Goal: Task Accomplishment & Management: Manage account settings

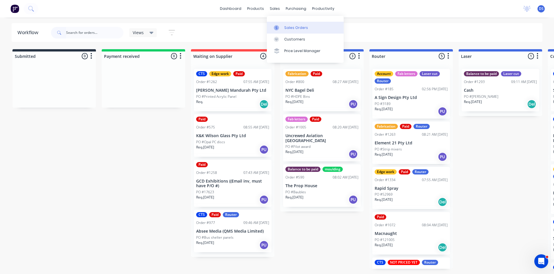
click at [286, 28] on div "Sales Orders" at bounding box center [296, 27] width 24 height 5
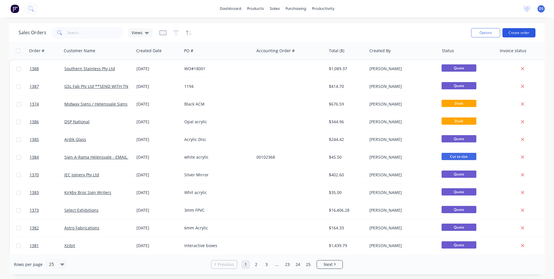
click at [522, 33] on button "Create order" at bounding box center [519, 32] width 33 height 9
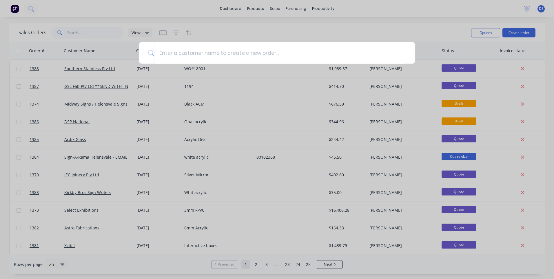
click at [166, 260] on div at bounding box center [277, 139] width 554 height 279
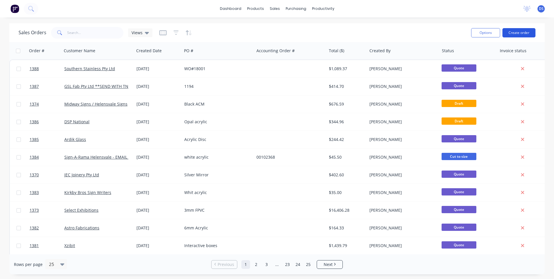
click at [514, 33] on button "Create order" at bounding box center [519, 32] width 33 height 9
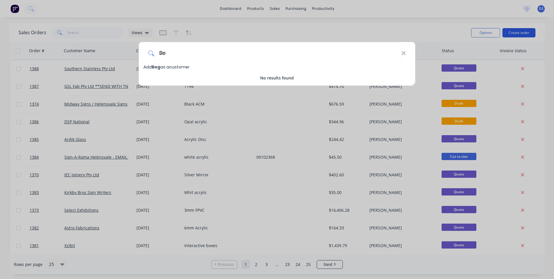
type input "B"
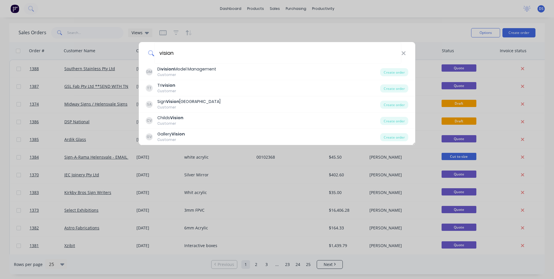
type input "vision"
click at [405, 55] on icon at bounding box center [403, 53] width 5 height 6
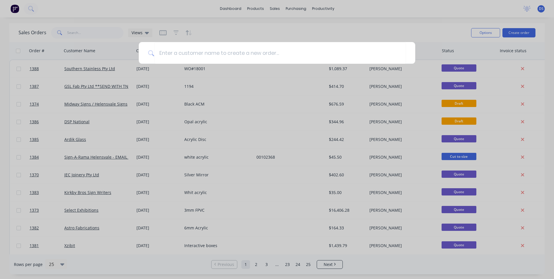
click at [146, 32] on div at bounding box center [277, 139] width 554 height 279
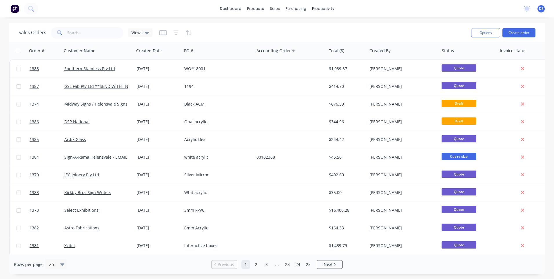
click at [146, 32] on icon at bounding box center [147, 33] width 4 height 6
click at [144, 95] on button "Archived Orders" at bounding box center [163, 93] width 66 height 7
click at [148, 34] on icon at bounding box center [147, 33] width 4 height 6
click at [147, 93] on button "Archived Orders" at bounding box center [163, 93] width 66 height 7
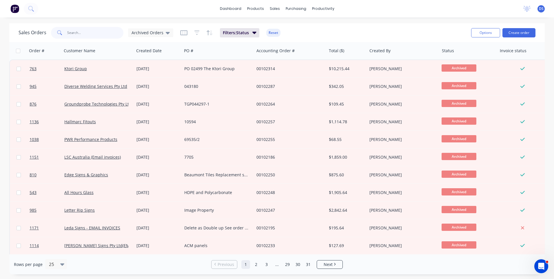
click at [88, 36] on input "text" at bounding box center [95, 33] width 57 height 12
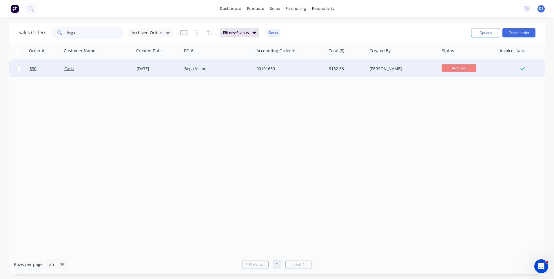
type input "bega"
click at [197, 68] on div "Bega Vision" at bounding box center [216, 69] width 64 height 6
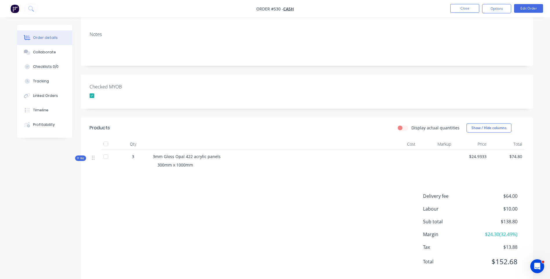
scroll to position [87, 0]
click at [46, 54] on div "Collaborate" at bounding box center [44, 52] width 23 height 5
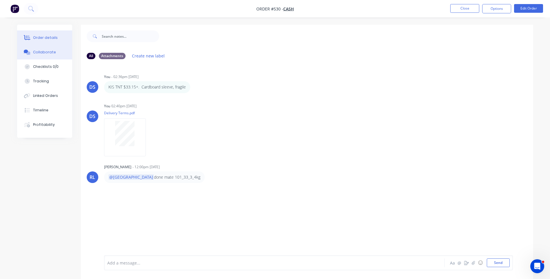
click at [45, 39] on div "Order details" at bounding box center [45, 37] width 25 height 5
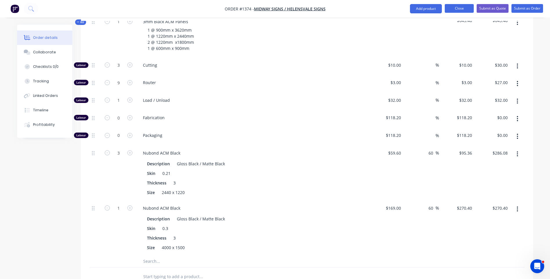
click at [457, 12] on button "Close" at bounding box center [459, 8] width 29 height 9
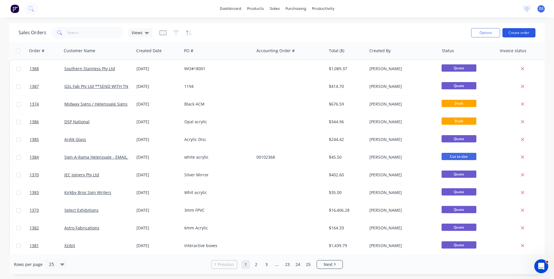
click at [517, 35] on button "Create order" at bounding box center [519, 32] width 33 height 9
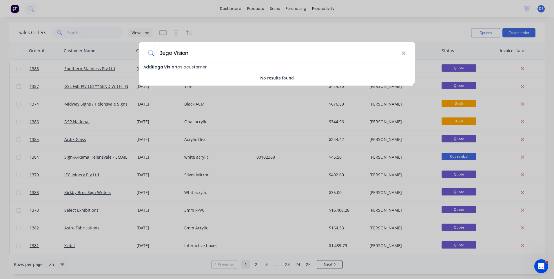
type input "Bega Vision"
click at [107, 239] on div "Bega Vision Add Bega Vision as a customer No results found" at bounding box center [277, 139] width 554 height 279
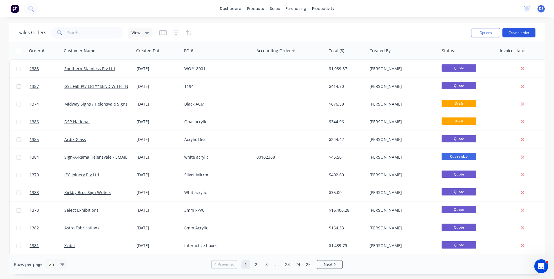
click at [517, 32] on button "Create order" at bounding box center [519, 32] width 33 height 9
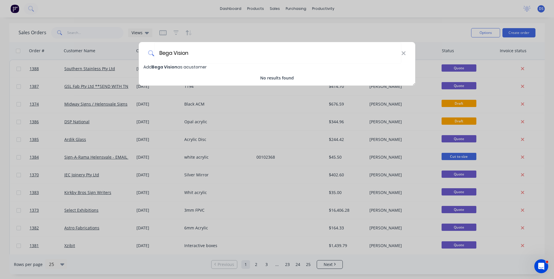
type input "Bega Vision"
click at [166, 66] on span "Bega Vision" at bounding box center [165, 67] width 26 height 6
select select "AU"
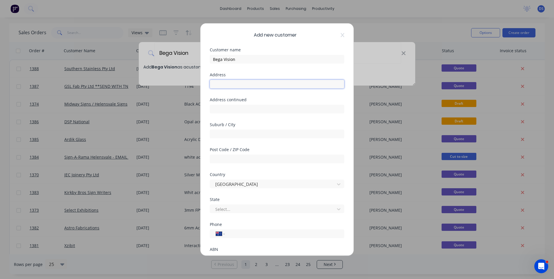
paste input "91 CARP STREET BEGA 2550"
type input "91 CARP STREET BEGA 2550"
click at [231, 160] on input "text" at bounding box center [277, 158] width 134 height 9
type input "2550"
click at [226, 134] on input "text" at bounding box center [277, 134] width 134 height 9
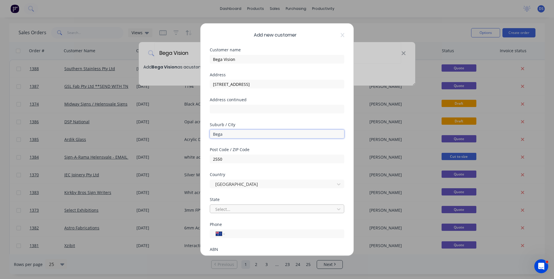
type input "Bega"
click at [238, 210] on div at bounding box center [273, 209] width 117 height 7
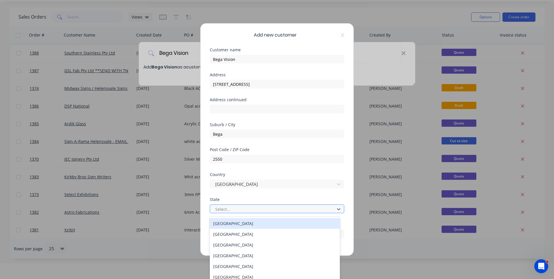
scroll to position [17, 0]
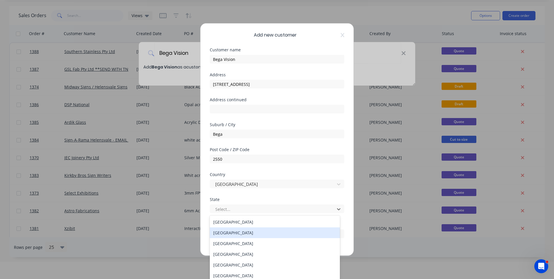
click at [235, 234] on div "[GEOGRAPHIC_DATA]" at bounding box center [275, 232] width 130 height 11
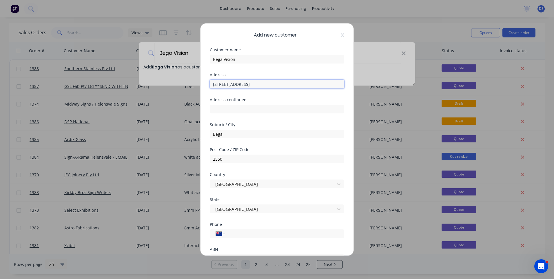
drag, startPoint x: 270, startPoint y: 84, endPoint x: 243, endPoint y: 83, distance: 27.3
click at [243, 83] on input "91 CARP STREET BEGA 2550" at bounding box center [277, 84] width 134 height 9
drag, startPoint x: 247, startPoint y: 85, endPoint x: 221, endPoint y: 81, distance: 26.0
click at [221, 81] on input "91 CARP STREET" at bounding box center [277, 84] width 134 height 9
type input "91 Carp Street"
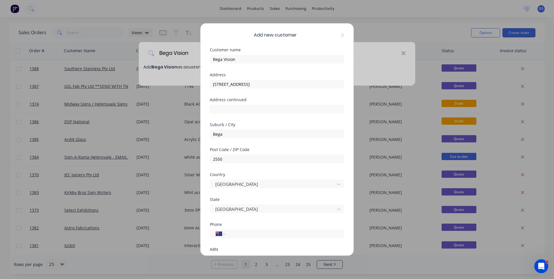
click at [248, 249] on div "ABN" at bounding box center [277, 249] width 134 height 4
paste input "(02) 6492 1999"
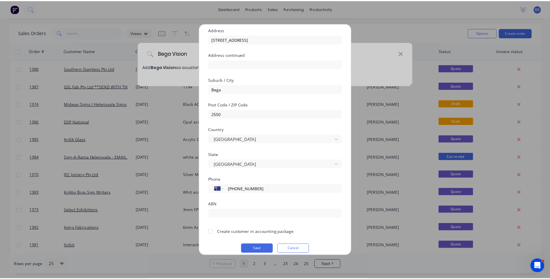
scroll to position [51, 0]
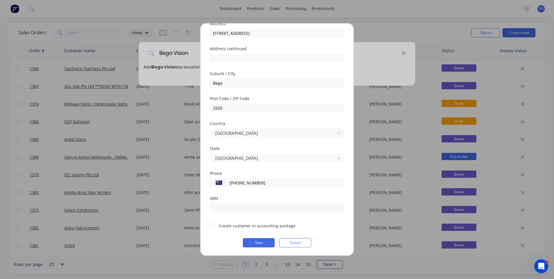
type input "(02) 6492 1999"
click at [213, 226] on div at bounding box center [212, 226] width 12 height 12
click at [259, 242] on button "Save" at bounding box center [259, 242] width 32 height 9
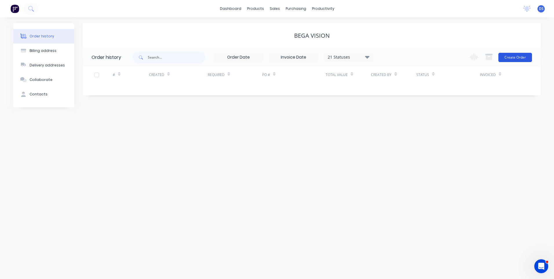
click at [510, 61] on button "Create Order" at bounding box center [516, 57] width 34 height 9
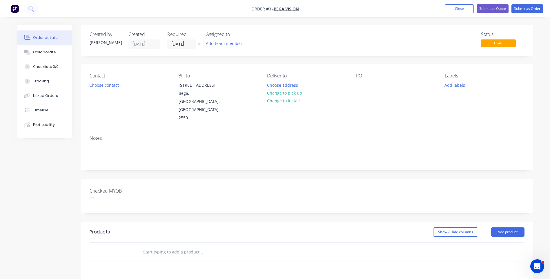
click at [70, 188] on div "Created by Darren Created 04/09/25 Required 04/09/25 Assigned to Add team membe…" at bounding box center [275, 217] width 516 height 385
click at [101, 86] on button "Choose contact" at bounding box center [104, 85] width 36 height 8
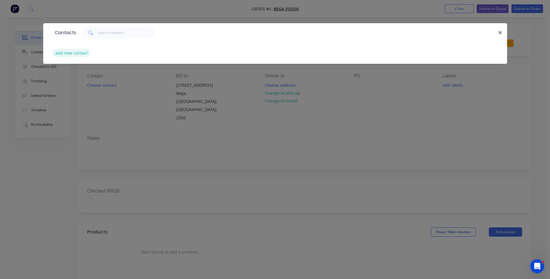
click at [79, 54] on button "add new contact" at bounding box center [71, 53] width 38 height 8
select select "AU"
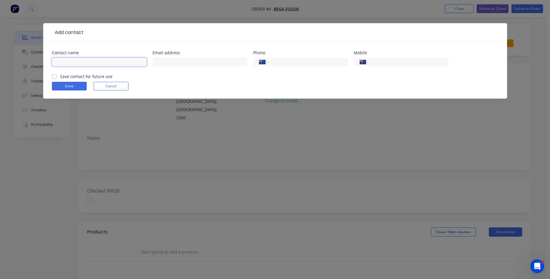
paste input "Damien Friedli 0264921999 reception@begavision.com.au"
drag, startPoint x: 144, startPoint y: 63, endPoint x: 87, endPoint y: 62, distance: 57.7
click at [87, 62] on input "Damien Friedli 0264921999 reception@begavision.com.au" at bounding box center [99, 62] width 95 height 9
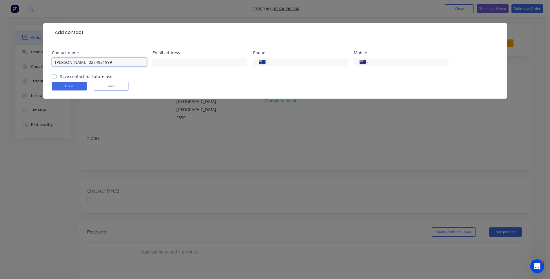
type input "Damien Friedli 0264921999"
paste input "reception@begavision.com.au"
type input "reception@begavision.com.au"
drag, startPoint x: 107, startPoint y: 61, endPoint x: 84, endPoint y: 62, distance: 22.6
click at [84, 62] on input "Damien Friedli 0264921999" at bounding box center [99, 62] width 95 height 9
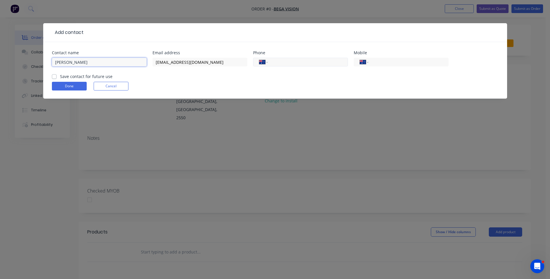
type input "Damien Friedli"
paste input "(02) 6492 1999"
type input "(02) 6492 1999"
click at [60, 78] on label "Save contact for future use" at bounding box center [86, 76] width 52 height 6
click at [54, 78] on input "Save contact for future use" at bounding box center [54, 76] width 5 height 6
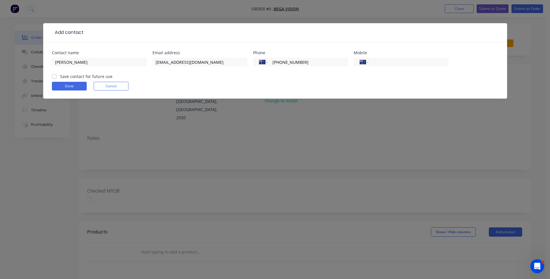
checkbox input "true"
click at [69, 87] on button "Done" at bounding box center [69, 86] width 35 height 9
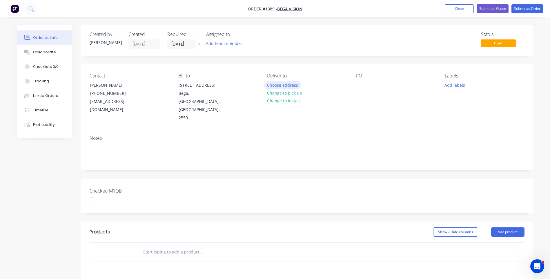
click at [278, 87] on button "Choose address" at bounding box center [282, 85] width 37 height 8
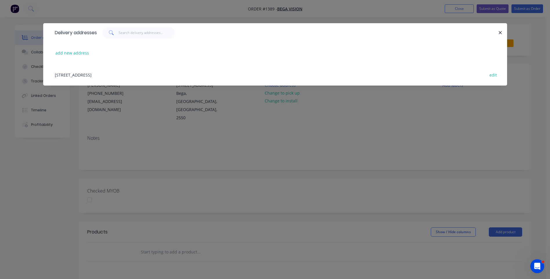
click at [134, 76] on div "91 Carp Street, Bega, New South Wales, Australia, 2550 edit" at bounding box center [275, 75] width 446 height 22
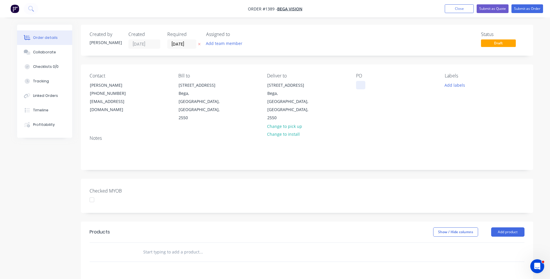
click at [360, 83] on div at bounding box center [360, 85] width 9 height 8
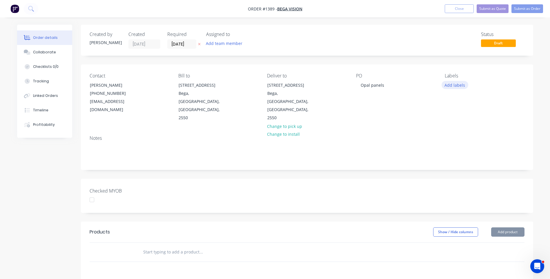
click at [454, 87] on button "Add labels" at bounding box center [454, 85] width 27 height 8
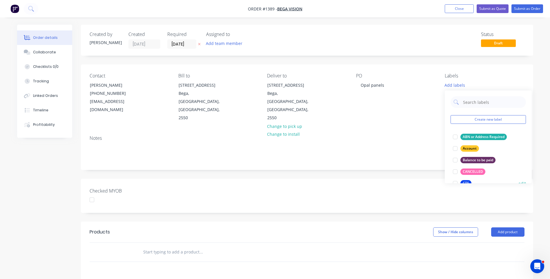
click at [466, 181] on div "CTS" at bounding box center [465, 183] width 11 height 6
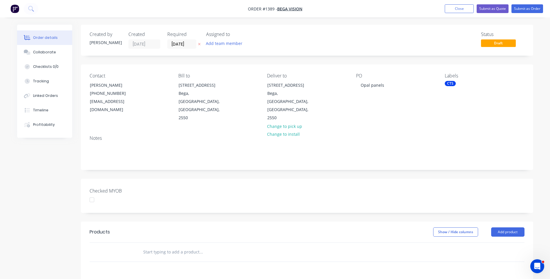
click at [388, 243] on div at bounding box center [307, 252] width 435 height 19
click at [508, 227] on button "Add product" at bounding box center [507, 231] width 33 height 9
click at [494, 242] on div "Product catalogue" at bounding box center [496, 246] width 45 height 8
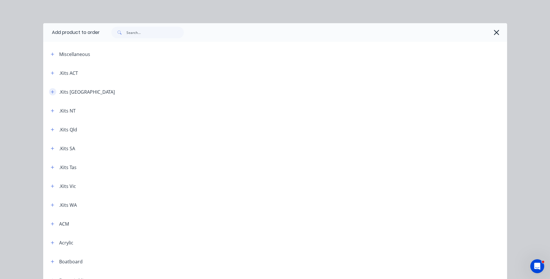
click at [51, 94] on icon "button" at bounding box center [52, 92] width 3 height 4
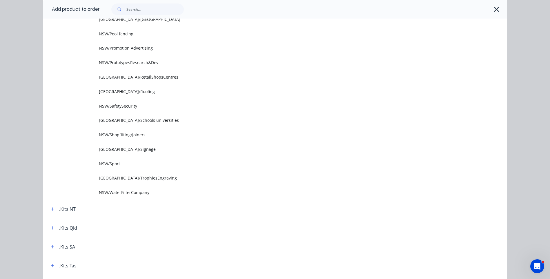
scroll to position [580, 0]
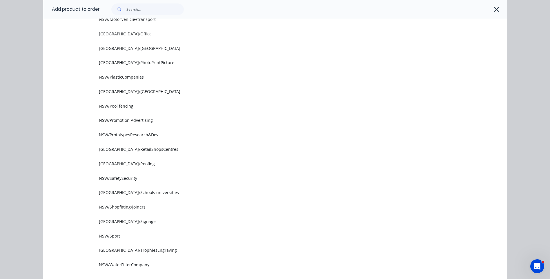
click at [132, 152] on td "NSW/RetailShopsCentres" at bounding box center [303, 149] width 408 height 14
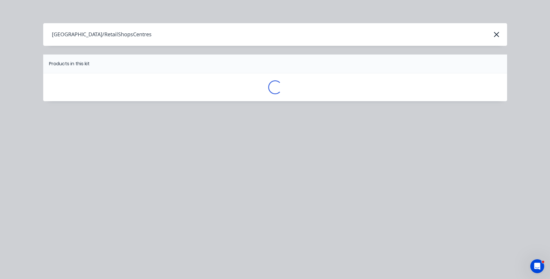
scroll to position [0, 0]
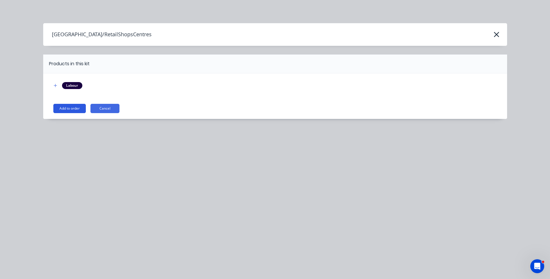
click at [71, 108] on button "Add to order" at bounding box center [69, 108] width 32 height 9
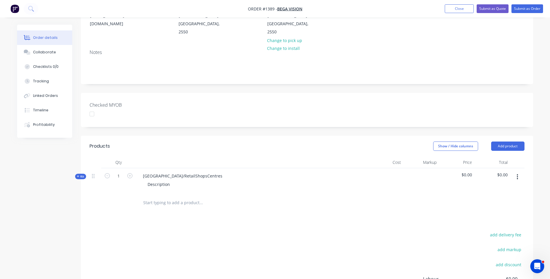
scroll to position [87, 0]
click at [79, 174] on icon at bounding box center [78, 175] width 3 height 3
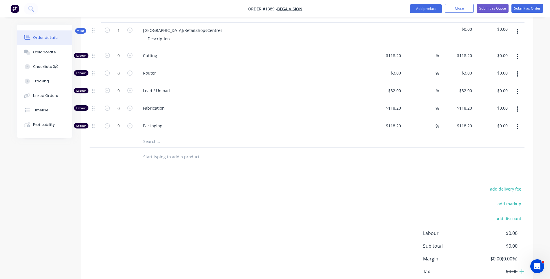
scroll to position [232, 0]
click at [154, 135] on input "text" at bounding box center [201, 141] width 116 height 12
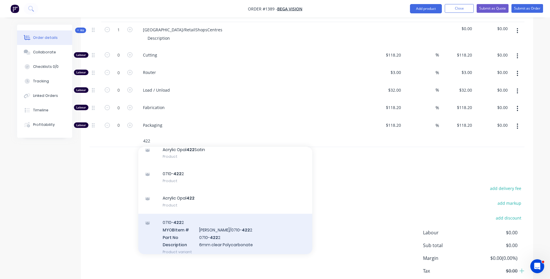
scroll to position [0, 0]
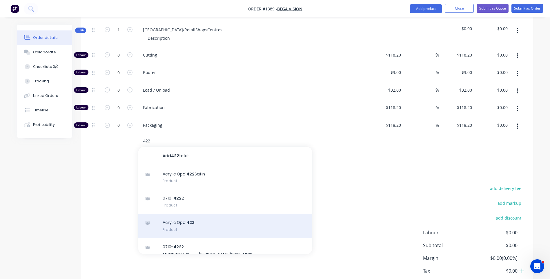
type input "422"
click at [189, 214] on div "Acrylic Opal 422 Product" at bounding box center [225, 226] width 174 height 24
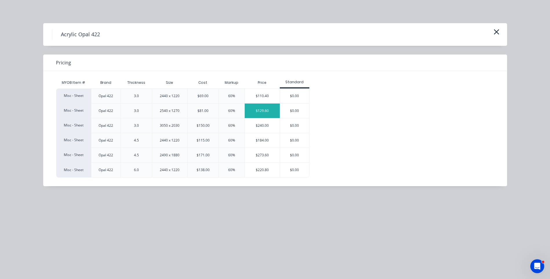
click at [262, 111] on div "$129.60" at bounding box center [262, 110] width 35 height 14
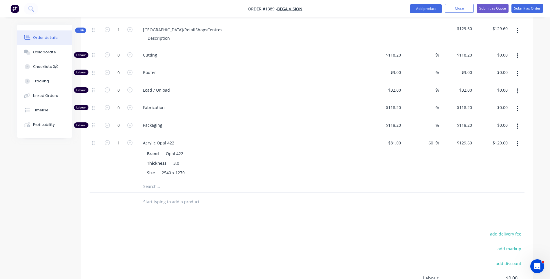
click at [256, 118] on div "Packaging" at bounding box center [252, 126] width 232 height 18
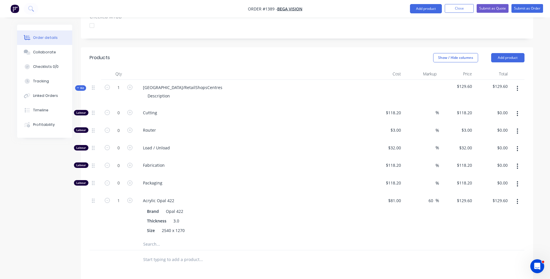
scroll to position [174, 0]
drag, startPoint x: 190, startPoint y: 71, endPoint x: 143, endPoint y: 72, distance: 46.4
click at [143, 83] on div "NSW/RetailShopsCentres" at bounding box center [182, 87] width 89 height 8
drag, startPoint x: 172, startPoint y: 81, endPoint x: 144, endPoint y: 82, distance: 27.3
click at [144, 92] on div "Description" at bounding box center [159, 96] width 32 height 8
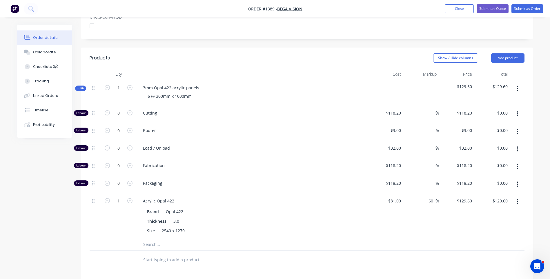
click at [181, 127] on span "Router" at bounding box center [254, 130] width 223 height 6
click at [194, 92] on div "6 @ 300mm x 1000mm" at bounding box center [169, 96] width 53 height 8
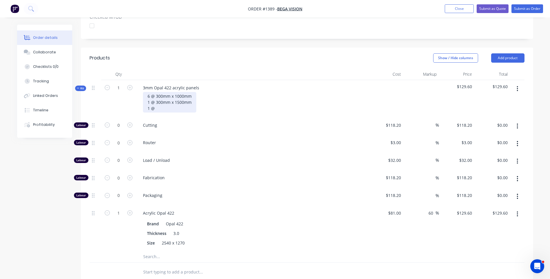
click at [156, 92] on div "6 @ 300mm x 1000mm 1 @ 300mm x 1500mm 1 @" at bounding box center [169, 102] width 53 height 21
click at [257, 135] on div "Router" at bounding box center [252, 144] width 232 height 18
click at [130, 122] on icon "button" at bounding box center [129, 124] width 5 height 5
type input "1"
type input "$118.20"
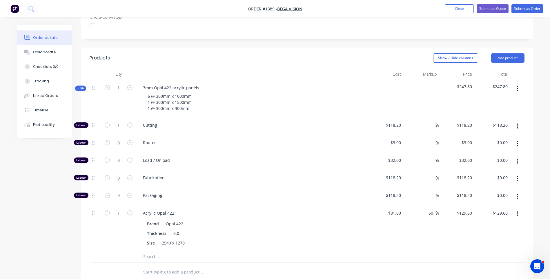
click at [337, 188] on div "Packaging" at bounding box center [252, 197] width 232 height 18
click at [399, 121] on input "118.2" at bounding box center [396, 125] width 13 height 8
type input "$10.00"
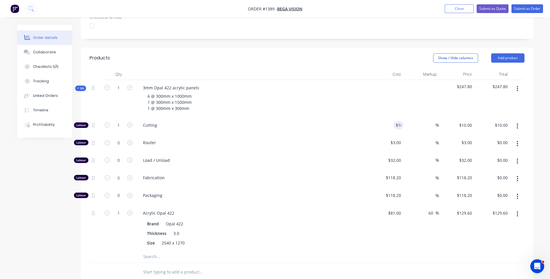
click at [273, 174] on span "Fabrication" at bounding box center [254, 177] width 223 height 6
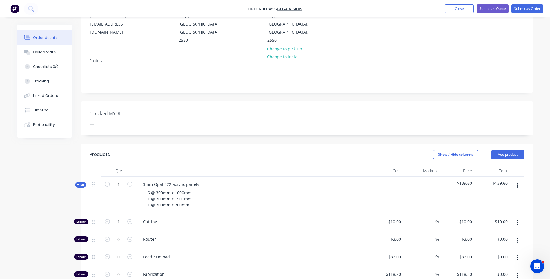
scroll to position [29, 0]
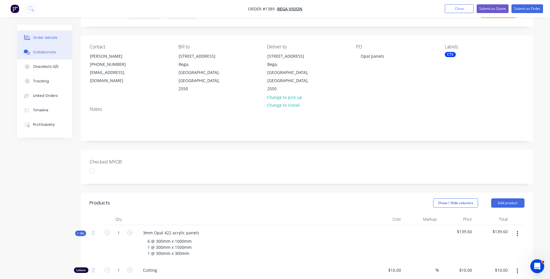
click at [46, 56] on button "Collaborate" at bounding box center [44, 52] width 55 height 14
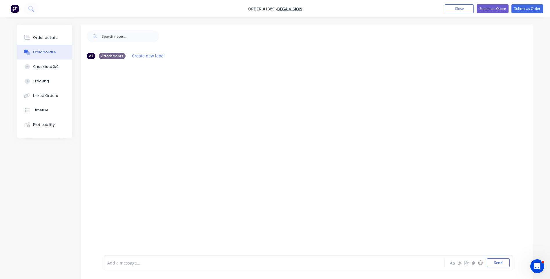
click at [145, 267] on div "Add a message... Aa @ ☺ Send" at bounding box center [308, 262] width 409 height 15
click at [147, 263] on div at bounding box center [258, 263] width 301 height 6
click at [108, 261] on span "$56.20+" at bounding box center [115, 263] width 15 height 6
click at [156, 263] on div "JMAC TNT _ $56.20+" at bounding box center [258, 263] width 301 height 6
click at [141, 260] on span "JMAC TNT _ $56.20+ Cardboard sleeve 170x50x5x15kg" at bounding box center [160, 263] width 104 height 6
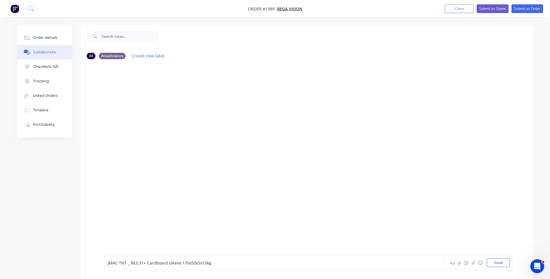
click at [126, 262] on span "JMAC TNT _ $63.31+ Cardboard sleeve 170x50x5x15kg" at bounding box center [160, 263] width 104 height 6
click at [162, 214] on div at bounding box center [307, 159] width 452 height 191
click at [499, 264] on button "Send" at bounding box center [498, 262] width 23 height 9
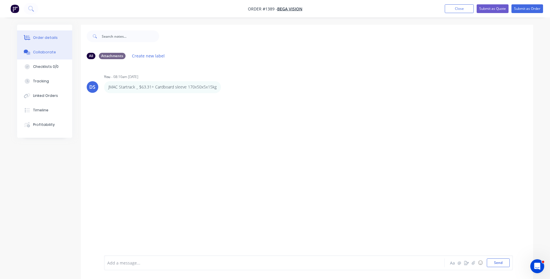
click at [49, 39] on div "Order details" at bounding box center [45, 37] width 25 height 5
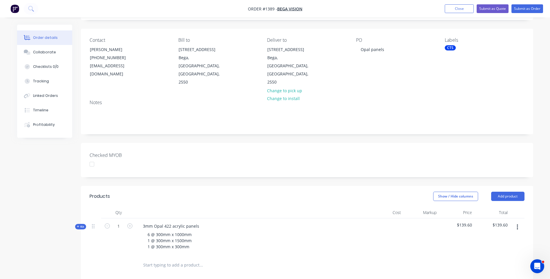
scroll to position [87, 0]
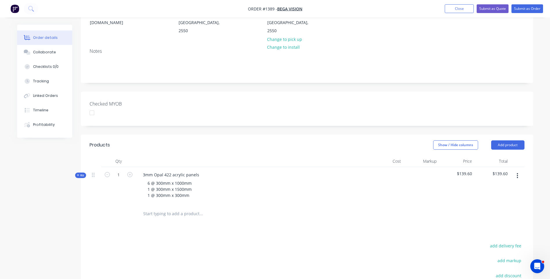
click at [77, 174] on icon at bounding box center [78, 175] width 3 height 3
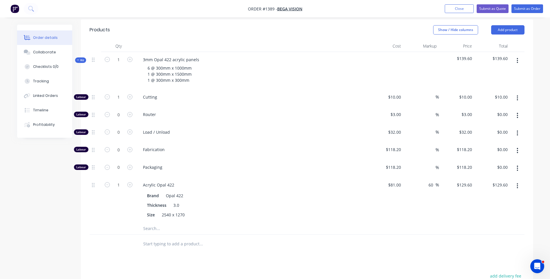
scroll to position [203, 0]
click at [154, 222] on input "text" at bounding box center [201, 228] width 116 height 12
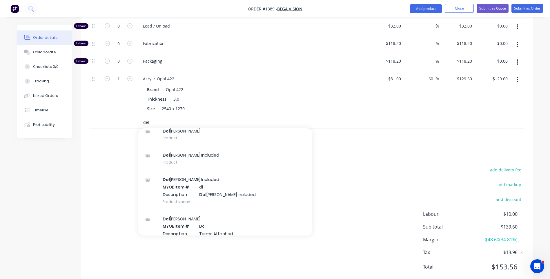
scroll to position [38, 0]
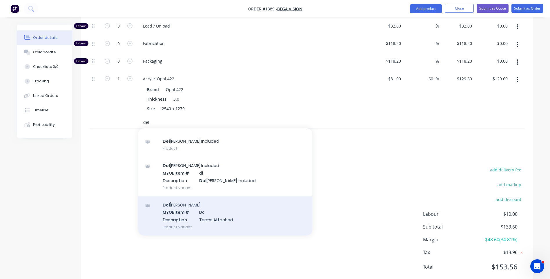
type input "del"
click at [208, 204] on div "Del ivery MYOB Item # Dc Description Terms Attached Product variant" at bounding box center [225, 215] width 174 height 39
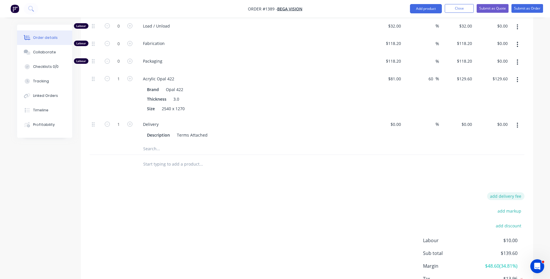
click at [512, 192] on button "add delivery fee" at bounding box center [505, 196] width 37 height 8
type input "88.5"
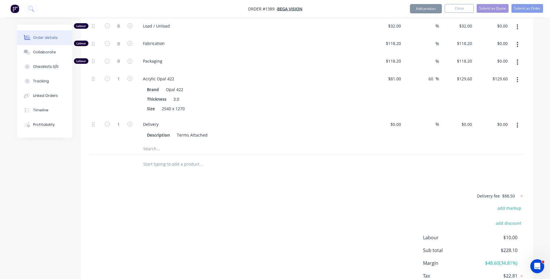
click at [419, 174] on div "Products Show / Hide columns Add product Qty Cost Markup Price Total Kit 1 3mm …" at bounding box center [307, 111] width 452 height 397
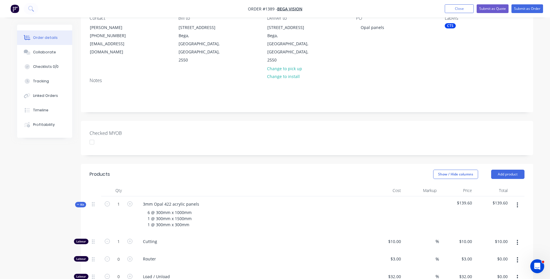
scroll to position [47, 0]
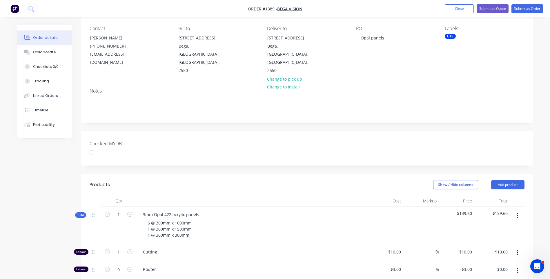
click at [243, 219] on div "6 @ 300mm x 1000mm 1 @ 300mm x 1500mm 1 @ 300mm x 300mm" at bounding box center [251, 229] width 227 height 21
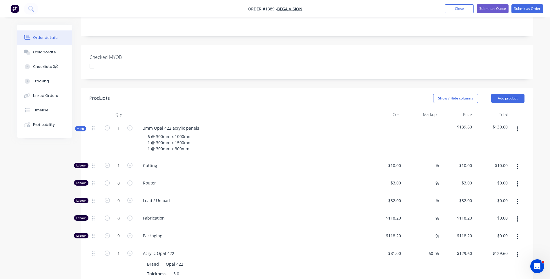
scroll to position [134, 0]
click at [487, 9] on button "Submit as Quote" at bounding box center [493, 8] width 32 height 9
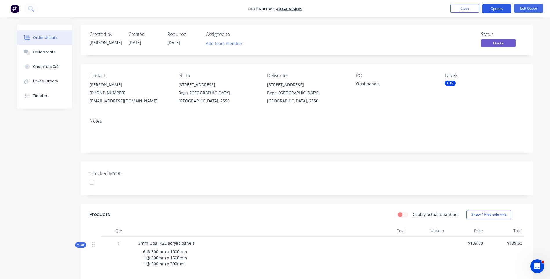
click at [492, 10] on button "Options" at bounding box center [496, 8] width 29 height 9
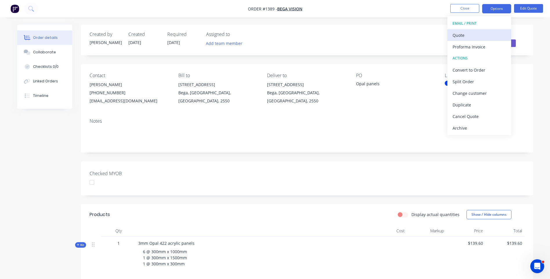
click at [465, 37] on div "Quote" at bounding box center [478, 35] width 53 height 8
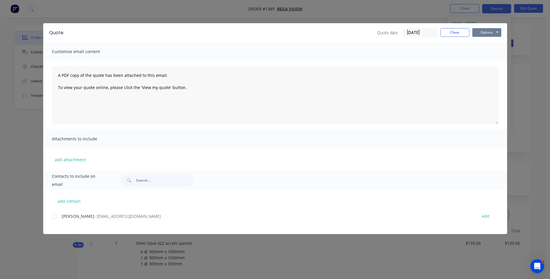
click at [481, 34] on button "Options" at bounding box center [486, 32] width 29 height 9
click at [485, 44] on button "Preview" at bounding box center [490, 43] width 37 height 10
click at [72, 162] on button "add attachment" at bounding box center [70, 159] width 37 height 9
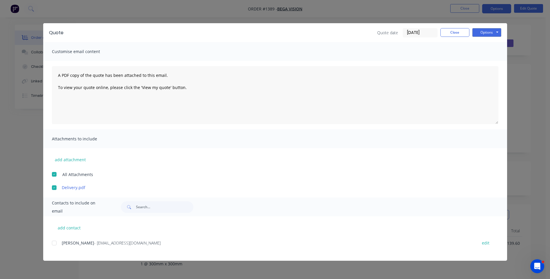
click at [55, 244] on div at bounding box center [54, 243] width 12 height 12
click at [174, 230] on div "add contact Damien Friedli - reception@begavision.com.au edit" at bounding box center [275, 238] width 464 height 44
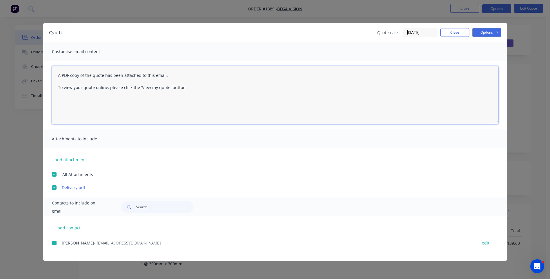
paste textarea "Hi, Please contact us if you have any questions. Regards, Darren sales@allstarp…"
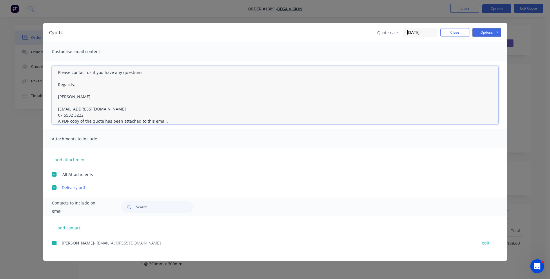
click at [84, 115] on textarea "Hi, Please contact us if you have any questions. Regards, Darren sales@allstarp…" at bounding box center [275, 95] width 446 height 58
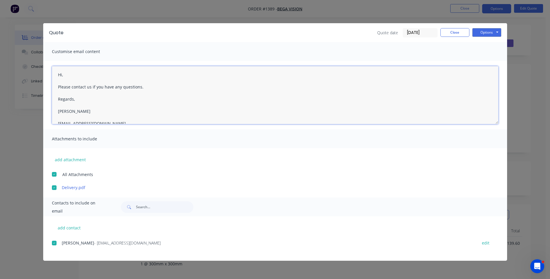
scroll to position [0, 0]
click at [73, 75] on textarea "Hi, Please contact us if you have any questions. Regards, Darren sales@allstarp…" at bounding box center [275, 95] width 446 height 58
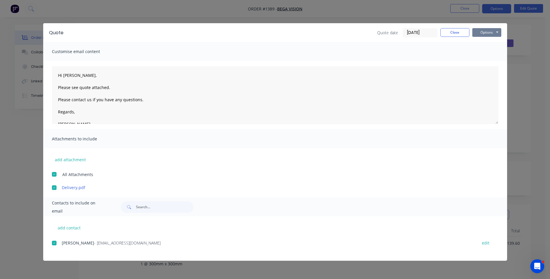
click at [486, 34] on button "Options" at bounding box center [486, 32] width 29 height 9
click at [486, 64] on button "Email" at bounding box center [490, 62] width 37 height 10
type textarea "A PDF copy of the quote has been attached to this email. To view your quote onl…"
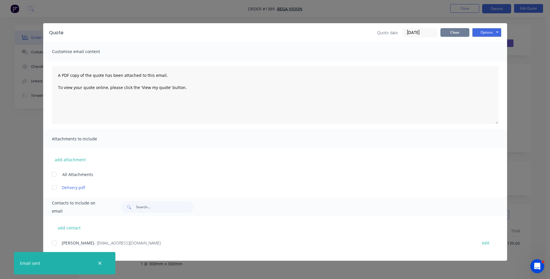
click at [459, 35] on button "Close" at bounding box center [454, 32] width 29 height 9
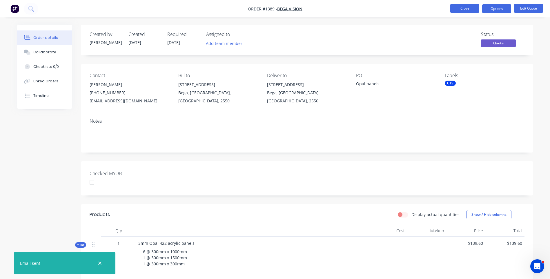
click at [467, 7] on button "Close" at bounding box center [464, 8] width 29 height 9
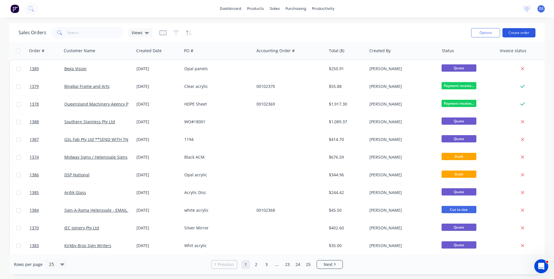
click at [519, 32] on button "Create order" at bounding box center [519, 32] width 33 height 9
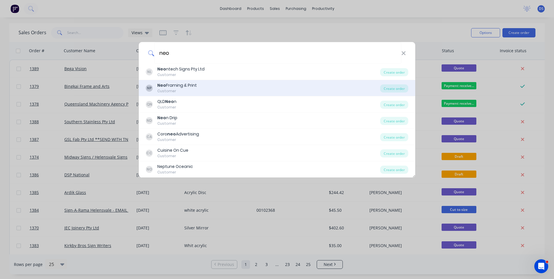
type input "neo"
click at [174, 87] on div "Neo Framing & Print" at bounding box center [176, 85] width 39 height 6
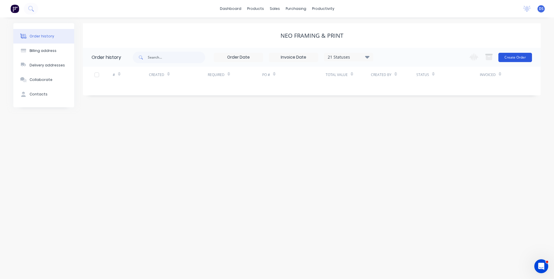
click at [516, 61] on button "Create Order" at bounding box center [516, 57] width 34 height 9
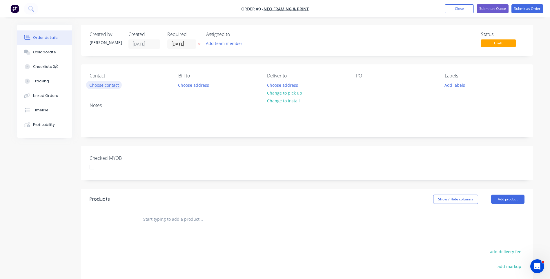
click at [105, 88] on button "Choose contact" at bounding box center [104, 85] width 36 height 8
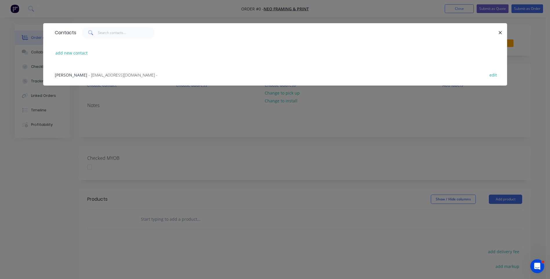
click at [103, 76] on span "- info@neoframeprint.com.au -" at bounding box center [122, 75] width 69 height 6
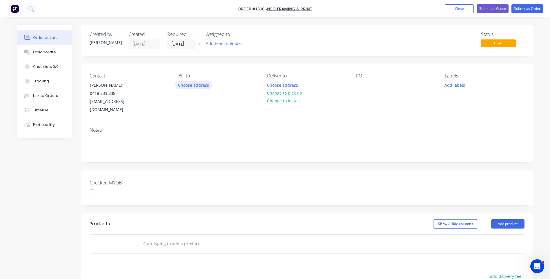
click at [189, 87] on button "Choose address" at bounding box center [193, 85] width 37 height 8
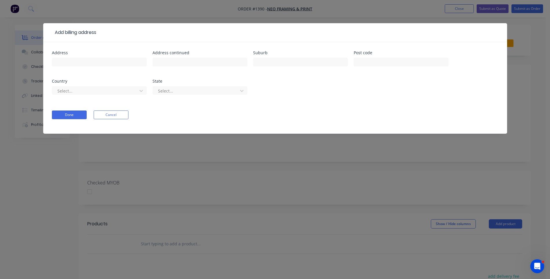
click at [179, 108] on form "Address Address continued Suburb Post code Country Select... State Select... Do…" at bounding box center [275, 92] width 446 height 83
click at [86, 28] on header "Add billing address" at bounding box center [275, 32] width 464 height 19
click at [118, 116] on button "Cancel" at bounding box center [111, 114] width 35 height 9
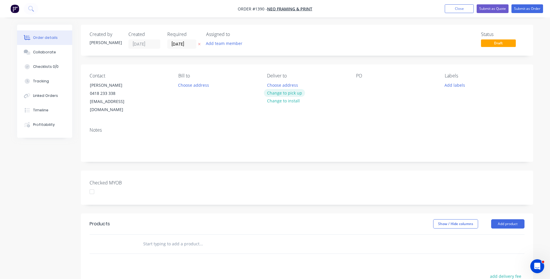
click at [278, 93] on button "Change to pick up" at bounding box center [284, 93] width 41 height 8
click at [360, 86] on div at bounding box center [360, 85] width 9 height 8
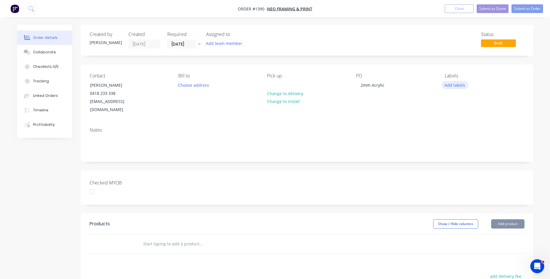
click at [450, 85] on button "Add labels" at bounding box center [454, 85] width 27 height 8
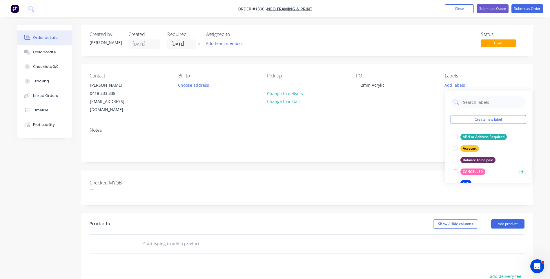
click at [466, 180] on div "CTS" at bounding box center [465, 183] width 11 height 6
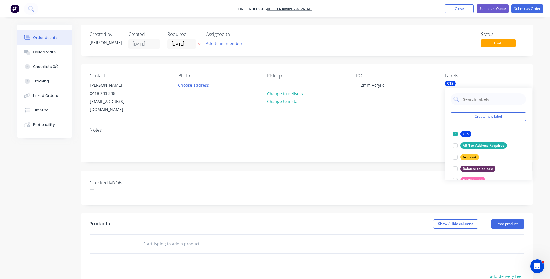
click at [424, 112] on div "Contact Neville 0418 233 338 info@neoframeprint.com.au Bill to Choose address P…" at bounding box center [307, 93] width 452 height 58
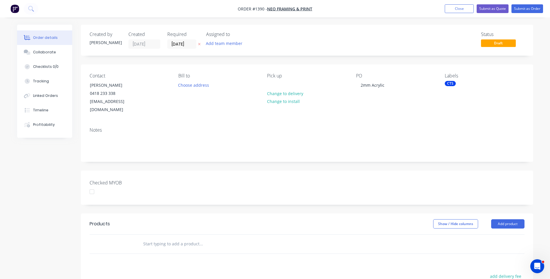
click at [200, 45] on icon at bounding box center [199, 43] width 3 height 3
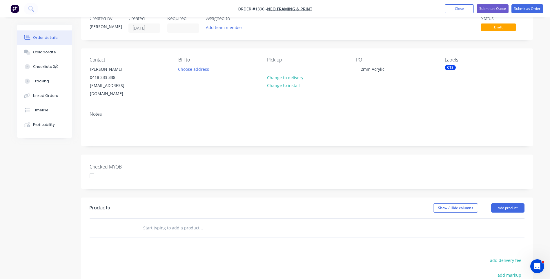
scroll to position [29, 0]
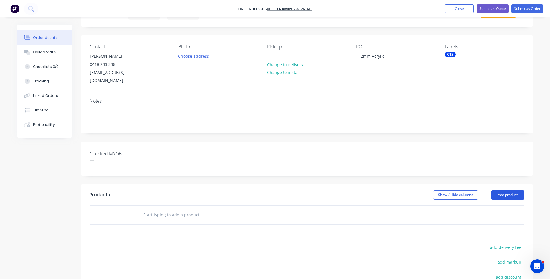
click at [512, 190] on button "Add product" at bounding box center [507, 194] width 33 height 9
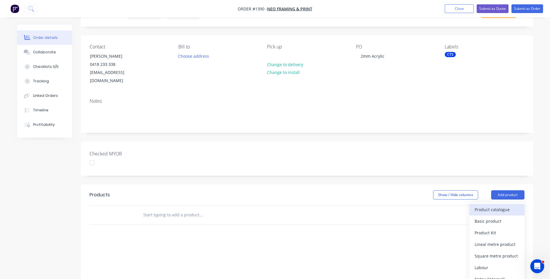
click at [501, 205] on div "Product catalogue" at bounding box center [496, 209] width 45 height 8
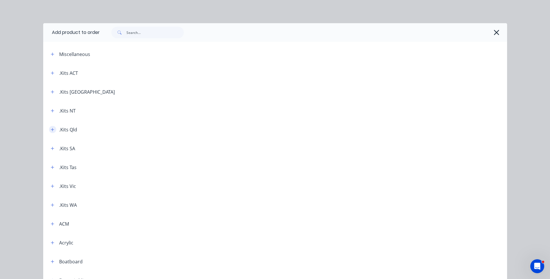
click at [51, 130] on icon "button" at bounding box center [52, 130] width 3 height 4
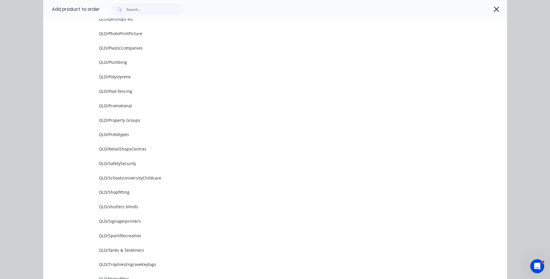
scroll to position [696, 0]
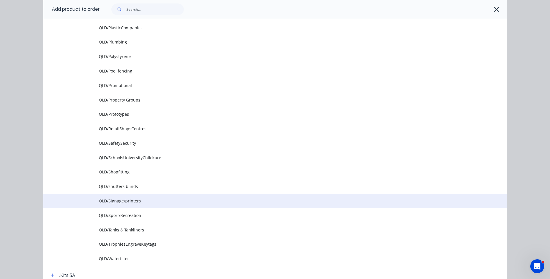
click at [132, 202] on span "QLD/Signage/printers" at bounding box center [262, 201] width 326 height 6
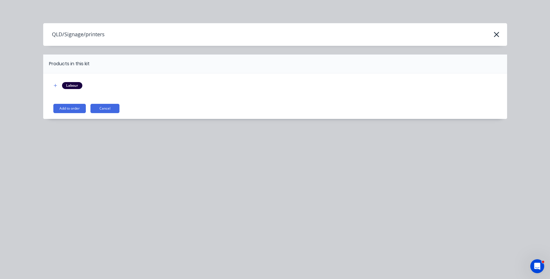
scroll to position [0, 0]
click at [66, 111] on button "Add to order" at bounding box center [69, 108] width 32 height 9
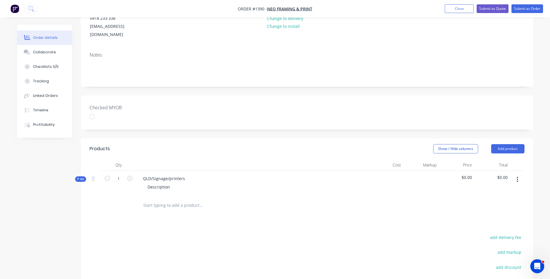
scroll to position [87, 0]
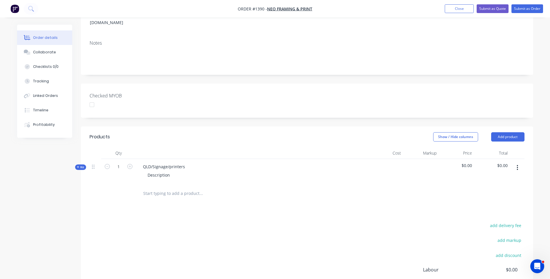
click at [76, 164] on div "Kit" at bounding box center [80, 167] width 11 height 6
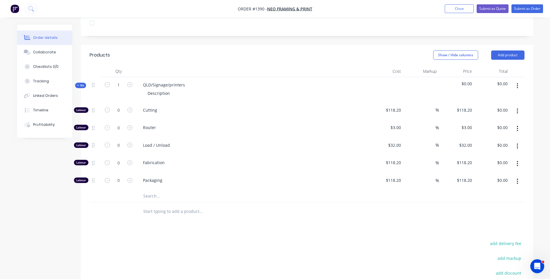
scroll to position [174, 0]
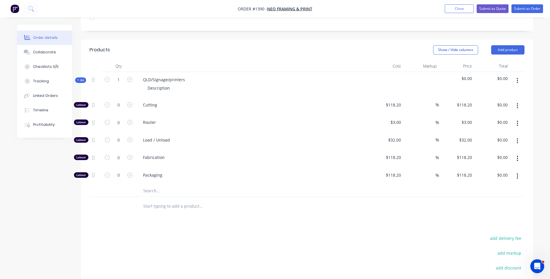
click at [154, 185] on input "text" at bounding box center [201, 191] width 116 height 12
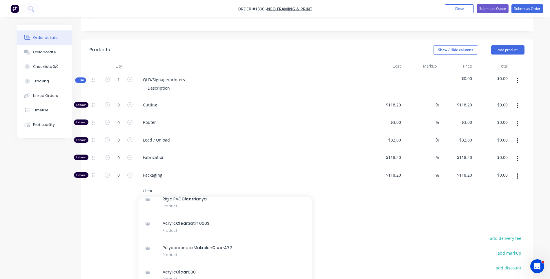
scroll to position [87, 0]
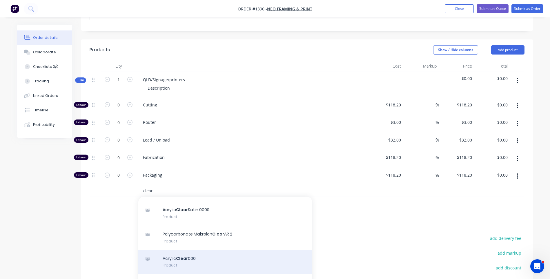
type input "clear"
click at [194, 250] on div "Acrylic Clear 000 Product" at bounding box center [225, 262] width 174 height 24
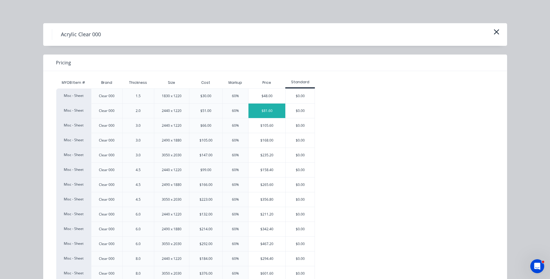
click at [262, 114] on div "$81.60" at bounding box center [266, 110] width 37 height 14
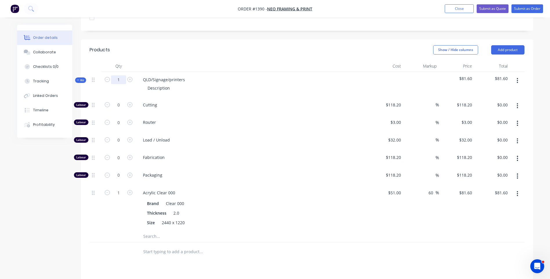
click at [122, 75] on input "1" at bounding box center [118, 79] width 15 height 9
type input "80"
type input "$6,528.00"
drag, startPoint x: 183, startPoint y: 72, endPoint x: 140, endPoint y: 68, distance: 43.4
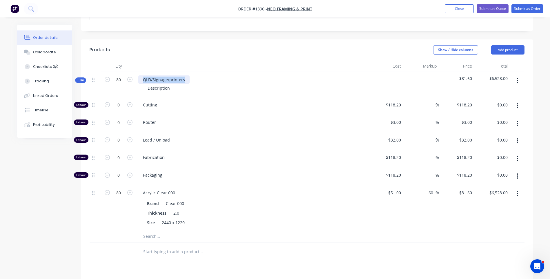
click at [140, 75] on div "QLD/Signage/printers" at bounding box center [163, 79] width 51 height 8
drag, startPoint x: 171, startPoint y: 80, endPoint x: 147, endPoint y: 81, distance: 23.5
click at [147, 84] on div "Description" at bounding box center [159, 88] width 32 height 8
click at [225, 114] on div "Router" at bounding box center [252, 123] width 232 height 18
click at [122, 109] on input "80" at bounding box center [118, 105] width 15 height 9
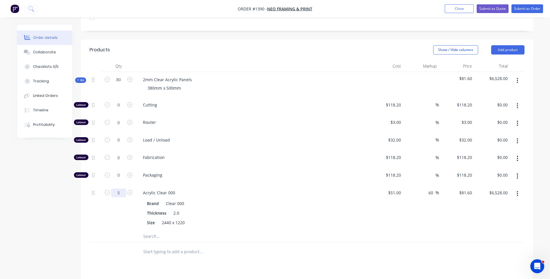
type input "5"
type input "$408.00"
click at [302, 188] on div "Acrylic Clear 000" at bounding box center [251, 192] width 227 height 8
click at [124, 101] on input "0" at bounding box center [118, 105] width 15 height 9
type input "10"
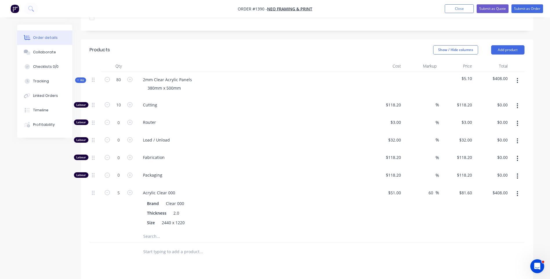
type input "$1,182.00"
click at [262, 101] on div "Cutting" at bounding box center [252, 106] width 232 height 18
click at [395, 101] on input "118.2" at bounding box center [396, 105] width 13 height 8
type input "$10.00"
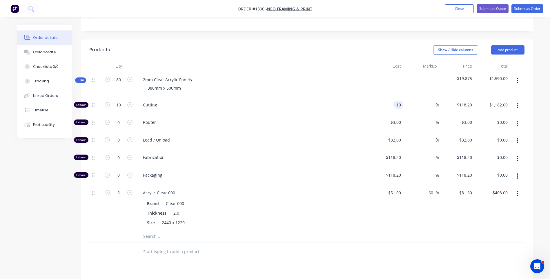
type input "$100.00"
click at [346, 132] on div "Load / Unload" at bounding box center [252, 141] width 232 height 18
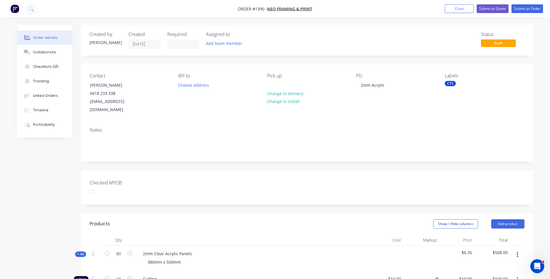
scroll to position [29, 0]
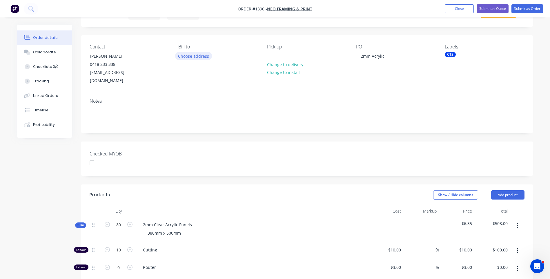
click at [192, 58] on button "Choose address" at bounding box center [193, 56] width 37 height 8
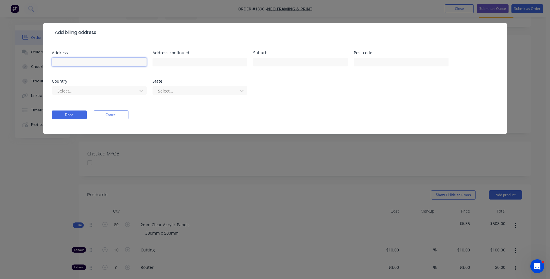
click at [108, 61] on input "text" at bounding box center [99, 62] width 95 height 9
type input "Neo Framing and Printing"
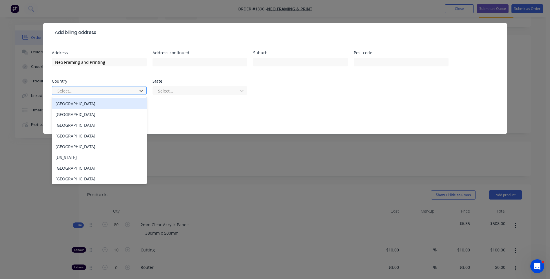
click at [91, 104] on div "[GEOGRAPHIC_DATA]" at bounding box center [99, 103] width 95 height 11
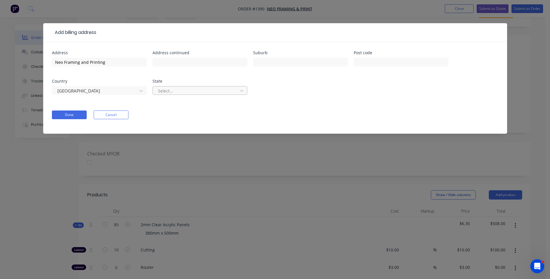
click at [184, 92] on div at bounding box center [195, 90] width 77 height 7
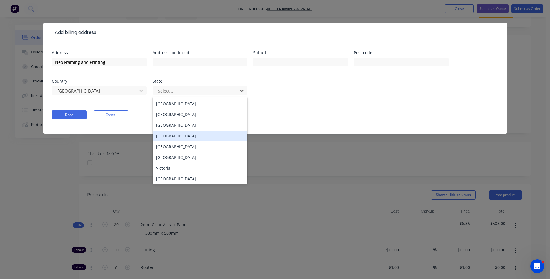
click at [178, 139] on div "Queensland" at bounding box center [199, 135] width 95 height 11
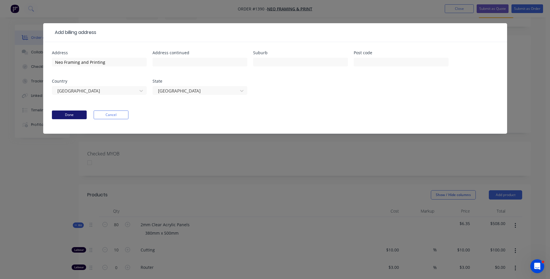
click at [80, 116] on button "Done" at bounding box center [69, 114] width 35 height 9
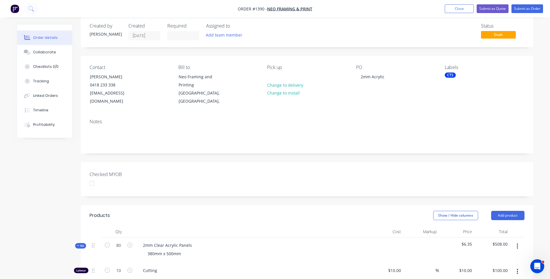
scroll to position [0, 0]
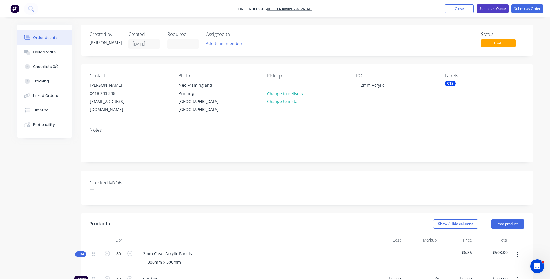
click at [491, 10] on button "Submit as Quote" at bounding box center [493, 8] width 32 height 9
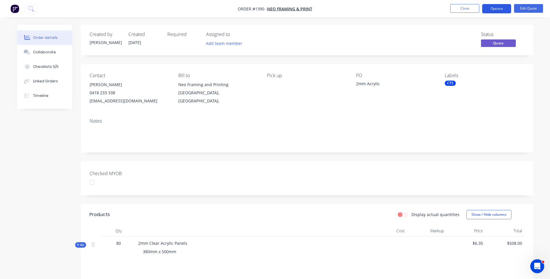
click at [497, 11] on button "Options" at bounding box center [496, 8] width 29 height 9
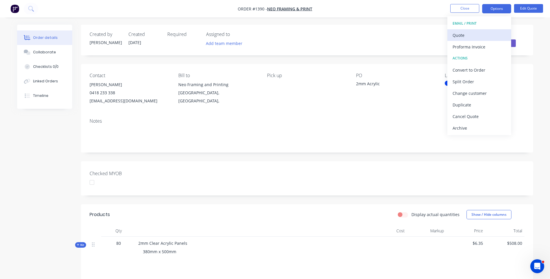
click at [460, 34] on div "Quote" at bounding box center [478, 35] width 53 height 8
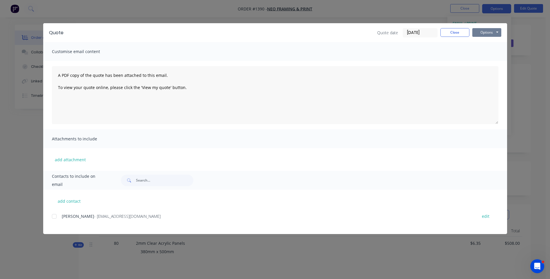
click at [483, 31] on button "Options" at bounding box center [486, 32] width 29 height 9
click at [481, 42] on button "Preview" at bounding box center [490, 43] width 37 height 10
click at [458, 35] on button "Close" at bounding box center [454, 32] width 29 height 9
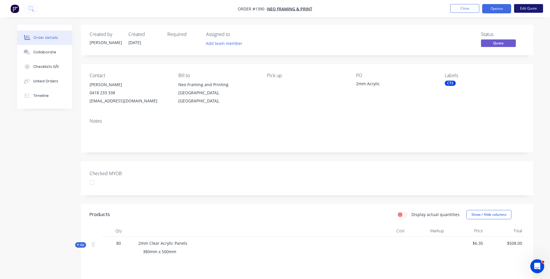
click at [526, 8] on button "Edit Quote" at bounding box center [528, 8] width 29 height 9
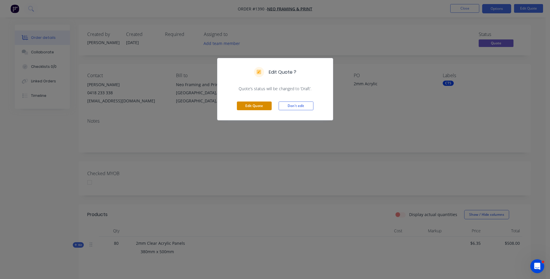
click at [257, 106] on button "Edit Quote" at bounding box center [254, 105] width 35 height 9
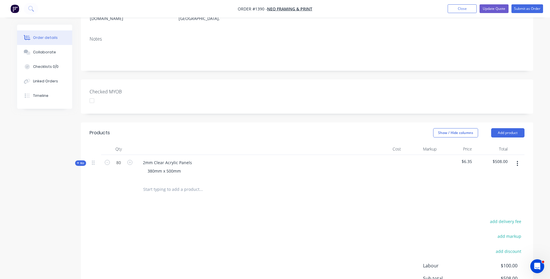
scroll to position [145, 0]
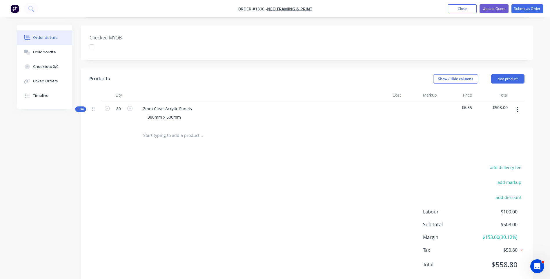
click at [77, 108] on icon at bounding box center [78, 109] width 3 height 3
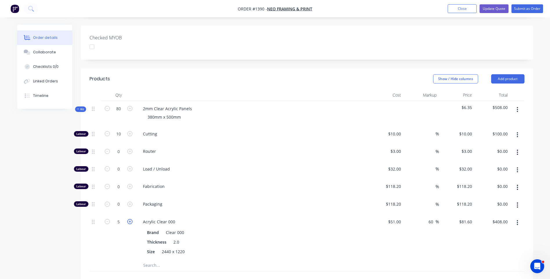
click at [129, 219] on icon "button" at bounding box center [129, 221] width 5 height 5
type input "6"
type input "$489.60"
click at [231, 214] on div "Acrylic Clear 000 Brand Clear 000 Thickness 2.0 Size 2440 x 1220" at bounding box center [252, 237] width 232 height 46
click at [49, 52] on div "Collaborate" at bounding box center [44, 52] width 23 height 5
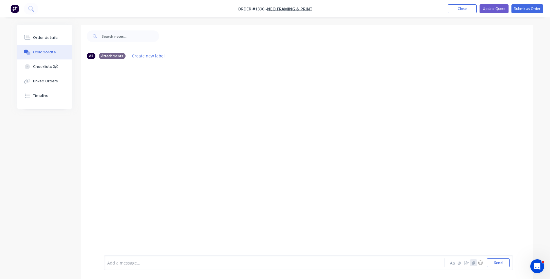
click at [474, 262] on icon "button" at bounding box center [472, 263] width 3 height 4
click at [473, 263] on icon "button" at bounding box center [472, 263] width 3 height 4
click at [492, 261] on button "Send" at bounding box center [498, 262] width 23 height 9
click at [52, 37] on div "Order details" at bounding box center [45, 37] width 25 height 5
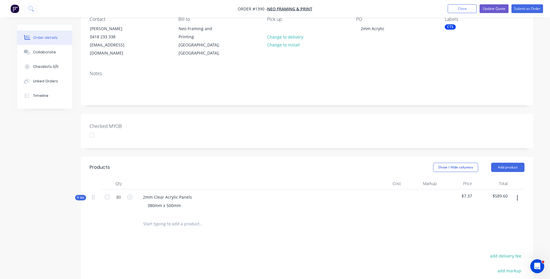
scroll to position [58, 0]
click at [77, 194] on icon at bounding box center [78, 195] width 3 height 3
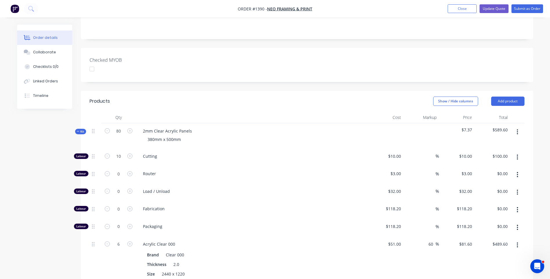
scroll to position [116, 0]
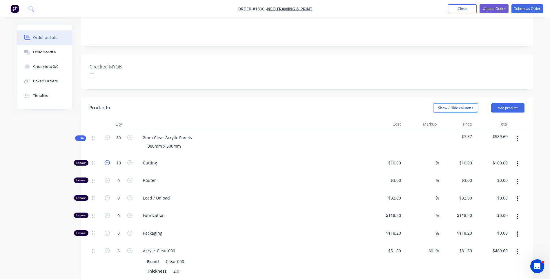
click at [106, 160] on icon "button" at bounding box center [107, 162] width 5 height 5
type input "9"
type input "$90.00"
click at [106, 160] on icon "button" at bounding box center [107, 162] width 5 height 5
type input "8"
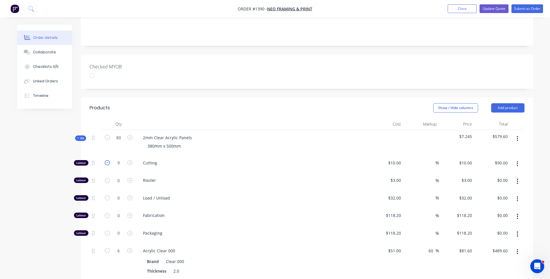
type input "$80.00"
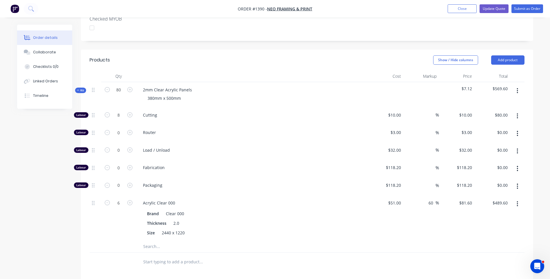
scroll to position [174, 0]
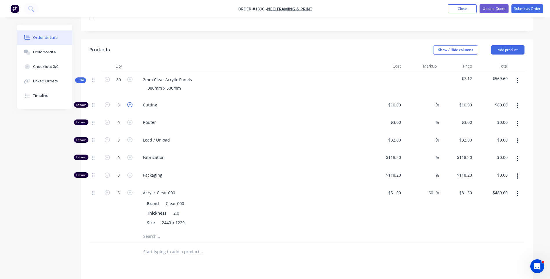
click at [131, 102] on icon "button" at bounding box center [129, 104] width 5 height 5
type input "9"
type input "$90.00"
click at [131, 102] on icon "button" at bounding box center [129, 104] width 5 height 5
type input "10"
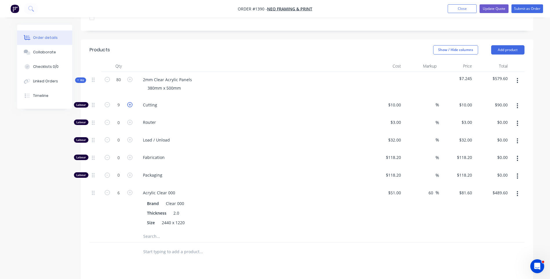
type input "$100.00"
click at [259, 156] on div "Fabrication" at bounding box center [252, 159] width 232 height 18
click at [490, 9] on button "Update Quote" at bounding box center [493, 8] width 29 height 9
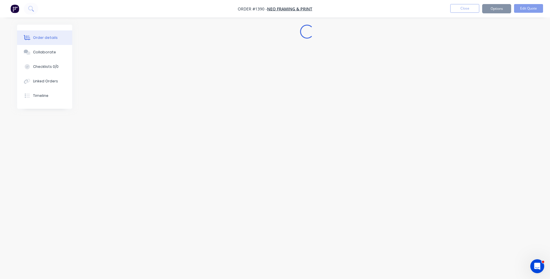
scroll to position [0, 0]
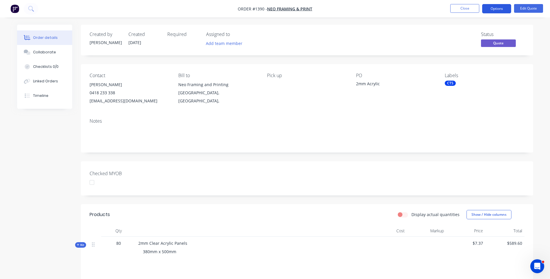
click at [493, 9] on button "Options" at bounding box center [496, 8] width 29 height 9
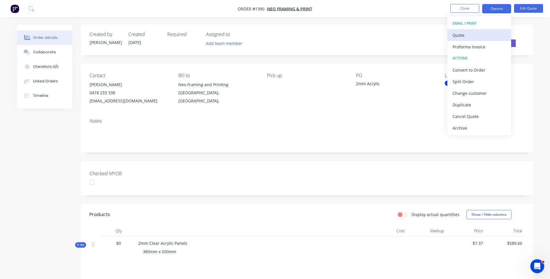
click at [459, 37] on div "Quote" at bounding box center [478, 35] width 53 height 8
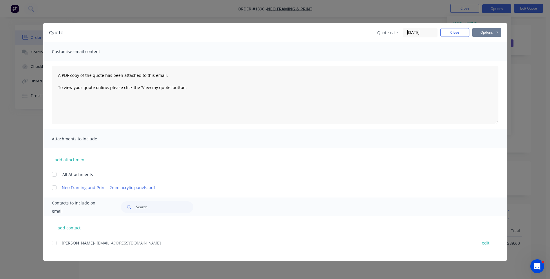
click at [481, 34] on button "Options" at bounding box center [486, 32] width 29 height 9
click at [484, 45] on button "Preview" at bounding box center [490, 43] width 37 height 10
click at [54, 242] on div at bounding box center [54, 243] width 12 height 12
click at [291, 249] on div "Neville - info@neoframeprint.com.au edit" at bounding box center [279, 246] width 455 height 15
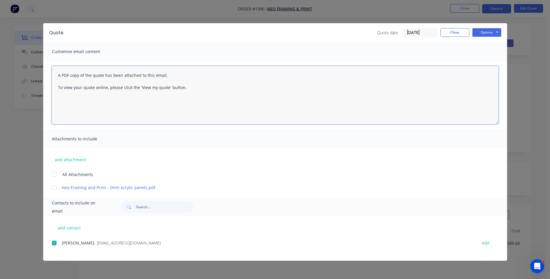
drag, startPoint x: 59, startPoint y: 74, endPoint x: 179, endPoint y: 107, distance: 124.7
click at [174, 112] on textarea "A PDF copy of the quote has been attached to this email. To view your quote onl…" at bounding box center [275, 95] width 446 height 58
paste textarea "Hi, Please contact us if you have any questions. Regards, Darren sales@allstarp…"
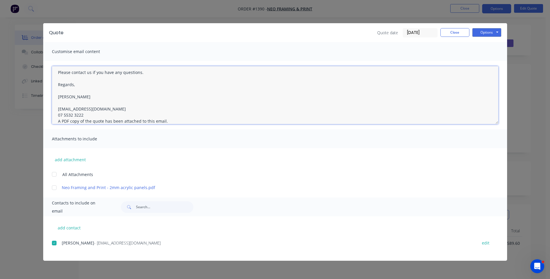
click at [86, 116] on textarea "Hi, Please contact us if you have any questions. Regards, Darren sales@allstarp…" at bounding box center [275, 95] width 446 height 58
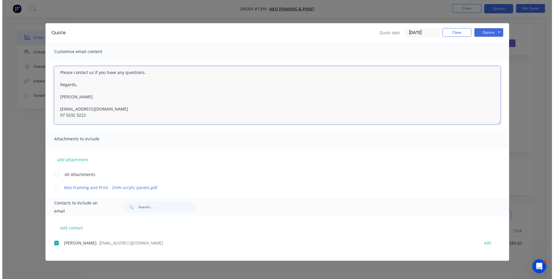
scroll to position [0, 0]
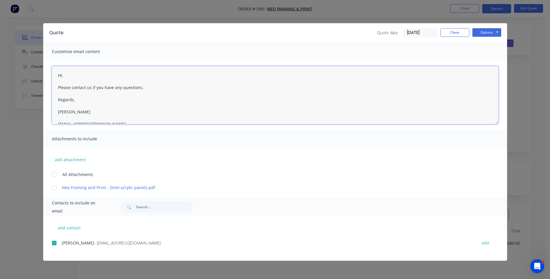
click at [69, 75] on textarea "Hi, Please contact us if you have any questions. Regards, Darren sales@allstarp…" at bounding box center [275, 95] width 446 height 58
type textarea "Hi Neville, Please see attached quote. Please contact us if you have any questi…"
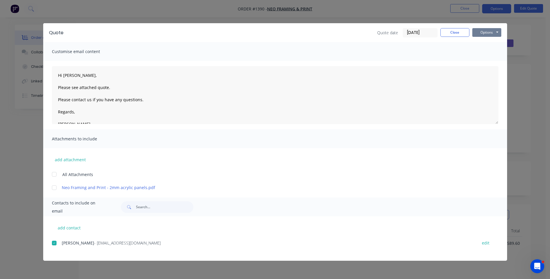
click at [482, 33] on button "Options" at bounding box center [486, 32] width 29 height 9
click at [489, 61] on button "Email" at bounding box center [490, 62] width 37 height 10
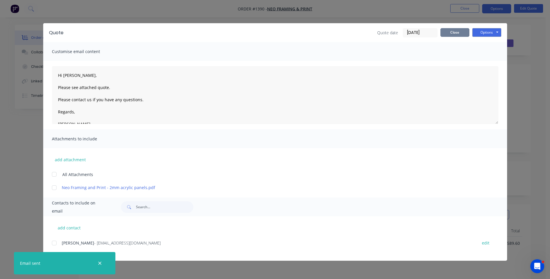
click at [457, 32] on button "Close" at bounding box center [454, 32] width 29 height 9
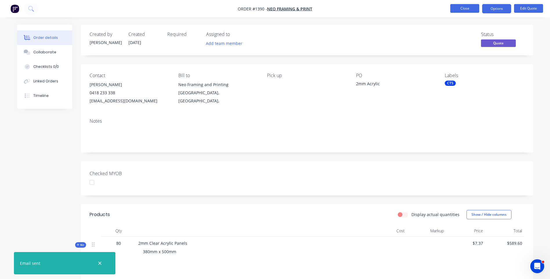
click at [462, 10] on button "Close" at bounding box center [464, 8] width 29 height 9
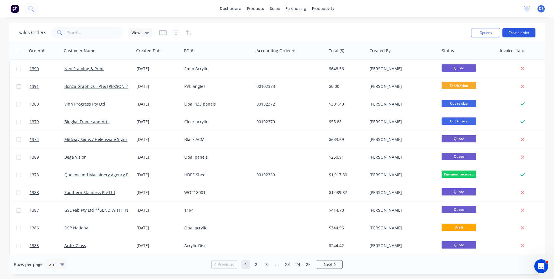
click at [514, 31] on button "Create order" at bounding box center [519, 32] width 33 height 9
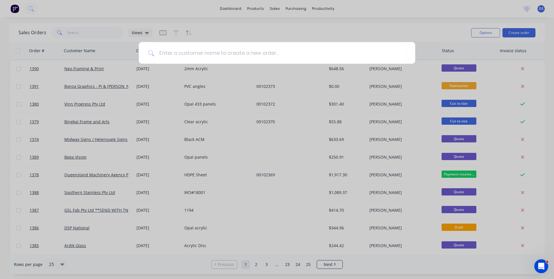
click at [6, 43] on div at bounding box center [277, 139] width 554 height 279
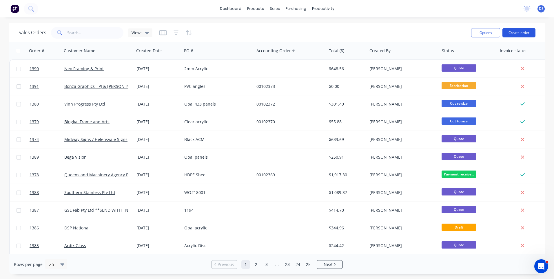
click at [516, 35] on button "Create order" at bounding box center [519, 32] width 33 height 9
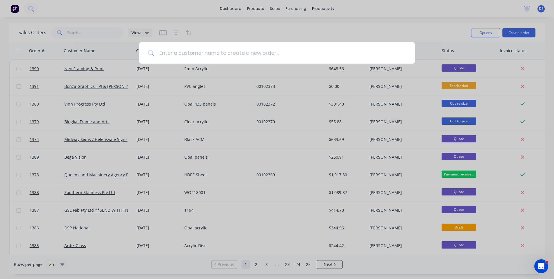
click at [194, 59] on input at bounding box center [280, 53] width 252 height 22
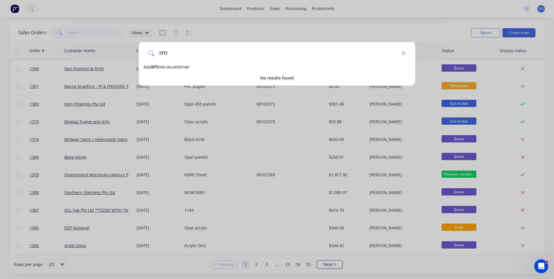
type input "liftr"
click at [157, 262] on div "liftr Add liftr as a customer No results found" at bounding box center [277, 139] width 554 height 279
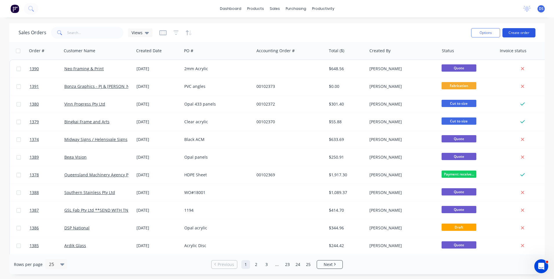
click at [510, 33] on button "Create order" at bounding box center [519, 32] width 33 height 9
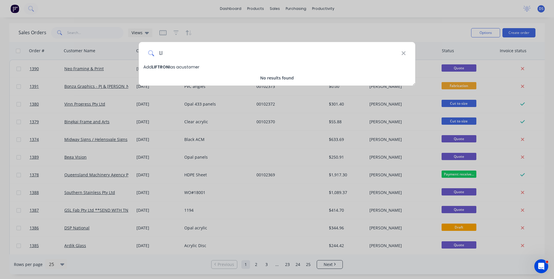
type input "L"
type input "Liftronic Pty Ltd"
click at [174, 66] on span "Liftronic Pty Ltd" at bounding box center [169, 67] width 34 height 6
select select "AU"
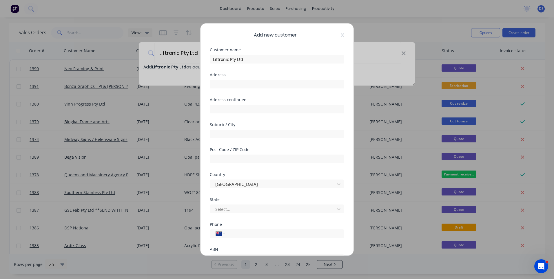
click at [230, 250] on div "ABN" at bounding box center [277, 249] width 134 height 4
paste input "22 Burrows Road, St Peters, Sydney, NSW 2044"
type input "22 Burrows Road, St Peters, Sydney, NSW 2044"
click at [248, 157] on input "text" at bounding box center [277, 158] width 134 height 9
type input "2044"
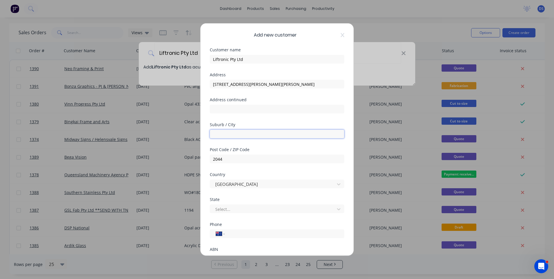
click at [240, 134] on input "text" at bounding box center [277, 134] width 134 height 9
click at [219, 134] on input "St peters" at bounding box center [277, 134] width 134 height 9
type input "St Peters"
drag, startPoint x: 302, startPoint y: 85, endPoint x: 245, endPoint y: 86, distance: 57.7
click at [245, 86] on input "22 Burrows Road, St Peters, Sydney, NSW 2044" at bounding box center [277, 84] width 134 height 9
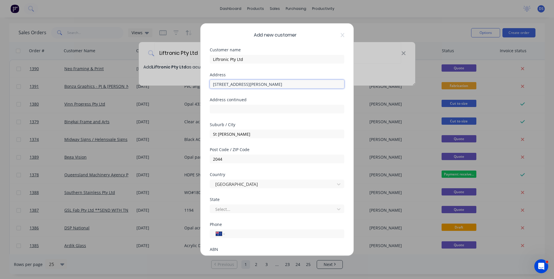
type input "22 Burrows Road"
click at [234, 253] on div at bounding box center [277, 258] width 134 height 10
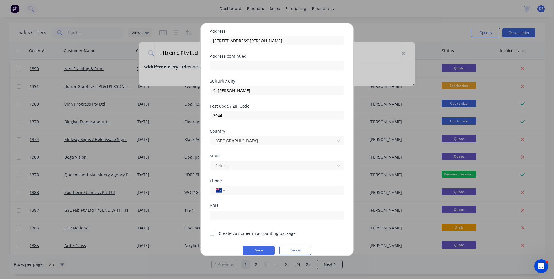
scroll to position [51, 0]
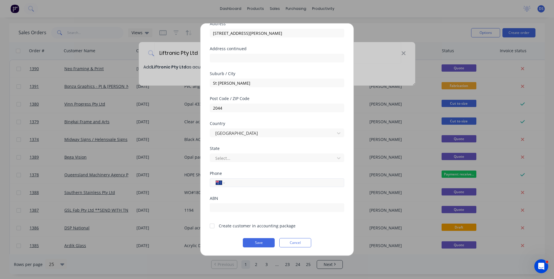
paste input "0407 666 011"
type input "0407 666 011"
click at [213, 226] on div at bounding box center [212, 226] width 12 height 12
click at [259, 243] on button "Save" at bounding box center [259, 242] width 32 height 9
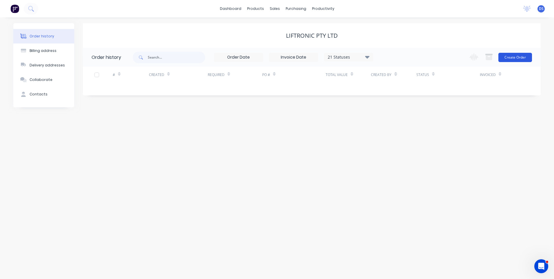
click at [516, 59] on button "Create Order" at bounding box center [516, 57] width 34 height 9
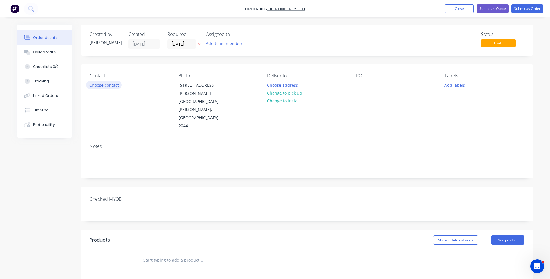
click at [113, 85] on button "Choose contact" at bounding box center [104, 85] width 36 height 8
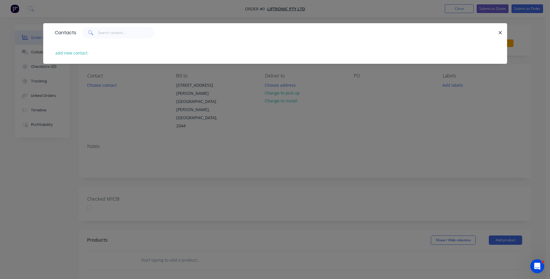
click at [78, 28] on div at bounding box center [115, 33] width 78 height 12
click at [77, 56] on button "add new contact" at bounding box center [71, 53] width 38 height 8
select select "AU"
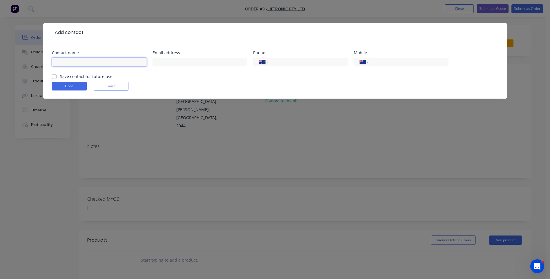
paste input "Chirag Patel Warehouse & Logistics Manager LIFTRONIC PTY LTD EST 1985 22 Burrow…"
drag, startPoint x: 143, startPoint y: 62, endPoint x: 89, endPoint y: 61, distance: 54.2
click at [89, 61] on input "Chirag Patel Warehouse & Logistics Manager LIFTRONIC PTY LTD EST 1985 22 Burrow…" at bounding box center [99, 62] width 95 height 9
type input "Chirag Patel Warehouse & Logistics Manager LIFTRONIC PTY LTD EST 1985 22 Burrow…"
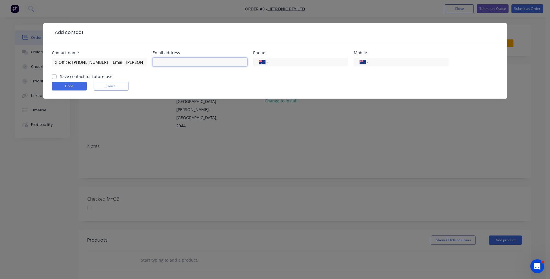
scroll to position [0, 0]
paste input "chirag.patel@liftronic.com.au"
type input "chirag.patel@liftronic.com.au"
drag, startPoint x: 77, startPoint y: 62, endPoint x: 98, endPoint y: 62, distance: 21.2
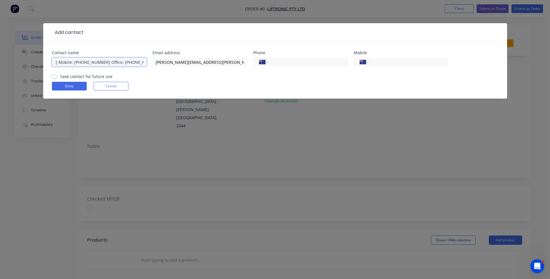
click at [98, 62] on input "Chirag Patel Warehouse & Logistics Manager LIFTRONIC PTY LTD EST 1985 22 Burrow…" at bounding box center [99, 62] width 95 height 9
drag, startPoint x: 71, startPoint y: 63, endPoint x: 77, endPoint y: 63, distance: 6.1
click at [77, 63] on input "Chirag Pate02) 9666 3922 Email: chirag.patel@liftronic.com.au" at bounding box center [99, 62] width 95 height 9
type input "Chirag Pate Email: chirag.patel@liftronic.com.au"
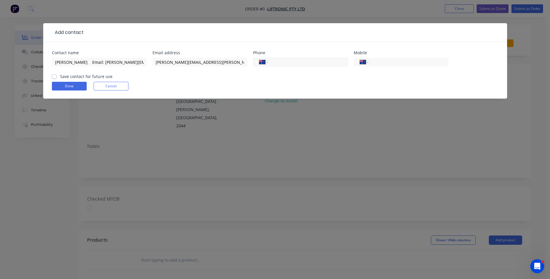
paste input "(02) 9666 3922"
type input "(02) 9666 3922"
click at [77, 63] on input "Chirag Pate Email: chirag.patel@liftronic.com.au" at bounding box center [99, 62] width 95 height 9
drag, startPoint x: 78, startPoint y: 62, endPoint x: 145, endPoint y: 63, distance: 67.0
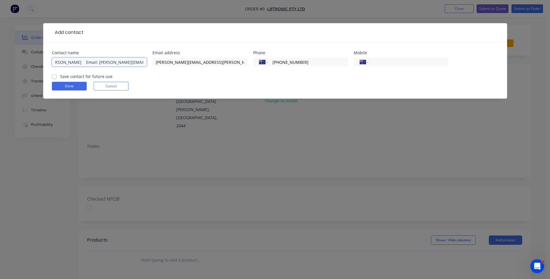
click at [145, 63] on input "Chirag Patel Email: chirag.patel@liftronic.com.au" at bounding box center [99, 62] width 95 height 9
type input "Chirag Patel"
click at [75, 28] on header "Add contact" at bounding box center [275, 32] width 464 height 19
paste input "0407 666 011"
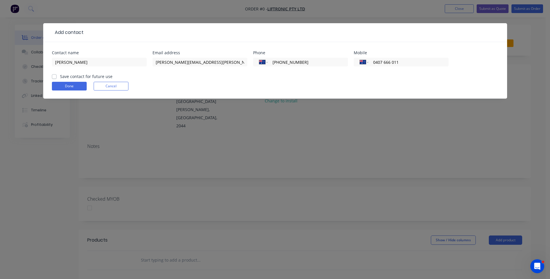
type input "0407 666 011"
click at [60, 77] on label "Save contact for future use" at bounding box center [86, 76] width 52 height 6
click at [53, 77] on input "Save contact for future use" at bounding box center [54, 76] width 5 height 6
checkbox input "true"
click at [67, 85] on button "Done" at bounding box center [69, 86] width 35 height 9
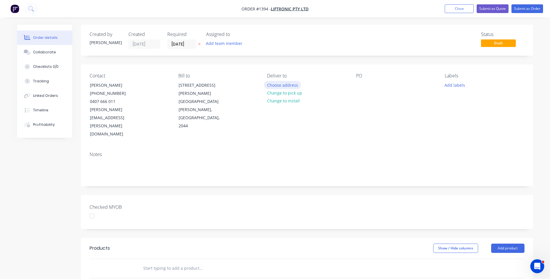
click at [288, 86] on button "Choose address" at bounding box center [282, 85] width 37 height 8
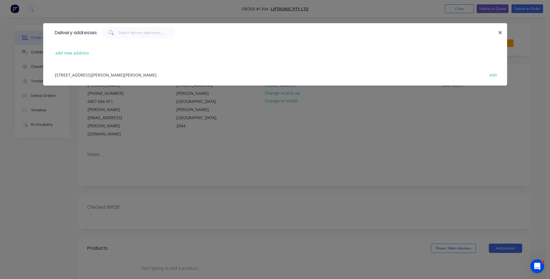
click at [104, 77] on div "22 Burrows Road, St Peters, Australia, 2044 edit" at bounding box center [275, 75] width 446 height 22
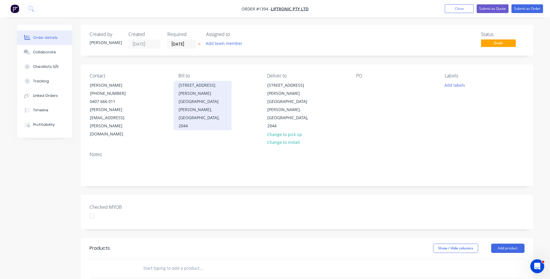
click at [199, 97] on div "St Peters, Australia, 2044" at bounding box center [203, 113] width 48 height 32
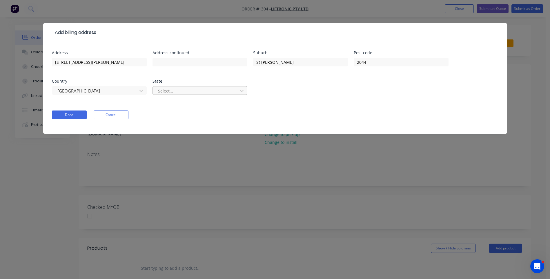
click at [216, 91] on div at bounding box center [195, 90] width 77 height 7
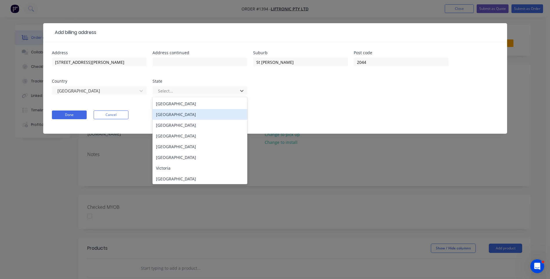
click at [180, 116] on div "New South Wales" at bounding box center [199, 114] width 95 height 11
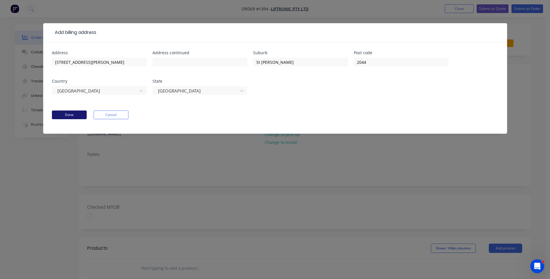
click at [79, 115] on button "Done" at bounding box center [69, 114] width 35 height 9
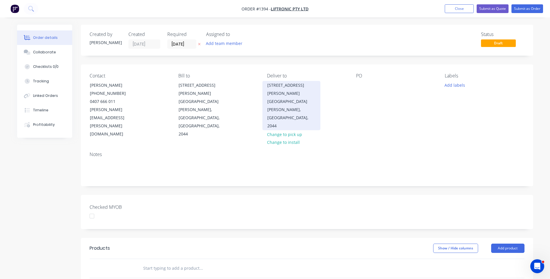
click at [290, 97] on div "St Peters, Australia, 2044" at bounding box center [291, 113] width 48 height 32
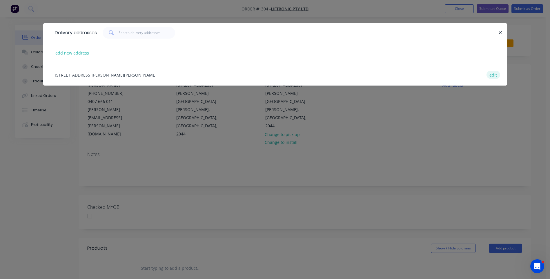
click at [497, 74] on button "edit" at bounding box center [493, 75] width 14 height 8
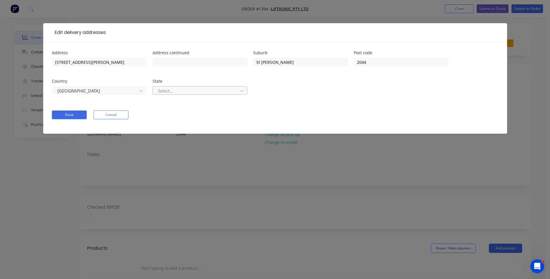
click at [215, 94] on div at bounding box center [195, 90] width 77 height 7
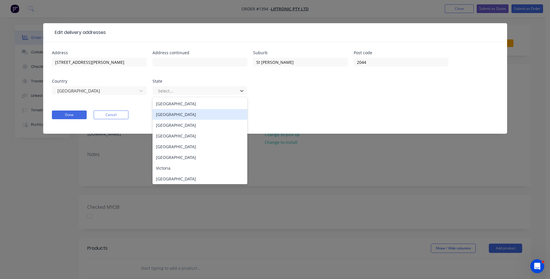
click at [179, 115] on div "New South Wales" at bounding box center [199, 114] width 95 height 11
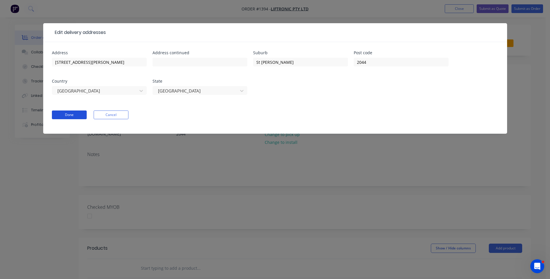
drag, startPoint x: 72, startPoint y: 112, endPoint x: 76, endPoint y: 111, distance: 3.7
click at [76, 111] on button "Done" at bounding box center [69, 114] width 35 height 9
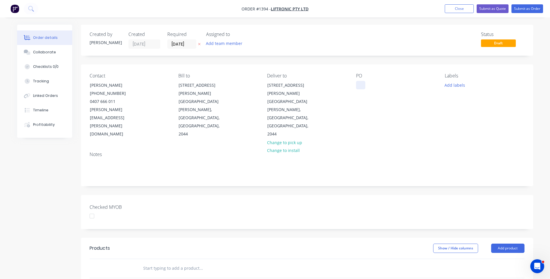
click at [359, 84] on div at bounding box center [360, 85] width 9 height 8
click at [450, 85] on button "Add labels" at bounding box center [454, 85] width 27 height 8
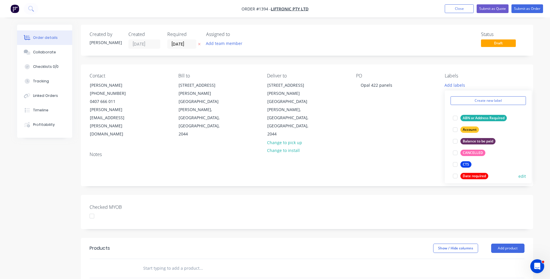
scroll to position [29, 0]
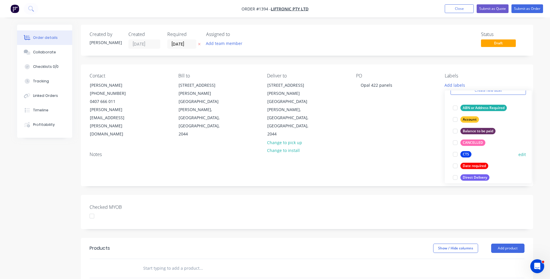
click at [465, 155] on div "CTS" at bounding box center [465, 154] width 11 height 6
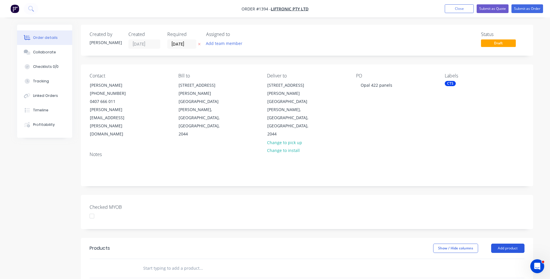
click at [501, 243] on button "Add product" at bounding box center [507, 247] width 33 height 9
click at [494, 259] on div "Product catalogue" at bounding box center [496, 263] width 45 height 8
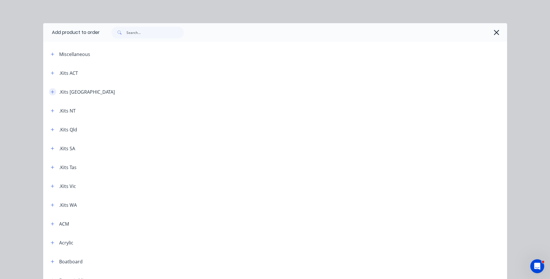
click at [51, 92] on icon "button" at bounding box center [52, 92] width 3 height 4
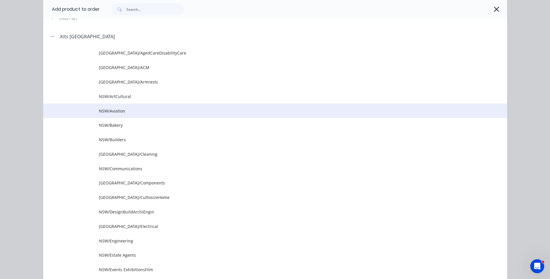
scroll to position [58, 0]
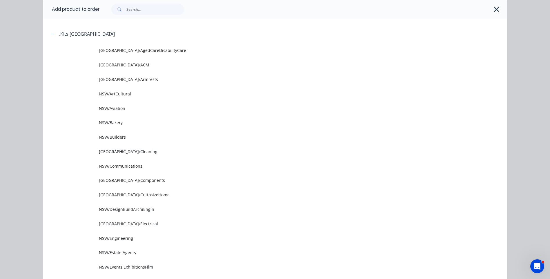
drag, startPoint x: 122, startPoint y: 236, endPoint x: 130, endPoint y: 228, distance: 11.7
click at [122, 237] on span "NSW/Engineering" at bounding box center [262, 238] width 326 height 6
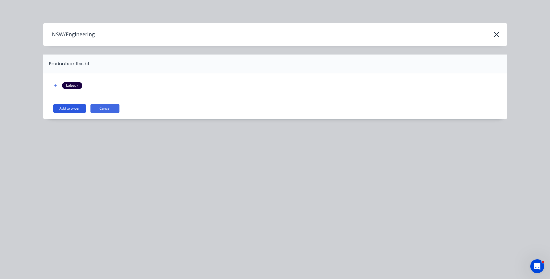
click at [78, 108] on button "Add to order" at bounding box center [69, 108] width 32 height 9
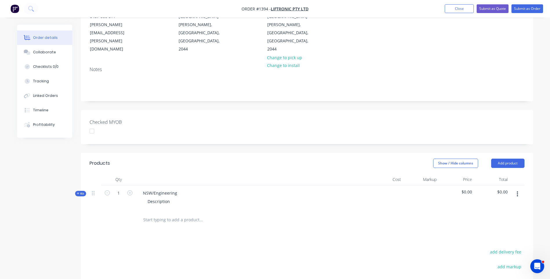
scroll to position [87, 0]
click at [506, 157] on button "Add product" at bounding box center [507, 161] width 33 height 9
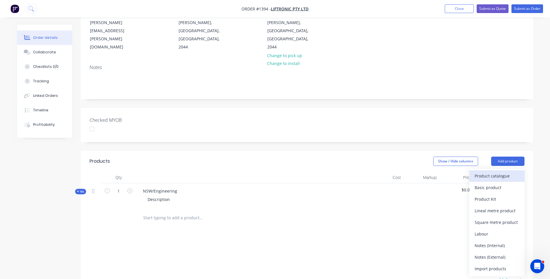
click at [488, 172] on div "Product catalogue" at bounding box center [496, 176] width 45 height 8
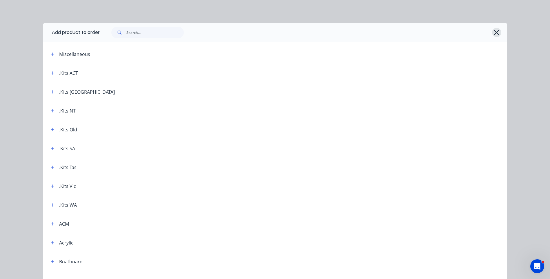
click at [495, 34] on icon "button" at bounding box center [496, 32] width 5 height 5
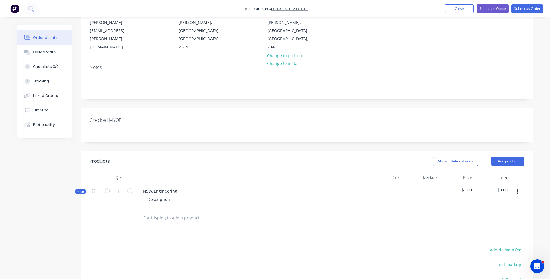
click at [78, 190] on icon at bounding box center [78, 191] width 3 height 3
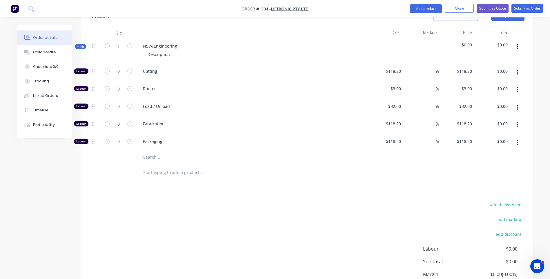
scroll to position [203, 0]
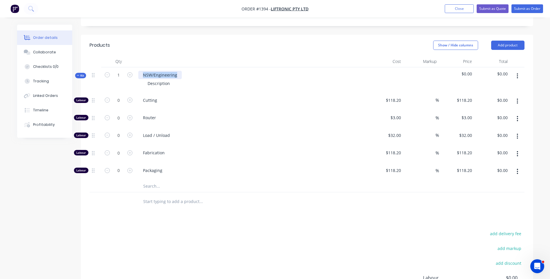
drag, startPoint x: 179, startPoint y: 50, endPoint x: 138, endPoint y: 52, distance: 40.4
click at [138, 71] on div "NSW/Engineering" at bounding box center [159, 75] width 43 height 8
drag, startPoint x: 171, startPoint y: 60, endPoint x: 141, endPoint y: 65, distance: 30.3
click at [141, 67] on div "3mm Opal 422 panels Description" at bounding box center [252, 79] width 232 height 25
click at [206, 128] on div "Load / Unload" at bounding box center [252, 137] width 232 height 18
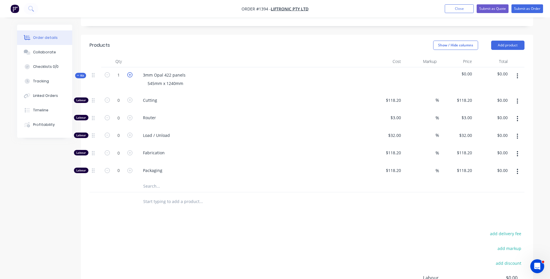
click at [130, 72] on icon "button" at bounding box center [129, 74] width 5 height 5
type input "2"
click at [130, 97] on icon "button" at bounding box center [129, 99] width 5 height 5
type input "1"
type input "$118.20"
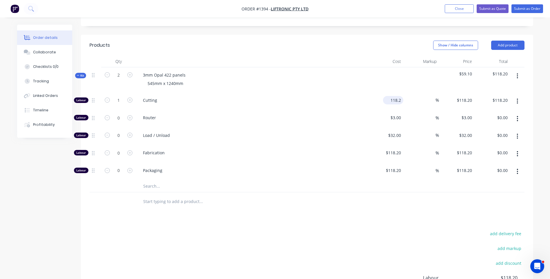
click at [387, 92] on div "118.2 $118.20" at bounding box center [386, 101] width 36 height 18
type input "$10.00"
click at [374, 110] on div "$3.00 $3.00" at bounding box center [386, 119] width 36 height 18
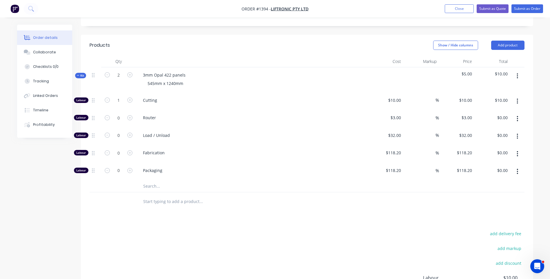
click at [152, 180] on input "text" at bounding box center [201, 186] width 116 height 12
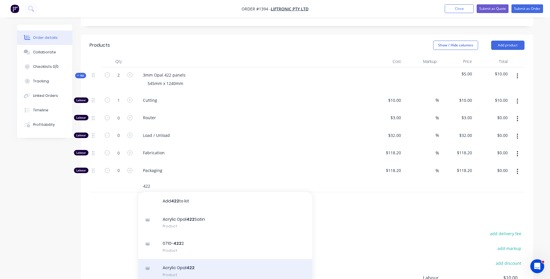
type input "422"
click at [184, 259] on div "Acrylic Opal 422 Product" at bounding box center [225, 271] width 174 height 24
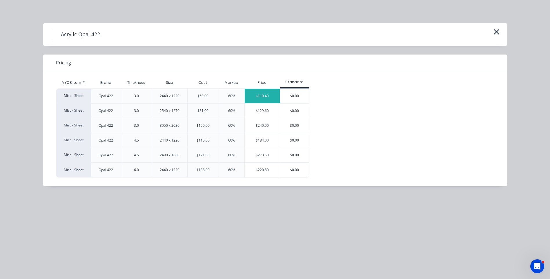
click at [263, 101] on div "$110.40" at bounding box center [262, 96] width 35 height 14
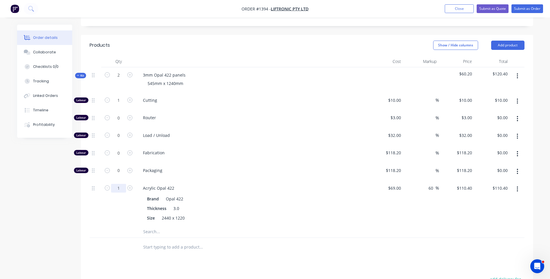
click at [121, 105] on input "1" at bounding box center [118, 100] width 15 height 9
type input "0.66"
type input "$72.86"
click at [233, 163] on div "Packaging" at bounding box center [252, 172] width 232 height 18
click at [503, 41] on button "Add product" at bounding box center [507, 45] width 33 height 9
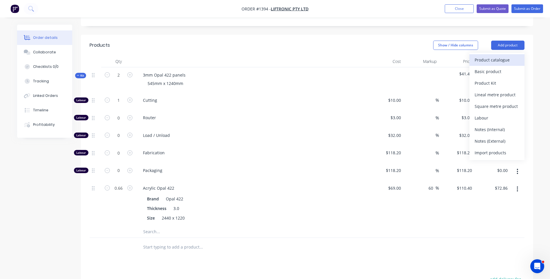
click at [493, 56] on div "Product catalogue" at bounding box center [496, 60] width 45 height 8
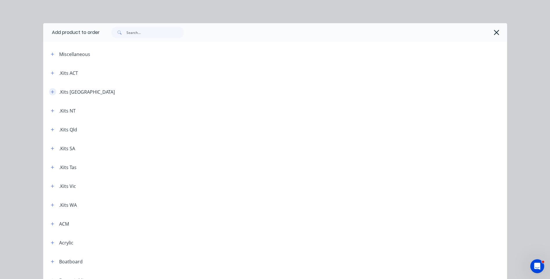
click at [51, 91] on icon "button" at bounding box center [52, 92] width 3 height 4
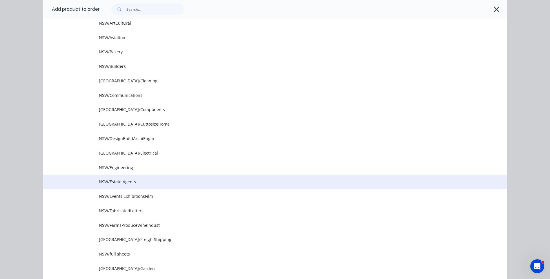
scroll to position [145, 0]
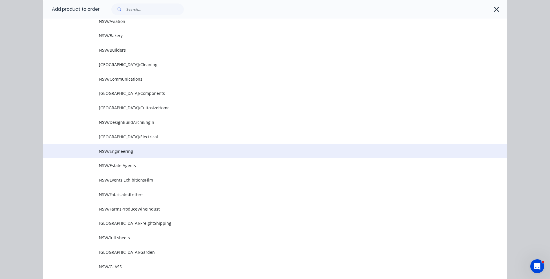
click at [110, 150] on span "NSW/Engineering" at bounding box center [262, 151] width 326 height 6
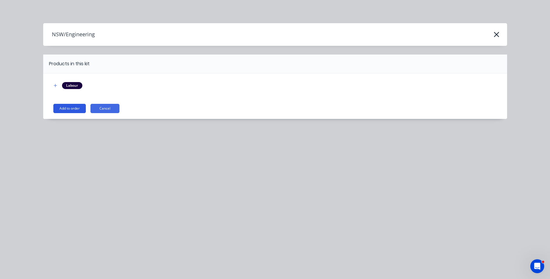
click at [63, 111] on button "Add to order" at bounding box center [69, 108] width 32 height 9
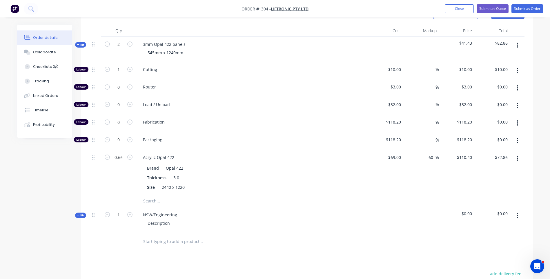
scroll to position [203, 0]
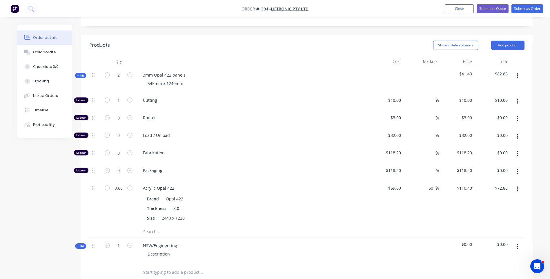
click at [76, 243] on div "Kit" at bounding box center [80, 246] width 11 height 6
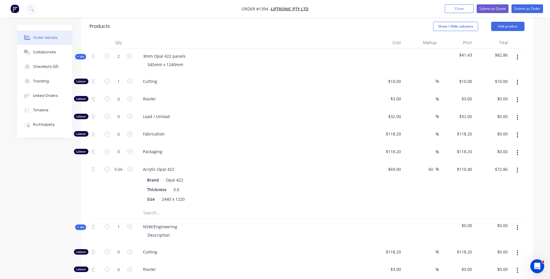
scroll to position [232, 0]
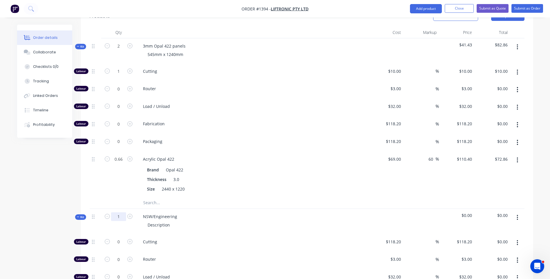
click at [121, 50] on input "1" at bounding box center [118, 46] width 15 height 9
type input "6"
click at [248, 234] on div "Cutting" at bounding box center [252, 243] width 232 height 18
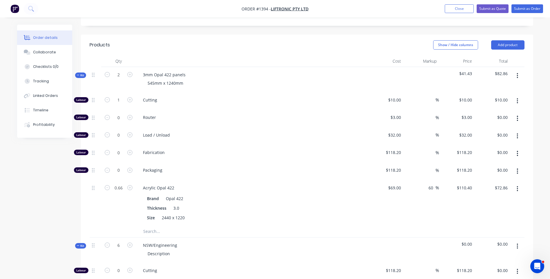
scroll to position [203, 0]
drag, startPoint x: 185, startPoint y: 51, endPoint x: 155, endPoint y: 52, distance: 29.9
click at [138, 71] on div "3mm Opal 422 panels" at bounding box center [164, 75] width 52 height 8
copy div "3mm Opal 422 panels"
drag, startPoint x: 177, startPoint y: 222, endPoint x: 142, endPoint y: 222, distance: 34.8
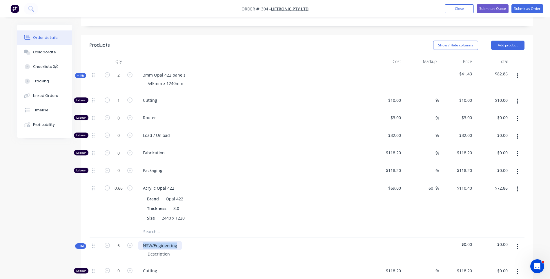
click at [142, 241] on div "NSW/Engineering" at bounding box center [159, 245] width 43 height 8
paste div
drag, startPoint x: 181, startPoint y: 60, endPoint x: 146, endPoint y: 57, distance: 35.5
click at [146, 79] on div "545mm x 1240mm" at bounding box center [165, 83] width 45 height 8
copy div "545mm x 1240mm"
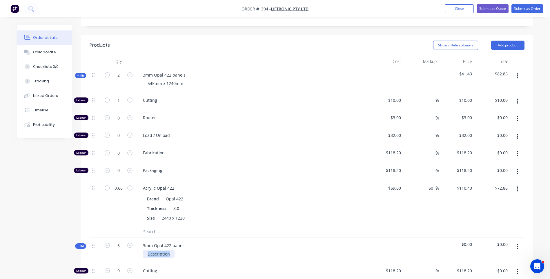
drag, startPoint x: 170, startPoint y: 230, endPoint x: 146, endPoint y: 231, distance: 23.5
click at [146, 250] on div "Description" at bounding box center [159, 254] width 32 height 8
paste div
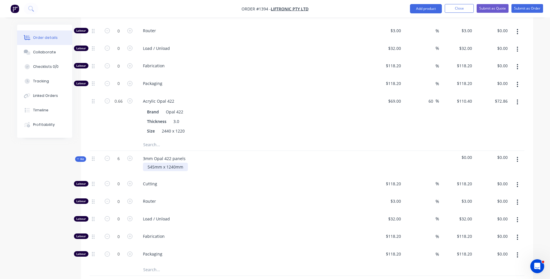
scroll to position [319, 0]
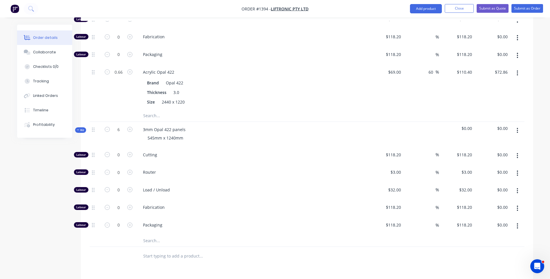
click at [150, 235] on input "text" at bounding box center [201, 241] width 116 height 12
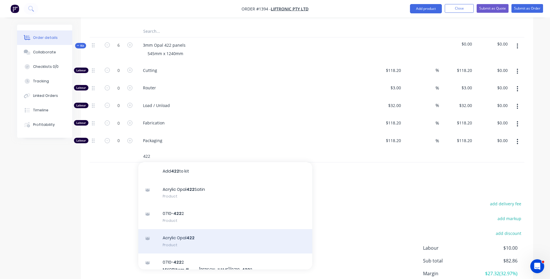
scroll to position [406, 0]
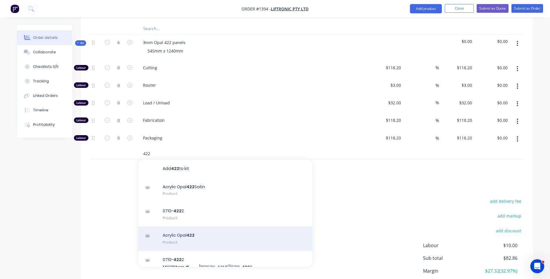
type input "422"
click at [187, 226] on div "Acrylic Opal 422 Product" at bounding box center [225, 238] width 174 height 24
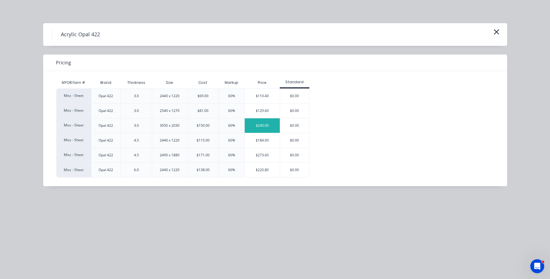
click at [267, 130] on div "$240.00" at bounding box center [262, 125] width 35 height 14
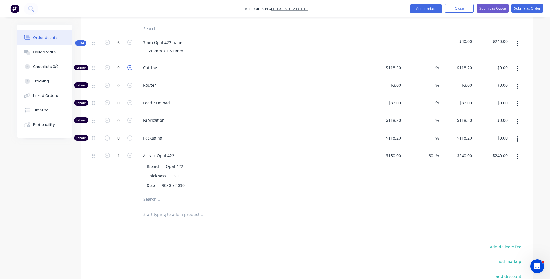
click at [131, 65] on icon "button" at bounding box center [129, 67] width 5 height 5
type input "1"
type input "$118.20"
click at [131, 65] on icon "button" at bounding box center [129, 67] width 5 height 5
type input "2"
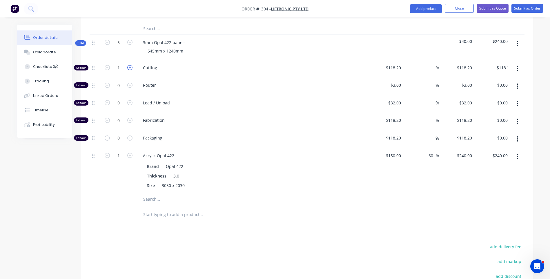
type input "$236.40"
click at [391, 63] on input "118.2" at bounding box center [396, 67] width 13 height 8
type input "$10.00"
type input "$20.00"
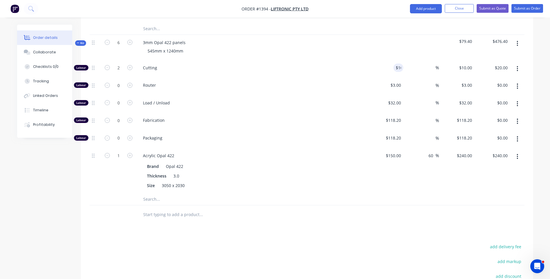
click at [359, 100] on span "Load / Unload" at bounding box center [254, 103] width 223 height 6
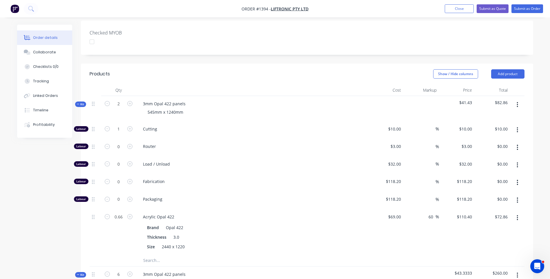
scroll to position [174, 0]
click at [121, 134] on input "0.66" at bounding box center [118, 129] width 15 height 9
type input "0.75"
type input "$82.80"
click at [283, 196] on span "Packaging" at bounding box center [254, 199] width 223 height 6
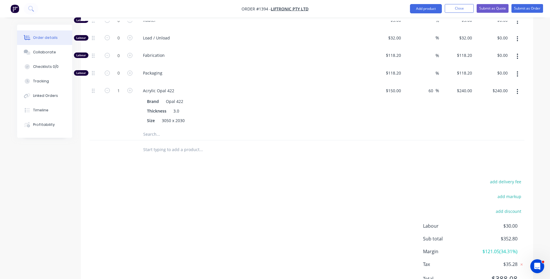
scroll to position [474, 0]
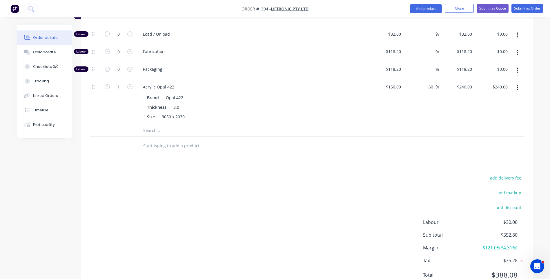
click at [149, 125] on input "text" at bounding box center [201, 131] width 116 height 12
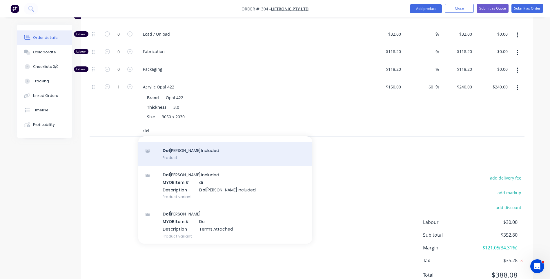
scroll to position [38, 0]
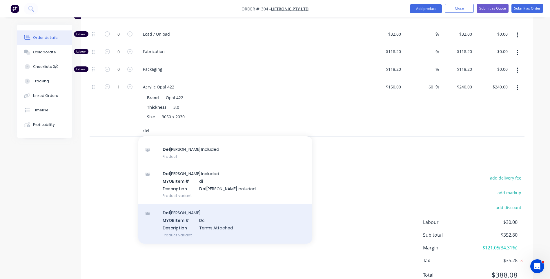
type input "del"
click at [213, 204] on div "Del ivery MYOB Item # Dc Description Terms Attached Product variant" at bounding box center [225, 223] width 174 height 39
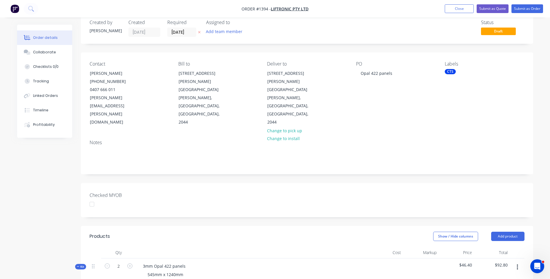
scroll to position [11, 0]
click at [199, 34] on icon at bounding box center [199, 33] width 2 height 2
click at [37, 51] on div "Collaborate" at bounding box center [44, 52] width 23 height 5
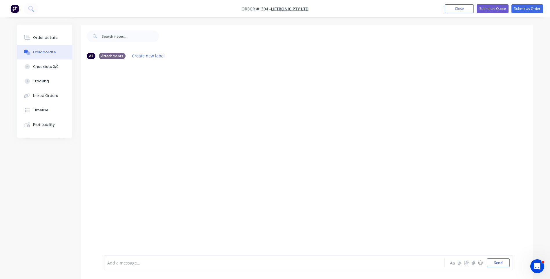
click at [163, 266] on div "Add a message..." at bounding box center [258, 262] width 302 height 9
click at [182, 263] on span "JMAC TNT $65.44+ Cardboard sleeve 140x70x5x22kg" at bounding box center [158, 263] width 101 height 6
click at [189, 262] on span "JMAC TNT $65.44+ Cardboard sleeve 150x70x5x22kg" at bounding box center [158, 263] width 101 height 6
click at [238, 237] on div at bounding box center [307, 159] width 452 height 191
click at [502, 263] on button "Send" at bounding box center [498, 262] width 23 height 9
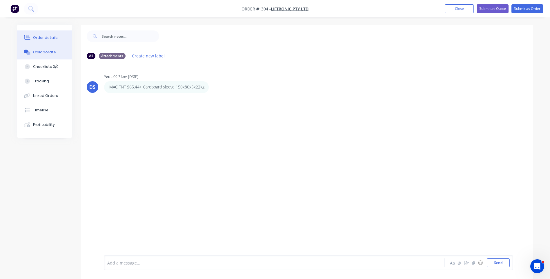
click at [42, 38] on div "Order details" at bounding box center [45, 37] width 25 height 5
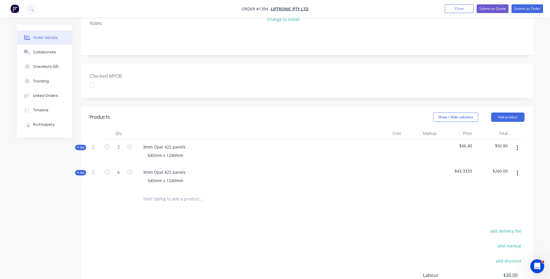
scroll to position [145, 0]
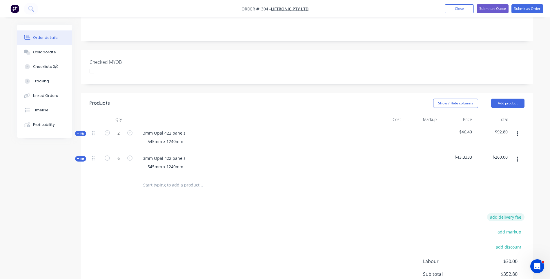
click at [506, 213] on button "add delivery fee" at bounding box center [505, 217] width 37 height 8
type input "90.44"
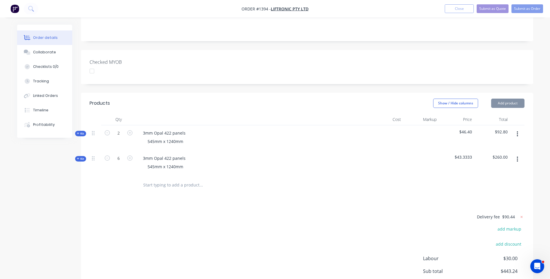
click at [420, 181] on div "Products Show / Hide columns Add product Qty Cost Markup Price Total Kit 2 3mm …" at bounding box center [307, 212] width 452 height 238
click at [78, 157] on icon at bounding box center [78, 158] width 3 height 3
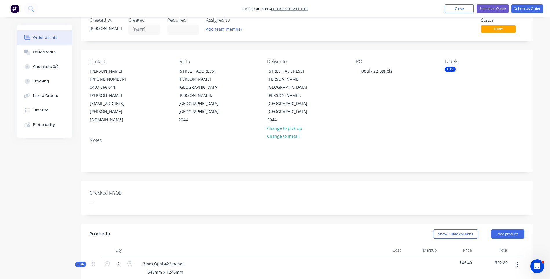
scroll to position [0, 0]
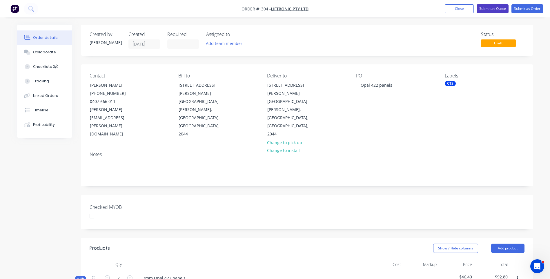
click at [486, 10] on button "Submit as Quote" at bounding box center [493, 8] width 32 height 9
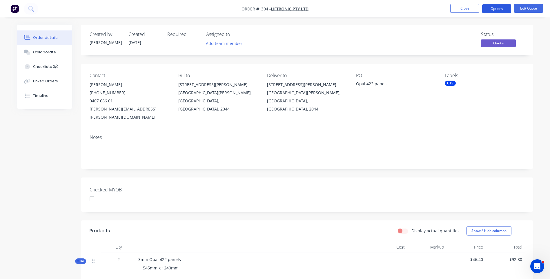
click at [487, 10] on button "Options" at bounding box center [496, 8] width 29 height 9
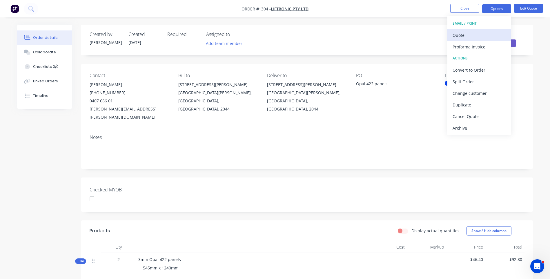
click at [462, 35] on div "Quote" at bounding box center [478, 35] width 53 height 8
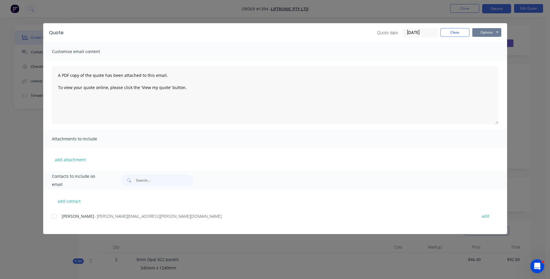
click at [483, 33] on button "Options" at bounding box center [486, 32] width 29 height 9
click at [489, 42] on button "Preview" at bounding box center [490, 43] width 37 height 10
click at [458, 33] on button "Close" at bounding box center [454, 32] width 29 height 9
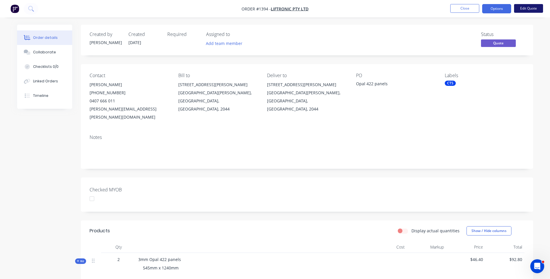
click at [529, 9] on button "Edit Quote" at bounding box center [528, 8] width 29 height 9
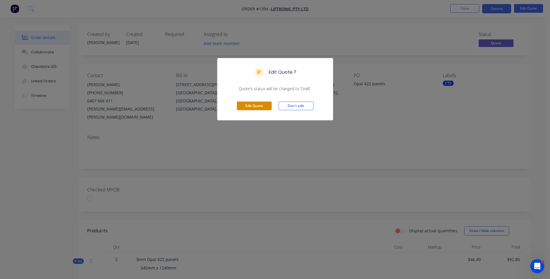
click at [253, 107] on button "Edit Quote" at bounding box center [254, 105] width 35 height 9
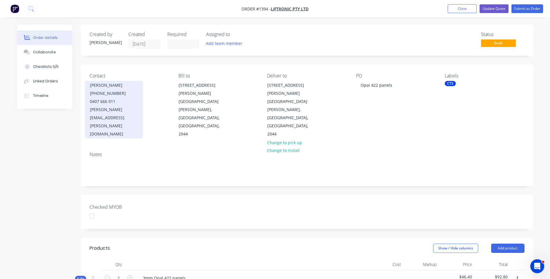
click at [110, 104] on div "0407 666 011" at bounding box center [114, 101] width 48 height 8
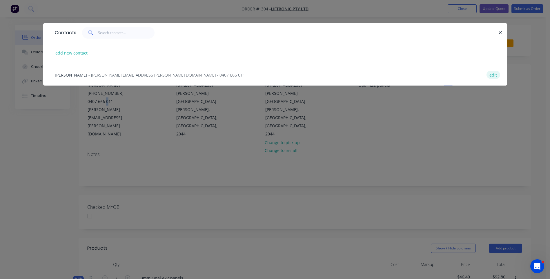
click at [496, 77] on button "edit" at bounding box center [493, 75] width 14 height 8
select select "AU"
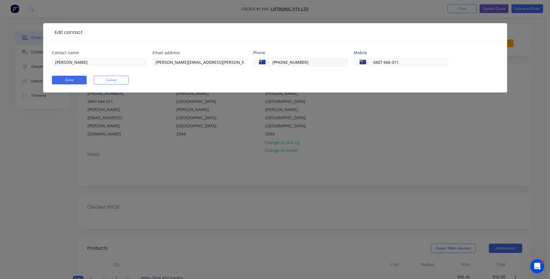
drag, startPoint x: 318, startPoint y: 63, endPoint x: 265, endPoint y: 63, distance: 53.1
click at [265, 63] on div "International Afghanistan Åland Islands Albania Algeria American Samoa Andorra …" at bounding box center [300, 62] width 95 height 9
click at [72, 79] on button "Done" at bounding box center [69, 80] width 35 height 9
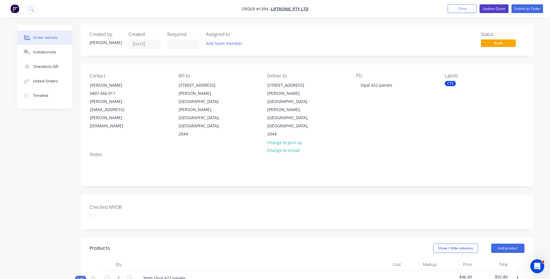
click at [499, 9] on button "Update Quote" at bounding box center [493, 8] width 29 height 9
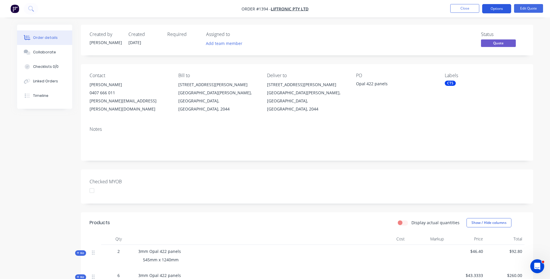
click at [498, 9] on button "Options" at bounding box center [496, 8] width 29 height 9
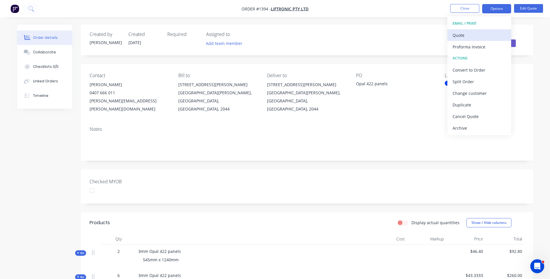
click at [463, 33] on div "Quote" at bounding box center [478, 35] width 53 height 8
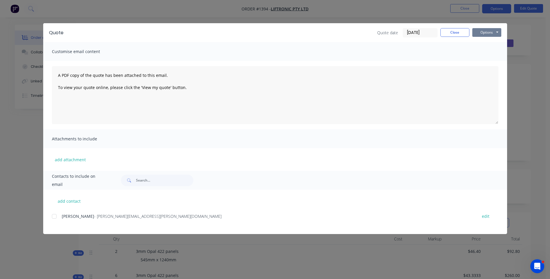
click at [486, 30] on button "Options" at bounding box center [486, 32] width 29 height 9
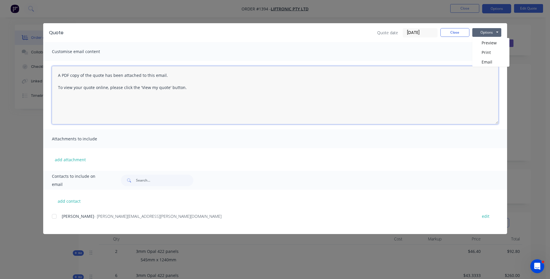
click at [363, 98] on textarea "A PDF copy of the quote has been attached to this email. To view your quote onl…" at bounding box center [275, 95] width 446 height 58
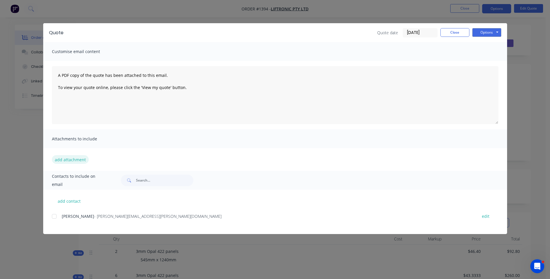
click at [72, 158] on button "add attachment" at bounding box center [70, 159] width 37 height 9
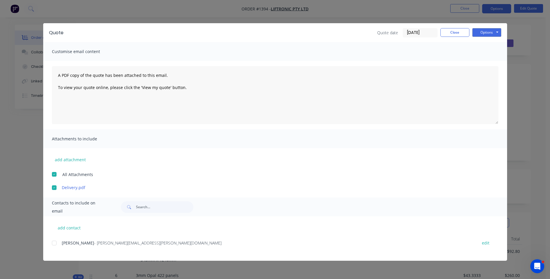
click at [53, 243] on div at bounding box center [54, 243] width 12 height 12
click at [223, 234] on div "add contact Chirag Patel - chirag.patel@liftronic.com.au edit" at bounding box center [275, 238] width 464 height 44
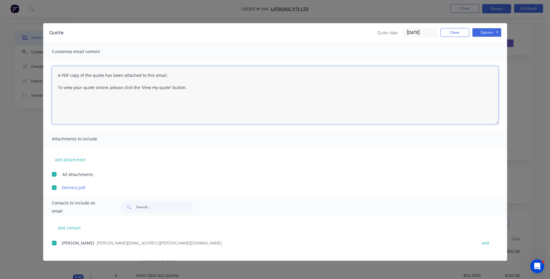
paste textarea "Hi, Please contact us if you have any questions. Regards, Darren sales@allstarp…"
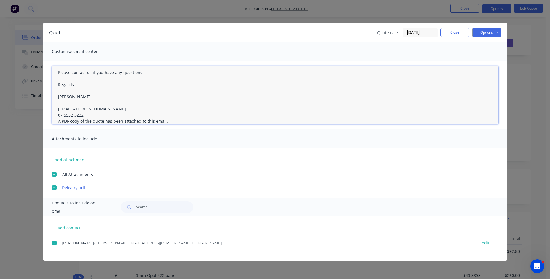
click at [82, 114] on textarea "Hi, Please contact us if you have any questions. Regards, Darren sales@allstarp…" at bounding box center [275, 95] width 446 height 58
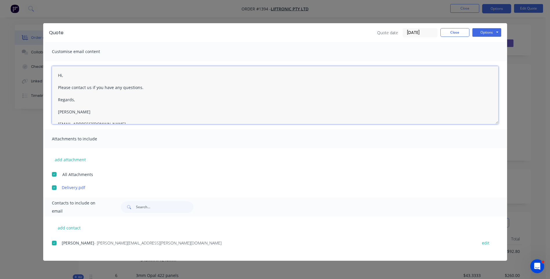
click at [67, 76] on textarea "Hi, Please contact us if you have any questions. Regards, Darren sales@allstarp…" at bounding box center [275, 95] width 446 height 58
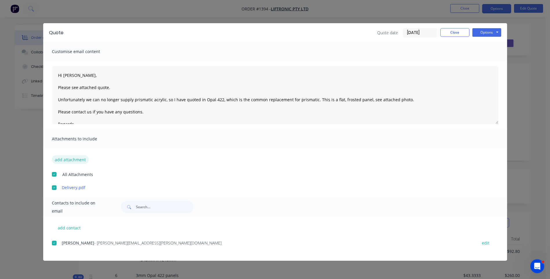
click at [79, 160] on button "add attachment" at bounding box center [70, 159] width 37 height 9
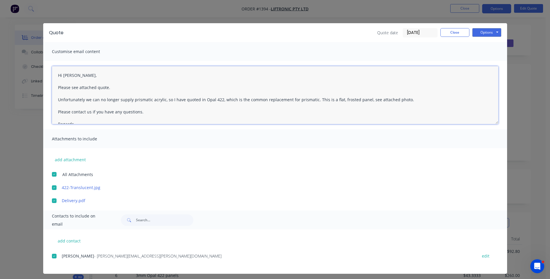
paste textarea ", Please contact us if you have any questions. Regards, Darren sales@allstarpla…"
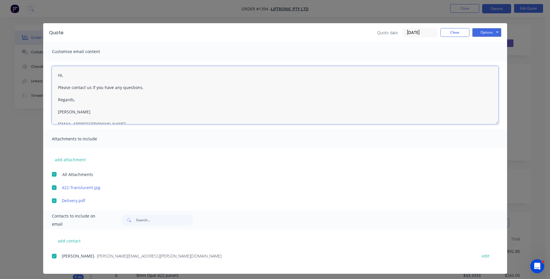
scroll to position [15, 0]
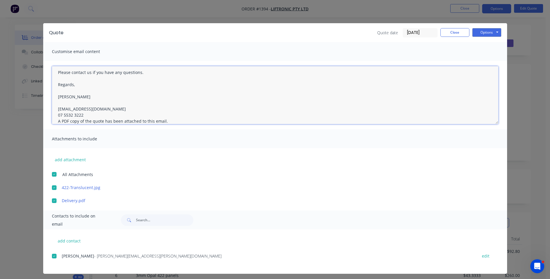
click at [83, 114] on textarea "Hi, Please contact us if you have any questions. Regards, Darren sales@allstarp…" at bounding box center [275, 95] width 446 height 58
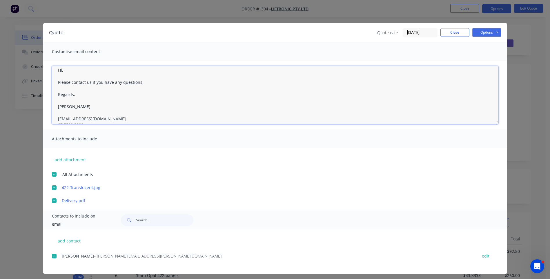
scroll to position [0, 0]
click at [67, 74] on textarea "Hi, Please contact us if you have any questions. Regards, Darren sales@allstarp…" at bounding box center [275, 95] width 446 height 58
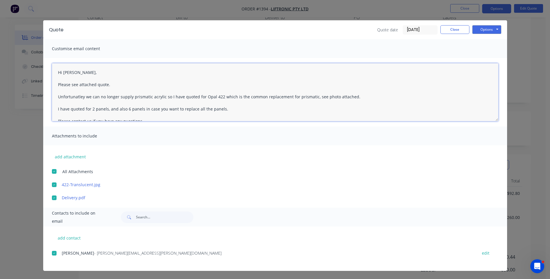
type textarea "Hi Chirag, Please see attached quote. Unfortunatley we can no longer supply pri…"
click at [479, 29] on button "Options" at bounding box center [486, 29] width 29 height 9
click at [485, 61] on button "Email" at bounding box center [490, 59] width 37 height 10
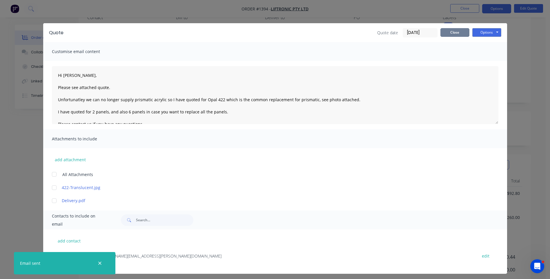
click at [462, 32] on button "Close" at bounding box center [454, 32] width 29 height 9
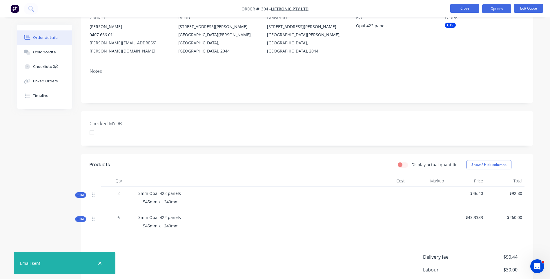
click at [466, 9] on button "Close" at bounding box center [464, 8] width 29 height 9
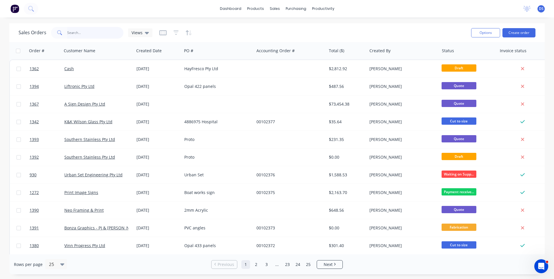
drag, startPoint x: 81, startPoint y: 33, endPoint x: 77, endPoint y: 32, distance: 5.2
click at [79, 32] on input "text" at bounding box center [95, 33] width 57 height 12
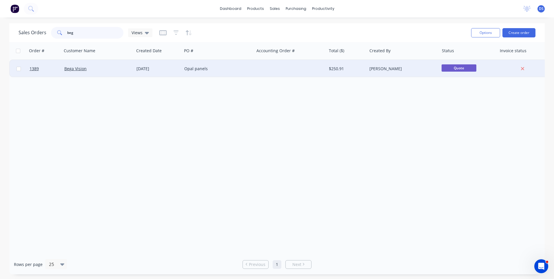
type input "beg"
click at [203, 72] on div "Opal panels" at bounding box center [218, 68] width 72 height 17
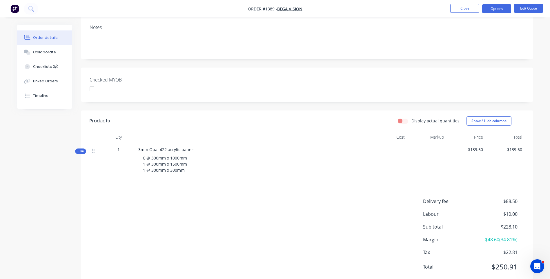
scroll to position [110, 0]
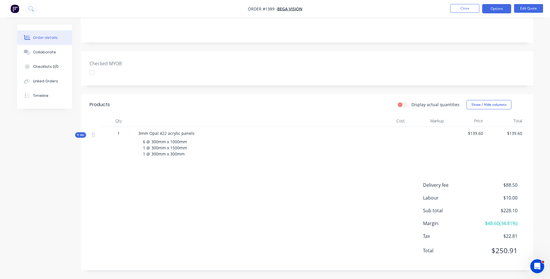
click at [249, 166] on div "Products Display actual quantities Show / Hide columns Qty Cost Markup Price To…" at bounding box center [307, 182] width 452 height 176
click at [493, 12] on button "Options" at bounding box center [496, 8] width 29 height 9
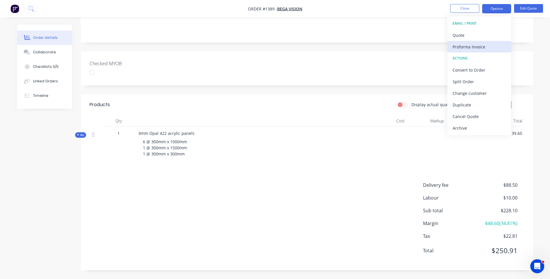
click at [466, 46] on div "Proforma Invoice" at bounding box center [478, 47] width 53 height 8
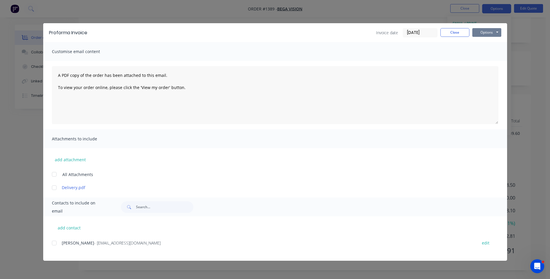
click at [482, 32] on button "Options" at bounding box center [486, 32] width 29 height 9
click at [490, 46] on button "Preview" at bounding box center [490, 43] width 37 height 10
click at [456, 32] on button "Close" at bounding box center [454, 32] width 29 height 9
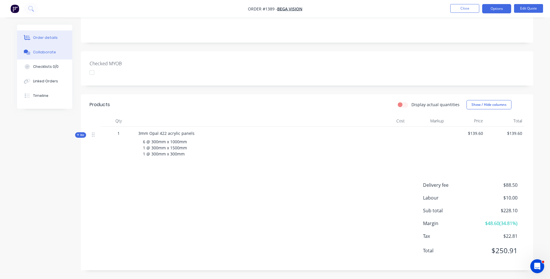
click at [46, 50] on div "Collaborate" at bounding box center [44, 52] width 23 height 5
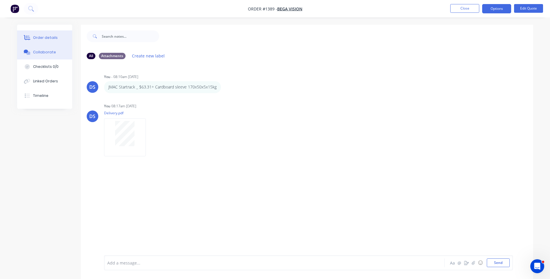
click at [48, 35] on div "Order details" at bounding box center [45, 37] width 25 height 5
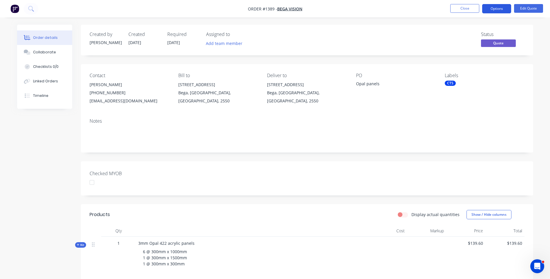
click at [494, 9] on button "Options" at bounding box center [496, 8] width 29 height 9
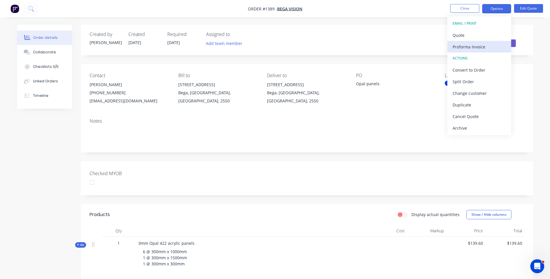
click at [472, 46] on div "Proforma Invoice" at bounding box center [478, 47] width 53 height 8
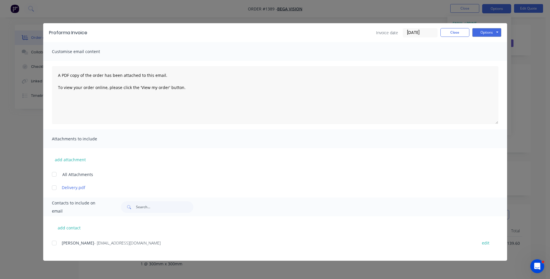
click at [54, 243] on div at bounding box center [54, 243] width 12 height 12
click at [55, 189] on div at bounding box center [54, 188] width 12 height 12
click at [205, 251] on div "Damien Friedli - reception@begavision.com.au edit" at bounding box center [279, 246] width 455 height 15
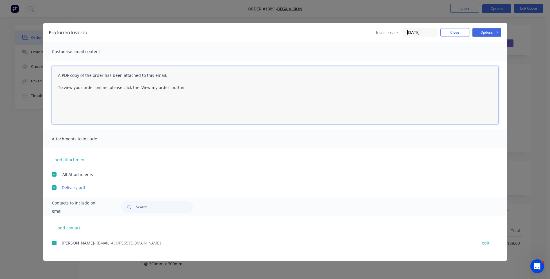
paste textarea "Hi, Please contact us if you have any questions. Regards, Darren sales@allstarp…"
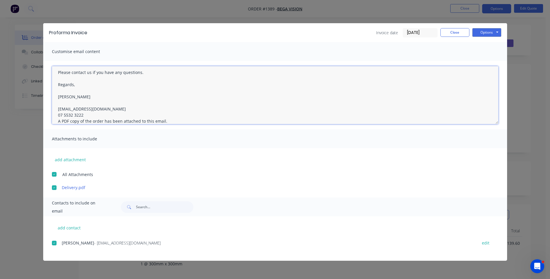
click at [83, 114] on textarea "Hi, Please contact us if you have any questions. Regards, Darren sales@allstarp…" at bounding box center [275, 95] width 446 height 58
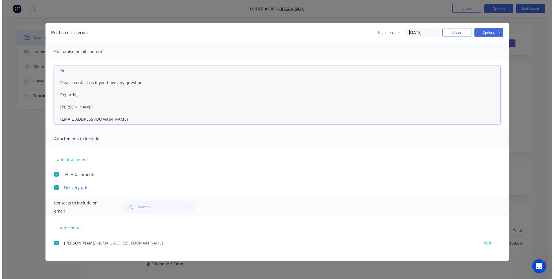
scroll to position [0, 0]
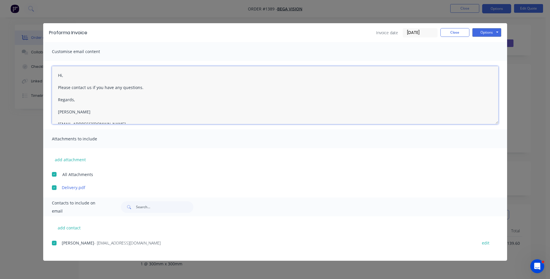
click at [65, 76] on textarea "Hi, Please contact us if you have any questions. Regards, Darren sales@allstarp…" at bounding box center [275, 95] width 446 height 58
type textarea "Hi Damien, Please see attached Pro Forma invoice. Please contact us if you have…"
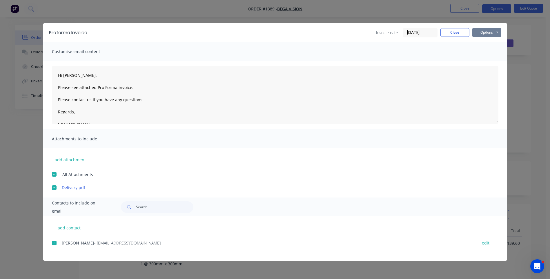
click at [484, 32] on button "Options" at bounding box center [486, 32] width 29 height 9
click at [487, 63] on button "Email" at bounding box center [490, 62] width 37 height 10
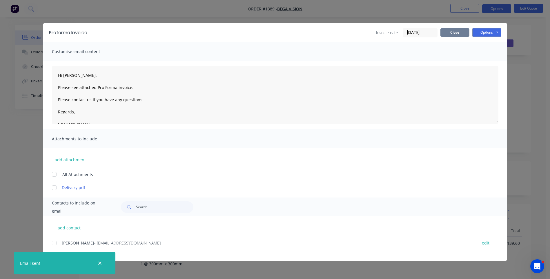
click at [452, 36] on button "Close" at bounding box center [454, 32] width 29 height 9
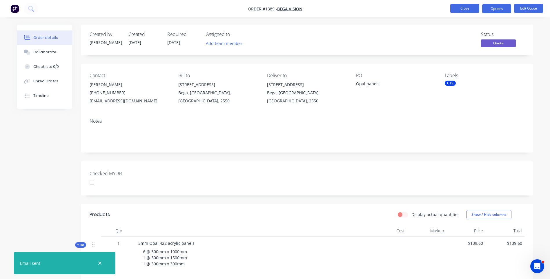
click at [464, 8] on button "Close" at bounding box center [464, 8] width 29 height 9
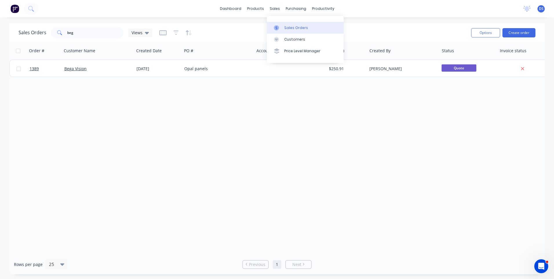
click at [293, 30] on div "Sales Orders" at bounding box center [296, 27] width 24 height 5
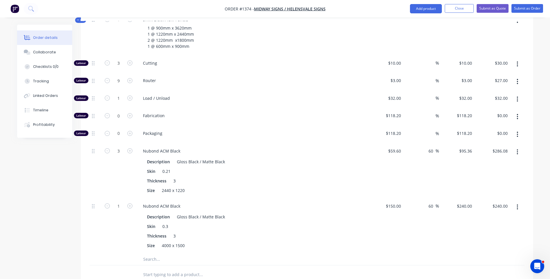
click at [461, 11] on button "Close" at bounding box center [459, 8] width 29 height 9
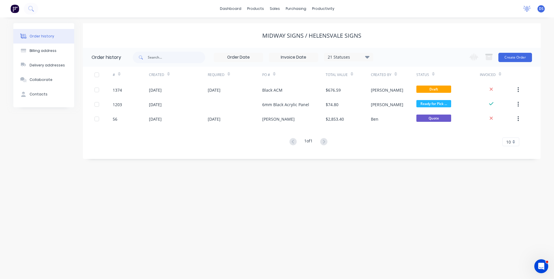
click at [526, 10] on icon at bounding box center [527, 8] width 5 height 5
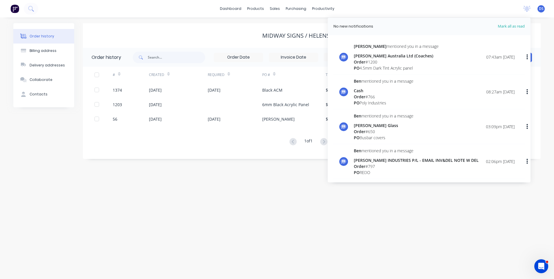
click at [302, 203] on div "Order history Billing address Delivery addresses Collaborate Contacts Midway Si…" at bounding box center [277, 147] width 554 height 261
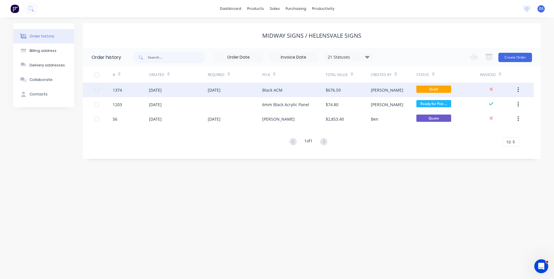
click at [280, 91] on div "Black ACM" at bounding box center [272, 90] width 20 height 6
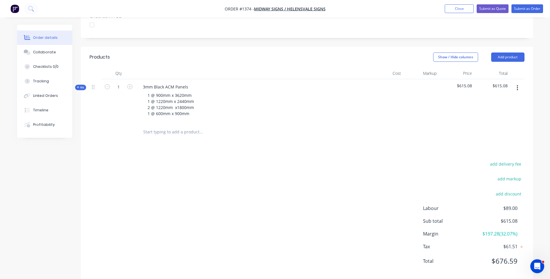
scroll to position [169, 0]
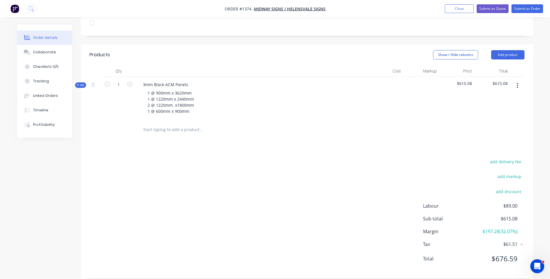
click at [79, 83] on icon at bounding box center [78, 84] width 3 height 3
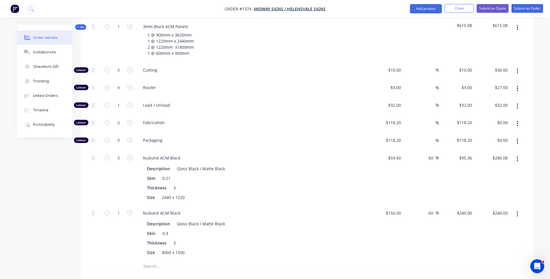
scroll to position [198, 0]
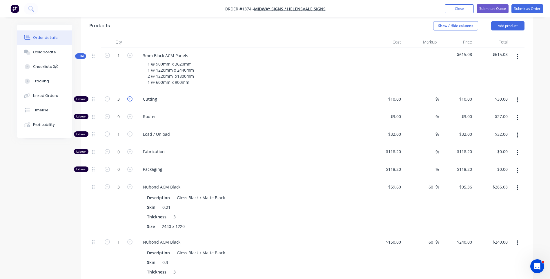
click at [129, 96] on icon "button" at bounding box center [129, 98] width 5 height 5
type input "4"
type input "$40.00"
click at [129, 96] on icon "button" at bounding box center [129, 98] width 5 height 5
type input "5"
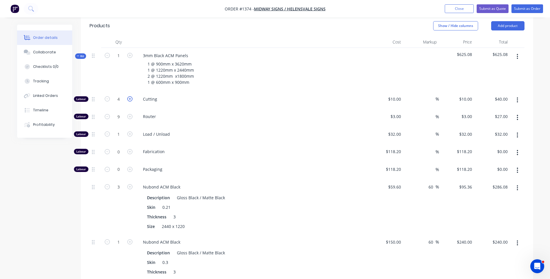
type input "$50.00"
click at [119, 103] on input "9" at bounding box center [118, 99] width 15 height 9
type input "0"
type input "$0.00"
click at [216, 100] on div "Cutting" at bounding box center [252, 100] width 232 height 18
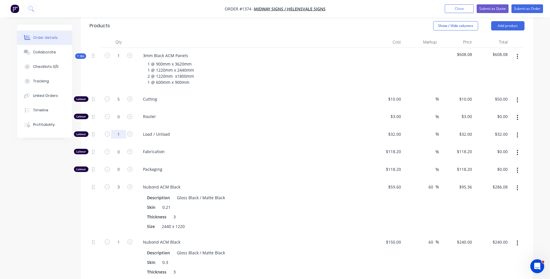
click at [122, 103] on input "1" at bounding box center [118, 99] width 15 height 9
type input "0"
type input "$0.00"
click at [233, 113] on span "Router" at bounding box center [254, 116] width 223 height 6
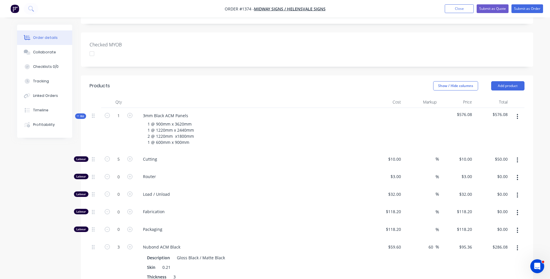
scroll to position [0, 0]
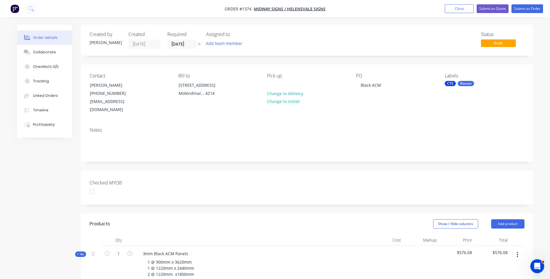
click at [466, 83] on div "Router" at bounding box center [466, 83] width 16 height 5
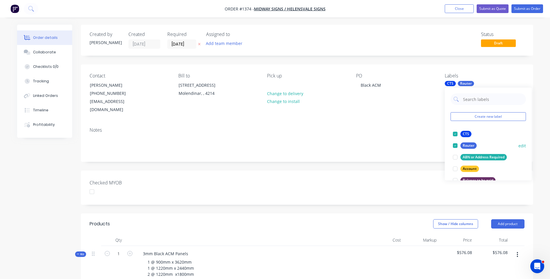
click at [455, 146] on div at bounding box center [455, 146] width 12 height 12
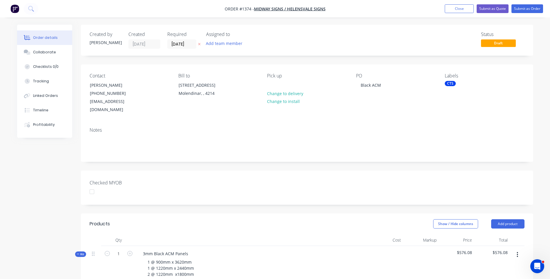
click at [427, 123] on div "Notes" at bounding box center [307, 142] width 452 height 39
click at [448, 84] on div "CTS" at bounding box center [450, 83] width 11 height 5
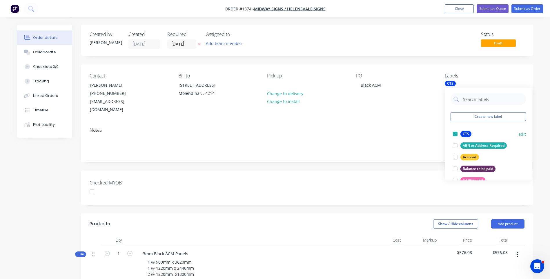
drag, startPoint x: 467, startPoint y: 158, endPoint x: 456, endPoint y: 143, distance: 18.6
click at [467, 158] on div "Account" at bounding box center [469, 157] width 19 height 6
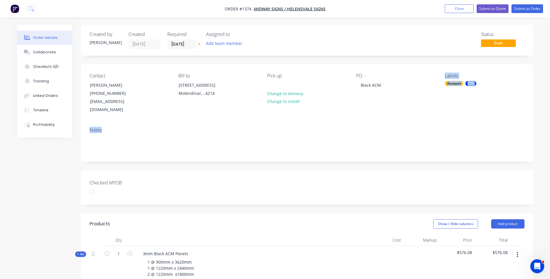
click at [415, 114] on div "Contact Dean (07) 5591 3855 accounts@midwaysigns.com.au Bill to Unit 4, 54 Expo…" at bounding box center [307, 112] width 452 height 97
drag, startPoint x: 415, startPoint y: 114, endPoint x: 462, endPoint y: 124, distance: 48.5
click at [462, 127] on div "Notes" at bounding box center [307, 130] width 435 height 6
click at [199, 46] on icon at bounding box center [199, 43] width 3 height 3
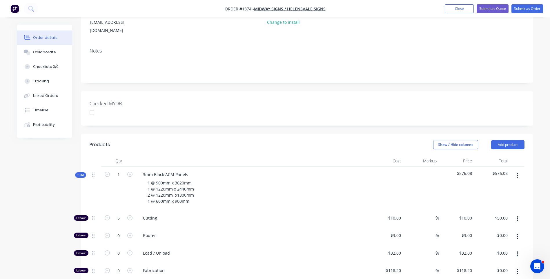
scroll to position [87, 0]
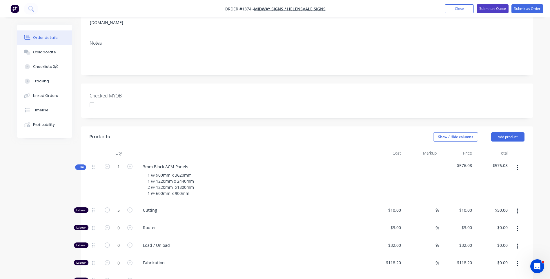
click at [495, 11] on button "Submit as Quote" at bounding box center [493, 8] width 32 height 9
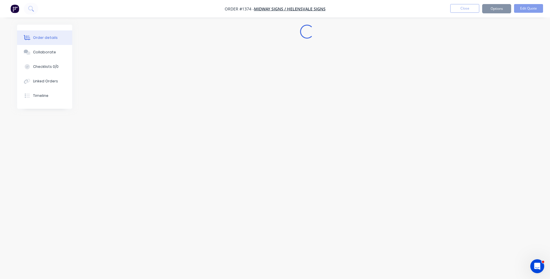
scroll to position [0, 0]
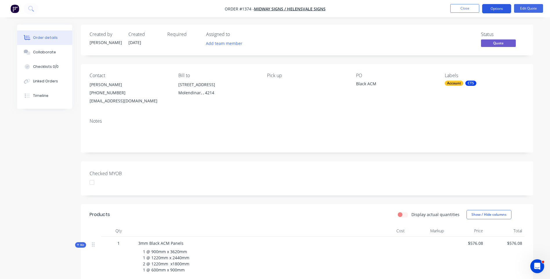
click at [496, 11] on button "Options" at bounding box center [496, 8] width 29 height 9
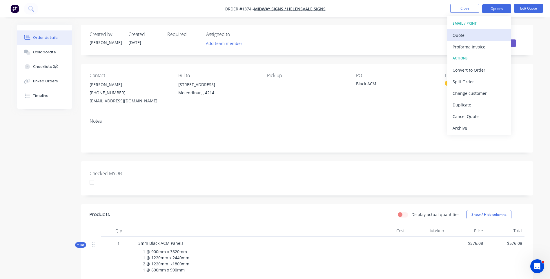
click at [460, 36] on div "Quote" at bounding box center [478, 35] width 53 height 8
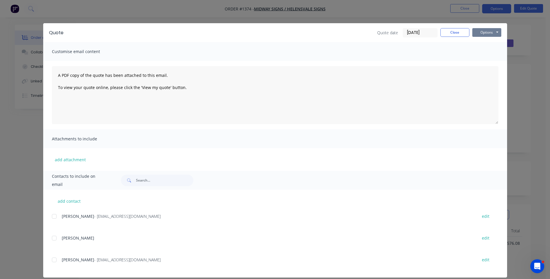
click at [482, 35] on button "Options" at bounding box center [486, 32] width 29 height 9
click at [486, 42] on button "Preview" at bounding box center [490, 43] width 37 height 10
click at [454, 34] on button "Close" at bounding box center [454, 32] width 29 height 9
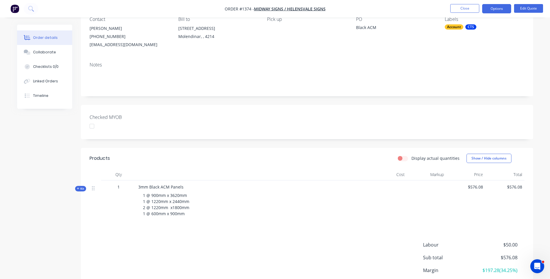
scroll to position [58, 0]
click at [77, 187] on icon at bounding box center [78, 187] width 2 height 2
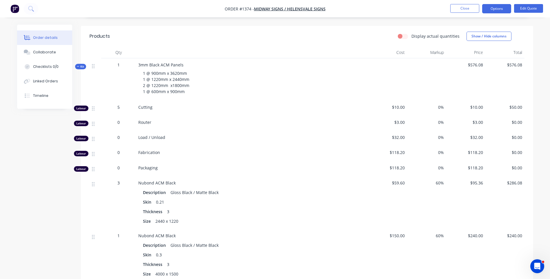
scroll to position [145, 0]
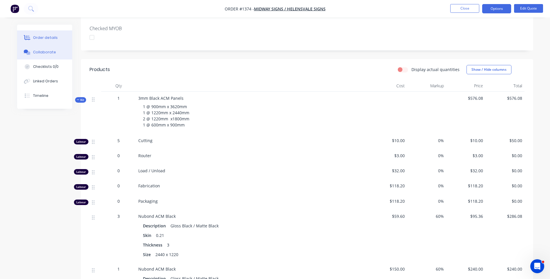
click at [42, 52] on div "Collaborate" at bounding box center [44, 52] width 23 height 5
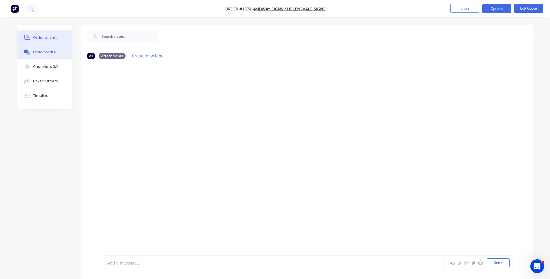
click at [45, 39] on div "Order details" at bounding box center [45, 37] width 25 height 5
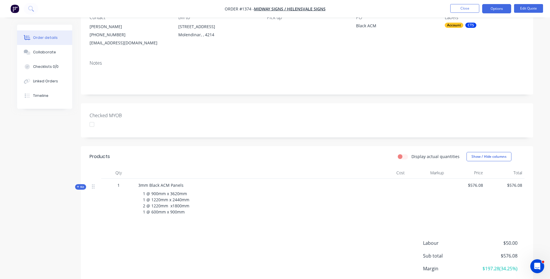
scroll to position [87, 0]
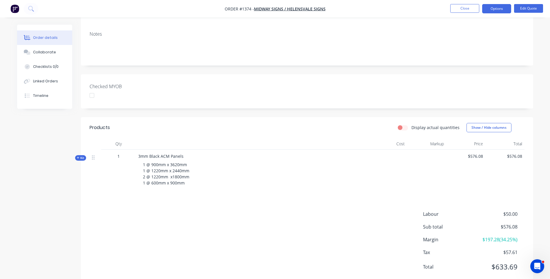
click at [78, 158] on icon at bounding box center [78, 158] width 2 height 2
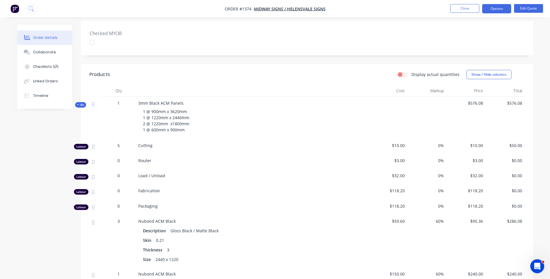
scroll to position [145, 0]
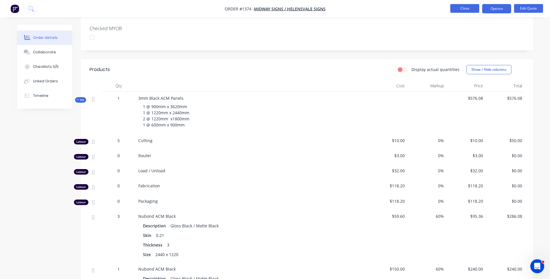
click at [460, 9] on button "Close" at bounding box center [464, 8] width 29 height 9
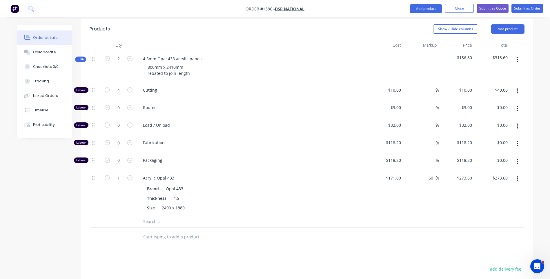
scroll to position [203, 0]
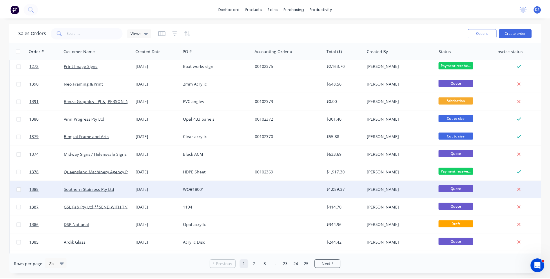
scroll to position [145, 0]
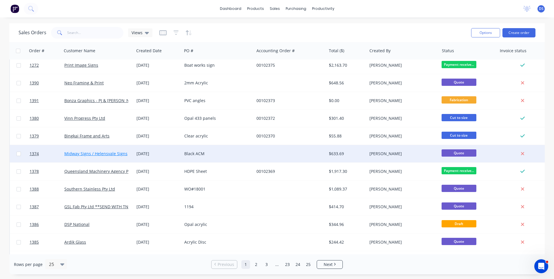
click at [112, 155] on link "Midway Signs / Helensvale Signs" at bounding box center [95, 154] width 63 height 6
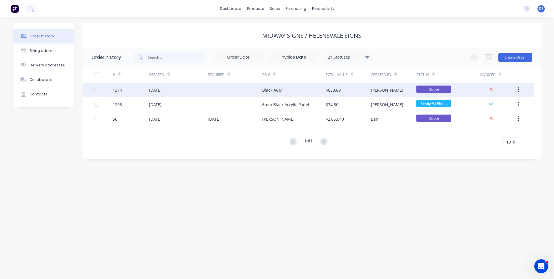
click at [280, 92] on div "Black ACM" at bounding box center [272, 90] width 20 height 6
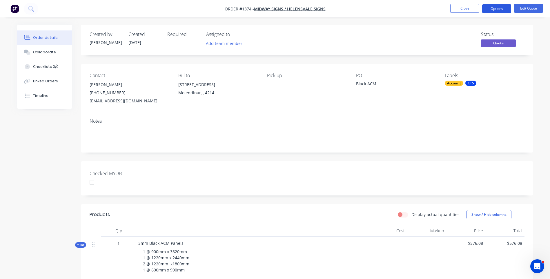
click at [494, 11] on button "Options" at bounding box center [496, 8] width 29 height 9
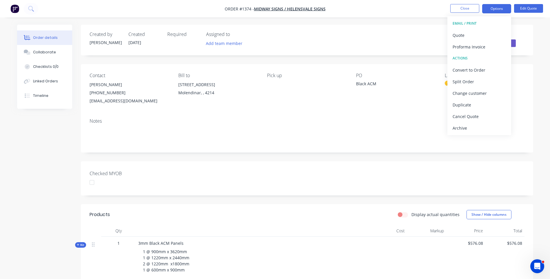
click at [382, 107] on div "Contact Dean (07) 5591 3855 accounts@midwaysigns.com.au Bill to Unit 4, 54 Expo…" at bounding box center [307, 89] width 452 height 50
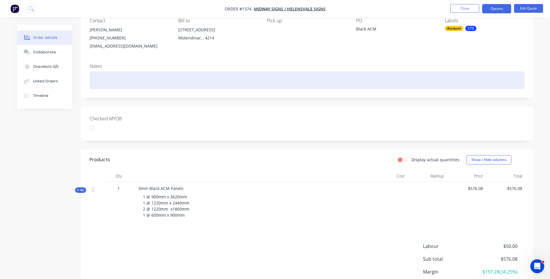
scroll to position [58, 0]
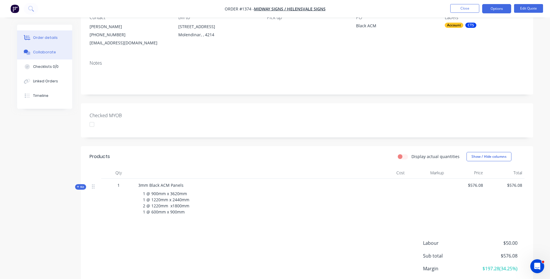
click at [54, 54] on button "Collaborate" at bounding box center [44, 52] width 55 height 14
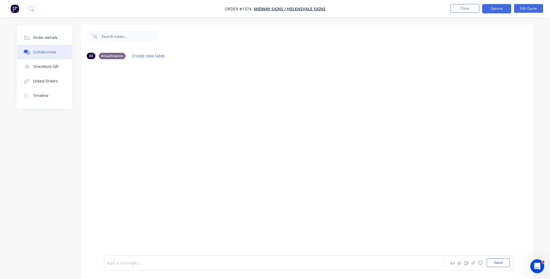
click at [155, 266] on div at bounding box center [258, 263] width 301 height 6
click at [481, 263] on button "☺" at bounding box center [480, 262] width 7 height 7
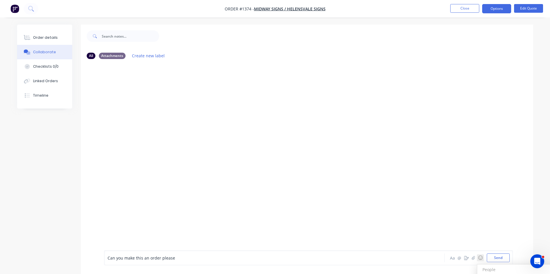
click at [498, 271] on h3 "People" at bounding box center [520, 270] width 85 height 10
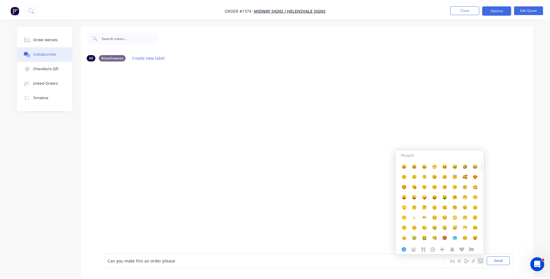
scroll to position [9, 0]
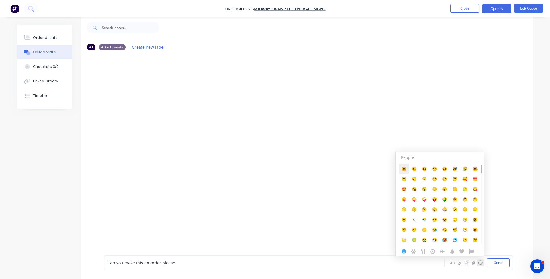
click at [404, 168] on span "😀" at bounding box center [403, 169] width 5 height 6
click at [246, 205] on div at bounding box center [307, 150] width 452 height 191
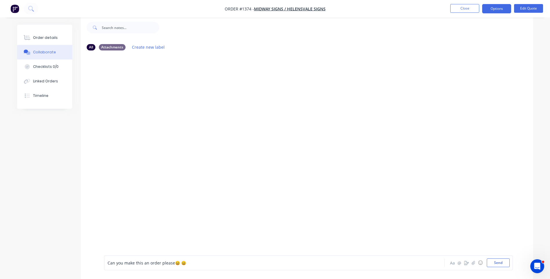
click at [108, 262] on span "Can you make this an order please" at bounding box center [142, 263] width 68 height 6
click at [497, 262] on button "Send" at bounding box center [498, 262] width 23 height 9
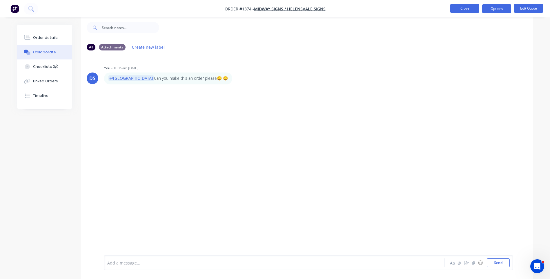
click at [473, 9] on button "Close" at bounding box center [464, 8] width 29 height 9
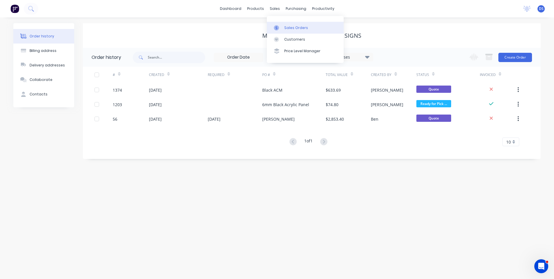
click at [292, 28] on div "Sales Orders" at bounding box center [296, 27] width 24 height 5
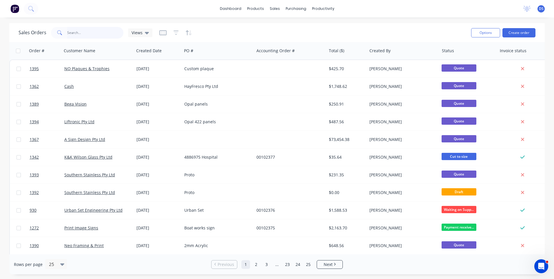
click at [95, 32] on input "text" at bounding box center [95, 33] width 57 height 12
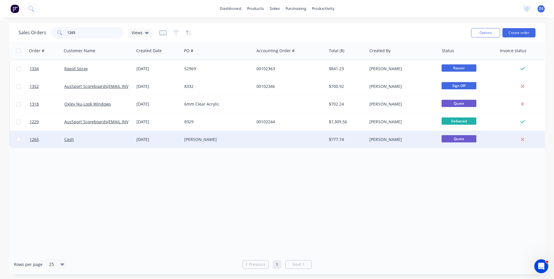
type input "1265"
click at [200, 141] on div "[PERSON_NAME]" at bounding box center [216, 140] width 64 height 6
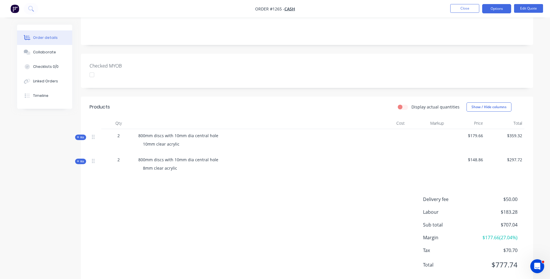
scroll to position [116, 0]
click at [77, 135] on icon at bounding box center [78, 136] width 3 height 3
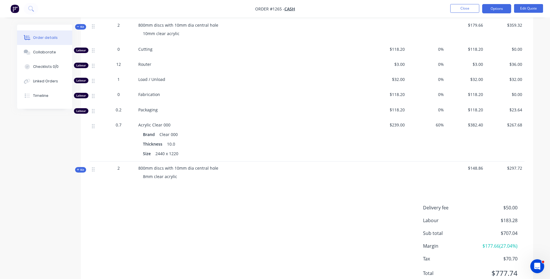
scroll to position [232, 0]
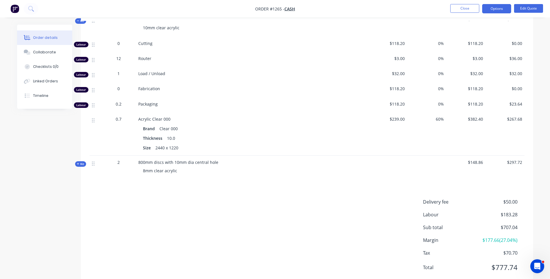
click at [76, 161] on div "Kit" at bounding box center [80, 164] width 11 height 6
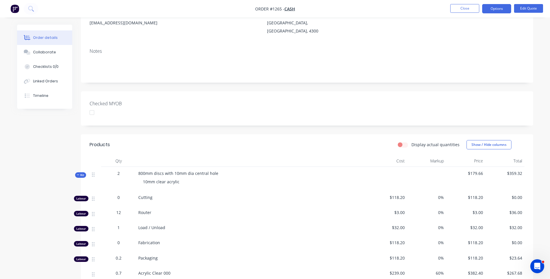
scroll to position [0, 0]
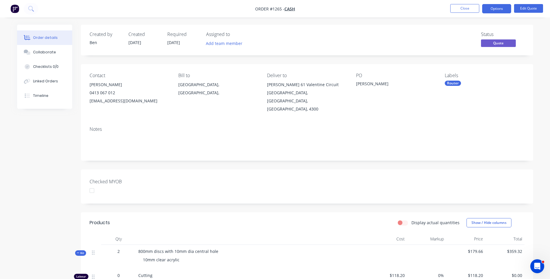
click at [106, 101] on div "[EMAIL_ADDRESS][DOMAIN_NAME]" at bounding box center [129, 101] width 79 height 8
drag, startPoint x: 129, startPoint y: 100, endPoint x: 90, endPoint y: 82, distance: 42.9
click at [90, 82] on div "Todd Berlin 0413 067 012 toddberlin@me.com" at bounding box center [129, 93] width 79 height 24
drag, startPoint x: 90, startPoint y: 82, endPoint x: 93, endPoint y: 84, distance: 3.8
copy div "Todd Berlin 0413 067 012 toddberlin@me.com"
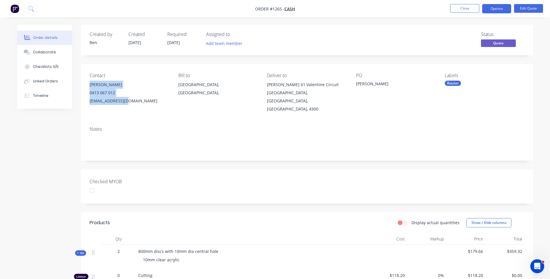
click at [130, 92] on div "0413 067 012" at bounding box center [129, 93] width 79 height 8
click at [152, 125] on div "Notes" at bounding box center [307, 141] width 452 height 39
drag, startPoint x: 106, startPoint y: 93, endPoint x: 90, endPoint y: 93, distance: 15.7
click at [90, 93] on div "0413 067 012" at bounding box center [129, 93] width 79 height 8
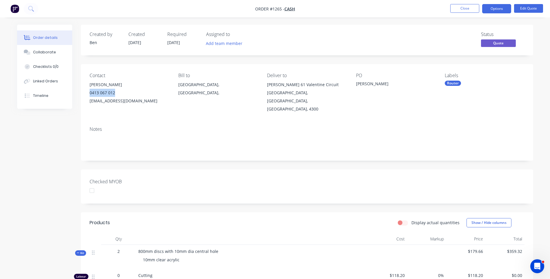
copy div "0413 067 012"
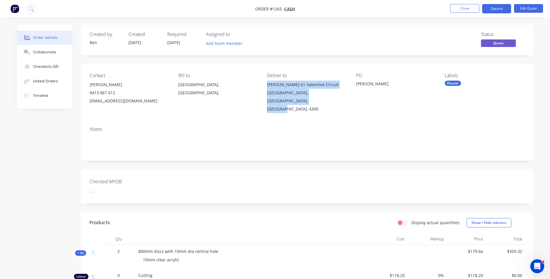
drag, startPoint x: 277, startPoint y: 100, endPoint x: 266, endPoint y: 87, distance: 16.5
click at [266, 87] on div "Contact Todd Berlin 0413 067 012 toddberlin@me.com Bill to Queensland, Australi…" at bounding box center [307, 93] width 452 height 58
drag, startPoint x: 266, startPoint y: 87, endPoint x: 278, endPoint y: 87, distance: 11.3
copy div "Todd Berlin 61 Valentine Circuit Augustine Heights, Queensland, Australia, 4300"
click at [314, 74] on div "Deliver to" at bounding box center [306, 76] width 79 height 6
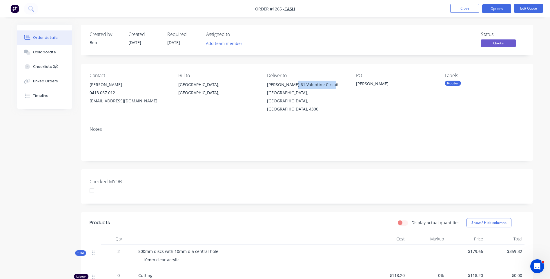
drag, startPoint x: 290, startPoint y: 86, endPoint x: 326, endPoint y: 84, distance: 36.3
click at [326, 84] on div "Todd Berlin 61 Valentine Circuit" at bounding box center [306, 85] width 79 height 8
drag, startPoint x: 326, startPoint y: 84, endPoint x: 315, endPoint y: 84, distance: 11.0
copy div "61 Valentine Circuit"
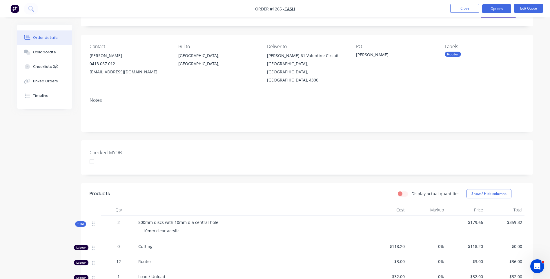
click at [465, 14] on nav "Order #1265 - Cash Close Options Edit Quote" at bounding box center [275, 8] width 550 height 17
click at [463, 10] on button "Close" at bounding box center [464, 8] width 29 height 9
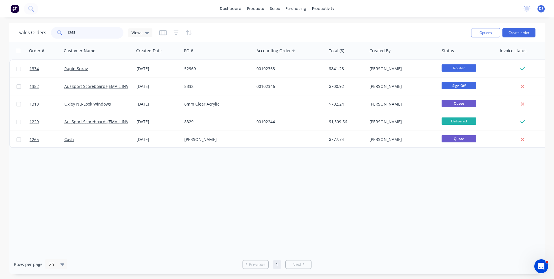
drag, startPoint x: 103, startPoint y: 32, endPoint x: 62, endPoint y: 32, distance: 41.2
click at [62, 32] on div "1265" at bounding box center [87, 33] width 72 height 12
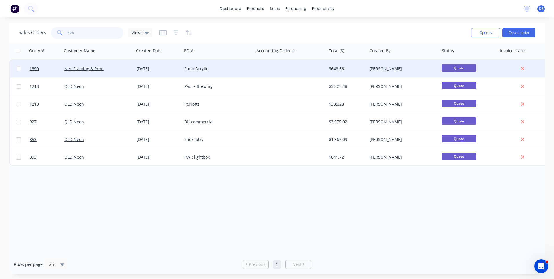
type input "neo"
click at [197, 71] on div "2mm Acrylic" at bounding box center [216, 69] width 64 height 6
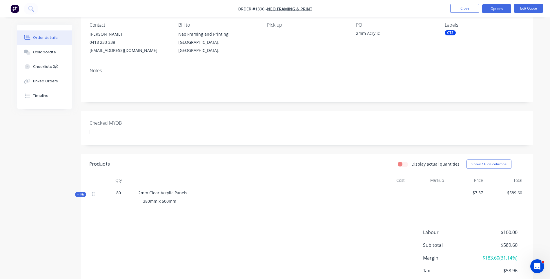
scroll to position [58, 0]
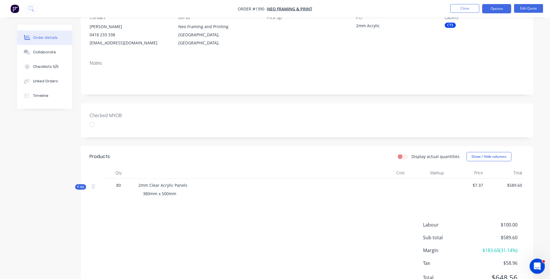
click at [537, 263] on icon "Open Intercom Messenger" at bounding box center [537, 266] width 10 height 10
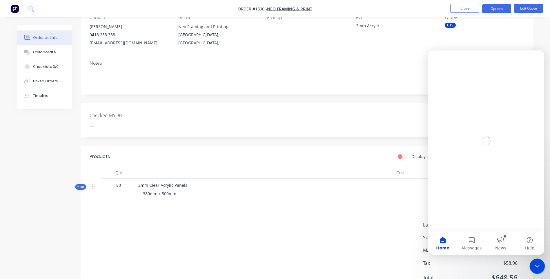
scroll to position [0, 0]
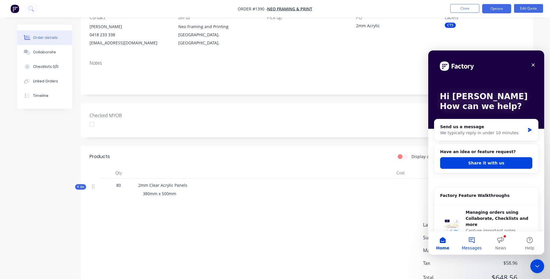
click at [472, 241] on button "Messages" at bounding box center [471, 242] width 29 height 23
click at [471, 240] on button "Messages" at bounding box center [471, 242] width 29 height 23
click at [503, 239] on button "News" at bounding box center [500, 242] width 29 height 23
click at [501, 239] on button "News" at bounding box center [500, 242] width 29 height 23
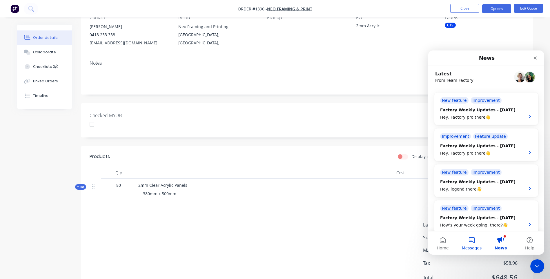
click at [474, 240] on button "Messages" at bounding box center [471, 242] width 29 height 23
click at [472, 241] on button "Messages" at bounding box center [471, 242] width 29 height 23
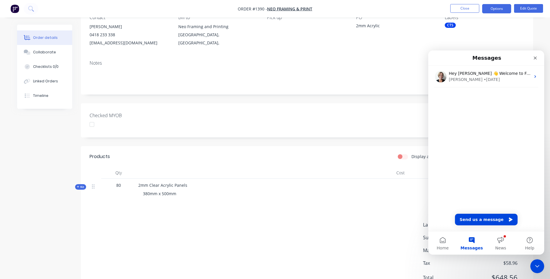
click at [472, 241] on main "Messages Hey Darren 👋 Welcome to Factory! Take a look around, and if you have a…" at bounding box center [486, 152] width 116 height 204
click at [472, 241] on button "Messages" at bounding box center [471, 242] width 29 height 23
click at [444, 241] on button "Home" at bounding box center [442, 242] width 29 height 23
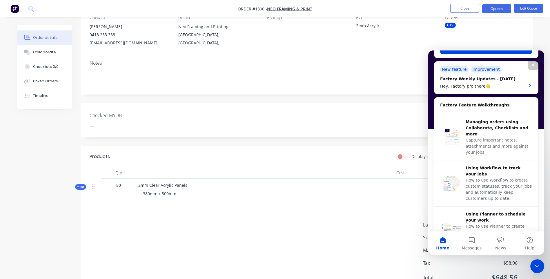
scroll to position [116, 0]
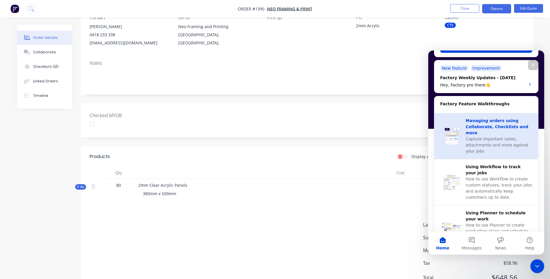
click at [504, 127] on div "Managing orders using Collaborate, Checklists and more" at bounding box center [499, 127] width 67 height 18
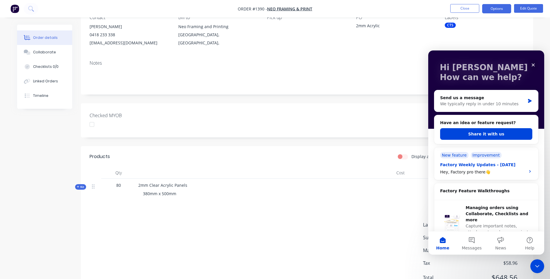
scroll to position [0, 0]
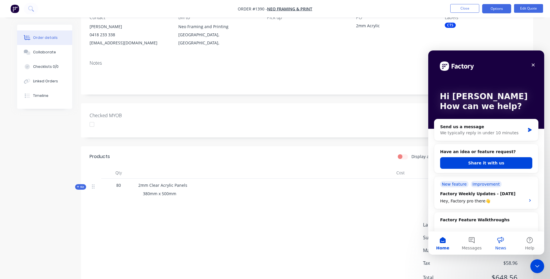
click at [504, 241] on button "News" at bounding box center [500, 242] width 29 height 23
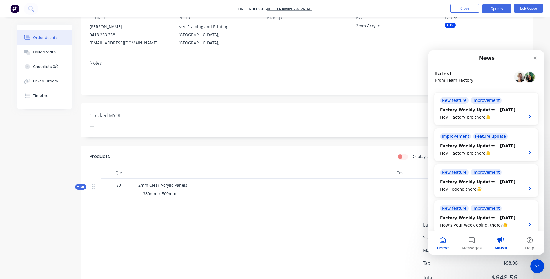
click at [446, 244] on button "Home" at bounding box center [442, 242] width 29 height 23
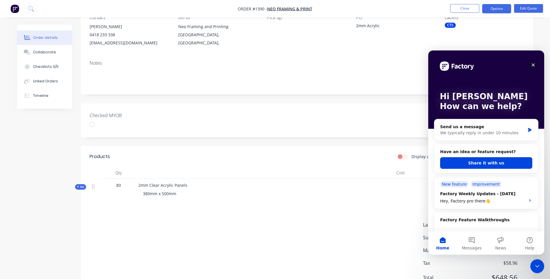
click at [532, 67] on icon "Close" at bounding box center [533, 65] width 5 height 5
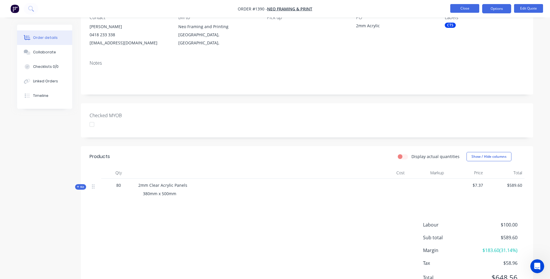
click at [462, 9] on button "Close" at bounding box center [464, 8] width 29 height 9
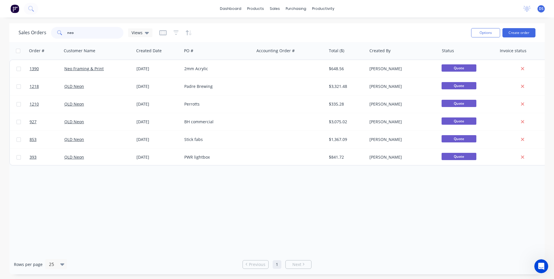
drag, startPoint x: 104, startPoint y: 36, endPoint x: 60, endPoint y: 36, distance: 43.8
click at [60, 36] on div "neo" at bounding box center [87, 33] width 72 height 12
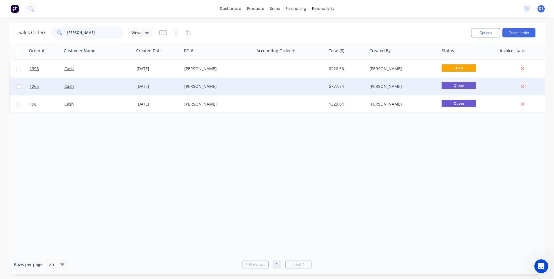
type input "todd"
click at [199, 85] on div "Todd Berlin" at bounding box center [216, 86] width 64 height 6
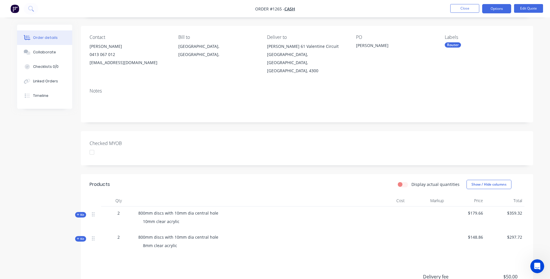
scroll to position [29, 0]
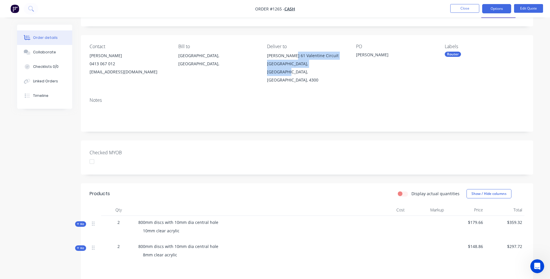
drag, startPoint x: 290, startPoint y: 55, endPoint x: 326, endPoint y: 65, distance: 37.7
click at [326, 65] on div "Todd Berlin 61 Valentine Circuit Augustine Heights, Queensland, Australia, 4300" at bounding box center [306, 68] width 79 height 32
drag, startPoint x: 326, startPoint y: 65, endPoint x: 312, endPoint y: 63, distance: 13.9
copy div "61 Valentine Circuit Augustine Heights, Queensland"
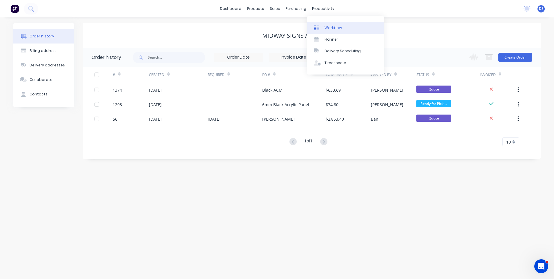
click at [332, 27] on div "Workflow" at bounding box center [333, 27] width 17 height 5
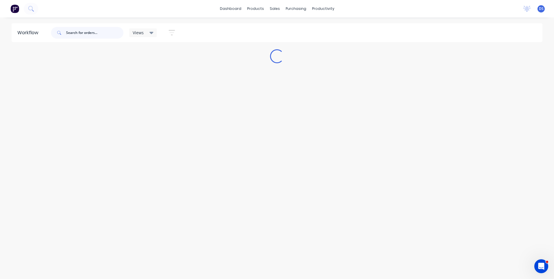
click at [79, 34] on input "text" at bounding box center [94, 33] width 57 height 12
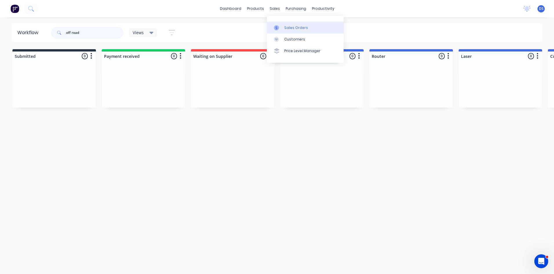
type input "off road"
click at [297, 28] on div "Sales Orders" at bounding box center [296, 27] width 24 height 5
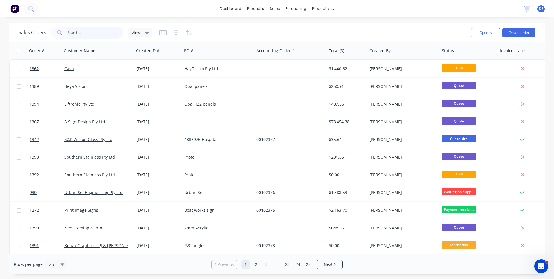
click at [97, 35] on input "text" at bounding box center [95, 33] width 57 height 12
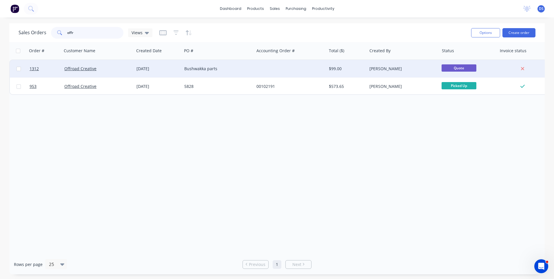
type input "offr"
click at [192, 68] on div "Bushwakka parts" at bounding box center [216, 69] width 64 height 6
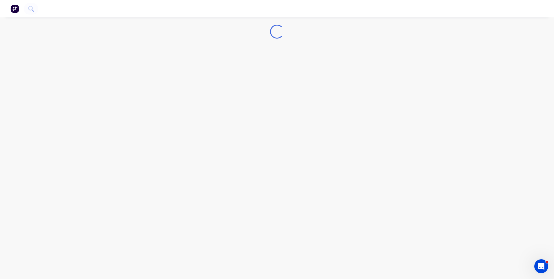
click at [192, 68] on div "Loading..." at bounding box center [277, 139] width 554 height 279
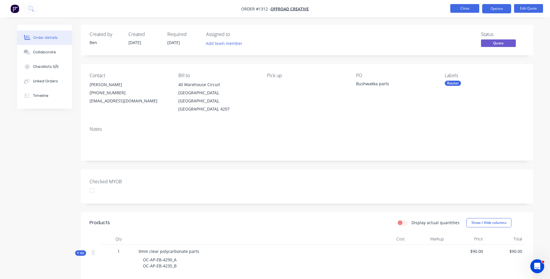
click at [458, 10] on button "Close" at bounding box center [464, 8] width 29 height 9
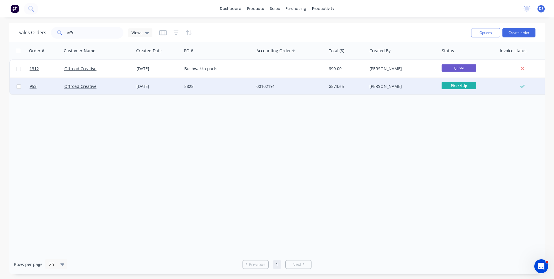
click at [213, 88] on div "5828" at bounding box center [216, 86] width 64 height 6
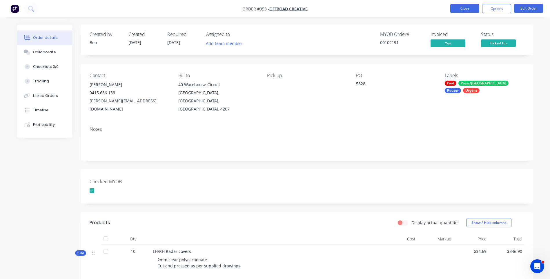
click at [461, 7] on button "Close" at bounding box center [464, 8] width 29 height 9
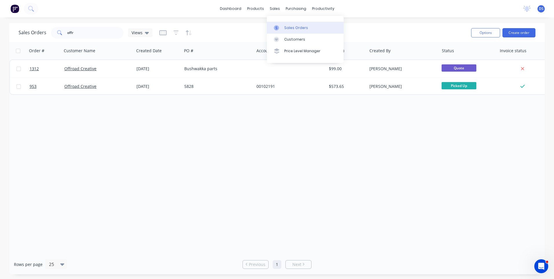
click at [289, 26] on div "Sales Orders" at bounding box center [296, 27] width 24 height 5
click at [287, 27] on div "Sales Orders" at bounding box center [296, 27] width 24 height 5
drag, startPoint x: 92, startPoint y: 33, endPoint x: 101, endPoint y: 28, distance: 10.0
click at [45, 34] on div "Sales Orders offr Views" at bounding box center [86, 33] width 134 height 12
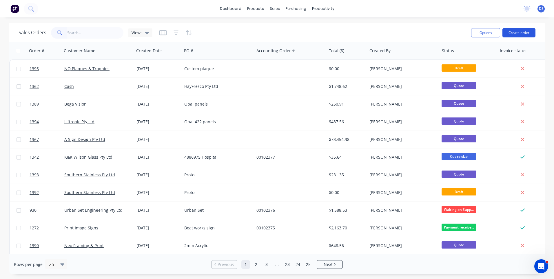
click at [516, 34] on button "Create order" at bounding box center [519, 32] width 33 height 9
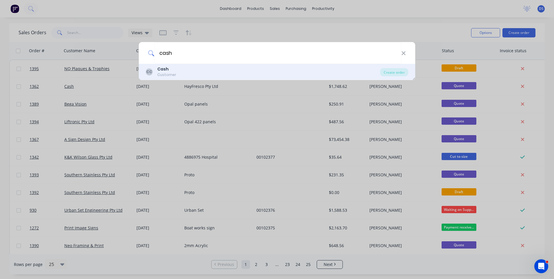
type input "cash"
click at [161, 72] on div "Customer" at bounding box center [166, 74] width 19 height 5
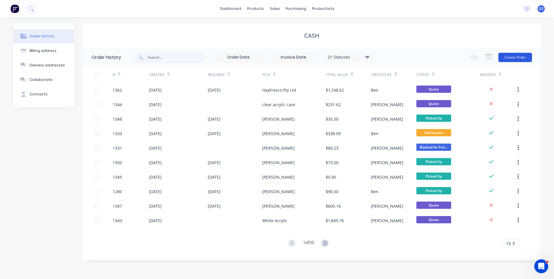
click at [512, 61] on button "Create Order" at bounding box center [516, 57] width 34 height 9
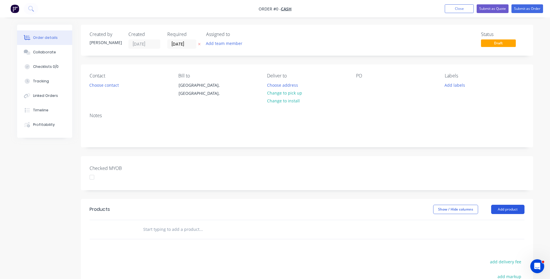
click at [515, 208] on button "Add product" at bounding box center [507, 209] width 33 height 9
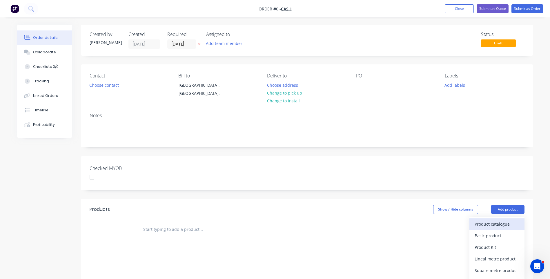
click at [500, 226] on div "Product catalogue" at bounding box center [496, 224] width 45 height 8
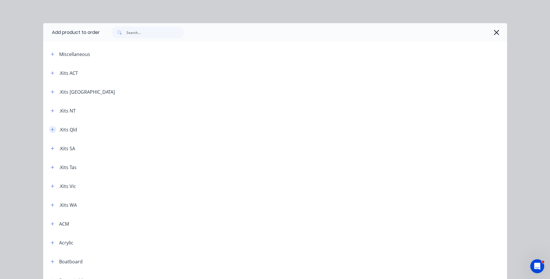
click at [51, 130] on icon "button" at bounding box center [52, 130] width 3 height 4
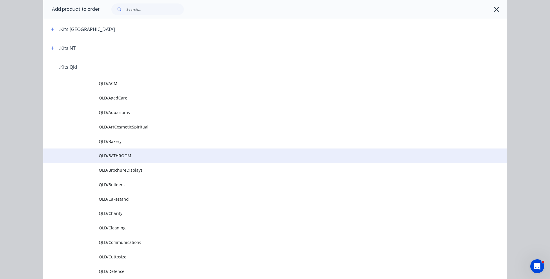
scroll to position [87, 0]
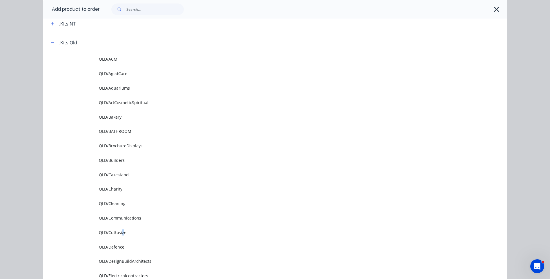
drag, startPoint x: 121, startPoint y: 234, endPoint x: 115, endPoint y: 237, distance: 5.9
click at [119, 235] on td "QLD/Cuttosize" at bounding box center [303, 232] width 408 height 14
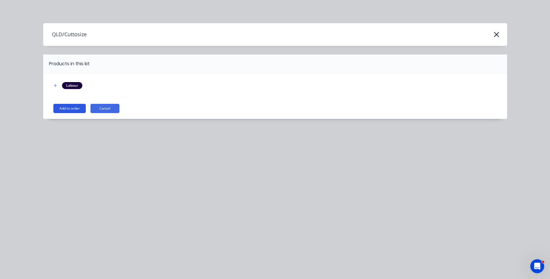
click at [72, 110] on button "Add to order" at bounding box center [69, 108] width 32 height 9
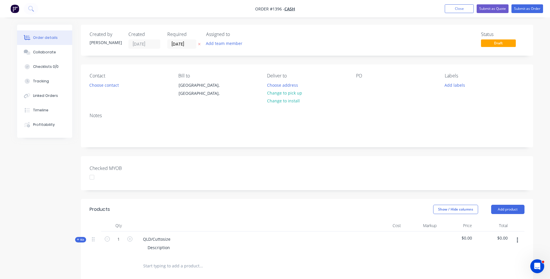
click at [79, 240] on icon at bounding box center [78, 239] width 3 height 3
type input "$118.20"
type input "$3.00"
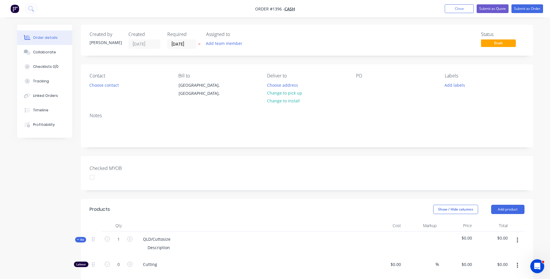
type input "$32.00"
type input "$118.20"
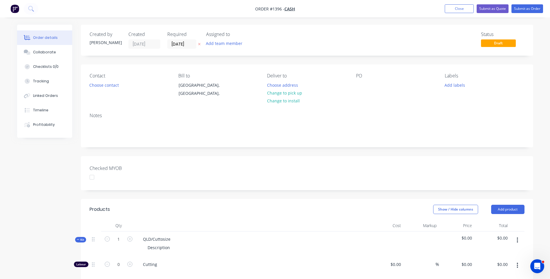
type input "$118.20"
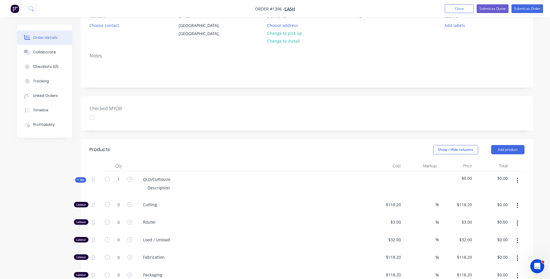
scroll to position [116, 0]
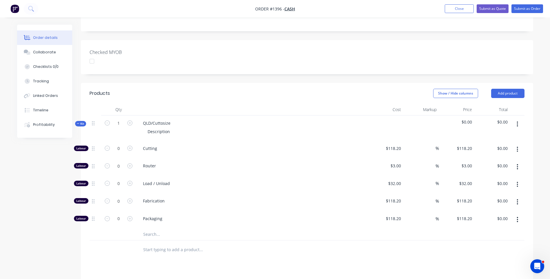
click at [154, 234] on input "text" at bounding box center [201, 234] width 116 height 12
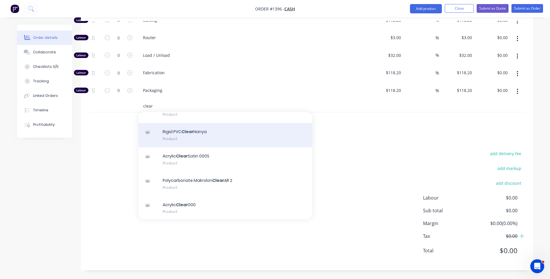
scroll to position [58, 0]
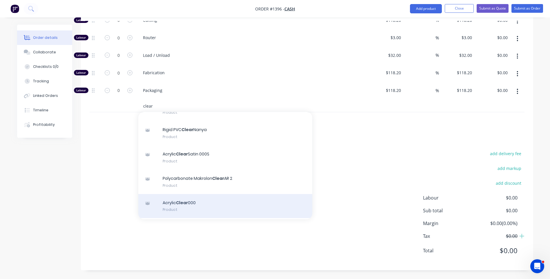
type input "clear"
click at [189, 203] on div "Acrylic Clear 000 Product" at bounding box center [225, 206] width 174 height 24
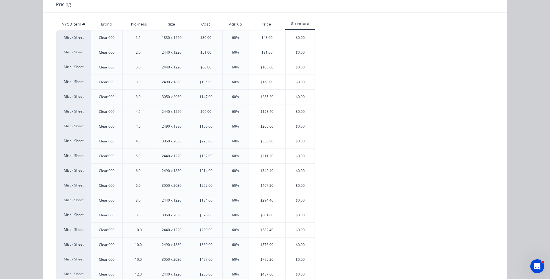
scroll to position [87, 0]
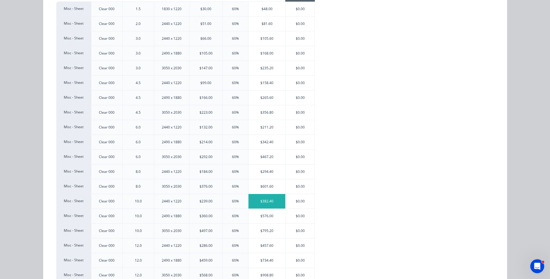
click at [261, 201] on div "$382.40" at bounding box center [266, 201] width 37 height 14
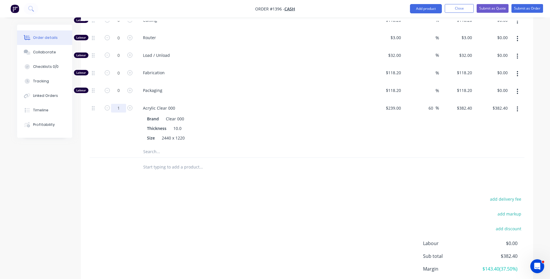
click at [122, 25] on input "1" at bounding box center [118, 20] width 15 height 9
type input "0.4"
type input "$152.96"
click at [123, 173] on div at bounding box center [118, 167] width 35 height 19
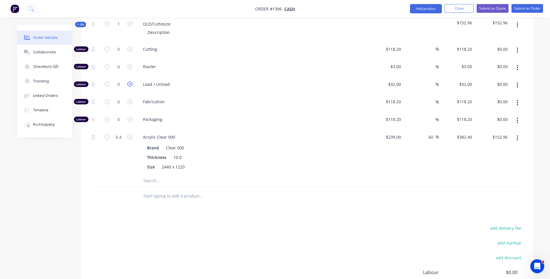
click at [130, 86] on icon "button" at bounding box center [129, 83] width 5 height 5
type input "1"
type input "$32.00"
click at [131, 67] on icon "button" at bounding box center [129, 66] width 5 height 5
type input "1"
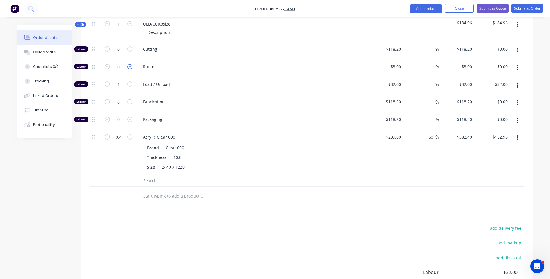
type input "$3.00"
click at [131, 67] on icon "button" at bounding box center [129, 66] width 5 height 5
type input "2"
type input "$6.00"
click at [131, 67] on icon "button" at bounding box center [129, 66] width 5 height 5
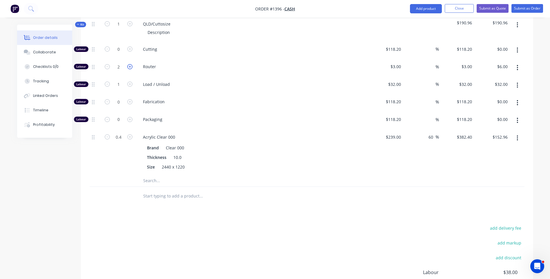
type input "3"
type input "$9.00"
click at [131, 67] on icon "button" at bounding box center [129, 66] width 5 height 5
type input "4"
type input "$12.00"
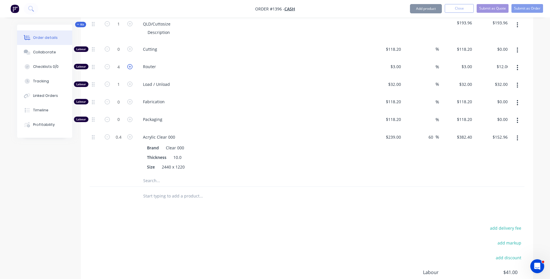
click at [132, 67] on icon "button" at bounding box center [129, 66] width 5 height 5
type input "5"
type input "$15.00"
click at [132, 66] on icon "button" at bounding box center [129, 66] width 5 height 5
type input "6"
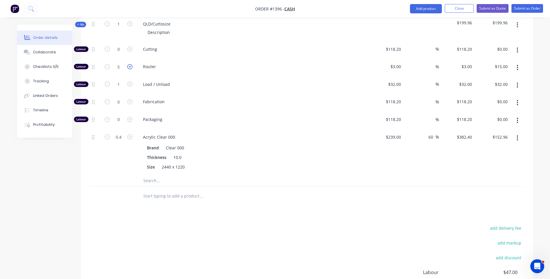
type input "$18.00"
click at [132, 66] on icon "button" at bounding box center [129, 66] width 5 height 5
type input "7"
type input "$21.00"
click at [130, 67] on icon "button" at bounding box center [129, 66] width 5 height 5
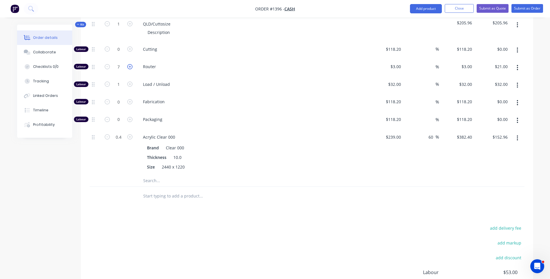
type input "8"
type input "$24.00"
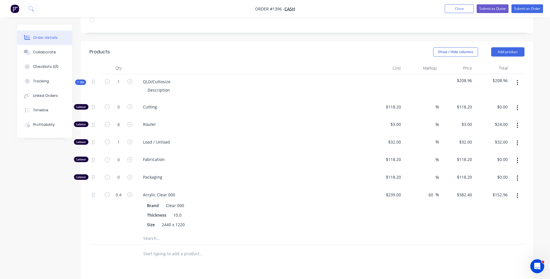
scroll to position [157, 0]
click at [108, 127] on icon "button" at bounding box center [107, 124] width 5 height 5
type input "7"
type input "$21.00"
click at [108, 127] on icon "button" at bounding box center [107, 124] width 5 height 5
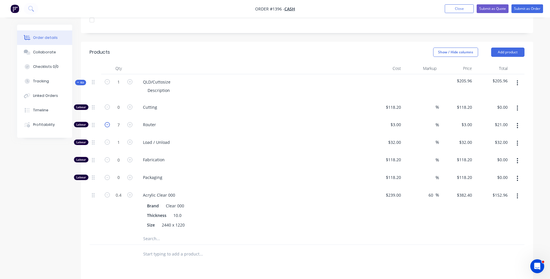
type input "6"
type input "$18.00"
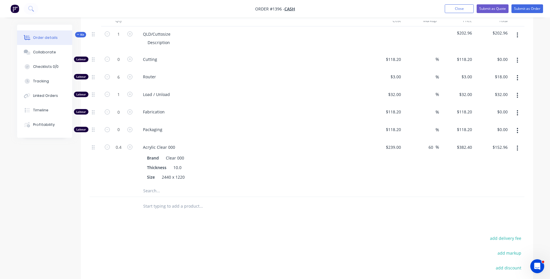
scroll to position [215, 0]
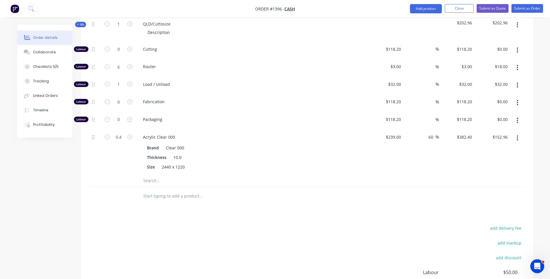
click at [151, 181] on input "text" at bounding box center [201, 181] width 116 height 12
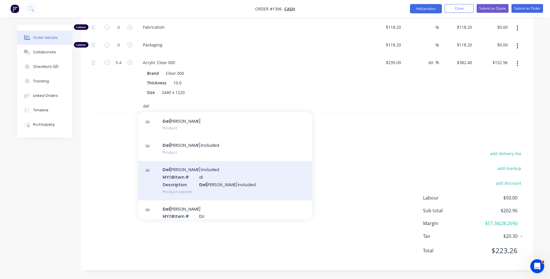
scroll to position [38, 0]
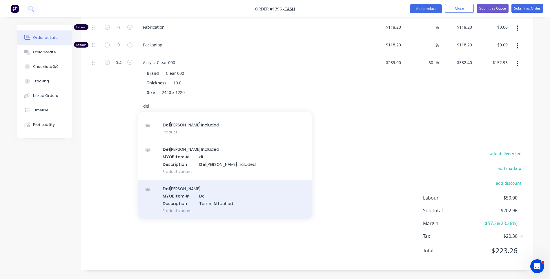
type input "del"
click at [217, 201] on div "Del ivery MYOB Item # Dc Description Terms Attached Product variant" at bounding box center [225, 199] width 174 height 39
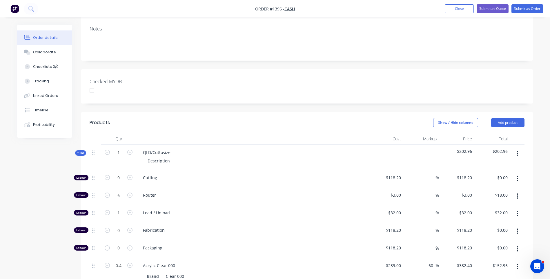
scroll to position [0, 0]
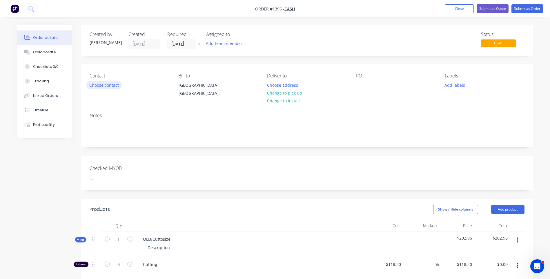
click at [112, 88] on button "Choose contact" at bounding box center [104, 85] width 36 height 8
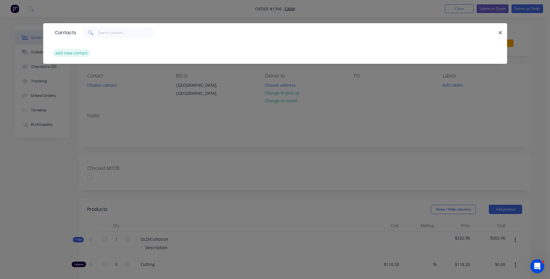
click at [77, 54] on button "add new contact" at bounding box center [71, 53] width 38 height 8
select select "AU"
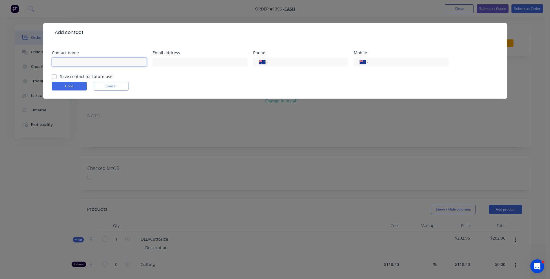
paste input "Todd Berlin 0413 067 012 toddberlin@me.com"
drag, startPoint x: 143, startPoint y: 62, endPoint x: 104, endPoint y: 63, distance: 38.9
click at [104, 63] on input "Todd Berlin 0413 067 012 toddberlin@me.com" at bounding box center [99, 62] width 95 height 9
type input "Todd Berlin 0413 067 012 toddberlin@me.com"
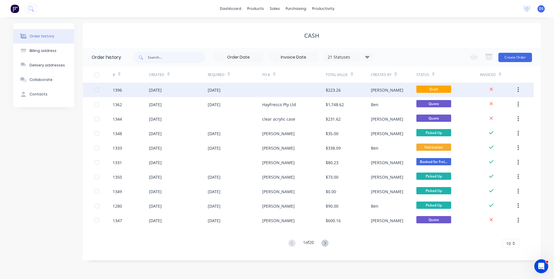
click at [219, 90] on div "[DATE]" at bounding box center [214, 90] width 13 height 6
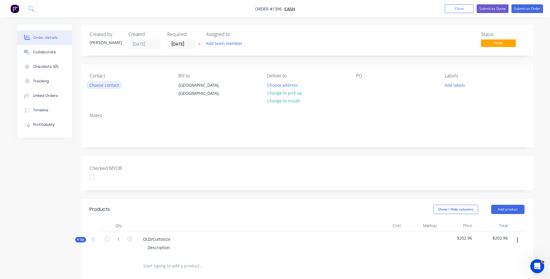
click at [111, 84] on button "Choose contact" at bounding box center [104, 85] width 36 height 8
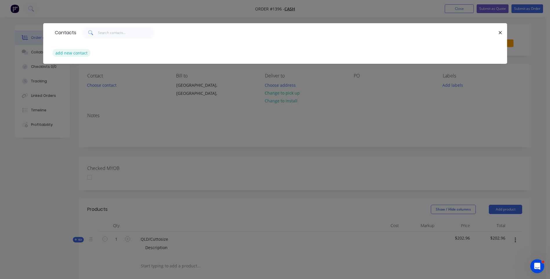
click at [82, 53] on button "add new contact" at bounding box center [71, 53] width 38 height 8
select select "AU"
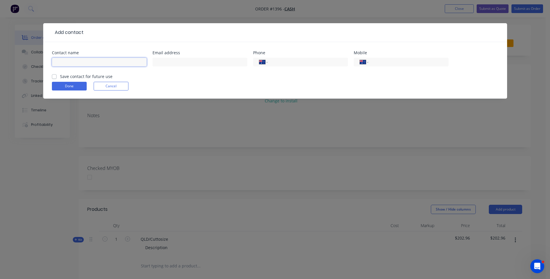
paste input "toddberlin@me.com"
type input "toddberlin@me.com"
drag, startPoint x: 107, startPoint y: 63, endPoint x: 54, endPoint y: 61, distance: 52.2
click at [54, 61] on input "toddberlin@me.com" at bounding box center [99, 62] width 95 height 9
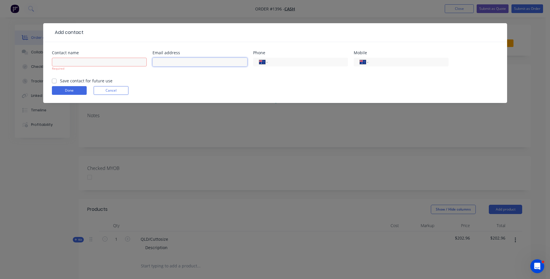
paste input "toddberlin@me.com"
type input "toddberlin@me.com"
click at [79, 61] on input "text" at bounding box center [99, 62] width 95 height 9
type input "[PERSON_NAME]"
click at [146, 82] on form "Contact name Todd Berlin Required Email address toddberlin@me.com Phone Interna…" at bounding box center [275, 77] width 446 height 52
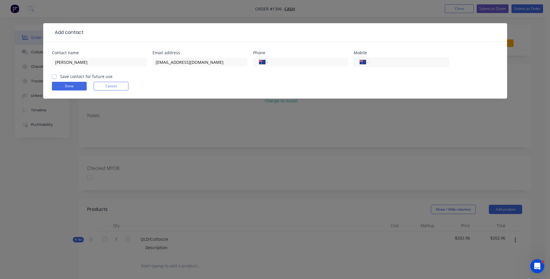
paste input "0413 067 012"
type input "0413 067 012"
click at [60, 76] on label "Save contact for future use" at bounding box center [86, 76] width 52 height 6
click at [54, 76] on input "Save contact for future use" at bounding box center [54, 76] width 5 height 6
checkbox input "true"
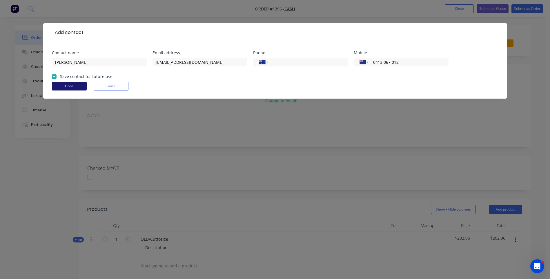
click at [69, 86] on button "Done" at bounding box center [69, 86] width 35 height 9
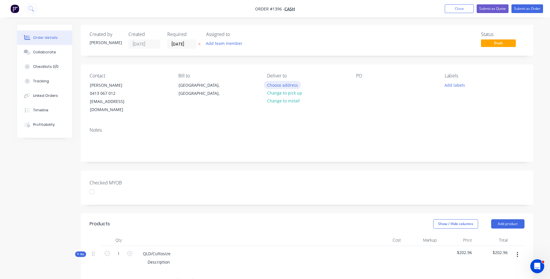
click at [287, 86] on button "Choose address" at bounding box center [282, 85] width 37 height 8
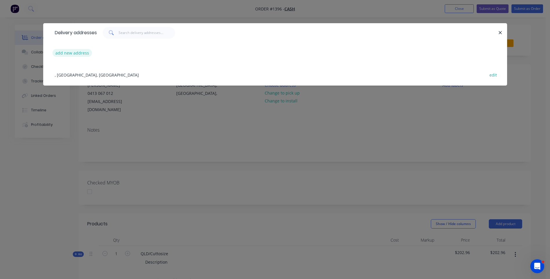
click at [75, 52] on button "add new address" at bounding box center [72, 53] width 40 height 8
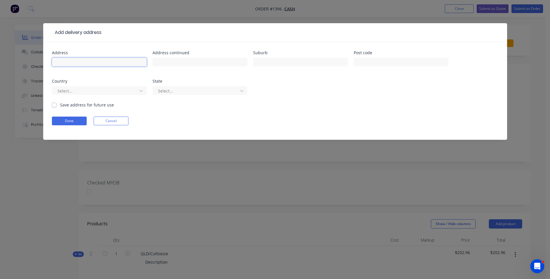
paste input "Todd Berlin 61 Valentine Circuit Augustine Heights, Queensland, Australia, 4300"
type input "Todd Berlin 61 Valentine Circuit Augustine Heights, Queensland, Australia, 4300"
click at [372, 62] on input "text" at bounding box center [401, 62] width 95 height 9
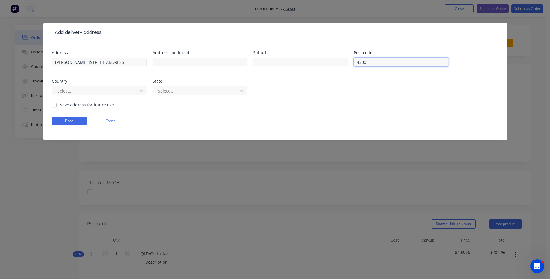
type input "4300"
drag, startPoint x: 115, startPoint y: 62, endPoint x: 90, endPoint y: 63, distance: 25.2
click at [90, 63] on input "Todd Berlin 61 Valentine Circuit Augustine Heights, Queensland, Australia, 4300" at bounding box center [99, 62] width 95 height 9
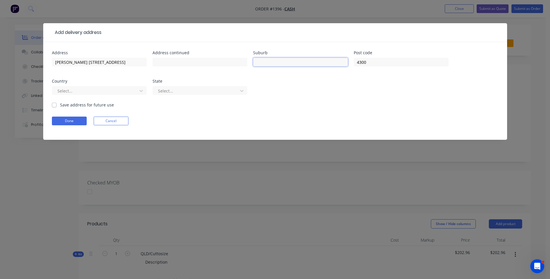
paste input "Augustine Heights"
type input "Augustine Heights"
drag, startPoint x: 114, startPoint y: 62, endPoint x: 84, endPoint y: 62, distance: 29.6
click at [84, 62] on input "Todd Berlin 61 Valentine Circuit Augustine Heights, Queensland, Australia, 4300" at bounding box center [99, 62] width 95 height 9
type input "Todd Berlin 6Valentine Circuit1 Augustine Heights, Queensland, Australia, 4300"
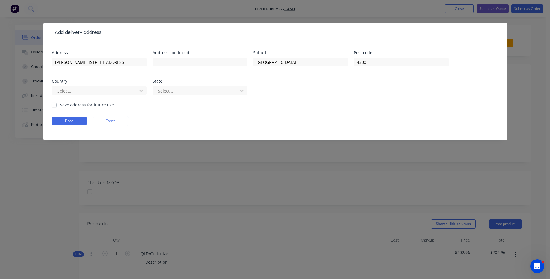
click at [90, 72] on div "Todd Berlin 6Valentine Circuit1 Augustine Heights, Queensland, Australia, 4300" at bounding box center [99, 64] width 95 height 17
click at [80, 62] on input "Todd Berlin 6Valentine Circuit1 Augustine Heights, Queensland, Australia, 4300" at bounding box center [99, 62] width 95 height 9
drag, startPoint x: 54, startPoint y: 61, endPoint x: 152, endPoint y: 59, distance: 98.0
click at [152, 59] on div "Address Todd Berlin 6Valentine Circuit1 Augustine Heights, Queensland, Australi…" at bounding box center [275, 76] width 446 height 51
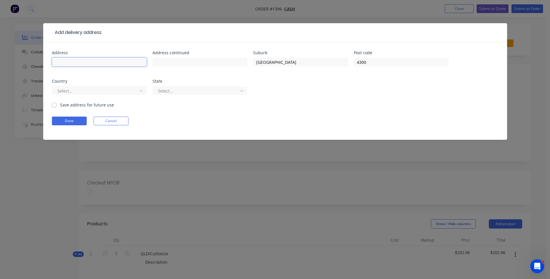
scroll to position [0, 0]
drag, startPoint x: 115, startPoint y: 63, endPoint x: 201, endPoint y: 61, distance: 86.4
paste input "61 Valentine Circuit"
type input "61 Valentine Circuit"
click at [92, 60] on input "text" at bounding box center [99, 62] width 95 height 9
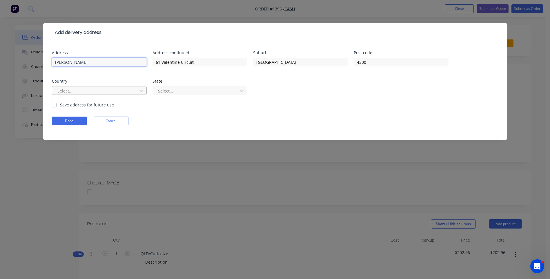
type input "[PERSON_NAME]"
click at [109, 91] on div at bounding box center [95, 90] width 77 height 7
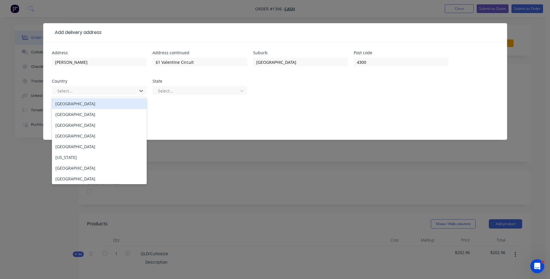
drag, startPoint x: 82, startPoint y: 106, endPoint x: 125, endPoint y: 97, distance: 43.3
click at [83, 106] on div "Australia" at bounding box center [99, 103] width 95 height 11
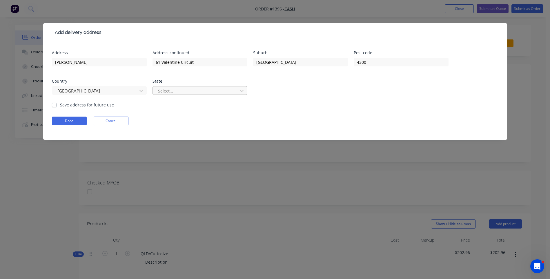
click at [177, 92] on div at bounding box center [195, 90] width 77 height 7
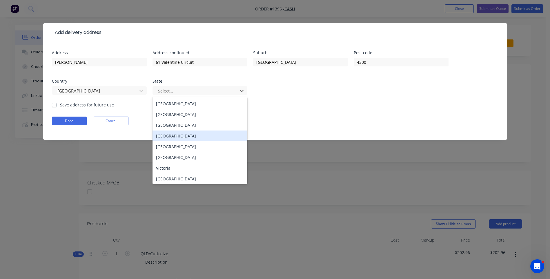
click at [174, 137] on div "Queensland" at bounding box center [199, 135] width 95 height 11
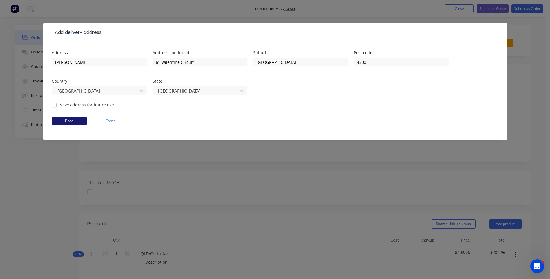
click at [59, 121] on button "Done" at bounding box center [69, 121] width 35 height 9
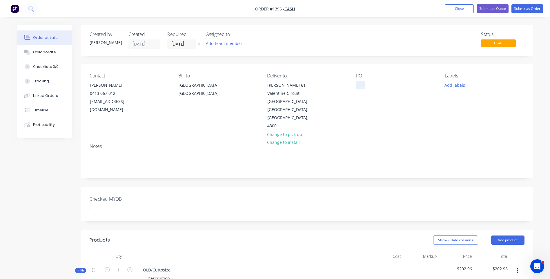
click at [357, 87] on div at bounding box center [360, 85] width 9 height 8
click at [460, 86] on button "Add labels" at bounding box center [454, 85] width 27 height 8
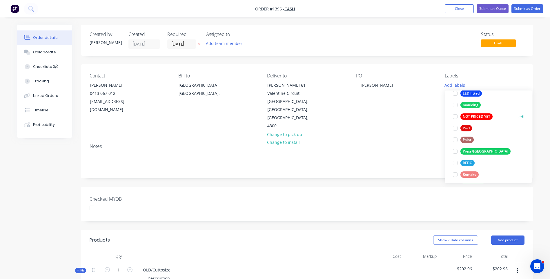
scroll to position [232, 0]
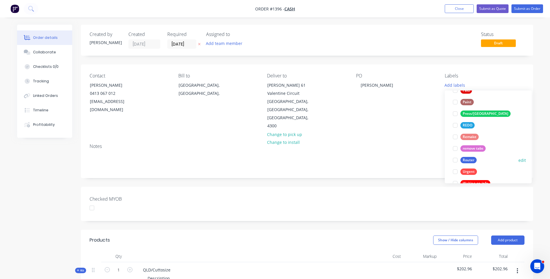
click at [470, 162] on div "Router" at bounding box center [468, 160] width 16 height 6
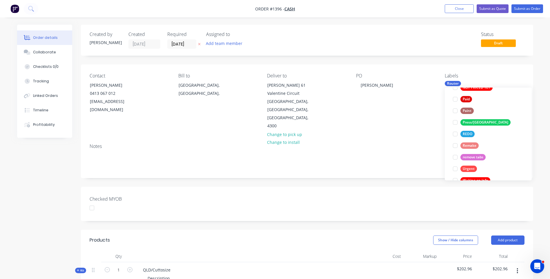
scroll to position [0, 0]
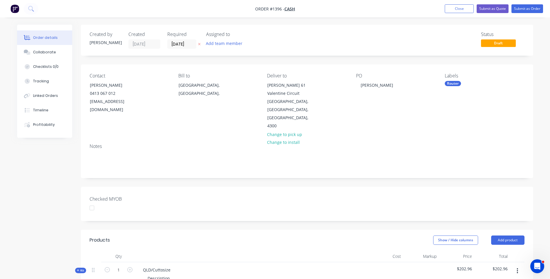
click at [199, 45] on icon at bounding box center [199, 43] width 3 height 3
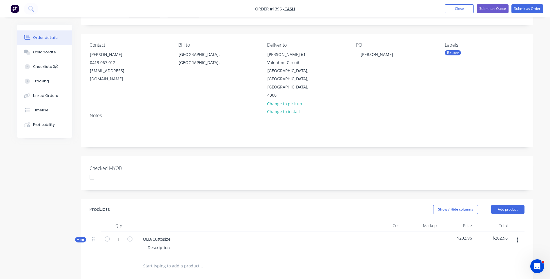
scroll to position [87, 0]
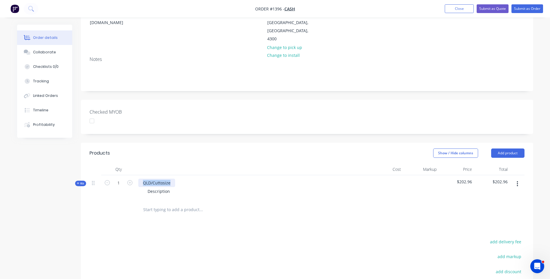
drag, startPoint x: 171, startPoint y: 176, endPoint x: 138, endPoint y: 174, distance: 33.7
click at [138, 175] on div "QLD/Cuttosize Description" at bounding box center [252, 187] width 232 height 25
drag, startPoint x: 172, startPoint y: 184, endPoint x: 147, endPoint y: 189, distance: 26.0
click at [147, 189] on div "10mm Clear acrylic disc Description" at bounding box center [252, 187] width 232 height 25
click at [290, 200] on div at bounding box center [240, 209] width 209 height 19
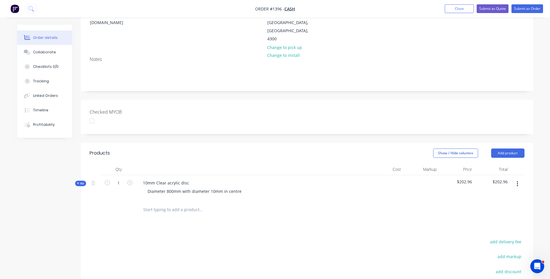
click at [78, 182] on icon at bounding box center [78, 183] width 2 height 2
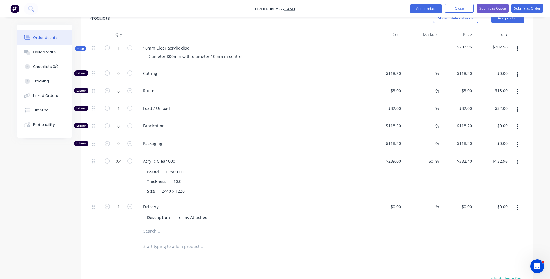
scroll to position [232, 0]
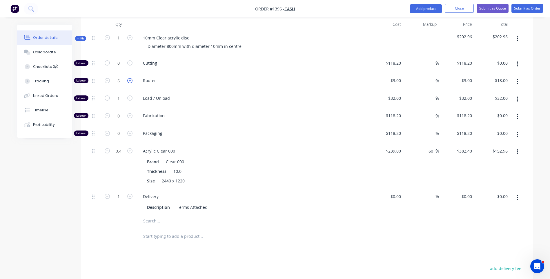
click at [129, 78] on icon "button" at bounding box center [129, 80] width 5 height 5
type input "7"
type input "$21.00"
click at [129, 78] on icon "button" at bounding box center [129, 80] width 5 height 5
type input "8"
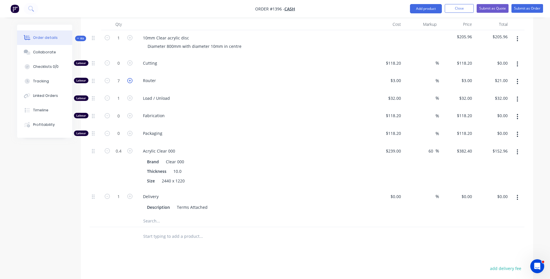
type input "$24.00"
click at [109, 78] on icon "button" at bounding box center [107, 80] width 5 height 5
type input "7"
type input "$21.00"
click at [109, 78] on icon "button" at bounding box center [107, 80] width 5 height 5
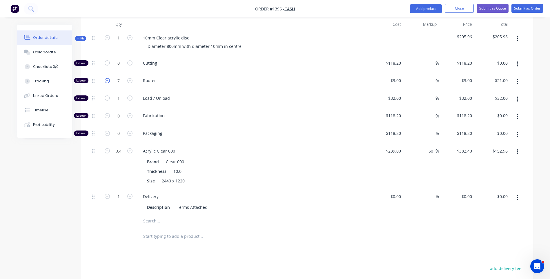
type input "6"
type input "$18.00"
click at [251, 108] on div "Fabrication" at bounding box center [252, 117] width 232 height 18
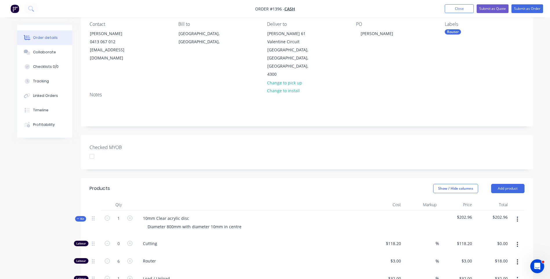
scroll to position [58, 0]
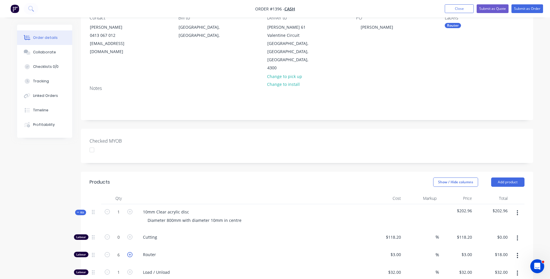
click at [131, 252] on icon "button" at bounding box center [129, 254] width 5 height 5
type input "7"
type input "$21.00"
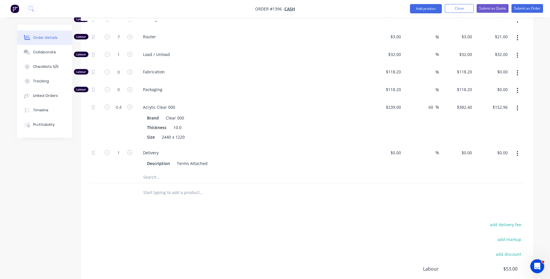
scroll to position [290, 0]
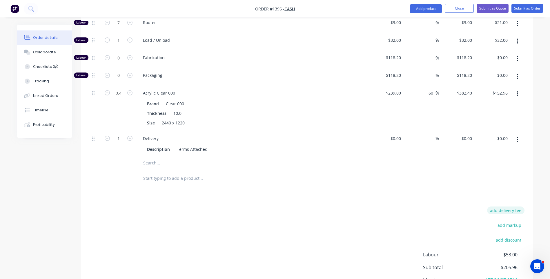
click at [510, 206] on button "add delivery fee" at bounding box center [505, 210] width 37 height 8
type input "31.82"
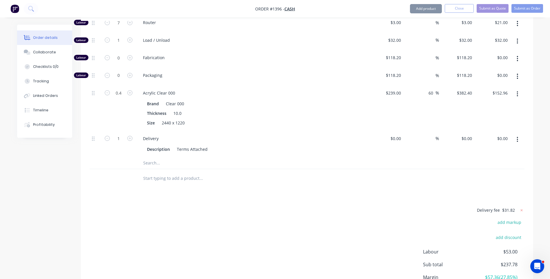
click at [422, 211] on div "Delivery fee $31.82 add markup add discount Labour $53.00 Sub total $237.78 Mar…" at bounding box center [307, 260] width 435 height 109
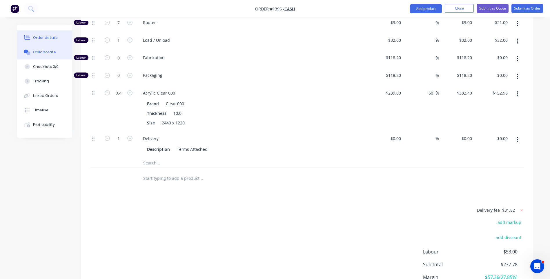
click at [42, 53] on div "Collaborate" at bounding box center [44, 52] width 23 height 5
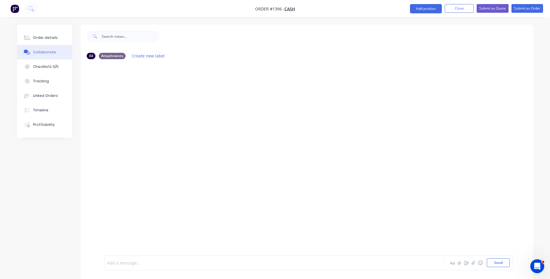
click at [152, 261] on div at bounding box center [258, 263] width 301 height 6
click at [499, 264] on button "Send" at bounding box center [498, 262] width 23 height 9
click at [49, 38] on div "Order details" at bounding box center [45, 37] width 25 height 5
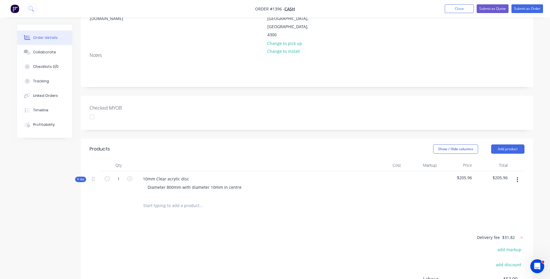
scroll to position [87, 0]
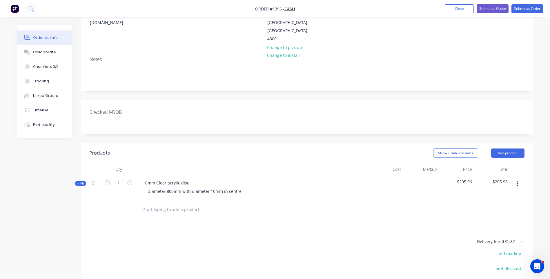
click at [79, 181] on span "Kit" at bounding box center [81, 183] width 8 height 4
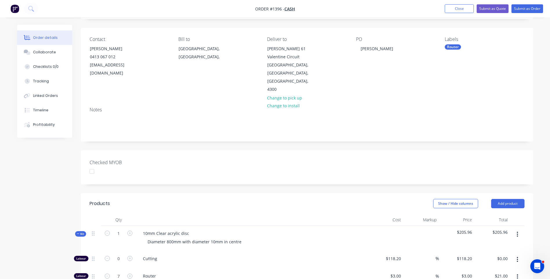
scroll to position [29, 0]
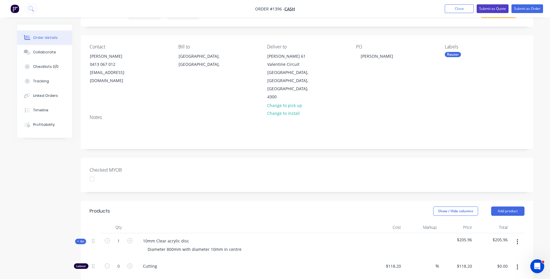
click at [488, 10] on button "Submit as Quote" at bounding box center [493, 8] width 32 height 9
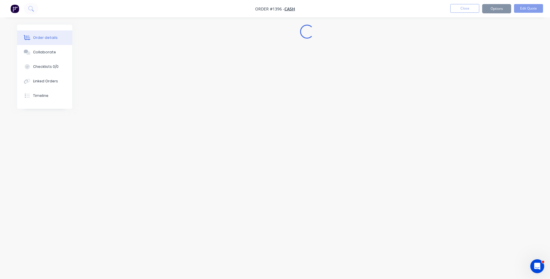
scroll to position [0, 0]
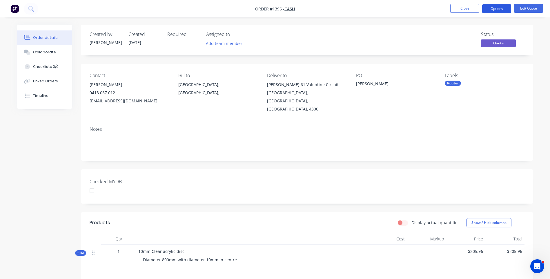
click at [492, 10] on button "Options" at bounding box center [496, 8] width 29 height 9
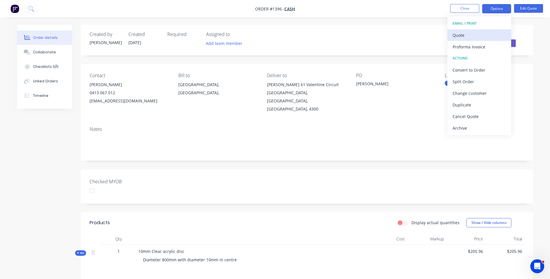
click at [463, 37] on div "Quote" at bounding box center [478, 35] width 53 height 8
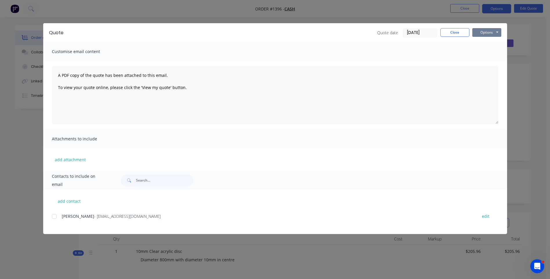
click at [486, 33] on button "Options" at bounding box center [486, 32] width 29 height 9
click at [488, 43] on button "Preview" at bounding box center [490, 43] width 37 height 10
click at [75, 159] on button "add attachment" at bounding box center [70, 159] width 37 height 9
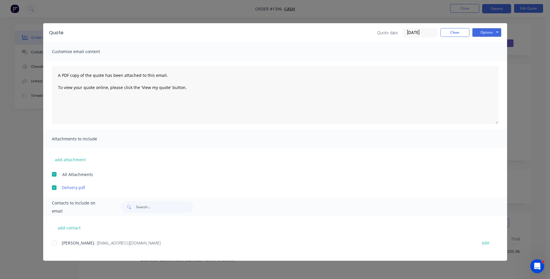
click at [54, 243] on div at bounding box center [54, 243] width 12 height 12
click at [188, 238] on div "add contact Todd Berlin - toddberlin@me.com edit" at bounding box center [275, 238] width 464 height 44
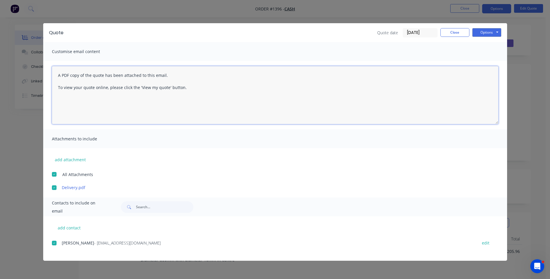
click at [57, 73] on textarea "A PDF copy of the quote has been attached to this email. To view your quote onl…" at bounding box center [275, 95] width 446 height 58
paste textarea "Hi, Please contact us if you have any questions. Regards, Darren sales@allstarp…"
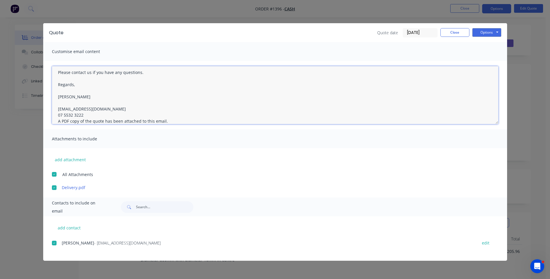
click at [86, 116] on textarea "Hi, Please contact us if you have any questions. Regards, Darren sales@allstarp…" at bounding box center [275, 95] width 446 height 58
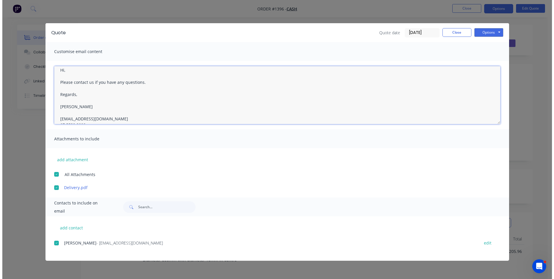
scroll to position [0, 0]
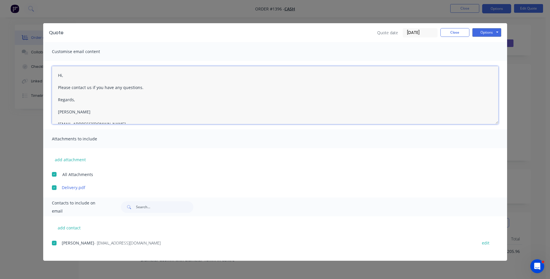
click at [68, 76] on textarea "Hi, Please contact us if you have any questions. Regards, Darren sales@allstarp…" at bounding box center [275, 95] width 446 height 58
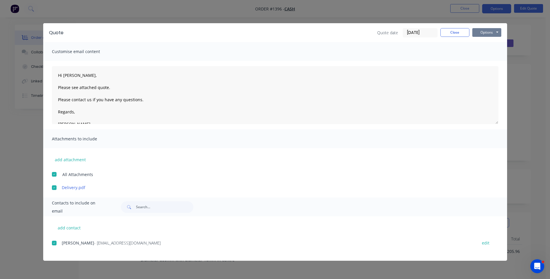
click at [484, 33] on button "Options" at bounding box center [486, 32] width 29 height 9
click at [485, 59] on button "Email" at bounding box center [490, 62] width 37 height 10
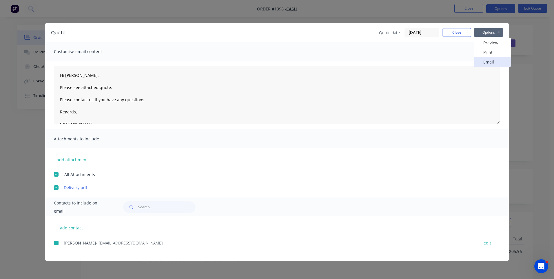
type textarea "A PDF copy of the quote has been attached to this email. To view your quote onl…"
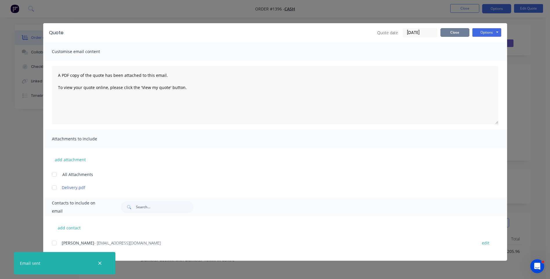
click at [463, 36] on button "Close" at bounding box center [454, 32] width 29 height 9
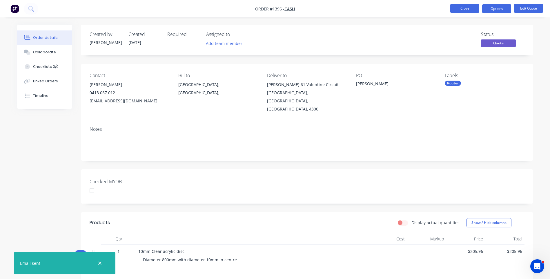
click at [470, 12] on button "Close" at bounding box center [464, 8] width 29 height 9
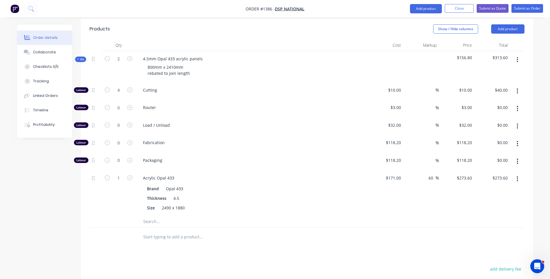
scroll to position [203, 0]
click at [173, 63] on div "800mm x 2410mm rebated to join length" at bounding box center [169, 70] width 52 height 14
click at [214, 104] on span "Router" at bounding box center [254, 107] width 223 height 6
click at [108, 87] on icon "button" at bounding box center [107, 89] width 5 height 5
type input "3"
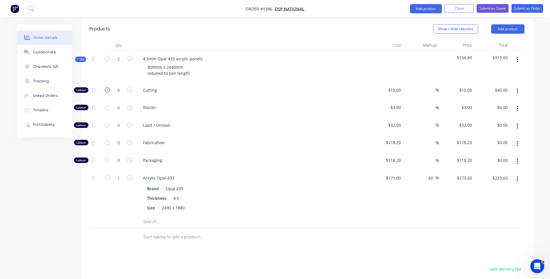
type input "$30.00"
click at [108, 87] on icon "button" at bounding box center [107, 89] width 5 height 5
type input "2"
type input "$20.00"
click at [108, 87] on icon "button" at bounding box center [107, 89] width 5 height 5
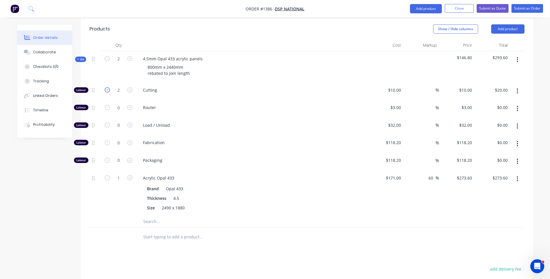
type input "1"
type input "$10.00"
click at [394, 86] on div "10 $10.00" at bounding box center [394, 90] width 18 height 8
click at [394, 86] on div "10 10" at bounding box center [398, 90] width 10 height 8
type input "$118.20"
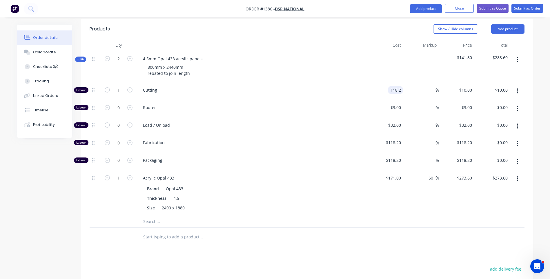
type input "$118.20"
click at [353, 122] on span "Load / Unload" at bounding box center [254, 125] width 223 height 6
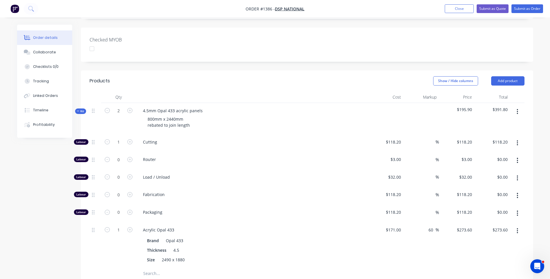
scroll to position [145, 0]
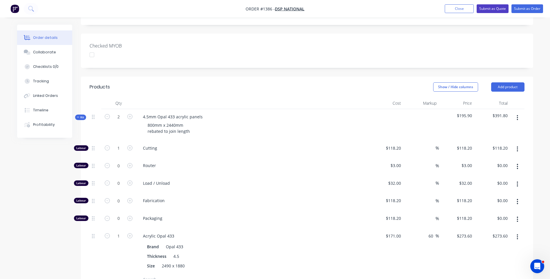
click at [490, 11] on button "Submit as Quote" at bounding box center [493, 8] width 32 height 9
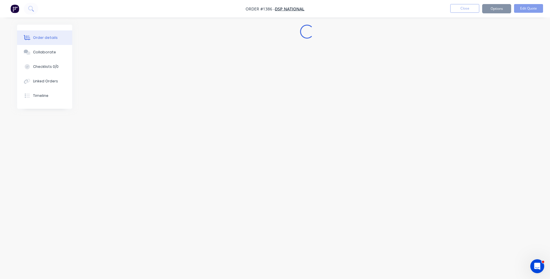
scroll to position [0, 0]
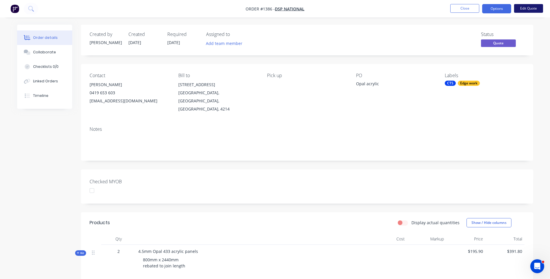
click at [520, 10] on button "Edit Quote" at bounding box center [528, 8] width 29 height 9
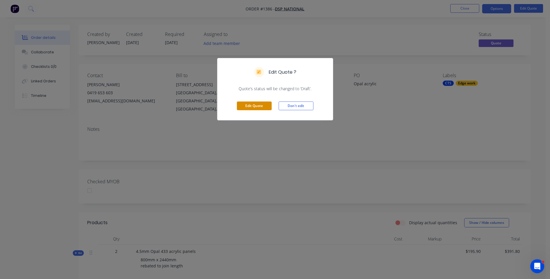
click at [260, 104] on button "Edit Quote" at bounding box center [254, 105] width 35 height 9
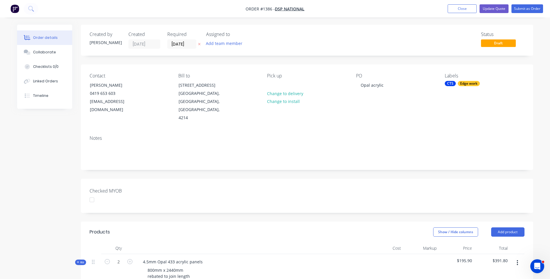
click at [199, 43] on icon at bounding box center [199, 43] width 3 height 3
click at [497, 10] on button "Update Quote" at bounding box center [493, 8] width 29 height 9
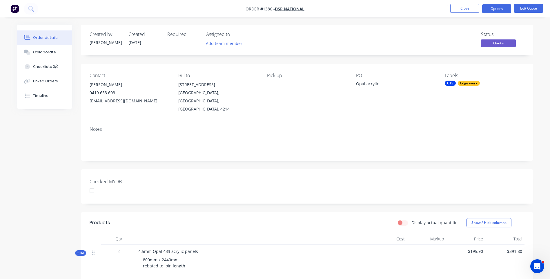
click at [497, 10] on button "Options" at bounding box center [496, 8] width 29 height 9
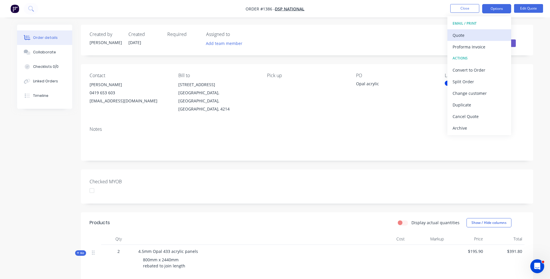
click at [472, 36] on div "Quote" at bounding box center [478, 35] width 53 height 8
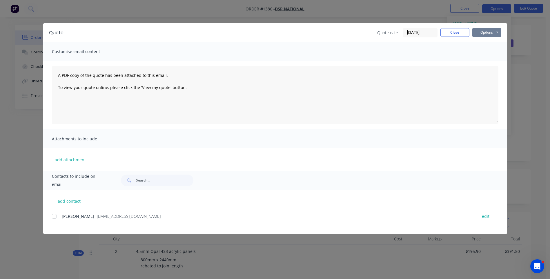
click at [488, 32] on button "Options" at bounding box center [486, 32] width 29 height 9
click at [490, 44] on button "Preview" at bounding box center [490, 43] width 37 height 10
click at [481, 35] on button "Options" at bounding box center [486, 32] width 29 height 9
click at [487, 46] on button "Preview" at bounding box center [490, 43] width 37 height 10
click at [54, 217] on div at bounding box center [54, 216] width 12 height 12
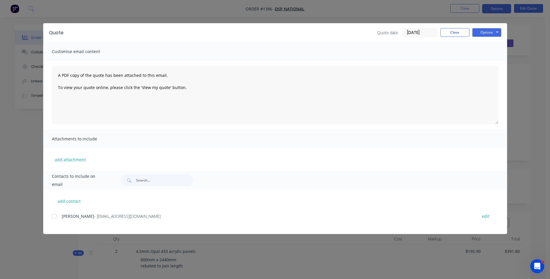
click at [157, 223] on div "Ismail - [EMAIL_ADDRESS][DOMAIN_NAME] edit" at bounding box center [279, 219] width 455 height 15
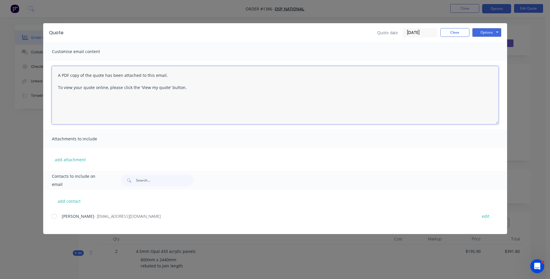
click at [57, 76] on textarea "A PDF copy of the quote has been attached to this email. To view your quote onl…" at bounding box center [275, 95] width 446 height 58
drag, startPoint x: 61, startPoint y: 74, endPoint x: 137, endPoint y: 114, distance: 85.4
click at [137, 114] on textarea "A PDF copy of the quote has been attached to this email. To view your quote onl…" at bounding box center [275, 95] width 446 height 58
click at [56, 75] on textarea "A PDF copy of the quote has been attached to this email. To view your quote onl…" at bounding box center [275, 95] width 446 height 58
paste textarea "Hi, Please contact us if you have any questions. Regards, [PERSON_NAME] [EMAIL_…"
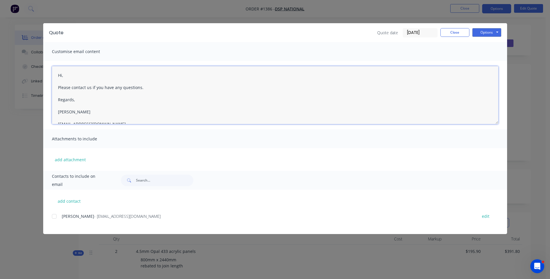
scroll to position [15, 0]
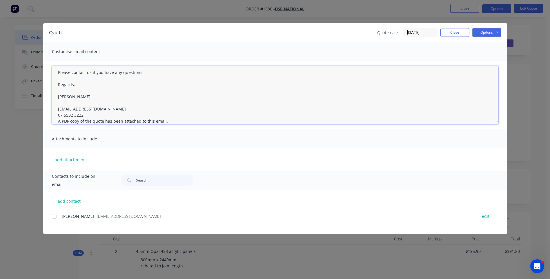
click at [87, 114] on textarea "Hi, Please contact us if you have any questions. Regards, [PERSON_NAME] [EMAIL_…" at bounding box center [275, 95] width 446 height 58
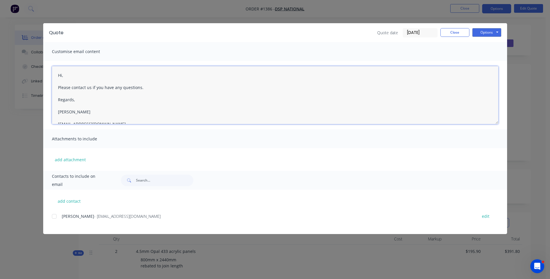
click at [70, 77] on textarea "Hi, Please contact us if you have any questions. Regards, Darren sales@allstarp…" at bounding box center [275, 95] width 446 height 58
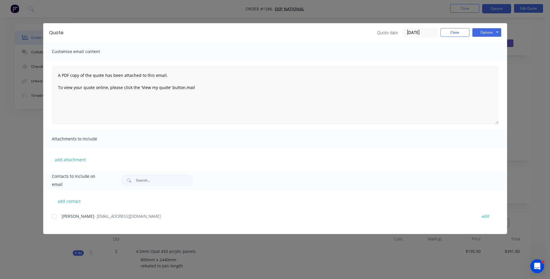
click at [232, 168] on div "add attachment" at bounding box center [275, 159] width 464 height 23
type textarea "A PDF copy of the quote has been attached to this email. To view your quote onl…"
click at [458, 35] on button "Close" at bounding box center [454, 32] width 29 height 9
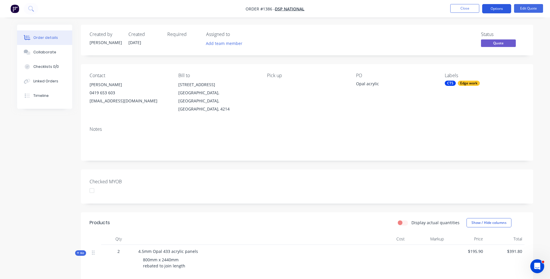
click at [488, 13] on button "Options" at bounding box center [496, 8] width 29 height 9
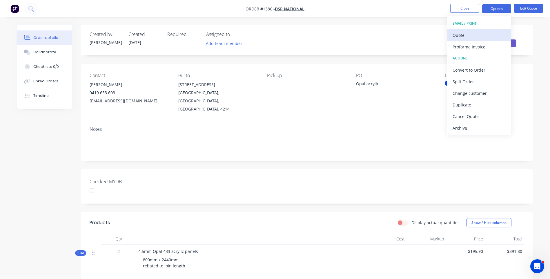
click at [462, 38] on div "Quote" at bounding box center [478, 35] width 53 height 8
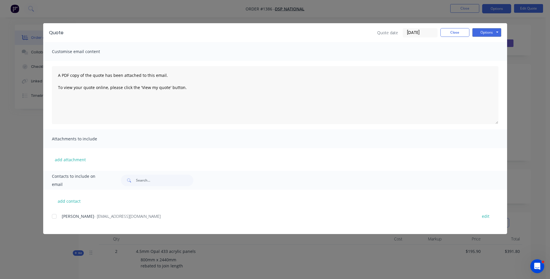
click at [56, 217] on div at bounding box center [54, 216] width 12 height 12
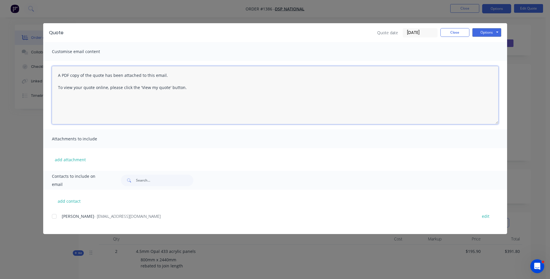
paste textarea "Hi, Please contact us if you have any questions. Regards, [PERSON_NAME] [EMAIL_…"
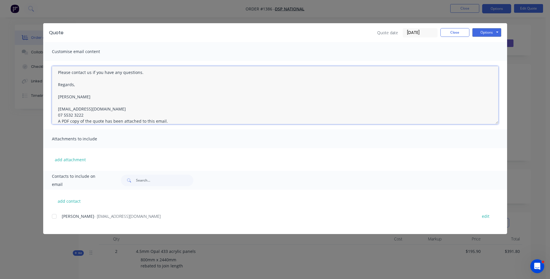
click at [90, 115] on textarea "Hi, Please contact us if you have any questions. Regards, [PERSON_NAME] [EMAIL_…" at bounding box center [275, 95] width 446 height 58
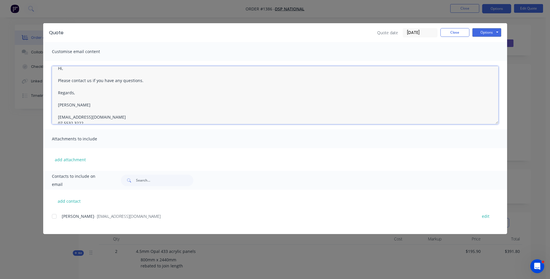
scroll to position [0, 0]
click at [68, 76] on textarea "Hi, Please contact us if you have any questions. Regards, Darren sales@allstarp…" at bounding box center [275, 95] width 446 height 58
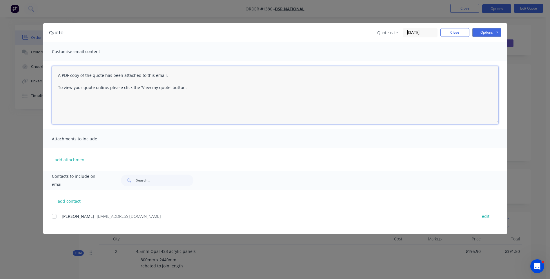
click at [52, 217] on div at bounding box center [54, 216] width 12 height 12
click at [56, 77] on textarea "A PDF copy of the quote has been attached to this email. To view your quote onl…" at bounding box center [275, 95] width 446 height 58
paste textarea "Hi, Please contact us if you have any questions. Regards, [PERSON_NAME] [EMAIL_…"
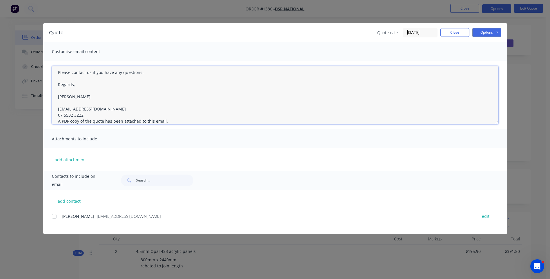
click at [57, 217] on div at bounding box center [54, 216] width 12 height 12
type textarea "A PDF copy of the quote has been attached to this email. To view your quote onl…"
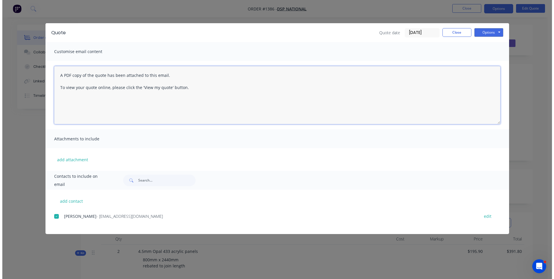
scroll to position [0, 0]
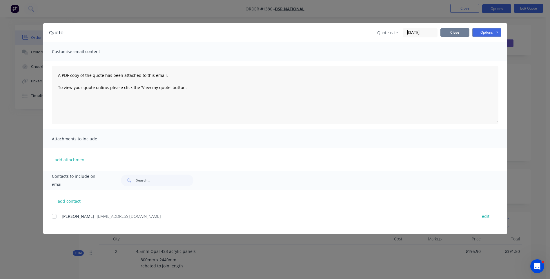
drag, startPoint x: 54, startPoint y: 76, endPoint x: 460, endPoint y: 33, distance: 408.0
click at [461, 33] on button "Close" at bounding box center [454, 32] width 29 height 9
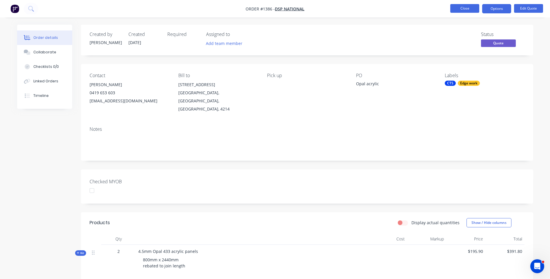
click at [466, 11] on button "Close" at bounding box center [464, 8] width 29 height 9
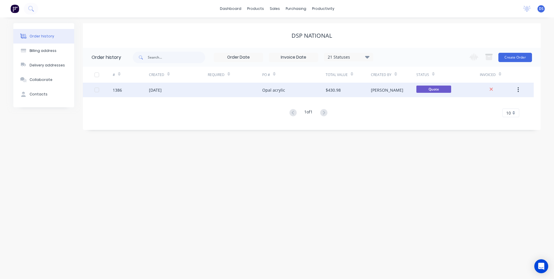
click at [176, 91] on div "[DATE]" at bounding box center [178, 90] width 59 height 14
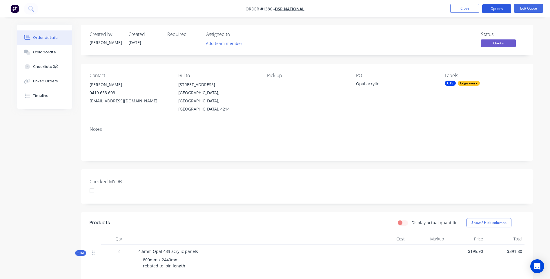
click at [497, 8] on button "Options" at bounding box center [496, 8] width 29 height 9
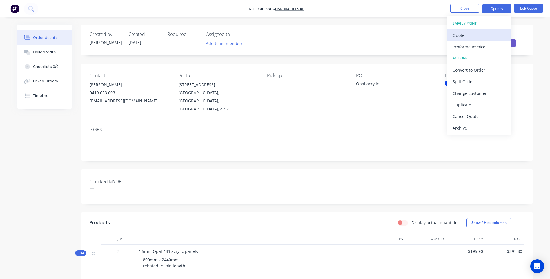
click at [460, 35] on div "Quote" at bounding box center [478, 35] width 53 height 8
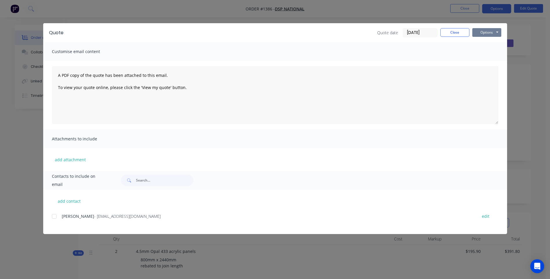
click at [477, 33] on button "Options" at bounding box center [486, 32] width 29 height 9
click at [54, 217] on div at bounding box center [54, 216] width 12 height 12
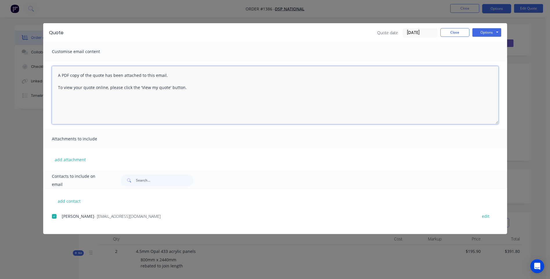
paste textarea "Hi, Please contact us if you have any questions. Regards, [PERSON_NAME] [EMAIL_…"
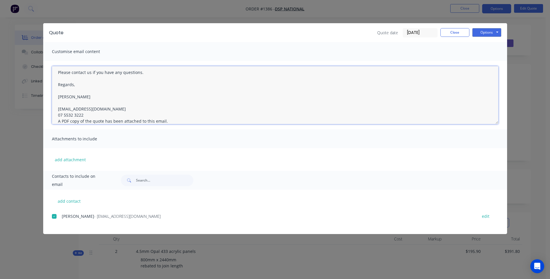
click at [84, 115] on textarea "Hi, Please contact us if you have any questions. Regards, [PERSON_NAME] [EMAIL_…" at bounding box center [275, 95] width 446 height 58
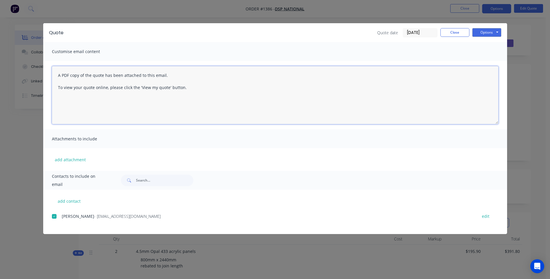
scroll to position [0, 0]
type textarea "A PDF copy of the quote has been attached to this email. To view your quote onl…"
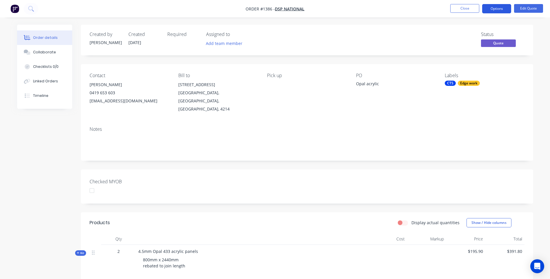
click at [495, 8] on button "Options" at bounding box center [496, 8] width 29 height 9
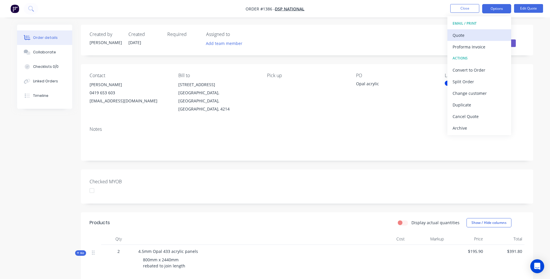
click at [459, 39] on div "Quote" at bounding box center [478, 35] width 53 height 8
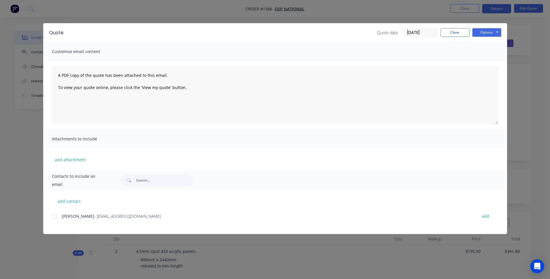
click at [54, 216] on div at bounding box center [54, 216] width 12 height 12
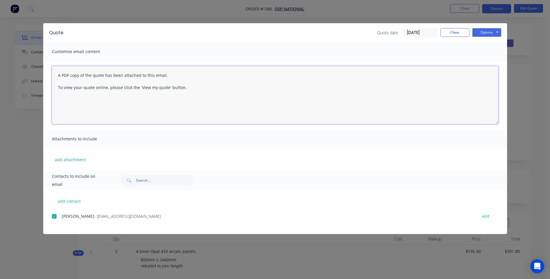
paste textarea "Hi, Please contact us if you have any questions. Regards, [PERSON_NAME] [EMAIL_…"
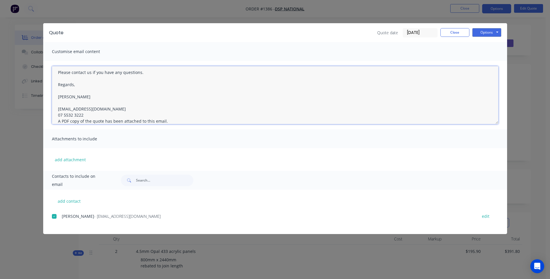
type textarea "A PDF copy of the quote has been attached to this email. To view your quote onl…"
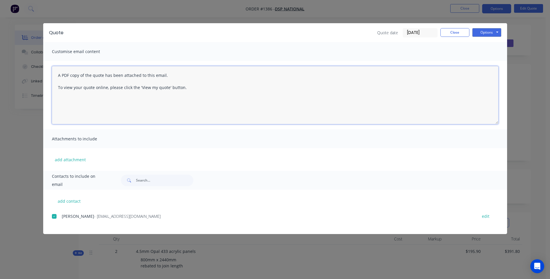
scroll to position [0, 0]
click at [89, 112] on textarea "A PDF copy of the quote has been attached to this email. To view your quote onl…" at bounding box center [275, 95] width 446 height 58
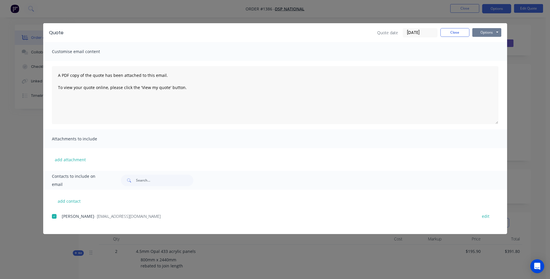
click at [478, 33] on button "Options" at bounding box center [486, 32] width 29 height 9
click at [484, 62] on button "Email" at bounding box center [490, 62] width 37 height 10
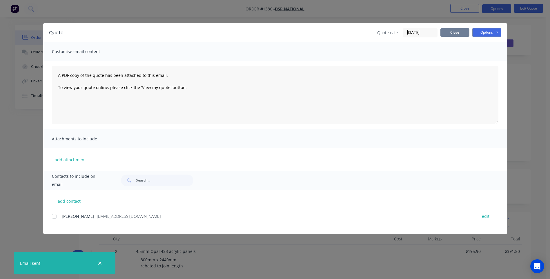
click at [451, 32] on button "Close" at bounding box center [454, 32] width 29 height 9
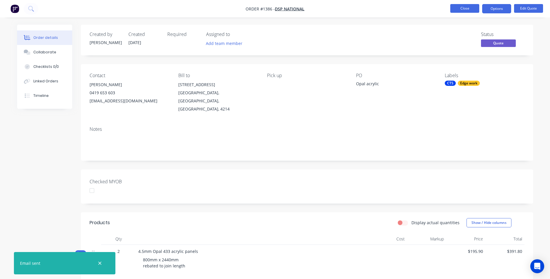
click at [463, 12] on button "Close" at bounding box center [464, 8] width 29 height 9
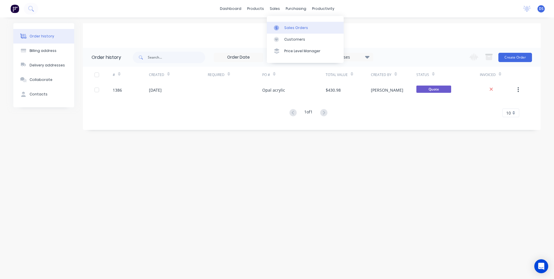
click at [293, 27] on div "Sales Orders" at bounding box center [296, 27] width 24 height 5
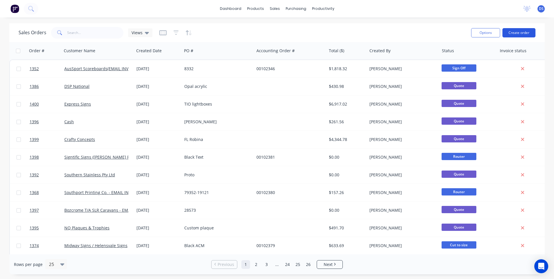
click at [519, 33] on button "Create order" at bounding box center [519, 32] width 33 height 9
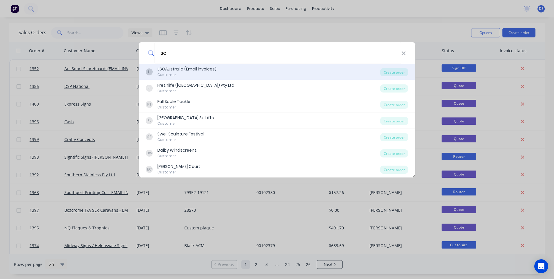
type input "lsc"
click at [169, 71] on div "LSC Australia (Email invoices)" at bounding box center [186, 69] width 59 height 6
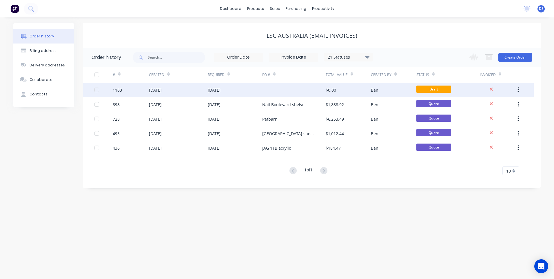
click at [221, 91] on div "[DATE]" at bounding box center [214, 90] width 13 height 6
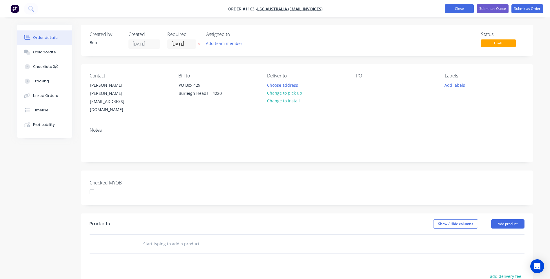
click at [457, 11] on button "Close" at bounding box center [459, 8] width 29 height 9
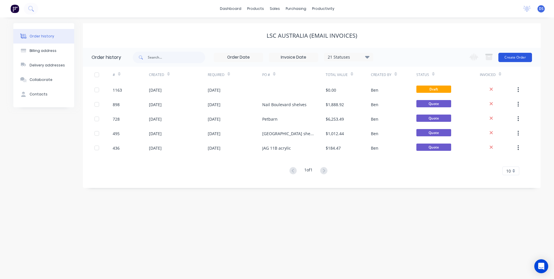
click at [518, 58] on button "Create Order" at bounding box center [516, 57] width 34 height 9
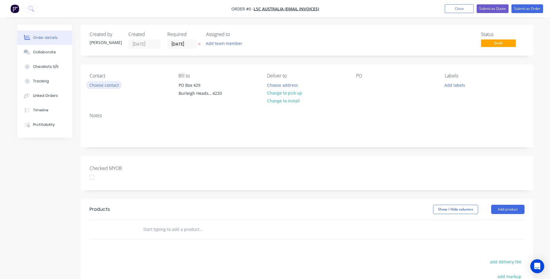
click at [110, 86] on button "Choose contact" at bounding box center [104, 85] width 36 height 8
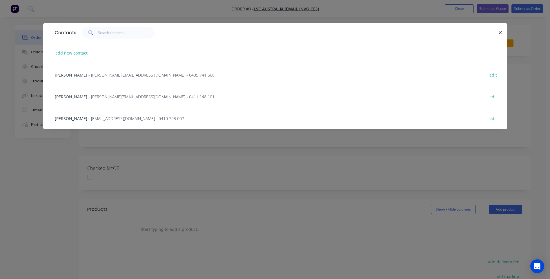
click at [103, 98] on span "- daniel@lscfitouts.com.au - 0411 148 101" at bounding box center [151, 97] width 126 height 6
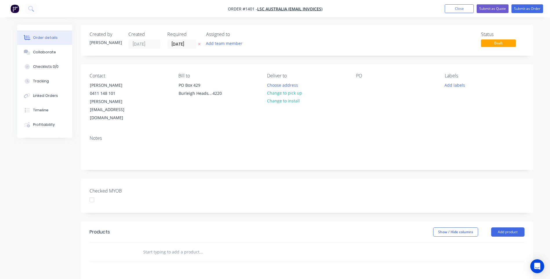
click at [35, 195] on div "Created by Darren Created 04/09/25 Required 04/09/25 Assigned to Add team membe…" at bounding box center [275, 217] width 516 height 385
click at [274, 86] on button "Choose address" at bounding box center [282, 85] width 37 height 8
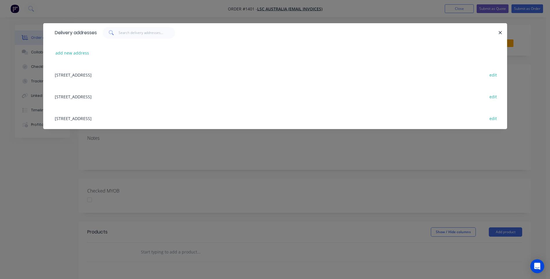
click at [90, 27] on div "Delivery addresses" at bounding box center [74, 32] width 45 height 19
click at [69, 55] on button "add new address" at bounding box center [72, 53] width 40 height 8
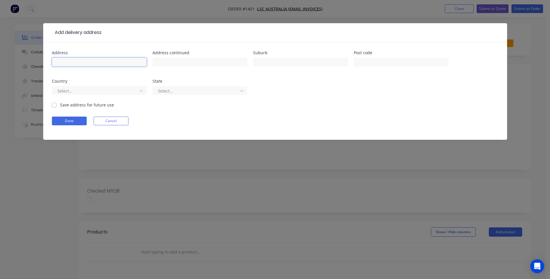
paste input "Willows interiors 5A Tarmac Way Pakenham VIC 3175"
type input "Willows interiors 5A Tarmac Way Pakenham VIC 3175"
click at [383, 63] on input "text" at bounding box center [401, 62] width 95 height 9
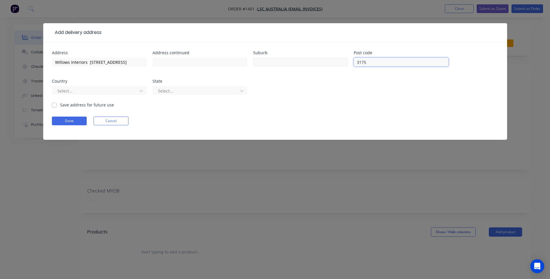
type input "3175"
click at [315, 62] on input "text" at bounding box center [300, 62] width 95 height 9
type input "Pakenham"
click at [168, 61] on input "text" at bounding box center [199, 62] width 95 height 9
type input "5A Tarmac Way"
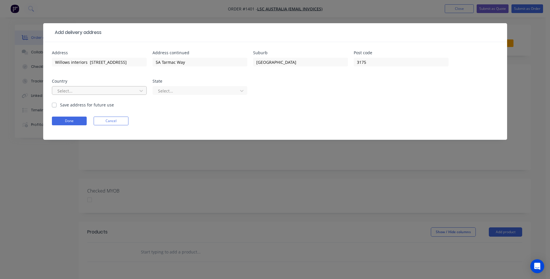
click at [130, 92] on div at bounding box center [95, 90] width 77 height 7
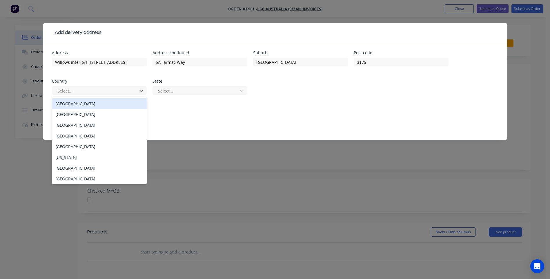
click at [81, 105] on div "Australia" at bounding box center [99, 103] width 95 height 11
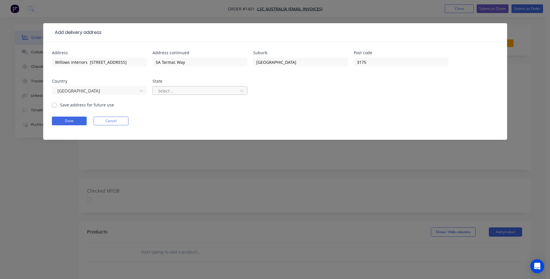
click at [186, 91] on div at bounding box center [195, 90] width 77 height 7
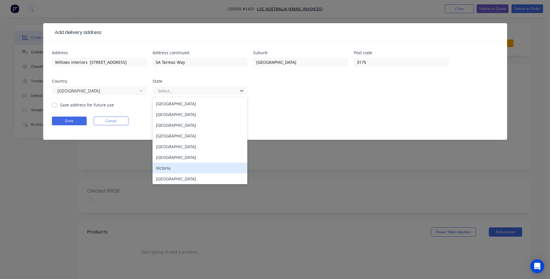
click at [161, 170] on div "Victoria" at bounding box center [199, 168] width 95 height 11
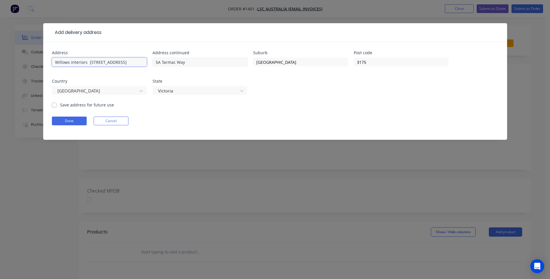
scroll to position [0, 13]
drag, startPoint x: 86, startPoint y: 62, endPoint x: 154, endPoint y: 64, distance: 68.5
click at [154, 64] on div "Address Willows interiors 5A Tarmac Way Pakenham VIC 3175 Address continued 5A …" at bounding box center [275, 76] width 446 height 51
type input "Willows interiors"
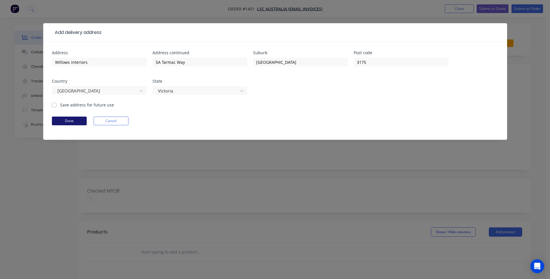
click at [65, 123] on button "Done" at bounding box center [69, 121] width 35 height 9
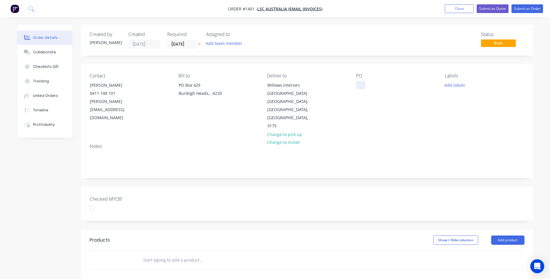
click at [356, 83] on div at bounding box center [360, 85] width 9 height 8
drag, startPoint x: 77, startPoint y: 161, endPoint x: 78, endPoint y: 157, distance: 3.8
click at [78, 161] on div "Created by Darren Created 04/09/25 Required 04/09/25 Assigned to Add team membe…" at bounding box center [275, 221] width 516 height 393
click at [359, 85] on div at bounding box center [360, 85] width 9 height 8
paste div
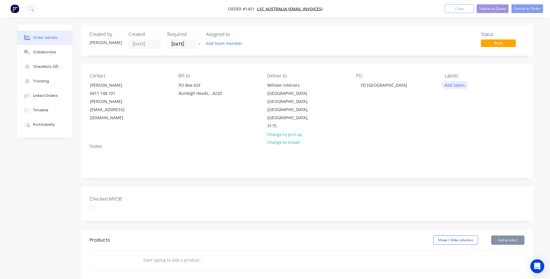
click at [450, 86] on button "Add labels" at bounding box center [454, 85] width 27 height 8
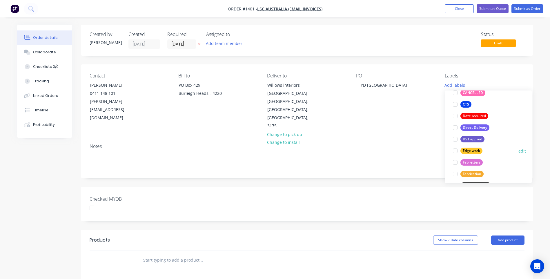
scroll to position [87, 0]
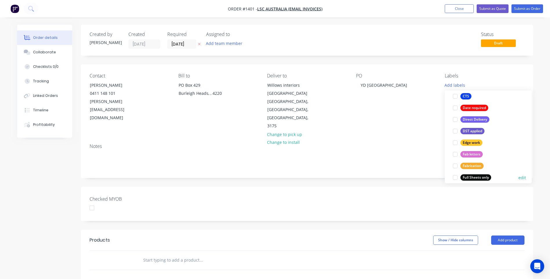
click at [479, 176] on div "Full Sheets only" at bounding box center [475, 177] width 31 height 6
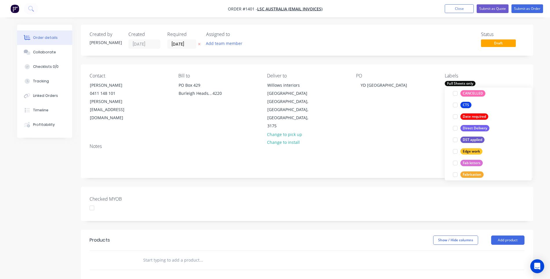
scroll to position [0, 0]
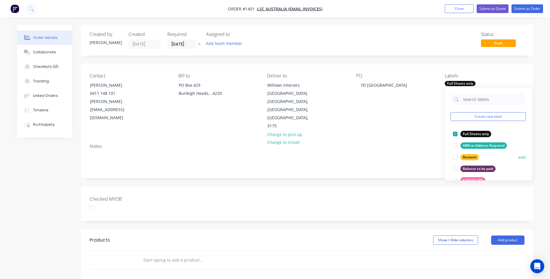
click at [464, 157] on div "Account" at bounding box center [469, 157] width 19 height 6
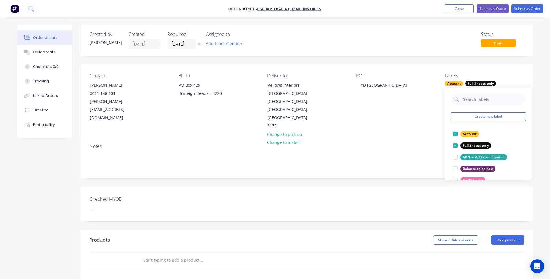
click at [412, 139] on div "Notes" at bounding box center [307, 158] width 452 height 39
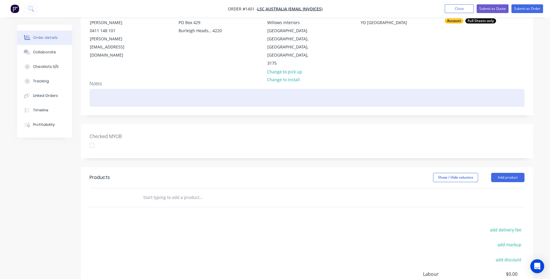
scroll to position [87, 0]
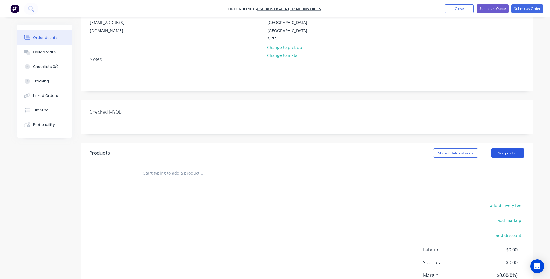
click at [511, 148] on button "Add product" at bounding box center [507, 152] width 33 height 9
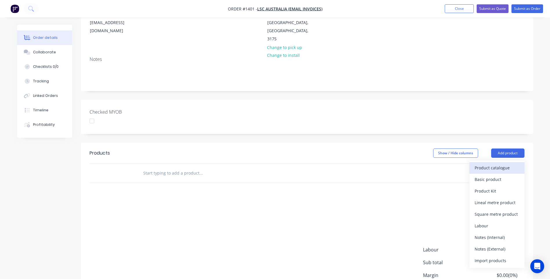
click at [492, 163] on div "Product catalogue" at bounding box center [496, 167] width 45 height 8
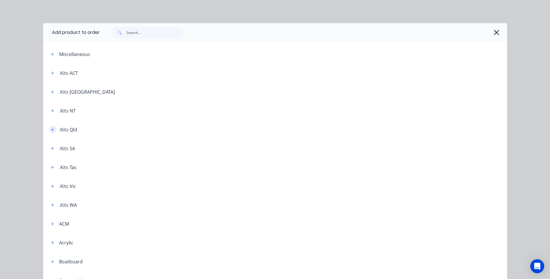
click at [51, 130] on icon "button" at bounding box center [52, 130] width 3 height 4
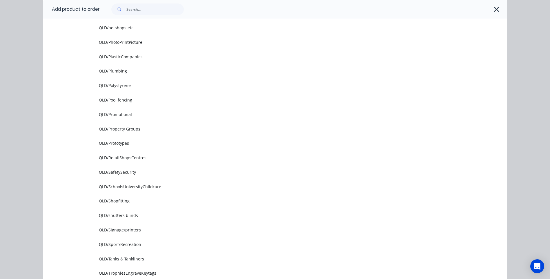
scroll to position [638, 0]
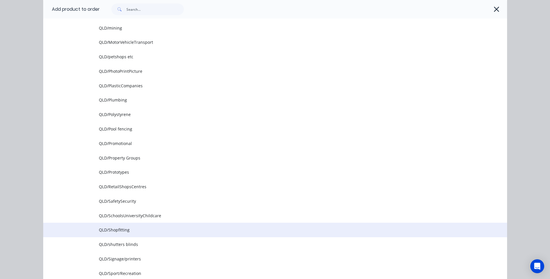
click at [125, 232] on span "QLD/Shopfitting" at bounding box center [262, 230] width 326 height 6
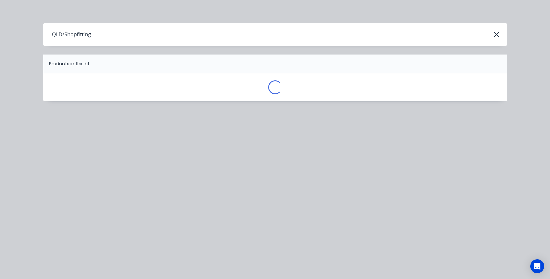
scroll to position [0, 0]
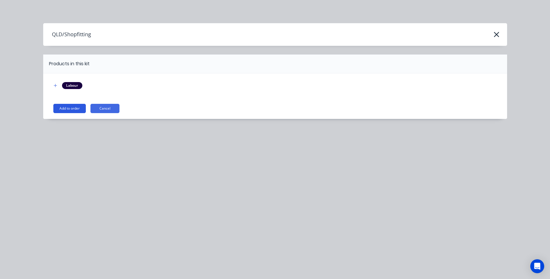
click at [73, 112] on button "Add to order" at bounding box center [69, 108] width 32 height 9
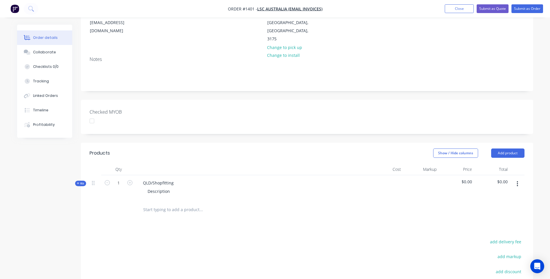
click at [77, 182] on icon at bounding box center [78, 183] width 3 height 3
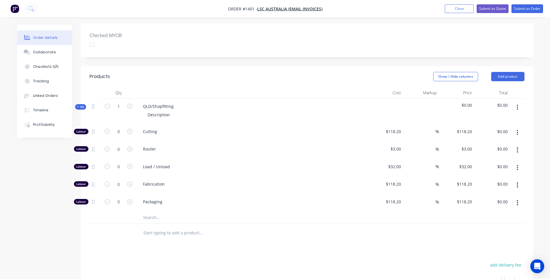
scroll to position [203, 0]
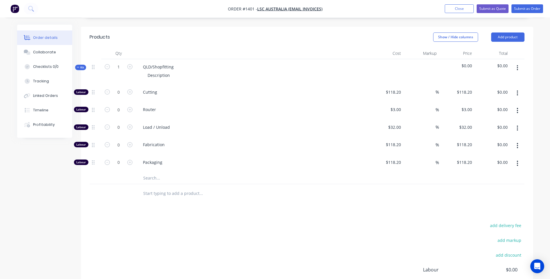
click at [152, 172] on input "text" at bounding box center [201, 178] width 116 height 12
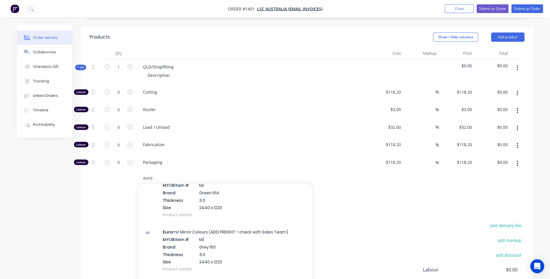
scroll to position [290, 0]
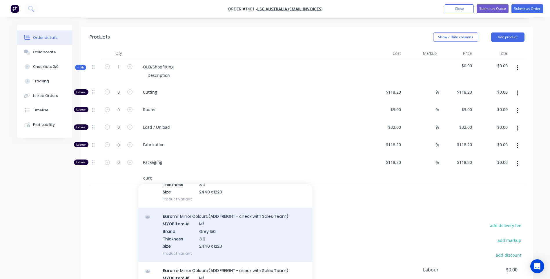
type input "euro"
click at [202, 214] on div "Euro mir Mirror Colours (ADD FREIGHT - check with Sales Team) MYOB Item # M/ Br…" at bounding box center [225, 235] width 174 height 54
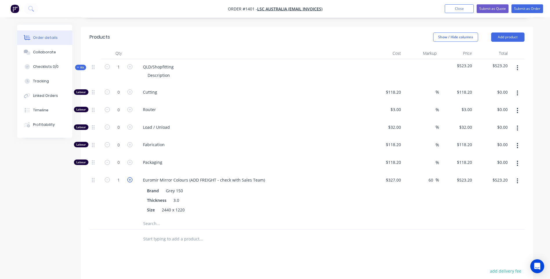
click at [130, 177] on icon "button" at bounding box center [129, 179] width 5 height 5
type input "2"
type input "$1,046.40"
click at [130, 177] on icon "button" at bounding box center [129, 179] width 5 height 5
type input "3"
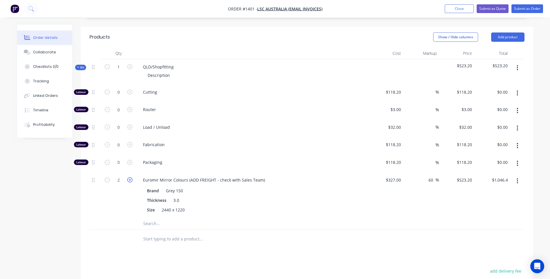
type input "$1,569.60"
click at [394, 176] on input "327" at bounding box center [394, 180] width 18 height 8
type input "$320.00"
type input "$512.00"
type input "$1,536.00"
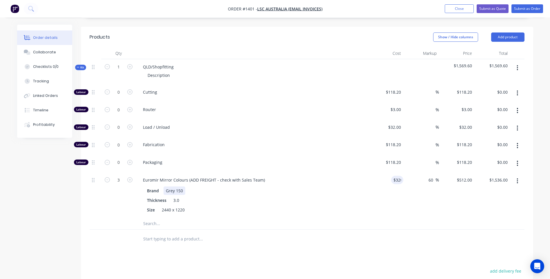
click at [363, 185] on div "Brand Grey 150 Thickness 3.0 Size 2440 x 1220" at bounding box center [251, 199] width 227 height 29
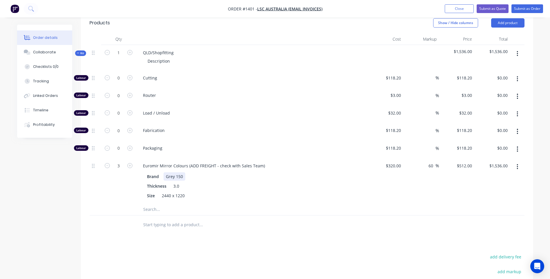
scroll to position [130, 0]
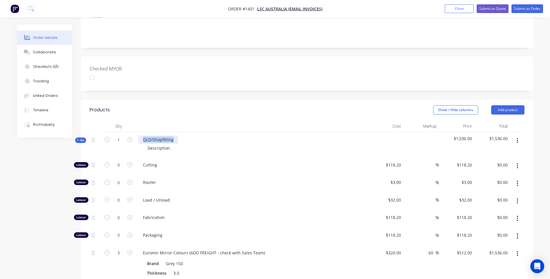
drag, startPoint x: 177, startPoint y: 124, endPoint x: 133, endPoint y: 125, distance: 43.5
click at [133, 132] on div "Kit 1 QLD/Shopfitting Description $1,536.00 $1,536.00" at bounding box center [307, 144] width 435 height 25
click at [131, 137] on icon "button" at bounding box center [129, 139] width 5 height 5
type input "2"
type input "6"
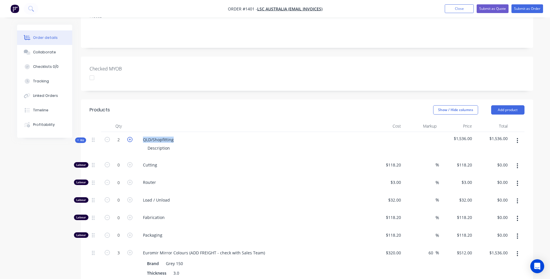
type input "$3,072.00"
click at [131, 137] on icon "button" at bounding box center [129, 139] width 5 height 5
type input "3"
type input "9"
type input "$4,608.00"
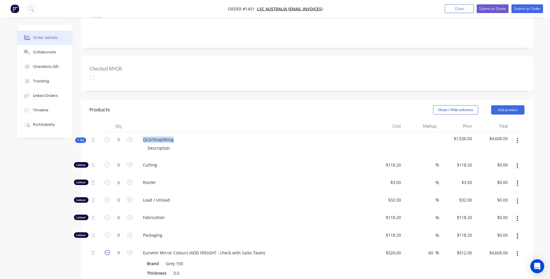
click at [108, 250] on icon "button" at bounding box center [107, 252] width 5 height 5
type input "8"
type input "$4,096.00"
click at [108, 250] on icon "button" at bounding box center [107, 252] width 5 height 5
type input "7"
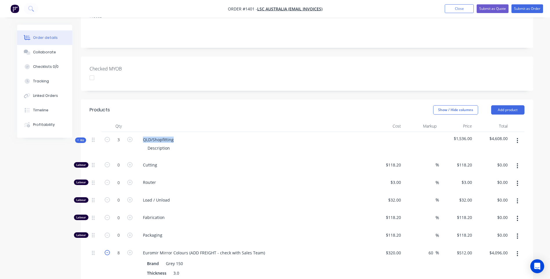
type input "$3,584.00"
click at [108, 250] on icon "button" at bounding box center [107, 252] width 5 height 5
type input "6"
type input "$3,072.00"
click at [108, 250] on icon "button" at bounding box center [107, 252] width 5 height 5
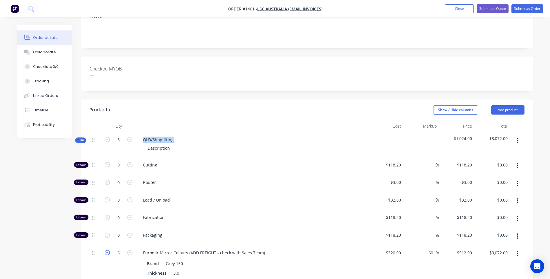
type input "5"
type input "$2,560.00"
click at [108, 250] on icon "button" at bounding box center [107, 252] width 5 height 5
type input "4"
type input "$2,048.00"
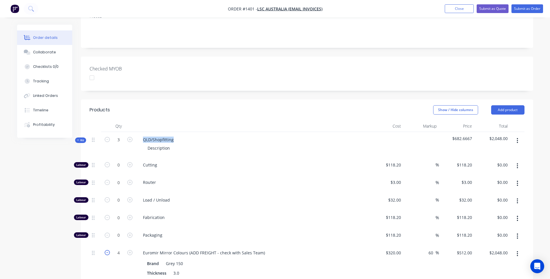
click at [108, 250] on icon "button" at bounding box center [107, 252] width 5 height 5
type input "3"
type input "$1,536.00"
click at [103, 249] on button "button" at bounding box center [107, 252] width 8 height 6
type input "2"
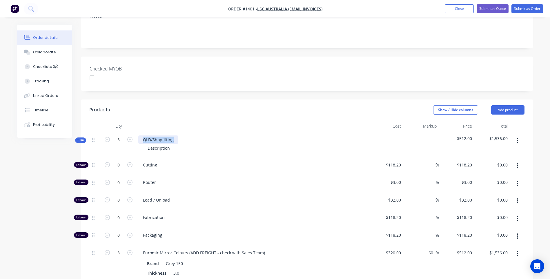
type input "$1,024.00"
click at [103, 249] on button "button" at bounding box center [107, 252] width 8 height 6
type input "1"
type input "$512.00"
click at [103, 249] on button "button" at bounding box center [107, 252] width 8 height 6
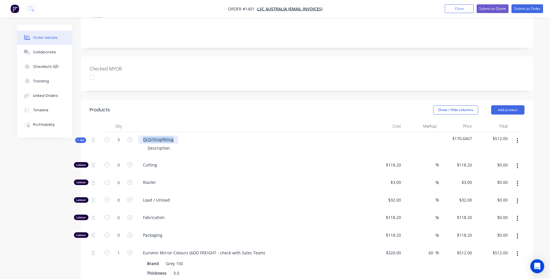
type input "0"
type input "$0.00"
click at [103, 249] on button "button" at bounding box center [107, 252] width 8 height 6
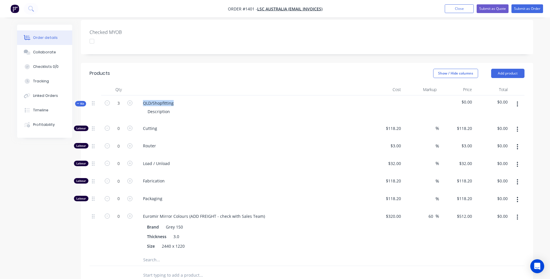
scroll to position [0, 0]
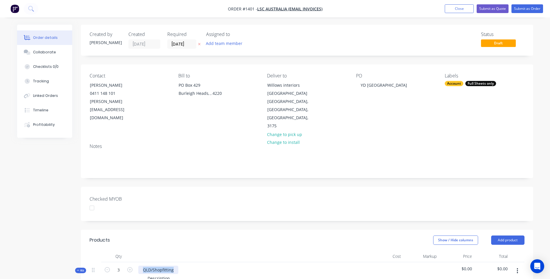
click at [167, 266] on div "QLD/Shopfitting" at bounding box center [158, 270] width 40 height 8
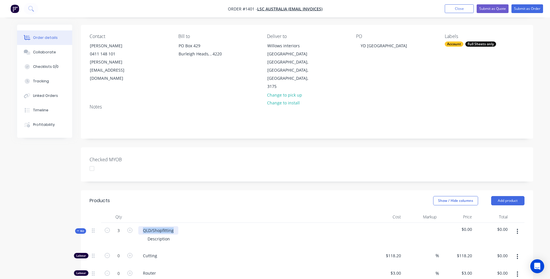
scroll to position [116, 0]
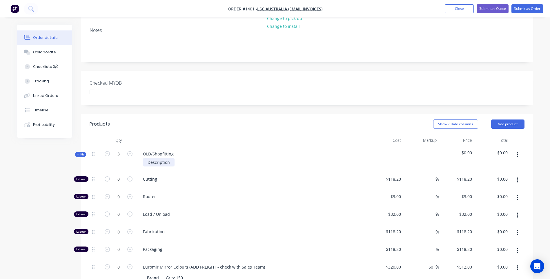
click at [164, 158] on div "Description" at bounding box center [159, 162] width 32 height 8
drag, startPoint x: 175, startPoint y: 137, endPoint x: 142, endPoint y: 137, distance: 33.6
click at [142, 150] on div "QLD/Shopfitting" at bounding box center [158, 154] width 40 height 8
click at [263, 171] on div "Cutting" at bounding box center [252, 180] width 232 height 18
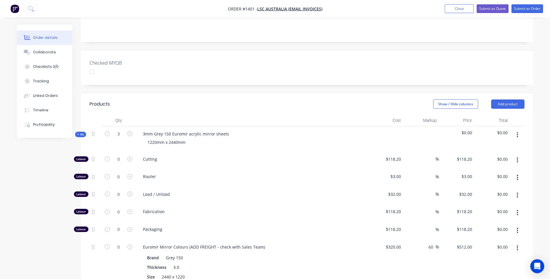
scroll to position [174, 0]
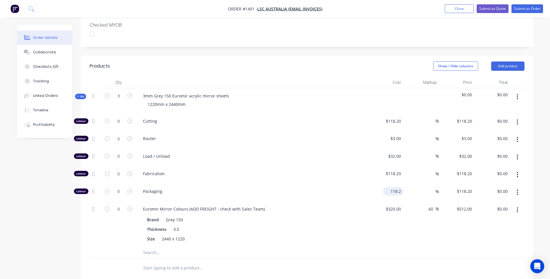
click at [395, 187] on input "118.2" at bounding box center [394, 191] width 18 height 8
click at [395, 187] on input "118.2" at bounding box center [396, 191] width 13 height 8
type input "$110.00"
click at [345, 153] on span "Load / Unload" at bounding box center [254, 156] width 223 height 6
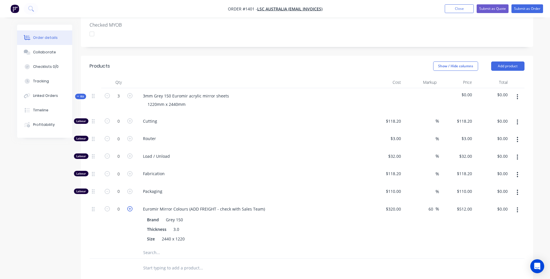
click at [130, 206] on icon "button" at bounding box center [129, 208] width 5 height 5
type input "1"
type input "$512.00"
click at [130, 206] on icon "button" at bounding box center [129, 208] width 5 height 5
type input "2"
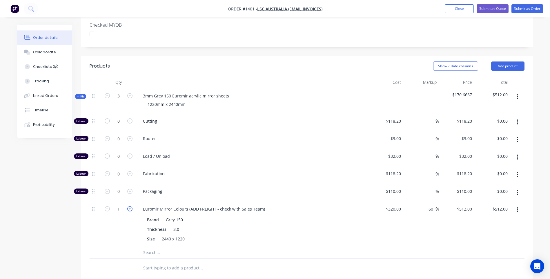
type input "$1,024.00"
click at [130, 206] on icon "button" at bounding box center [129, 208] width 5 height 5
type input "3"
type input "$1,536.00"
click at [130, 189] on icon "button" at bounding box center [129, 191] width 5 height 5
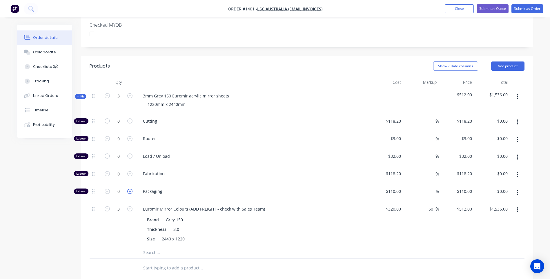
type input "1"
type input "$110.00"
click at [228, 166] on div "Fabrication" at bounding box center [252, 175] width 232 height 18
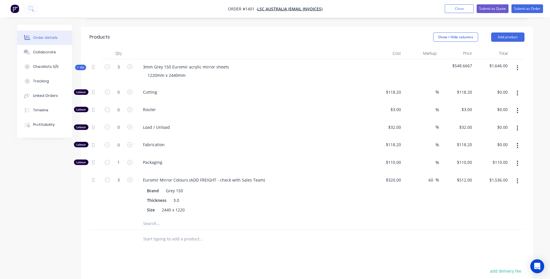
click at [152, 218] on input "text" at bounding box center [201, 224] width 116 height 12
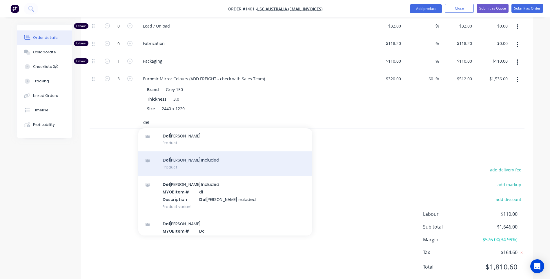
scroll to position [38, 0]
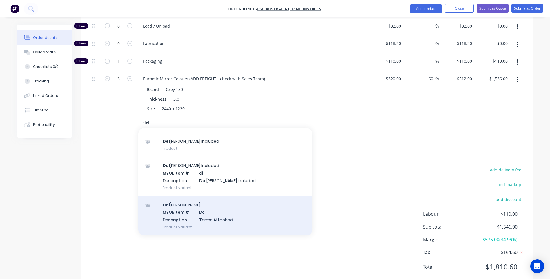
type input "del"
click at [210, 204] on div "Del ivery MYOB Item # Dc Description Terms Attached Product variant" at bounding box center [225, 215] width 174 height 39
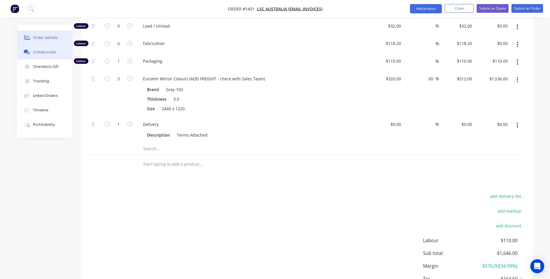
click at [40, 52] on div "Collaborate" at bounding box center [44, 52] width 23 height 5
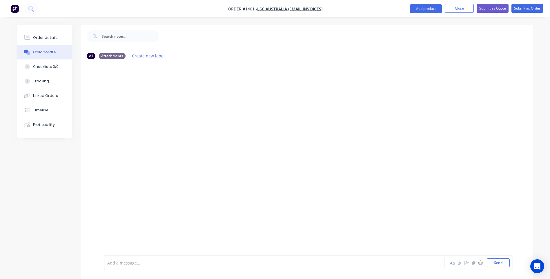
click at [134, 266] on div "Add a message..." at bounding box center [258, 262] width 302 height 9
click at [497, 261] on button "Send" at bounding box center [498, 262] width 23 height 9
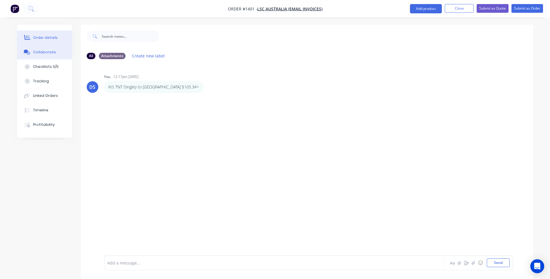
click at [44, 38] on div "Order details" at bounding box center [45, 37] width 25 height 5
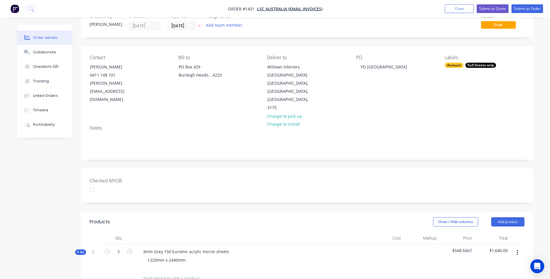
scroll to position [14, 0]
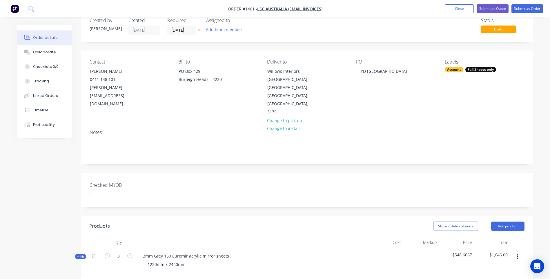
click at [78, 255] on icon at bounding box center [78, 256] width 3 height 3
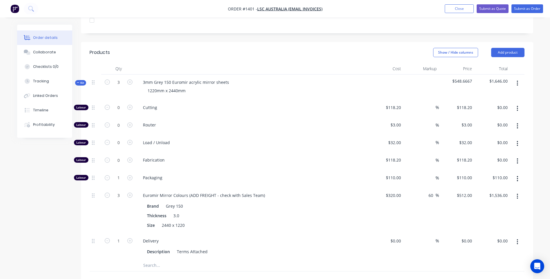
scroll to position [188, 0]
click at [431, 191] on input "60" at bounding box center [432, 195] width 8 height 8
type input "30"
type input "$416.00"
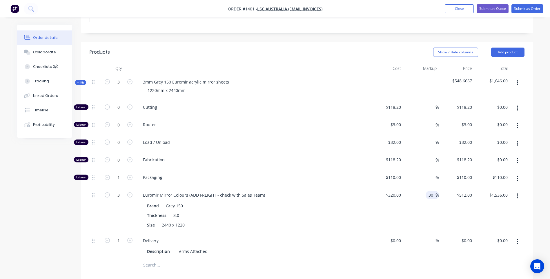
type input "$1,248.00"
click at [351, 191] on div "Euromir Mirror Colours (ADD FREIGHT - check with Sales Team)" at bounding box center [251, 195] width 227 height 8
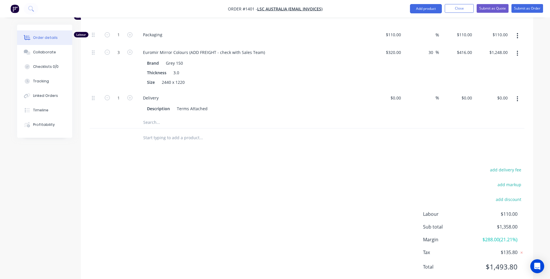
scroll to position [272, 0]
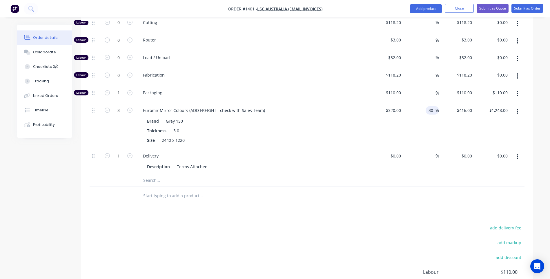
click at [433, 106] on input "30" at bounding box center [432, 110] width 8 height 8
type input "35"
type input "$432.00"
type input "$1,296.00"
click at [355, 152] on div "Delivery" at bounding box center [251, 156] width 227 height 8
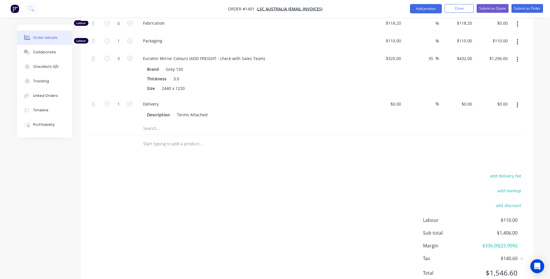
scroll to position [330, 0]
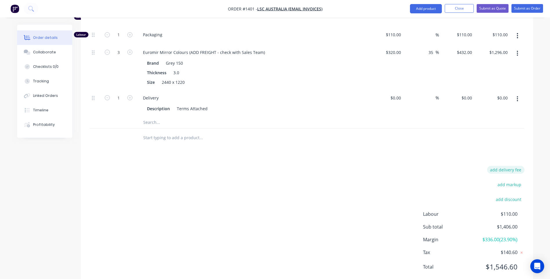
click at [506, 166] on button "add delivery fee" at bounding box center [505, 170] width 37 height 8
type input "125"
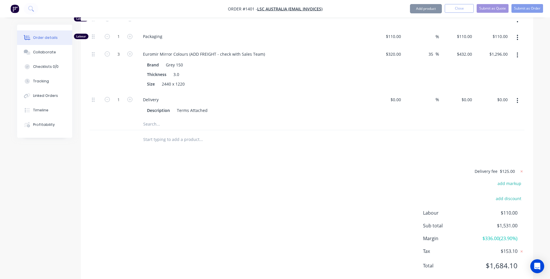
scroll to position [328, 0]
click at [396, 169] on div "Delivery fee $125.00 add markup add discount Labour $110.00 Sub total $1,531.00…" at bounding box center [307, 223] width 435 height 109
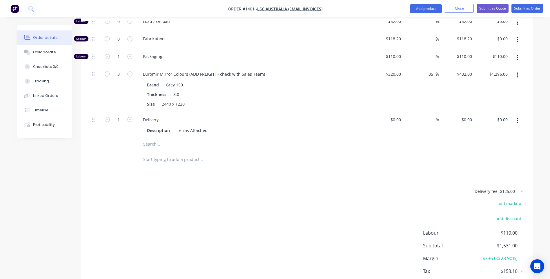
scroll to position [299, 0]
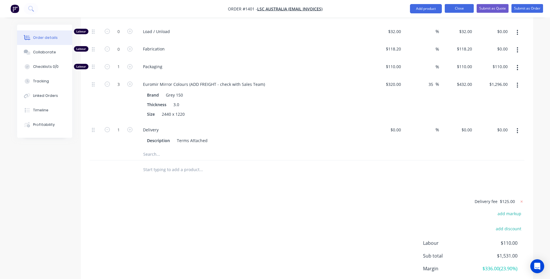
click at [457, 11] on button "Close" at bounding box center [459, 8] width 29 height 9
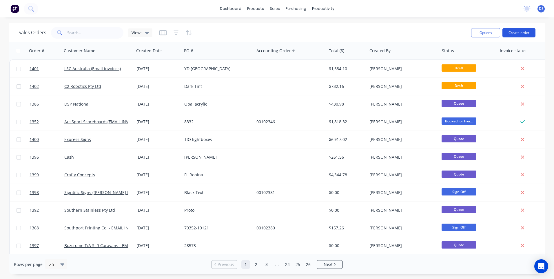
click at [517, 32] on button "Create order" at bounding box center [519, 32] width 33 height 9
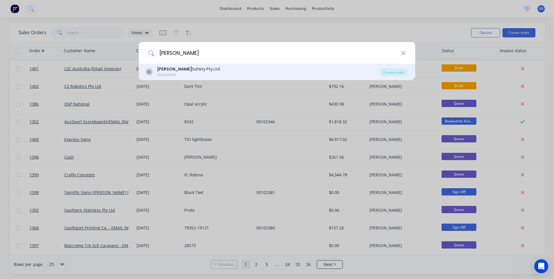
type input "bronson"
click at [169, 68] on b "Bronson" at bounding box center [174, 69] width 34 height 6
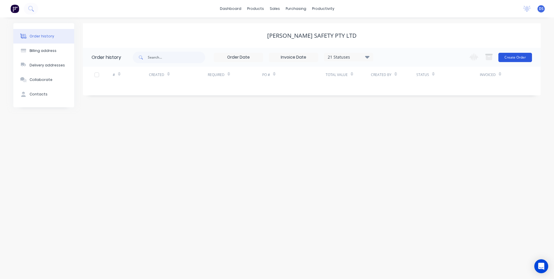
click at [523, 60] on button "Create Order" at bounding box center [516, 57] width 34 height 9
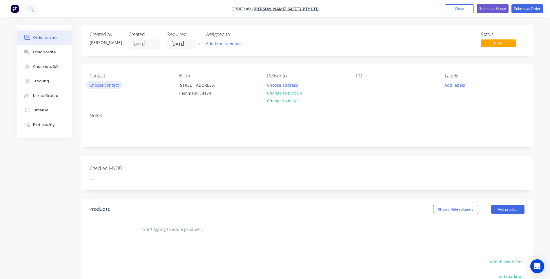
click at [111, 86] on button "Choose contact" at bounding box center [104, 85] width 36 height 8
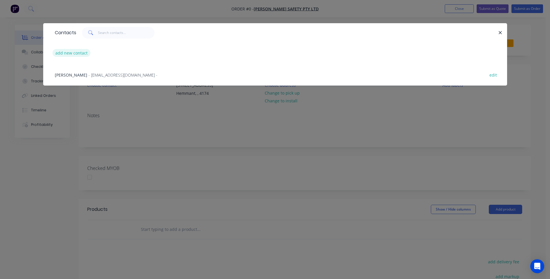
click at [76, 53] on button "add new contact" at bounding box center [71, 53] width 38 height 8
select select "AU"
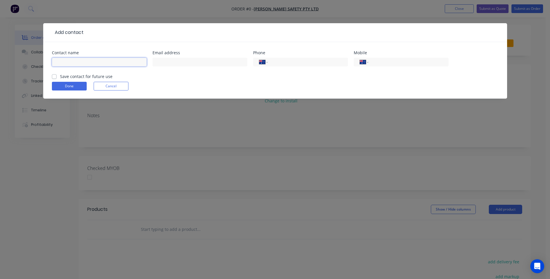
click at [81, 63] on input "text" at bounding box center [99, 62] width 95 height 9
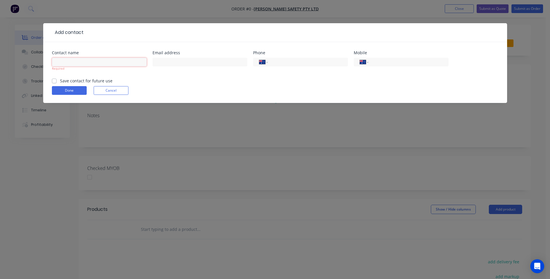
paste input "[PERSON_NAME]"
type input "[PERSON_NAME]"
click at [170, 62] on input "text" at bounding box center [199, 62] width 95 height 9
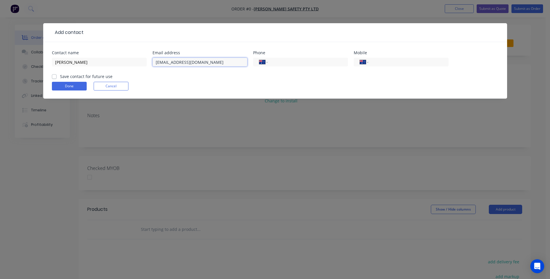
click at [157, 62] on input "erina@bronsonsafety.com.au" at bounding box center [199, 62] width 95 height 9
type input "Erina@bronsonsafety.com.au"
click at [93, 28] on header "Add contact" at bounding box center [275, 32] width 464 height 19
drag, startPoint x: 377, startPoint y: 64, endPoint x: 294, endPoint y: 66, distance: 83.2
drag, startPoint x: 294, startPoint y: 66, endPoint x: 294, endPoint y: 62, distance: 3.8
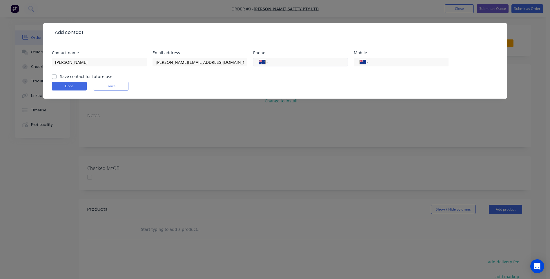
paste input "[PHONE_NUMBER]"
type input "[PHONE_NUMBER]"
click at [60, 76] on label "Save contact for future use" at bounding box center [86, 76] width 52 height 6
click at [54, 76] on input "Save contact for future use" at bounding box center [54, 76] width 5 height 6
checkbox input "true"
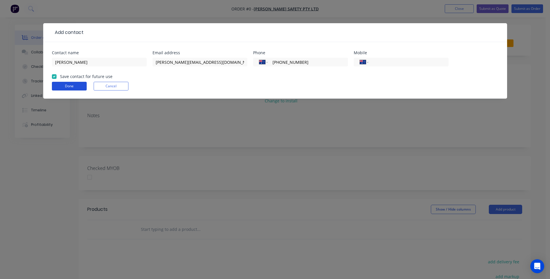
click at [62, 88] on button "Done" at bounding box center [69, 86] width 35 height 9
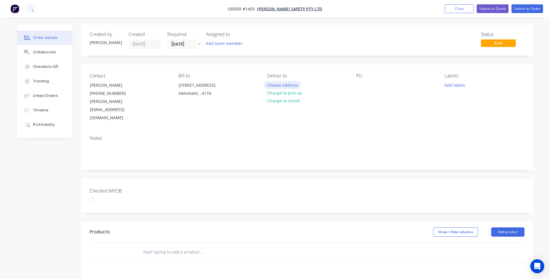
click at [286, 87] on button "Choose address" at bounding box center [282, 85] width 37 height 8
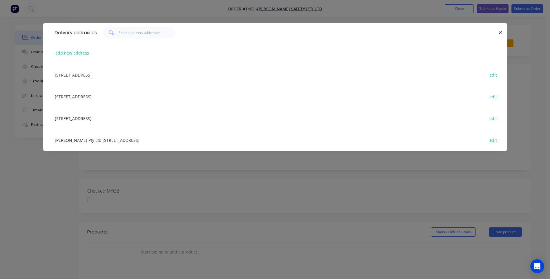
click at [133, 76] on div "33 Gosport Street, Hemmant, undefined, 4174 edit" at bounding box center [275, 75] width 446 height 22
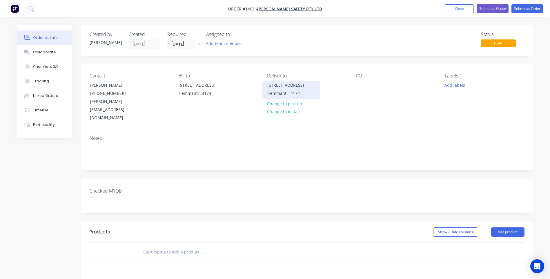
click at [287, 93] on div "Hemmant, , 4174" at bounding box center [291, 93] width 48 height 8
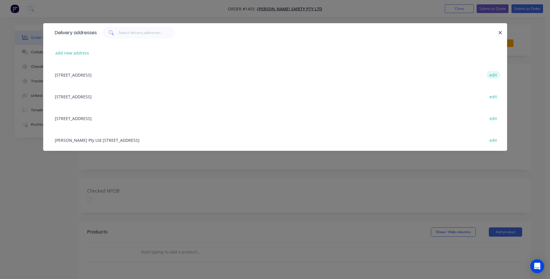
click at [493, 76] on button "edit" at bounding box center [493, 75] width 14 height 8
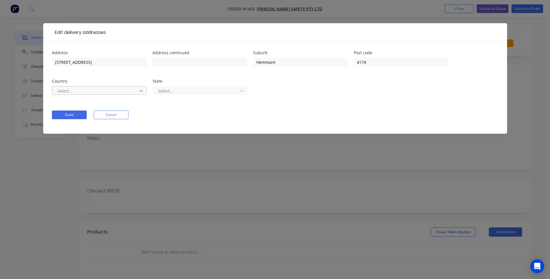
click at [141, 92] on icon at bounding box center [141, 91] width 6 height 6
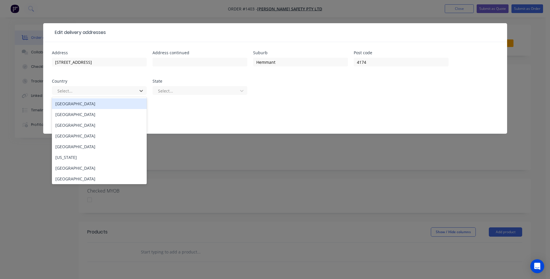
click at [83, 105] on div "[GEOGRAPHIC_DATA]" at bounding box center [99, 103] width 95 height 11
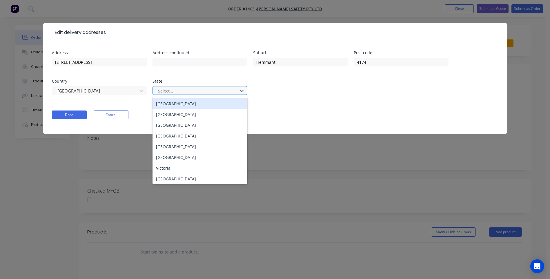
click at [206, 91] on div at bounding box center [195, 90] width 77 height 7
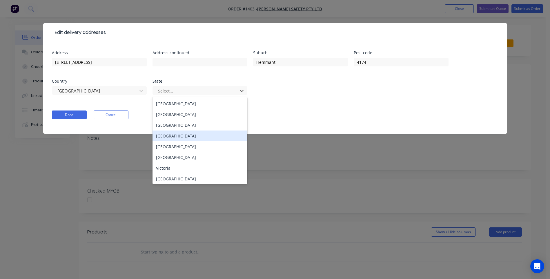
click at [175, 135] on div "Queensland" at bounding box center [199, 135] width 95 height 11
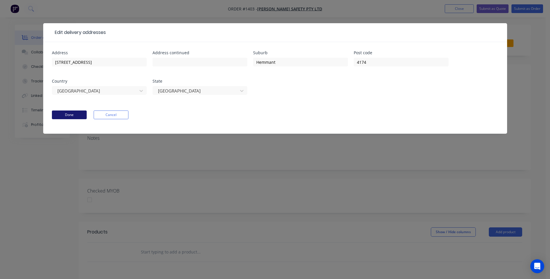
click at [82, 117] on button "Done" at bounding box center [69, 114] width 35 height 9
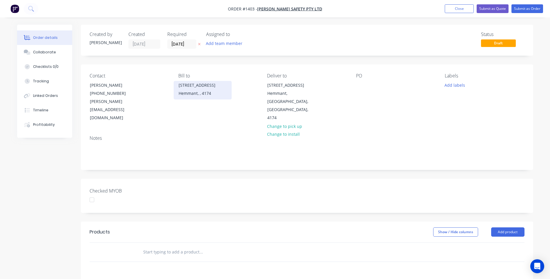
click at [185, 91] on div "Hemmant, , 4174" at bounding box center [203, 93] width 48 height 8
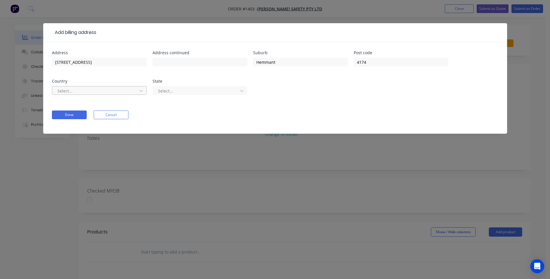
click at [104, 92] on div at bounding box center [95, 90] width 77 height 7
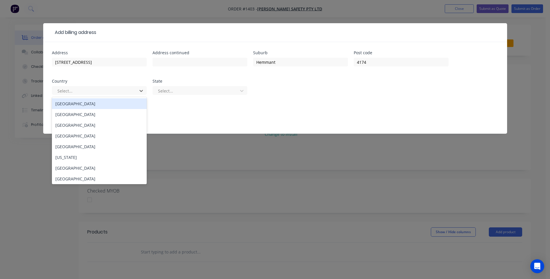
click at [74, 106] on div "[GEOGRAPHIC_DATA]" at bounding box center [99, 103] width 95 height 11
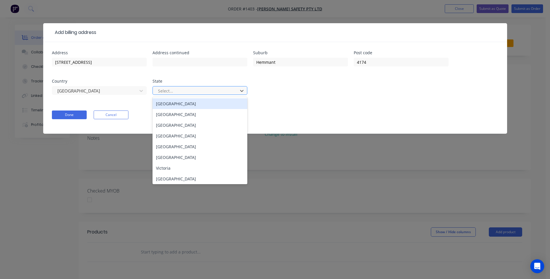
click at [204, 89] on div at bounding box center [195, 90] width 77 height 7
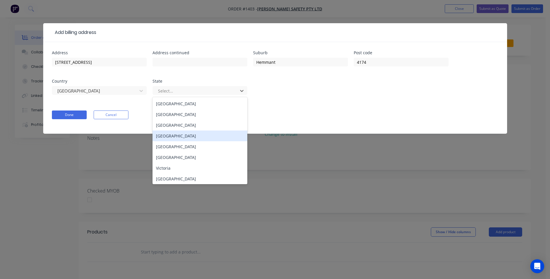
drag, startPoint x: 177, startPoint y: 134, endPoint x: 122, endPoint y: 120, distance: 57.2
click at [176, 134] on div "Queensland" at bounding box center [199, 135] width 95 height 11
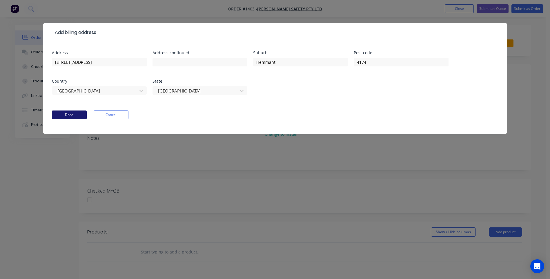
click at [63, 112] on button "Done" at bounding box center [69, 114] width 35 height 9
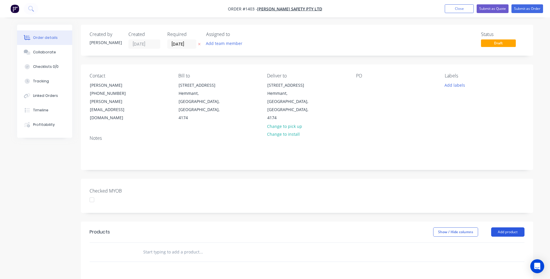
click at [502, 227] on button "Add product" at bounding box center [507, 231] width 33 height 9
click at [494, 242] on div "Product catalogue" at bounding box center [496, 246] width 45 height 8
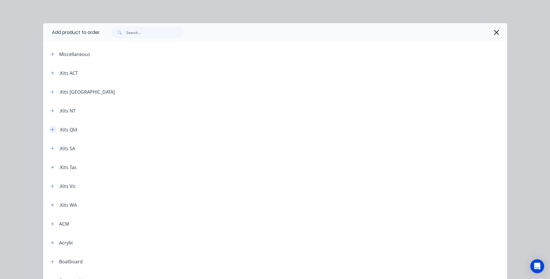
click at [51, 129] on icon "button" at bounding box center [52, 129] width 3 height 3
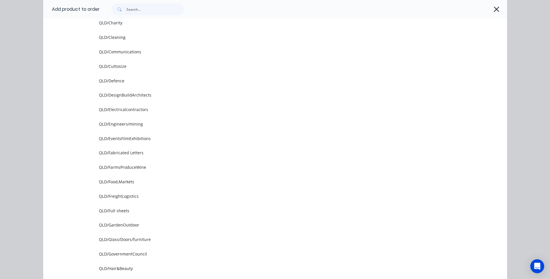
scroll to position [232, 0]
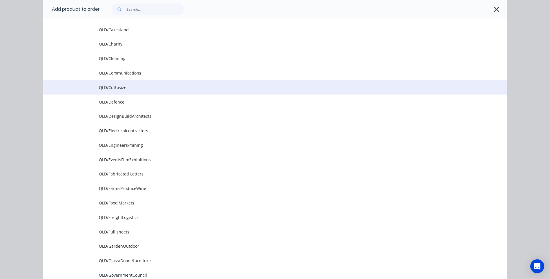
click at [119, 88] on span "QLD/Cuttosize" at bounding box center [262, 87] width 326 height 6
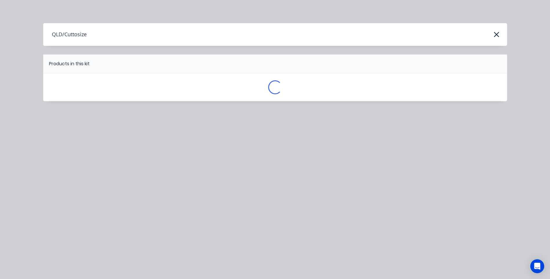
scroll to position [0, 0]
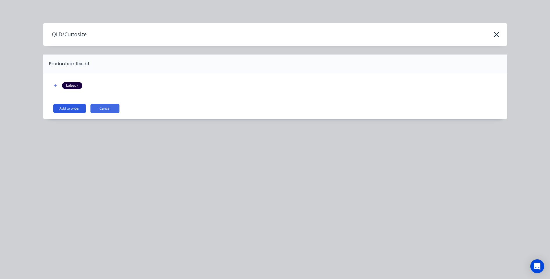
click at [70, 112] on button "Add to order" at bounding box center [69, 108] width 32 height 9
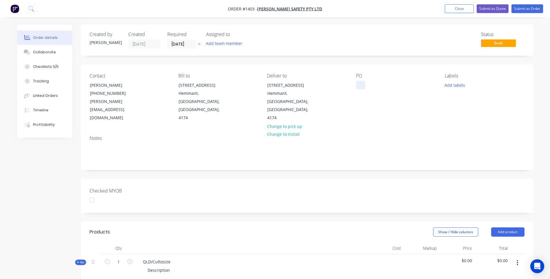
click at [358, 82] on div at bounding box center [360, 85] width 9 height 8
click at [454, 84] on button "Add labels" at bounding box center [454, 85] width 27 height 8
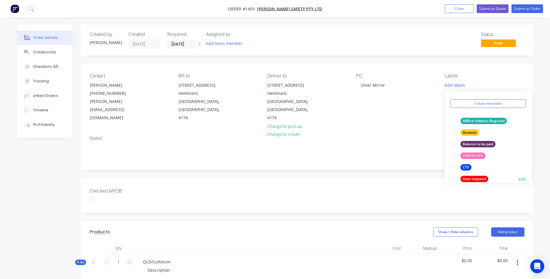
scroll to position [29, 0]
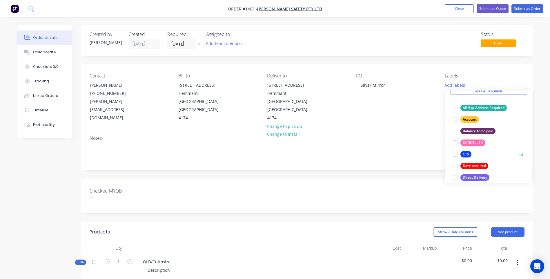
click at [467, 154] on div "CTS" at bounding box center [465, 154] width 11 height 6
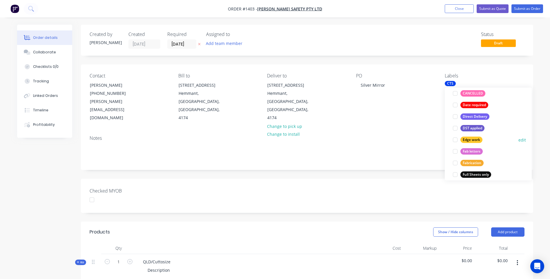
click at [466, 141] on div "Edge work" at bounding box center [471, 140] width 22 height 6
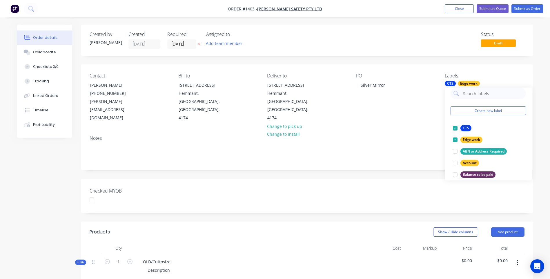
click at [424, 131] on div "Notes" at bounding box center [307, 150] width 452 height 39
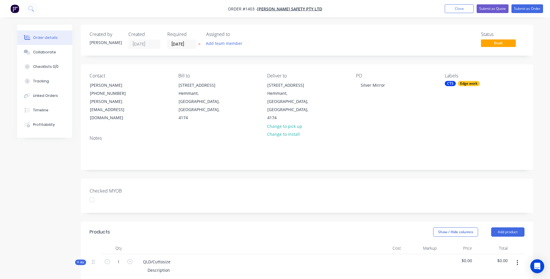
click at [199, 44] on icon at bounding box center [199, 44] width 2 height 2
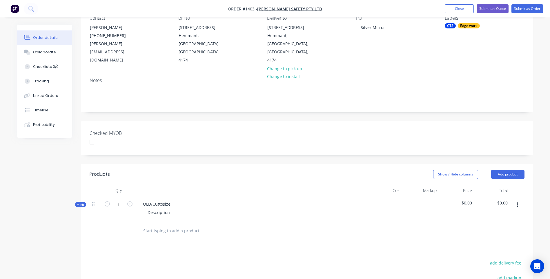
scroll to position [58, 0]
drag, startPoint x: 170, startPoint y: 186, endPoint x: 142, endPoint y: 185, distance: 27.9
click at [142, 199] on div "QLD/Cuttosize" at bounding box center [156, 203] width 37 height 8
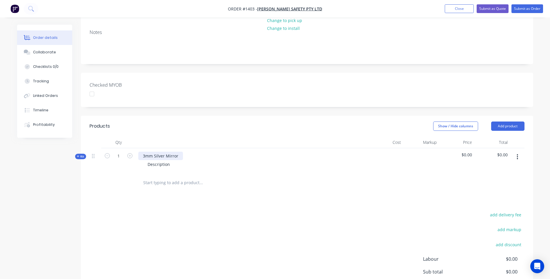
scroll to position [116, 0]
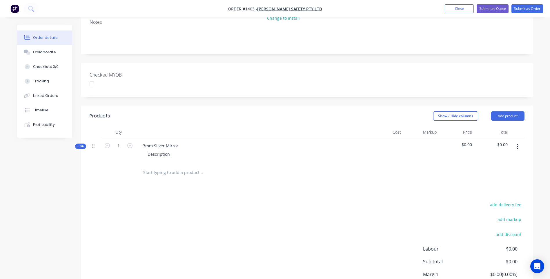
click at [77, 145] on icon at bounding box center [78, 146] width 3 height 3
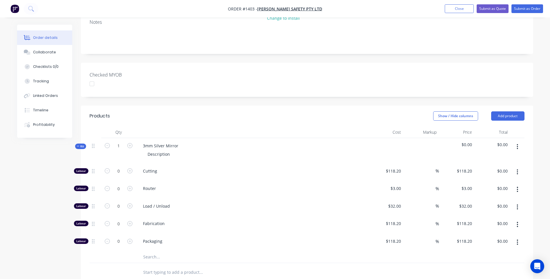
click at [155, 251] on input "text" at bounding box center [201, 257] width 116 height 12
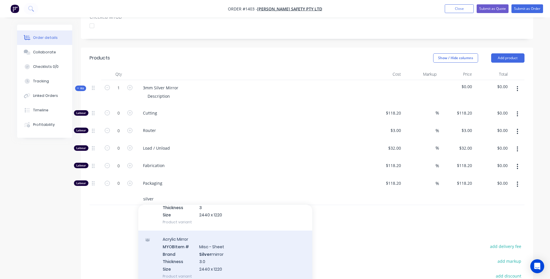
type input "silver"
click at [224, 230] on div "Acrylic Mirror MYOB Item # Misc - Sheet Brand Silver mirror Thickness 3.0 Size …" at bounding box center [225, 257] width 174 height 54
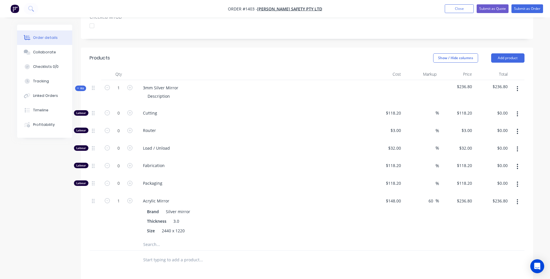
click at [108, 196] on form "1" at bounding box center [118, 200] width 30 height 9
click at [108, 198] on icon "button" at bounding box center [107, 200] width 5 height 5
type input "0"
type input "$0.00"
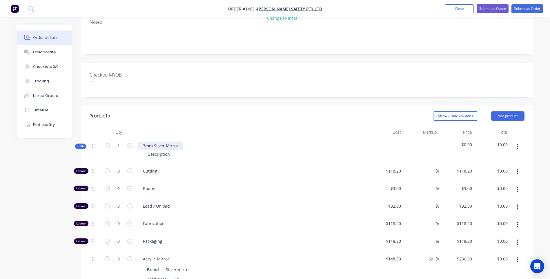
click at [179, 141] on div "3mm Silver Mirror" at bounding box center [160, 145] width 45 height 8
click at [169, 150] on div "Description" at bounding box center [159, 154] width 32 height 8
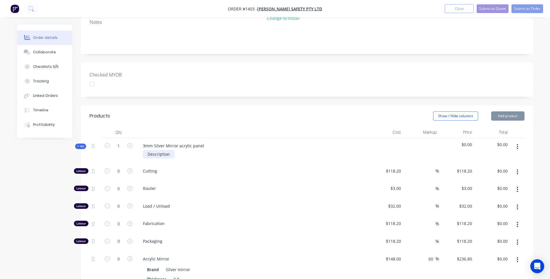
click at [169, 150] on div "Description" at bounding box center [159, 154] width 32 height 8
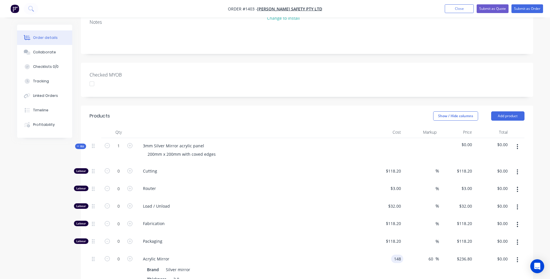
click at [399, 254] on input "148" at bounding box center [398, 258] width 10 height 8
type input "$31.82"
type input "$50.912"
click at [370, 251] on div "$31.82 31.82" at bounding box center [386, 274] width 36 height 46
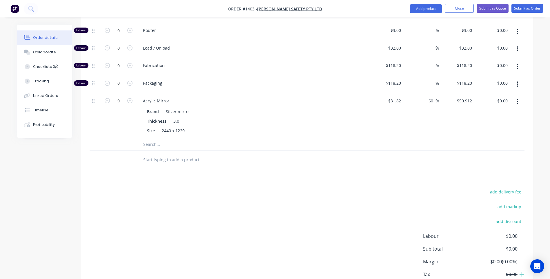
scroll to position [261, 0]
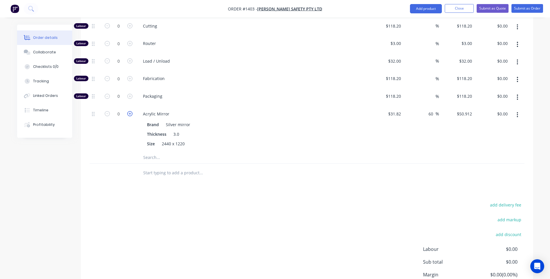
click at [131, 111] on icon "button" at bounding box center [129, 113] width 5 height 5
type input "1"
type input "$50.91"
click at [253, 110] on div "Acrylic Mirror" at bounding box center [251, 114] width 227 height 8
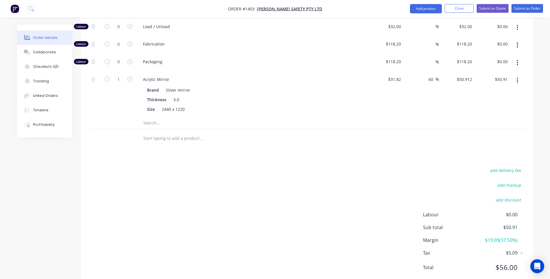
scroll to position [296, 0]
click at [432, 74] on input "60" at bounding box center [432, 78] width 8 height 8
drag, startPoint x: 432, startPoint y: 62, endPoint x: 432, endPoint y: 66, distance: 4.1
click at [432, 74] on input "60" at bounding box center [432, 78] width 8 height 8
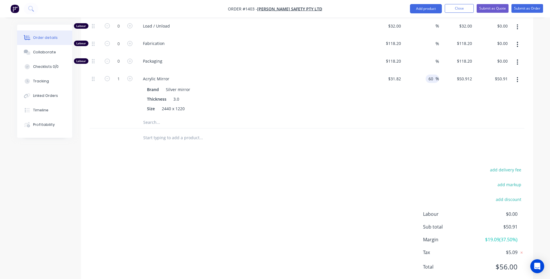
click at [432, 74] on input "60" at bounding box center [432, 78] width 8 height 8
type input "6"
type input "$31.82"
click at [415, 88] on div "%" at bounding box center [421, 94] width 36 height 46
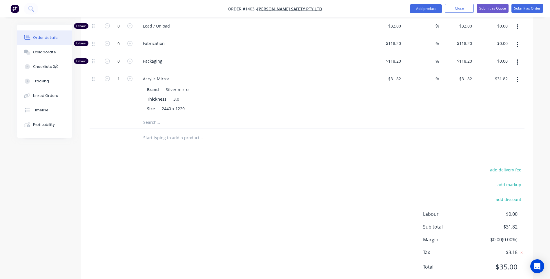
scroll to position [180, 0]
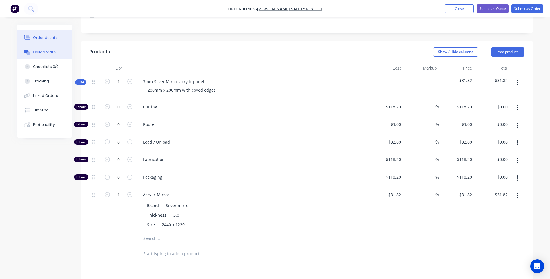
click at [38, 56] on button "Collaborate" at bounding box center [44, 52] width 55 height 14
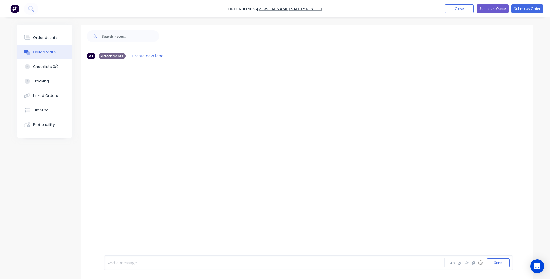
click at [147, 262] on div at bounding box center [258, 263] width 301 height 6
click at [37, 39] on div "Order details" at bounding box center [45, 37] width 25 height 5
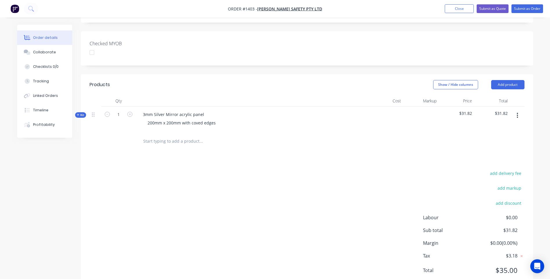
scroll to position [151, 0]
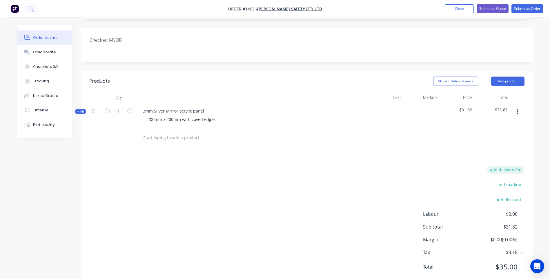
click at [509, 166] on button "add delivery fee" at bounding box center [505, 170] width 37 height 8
type input "20"
click at [403, 141] on div "Products Show / Hide columns Add product Qty Cost Markup Price Total Kit 1 3mm …" at bounding box center [307, 179] width 452 height 214
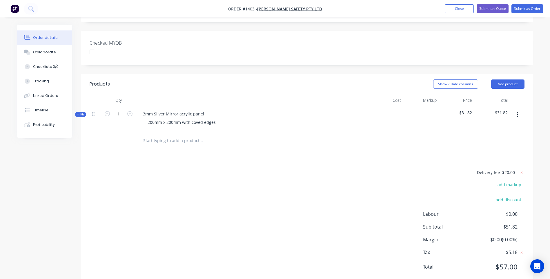
click at [77, 113] on icon at bounding box center [78, 114] width 3 height 3
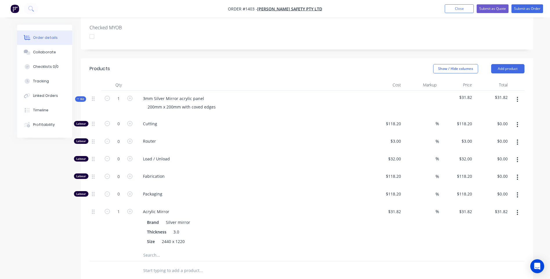
scroll to position [177, 0]
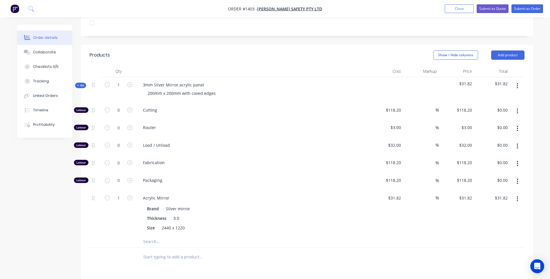
click at [153, 236] on input "text" at bounding box center [201, 242] width 116 height 12
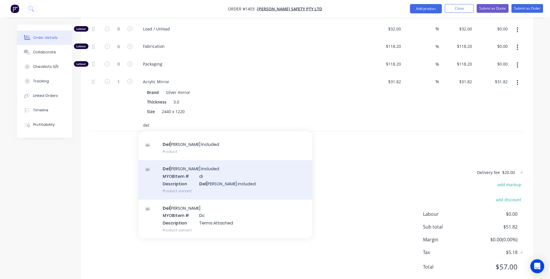
scroll to position [38, 0]
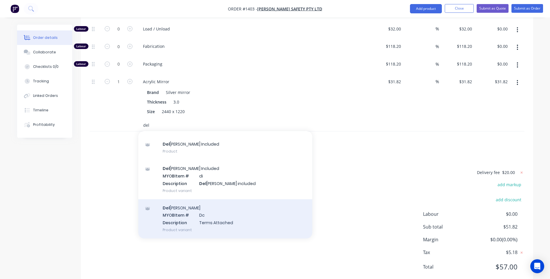
type input "del"
click at [214, 204] on div "Del ivery MYOB Item # Dc Description Terms Attached Product variant" at bounding box center [225, 218] width 174 height 39
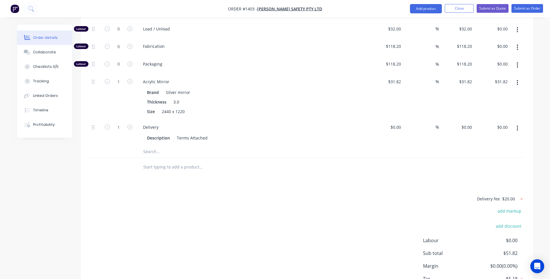
click at [259, 216] on div "Delivery fee $20.00 add markup add discount Labour $0.00 Sub total $51.82 Margi…" at bounding box center [307, 249] width 435 height 109
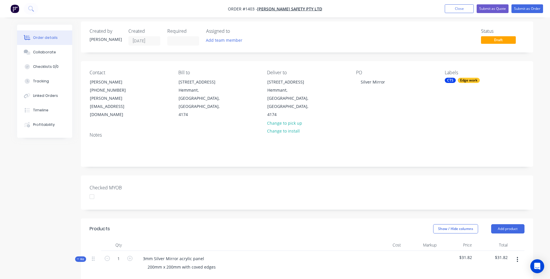
scroll to position [0, 0]
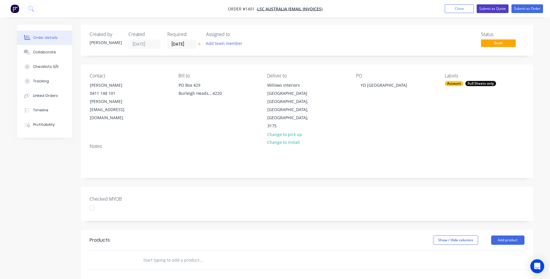
click at [488, 11] on button "Submit as Quote" at bounding box center [493, 8] width 32 height 9
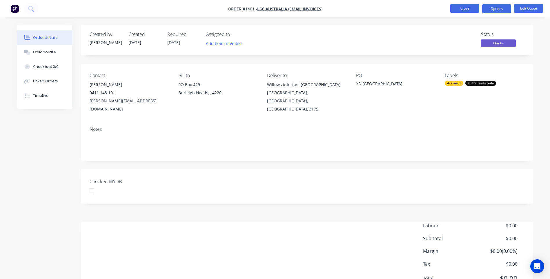
click at [465, 8] on button "Close" at bounding box center [464, 8] width 29 height 9
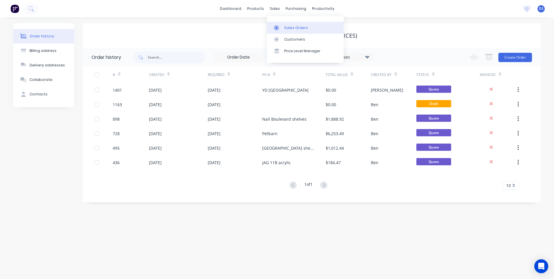
click at [292, 29] on div "Sales Orders" at bounding box center [296, 27] width 24 height 5
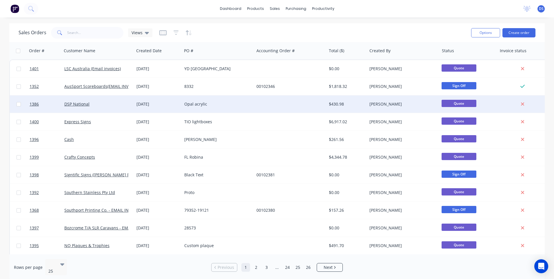
click at [198, 105] on div "Opal acrylic" at bounding box center [216, 104] width 64 height 6
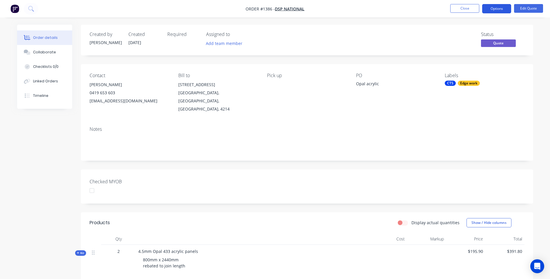
click at [504, 12] on button "Options" at bounding box center [496, 8] width 29 height 9
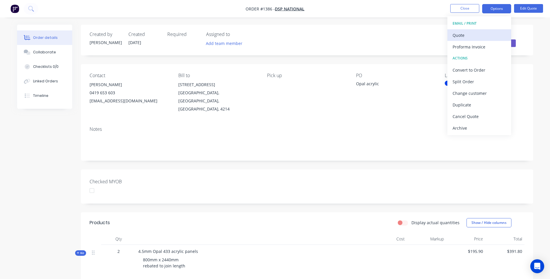
click at [462, 38] on div "Quote" at bounding box center [478, 35] width 53 height 8
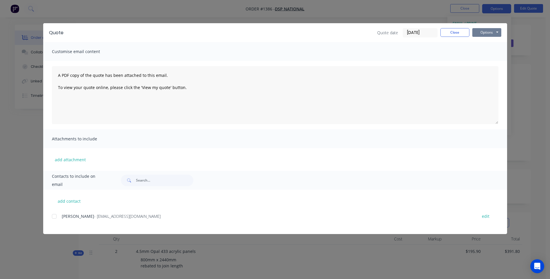
click at [482, 34] on button "Options" at bounding box center [486, 32] width 29 height 9
click at [489, 45] on button "Preview" at bounding box center [490, 43] width 37 height 10
click at [455, 34] on button "Close" at bounding box center [454, 32] width 29 height 9
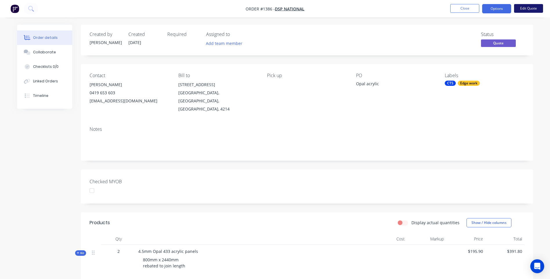
click at [529, 9] on button "Edit Quote" at bounding box center [528, 8] width 29 height 9
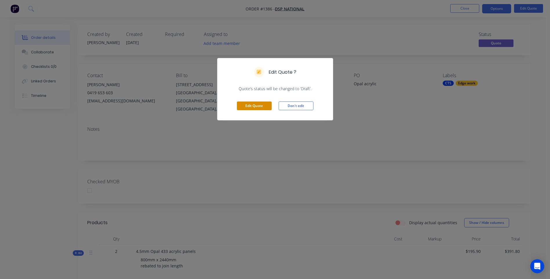
click at [254, 108] on button "Edit Quote" at bounding box center [254, 105] width 35 height 9
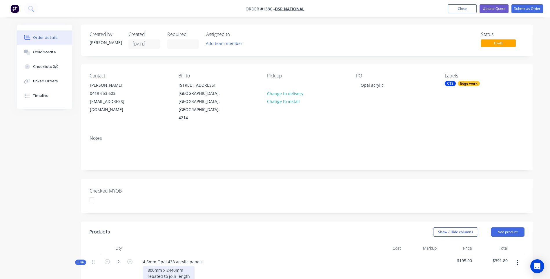
click at [174, 266] on div "800mm x 2440mm rebated to join length" at bounding box center [169, 273] width 52 height 14
click at [190, 266] on div "800mm x 2490mm rebated to join length" at bounding box center [169, 273] width 52 height 14
click at [254, 242] on div at bounding box center [252, 248] width 232 height 12
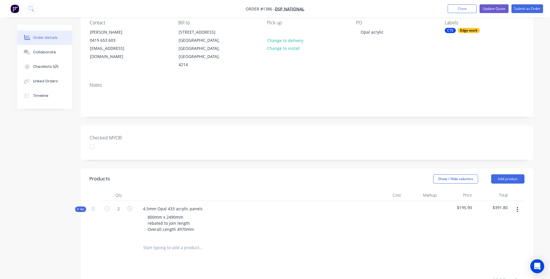
scroll to position [58, 0]
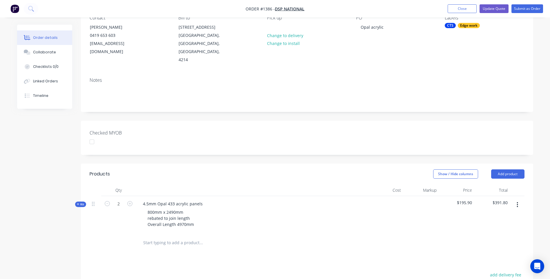
click at [78, 203] on icon at bounding box center [78, 204] width 2 height 2
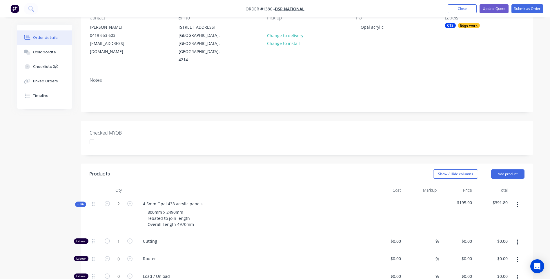
type input "$118.20"
type input "$3.00"
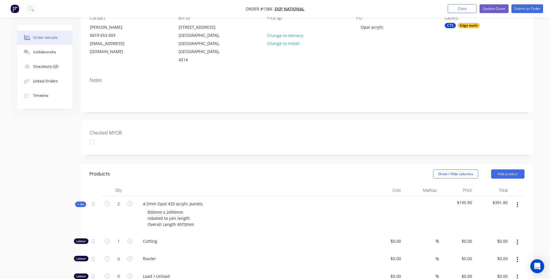
type input "$32.00"
type input "$118.20"
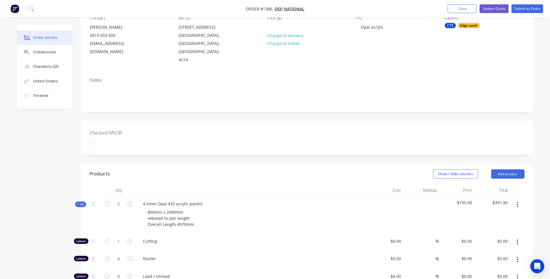
type input "$118.20"
type input "$171.00"
type input "60"
type input "$273.60"
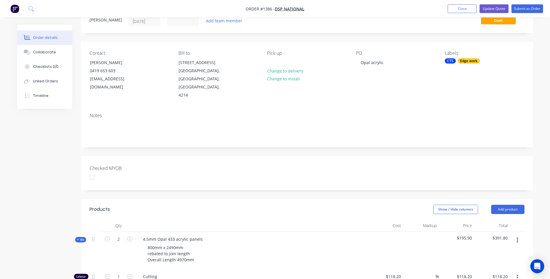
scroll to position [0, 0]
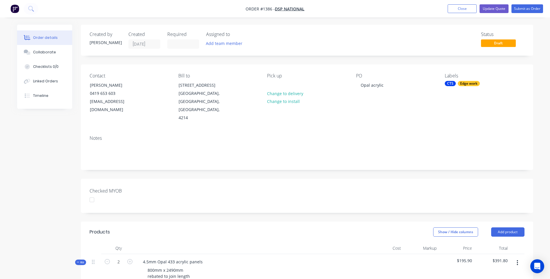
click at [471, 85] on div "Edge work" at bounding box center [469, 83] width 22 height 5
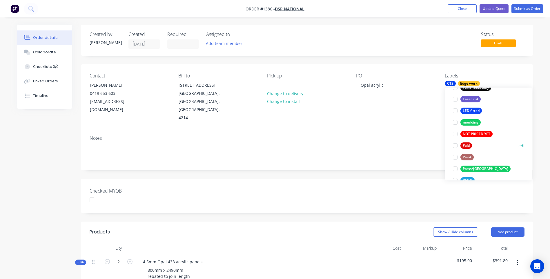
scroll to position [243, 0]
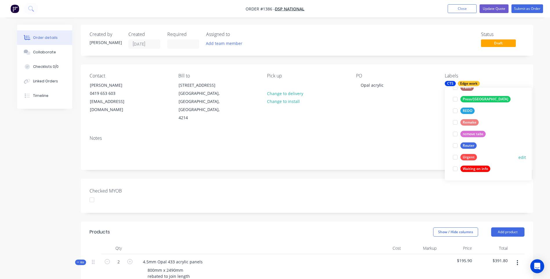
click at [473, 157] on div "Urgent" at bounding box center [468, 157] width 17 height 6
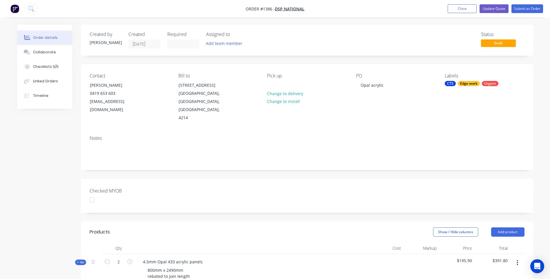
click at [422, 113] on div "Contact [PERSON_NAME] [PHONE_NUMBER] [EMAIL_ADDRESS][DOMAIN_NAME] Bill to [STRE…" at bounding box center [307, 97] width 452 height 66
click at [188, 46] on input at bounding box center [183, 44] width 31 height 9
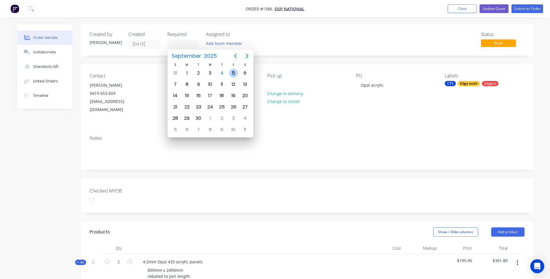
click at [232, 74] on div "5" at bounding box center [233, 73] width 9 height 9
type input "[DATE]"
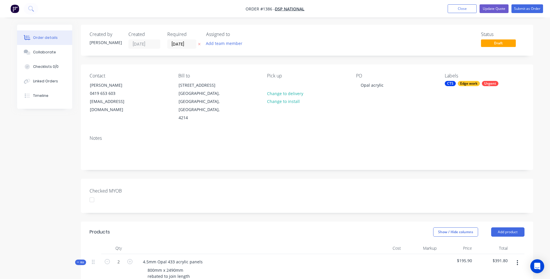
click at [258, 39] on div "Assigned to Add team member" at bounding box center [235, 40] width 58 height 17
click at [492, 8] on button "Update Quote" at bounding box center [493, 8] width 29 height 9
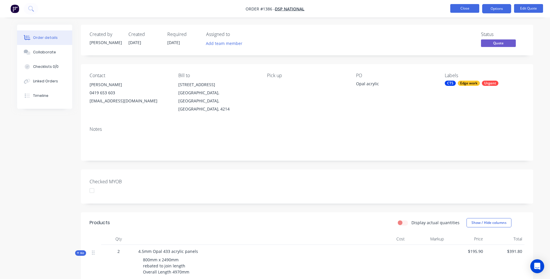
click at [464, 8] on button "Close" at bounding box center [464, 8] width 29 height 9
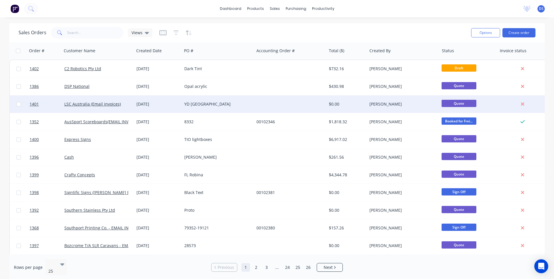
click at [196, 107] on div "YD [GEOGRAPHIC_DATA]" at bounding box center [216, 104] width 64 height 6
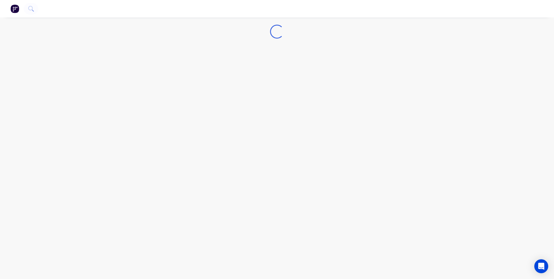
click at [196, 107] on div "Loading..." at bounding box center [277, 139] width 554 height 279
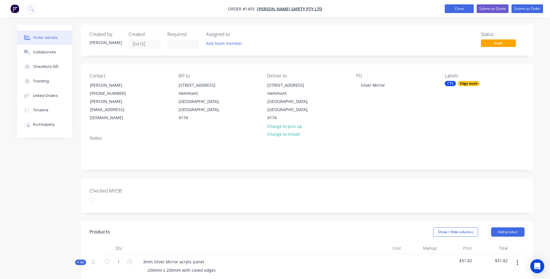
click at [456, 10] on button "Close" at bounding box center [459, 8] width 29 height 9
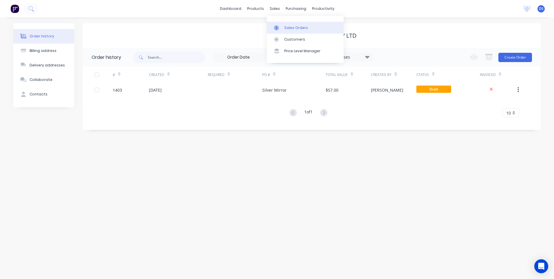
click at [290, 26] on div "Sales Orders" at bounding box center [296, 27] width 24 height 5
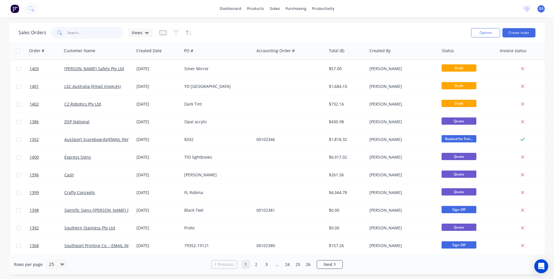
click at [87, 35] on input "text" at bounding box center [95, 33] width 57 height 12
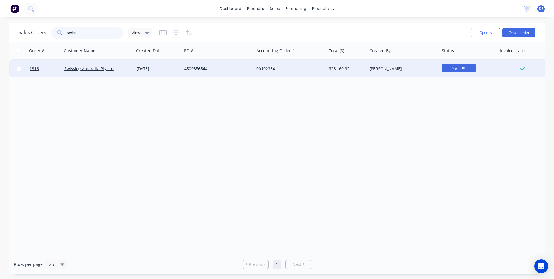
type input "swiss"
click at [195, 67] on div "4500356544" at bounding box center [216, 69] width 64 height 6
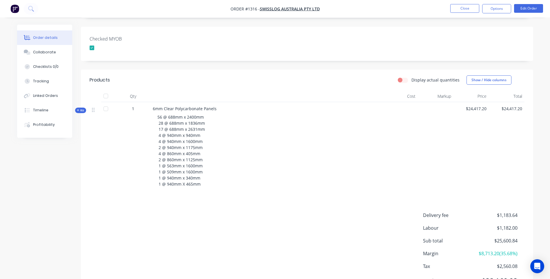
scroll to position [145, 0]
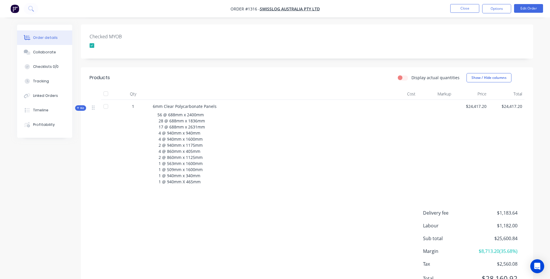
click at [79, 106] on icon at bounding box center [78, 107] width 3 height 3
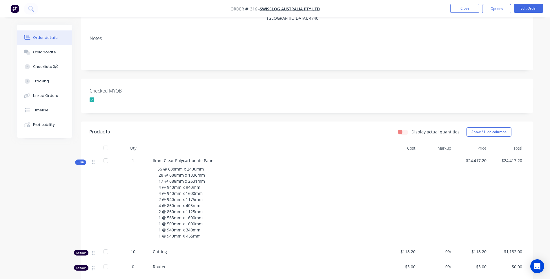
scroll to position [90, 0]
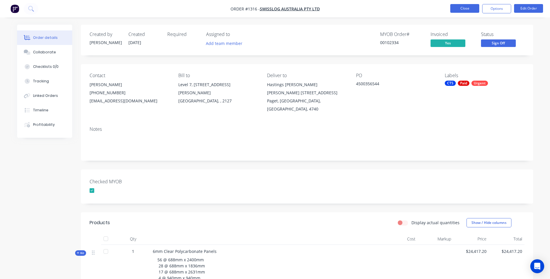
click at [466, 9] on button "Close" at bounding box center [464, 8] width 29 height 9
click at [467, 8] on button "Close" at bounding box center [464, 8] width 29 height 9
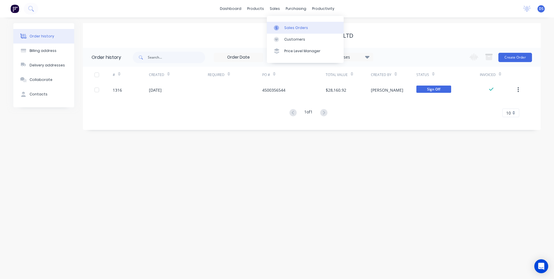
click at [290, 28] on div "Sales Orders" at bounding box center [296, 27] width 24 height 5
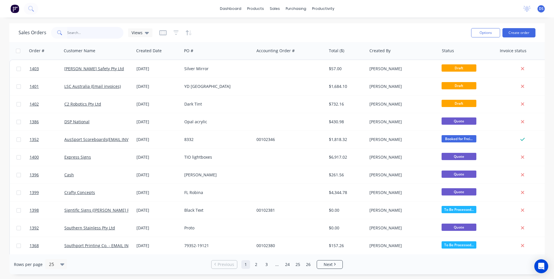
click at [104, 33] on input "text" at bounding box center [95, 33] width 57 height 12
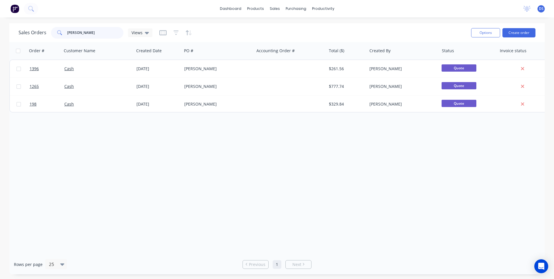
type input "[PERSON_NAME]"
drag, startPoint x: 91, startPoint y: 36, endPoint x: 120, endPoint y: 27, distance: 30.3
click at [48, 30] on div "Sales Orders [PERSON_NAME] Views" at bounding box center [86, 33] width 134 height 12
click at [293, 30] on div "Sales Orders" at bounding box center [296, 27] width 24 height 5
click at [287, 28] on div "Sales Orders" at bounding box center [296, 27] width 24 height 5
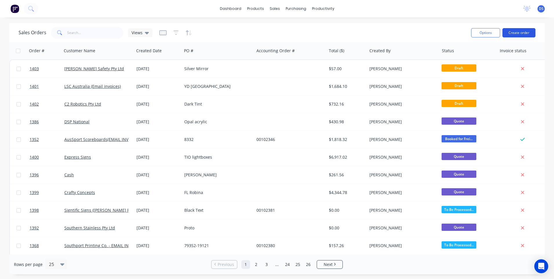
click at [520, 32] on button "Create order" at bounding box center [519, 32] width 33 height 9
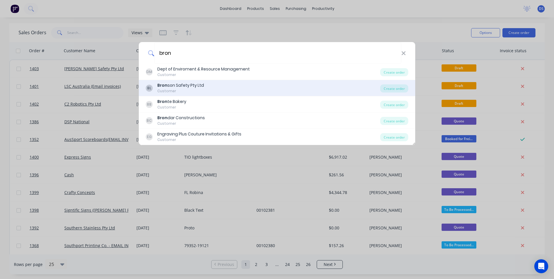
type input "bron"
click at [188, 92] on div "Customer" at bounding box center [180, 90] width 47 height 5
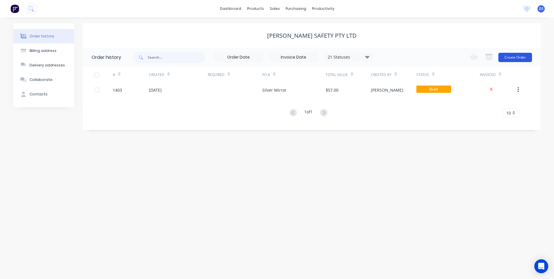
click at [516, 59] on button "Create Order" at bounding box center [516, 57] width 34 height 9
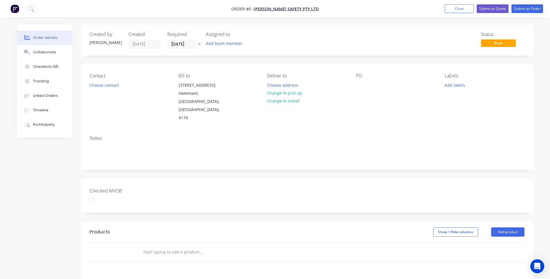
click at [199, 45] on icon at bounding box center [199, 44] width 2 height 2
click at [106, 85] on button "Choose contact" at bounding box center [104, 85] width 36 height 8
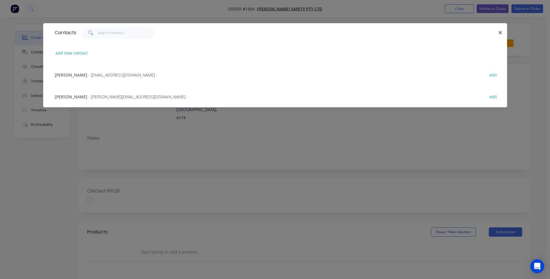
click at [67, 28] on div "Contacts" at bounding box center [64, 32] width 24 height 19
click at [72, 52] on button "add new contact" at bounding box center [71, 53] width 38 height 8
select select "AU"
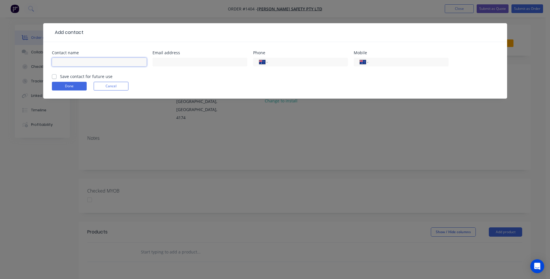
click at [75, 59] on input "text" at bounding box center [99, 62] width 95 height 9
type input "J"
type input "[PERSON_NAME]"
click at [188, 65] on input "text" at bounding box center [199, 62] width 95 height 9
click at [58, 29] on div "Add contact" at bounding box center [68, 32] width 32 height 7
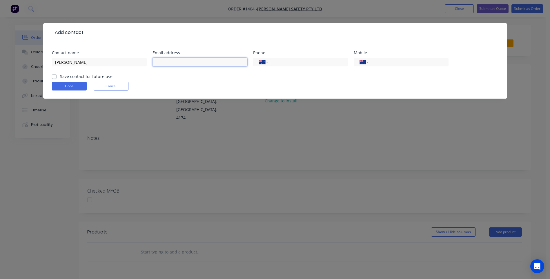
click at [176, 62] on input "text" at bounding box center [199, 62] width 95 height 9
type input "[EMAIL_ADDRESS][DOMAIN_NAME]"
click at [402, 64] on input "tel" at bounding box center [407, 62] width 70 height 7
paste input "[PHONE_NUMBER]"
type input "[PHONE_NUMBER]"
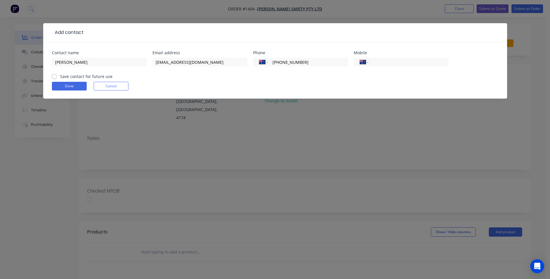
click at [60, 78] on label "Save contact for future use" at bounding box center [86, 76] width 52 height 6
click at [55, 78] on input "Save contact for future use" at bounding box center [54, 76] width 5 height 6
checkbox input "true"
click at [61, 85] on button "Done" at bounding box center [69, 86] width 35 height 9
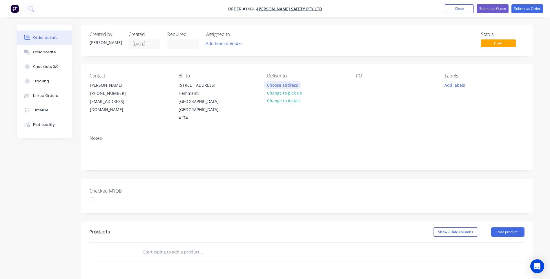
click at [288, 86] on button "Choose address" at bounding box center [282, 85] width 37 height 8
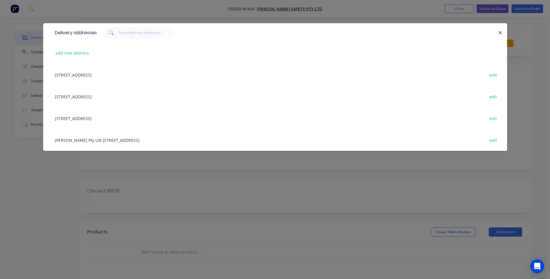
click at [124, 76] on div "[STREET_ADDRESS] edit" at bounding box center [275, 75] width 446 height 22
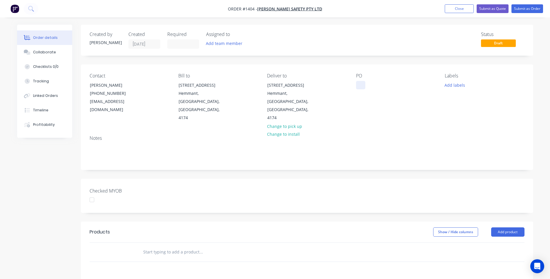
click at [358, 89] on div at bounding box center [360, 85] width 9 height 8
click at [453, 84] on button "Add labels" at bounding box center [454, 85] width 27 height 8
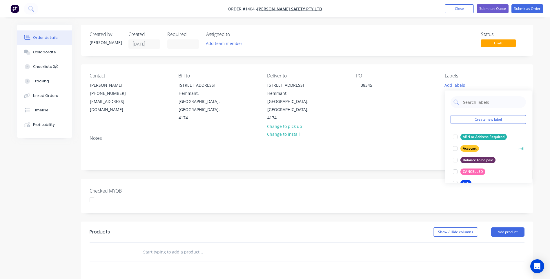
click at [470, 149] on div "Account" at bounding box center [469, 148] width 19 height 6
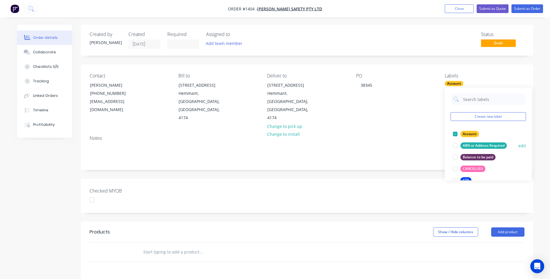
scroll to position [29, 0]
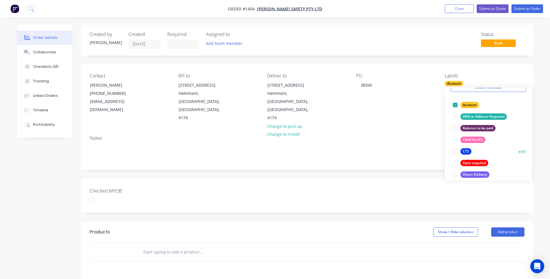
click at [462, 151] on div "CTS" at bounding box center [465, 151] width 11 height 6
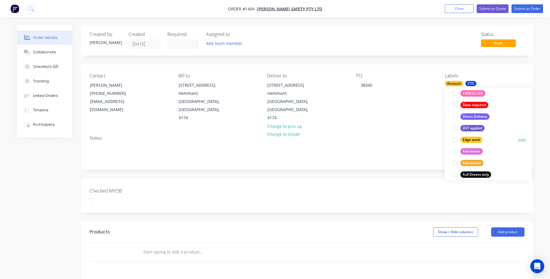
click at [464, 141] on div "Edge work" at bounding box center [471, 140] width 22 height 6
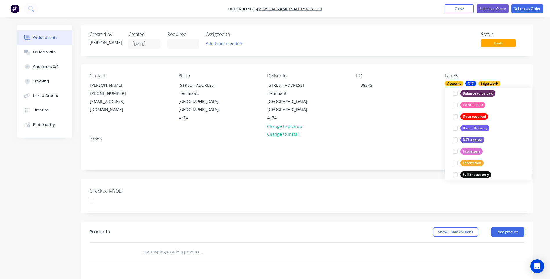
scroll to position [17, 0]
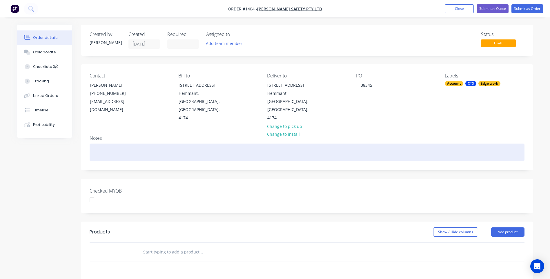
click at [428, 143] on div at bounding box center [307, 152] width 435 height 18
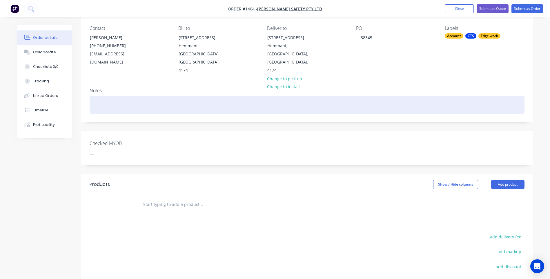
scroll to position [58, 0]
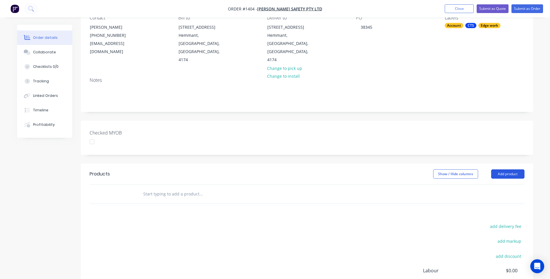
click at [506, 169] on button "Add product" at bounding box center [507, 173] width 33 height 9
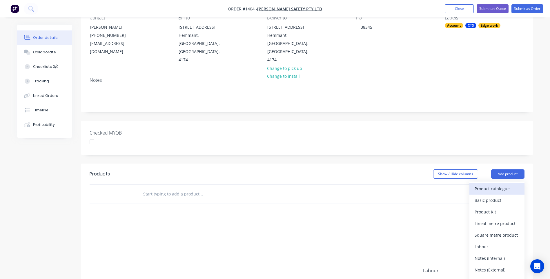
click at [493, 184] on div "Product catalogue" at bounding box center [496, 188] width 45 height 8
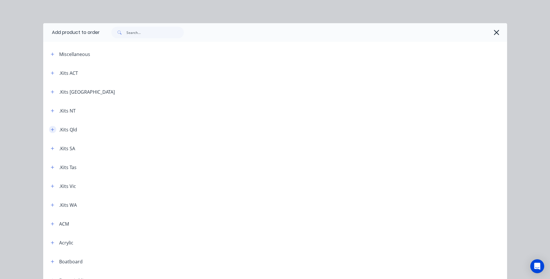
click at [49, 130] on button "button" at bounding box center [52, 129] width 7 height 7
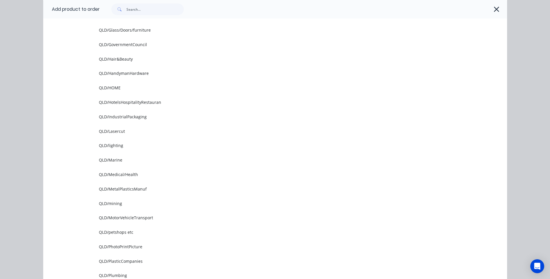
scroll to position [464, 0]
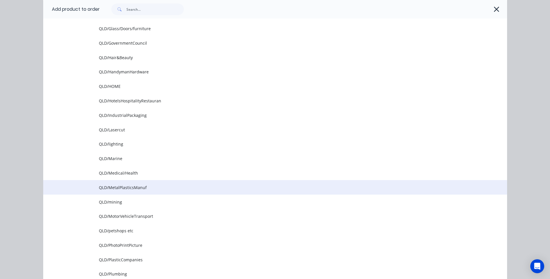
click at [133, 191] on td "QLD/MetalPlasticsManuf" at bounding box center [303, 187] width 408 height 14
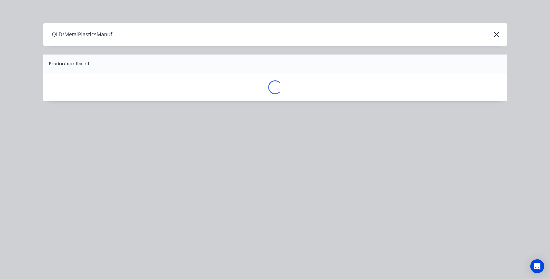
scroll to position [0, 0]
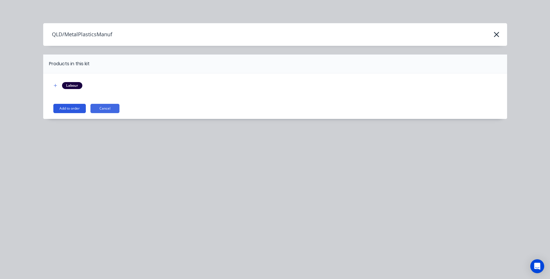
click at [69, 108] on button "Add to order" at bounding box center [69, 108] width 32 height 9
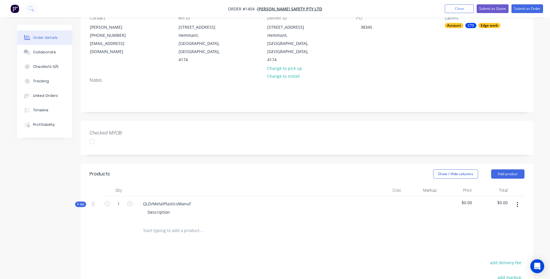
click at [78, 203] on icon at bounding box center [78, 204] width 3 height 3
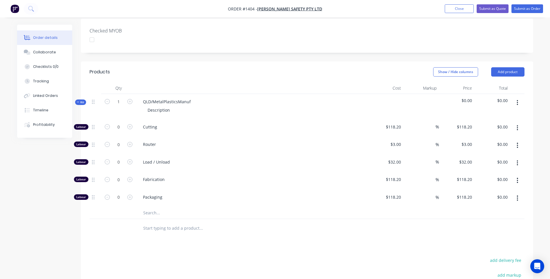
scroll to position [203, 0]
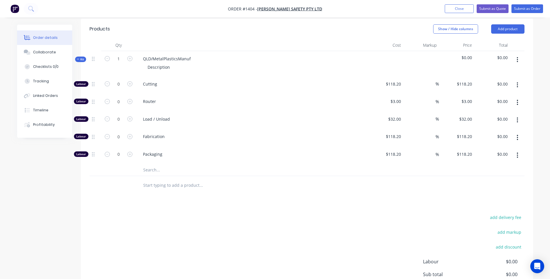
click at [150, 164] on input "text" at bounding box center [201, 170] width 116 height 12
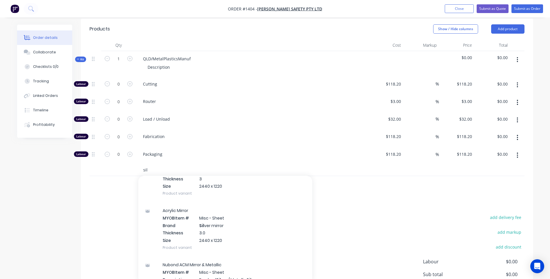
scroll to position [116, 0]
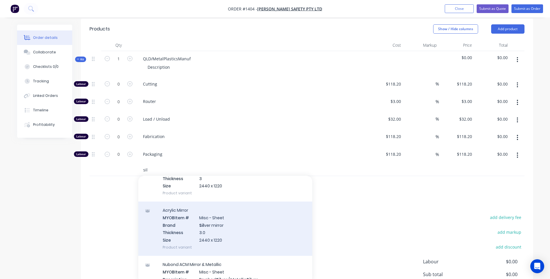
type input "sil"
click at [219, 212] on div "Acrylic Mirror MYOB Item # Misc - Sheet Brand Sil ver mirror Thickness 3.0 Size…" at bounding box center [225, 228] width 174 height 54
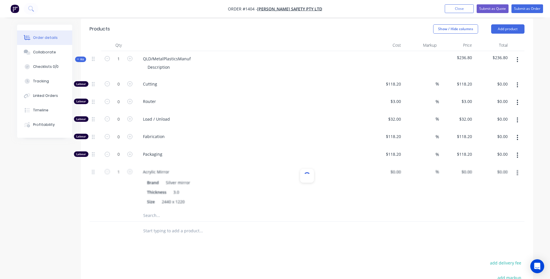
type input "$148.00"
type input "60"
type input "$236.80"
click at [123, 54] on input "1" at bounding box center [118, 58] width 15 height 9
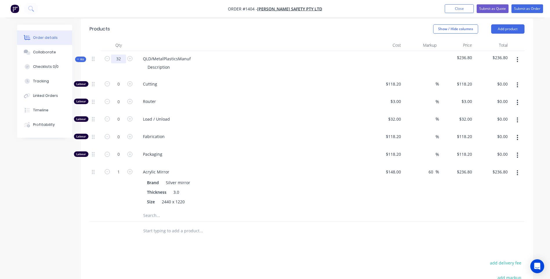
type input "32"
type input "$7,577.60"
click at [281, 112] on div "Load / Unload" at bounding box center [252, 120] width 232 height 18
click at [123, 88] on input "32" at bounding box center [118, 84] width 15 height 9
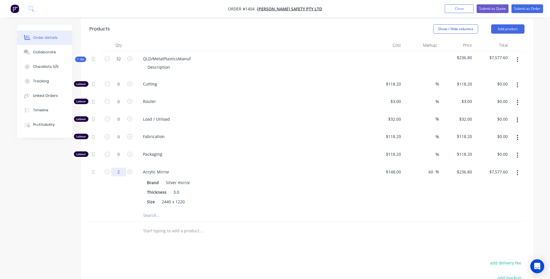
type input "2"
type input "$473.60"
click at [280, 116] on span "Load / Unload" at bounding box center [254, 119] width 223 height 6
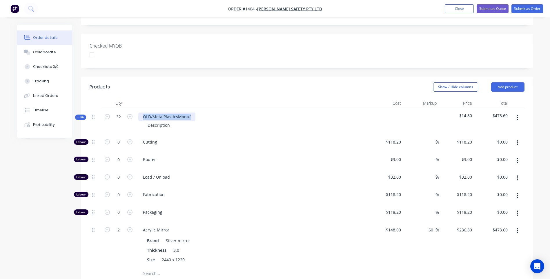
drag, startPoint x: 192, startPoint y: 99, endPoint x: 144, endPoint y: 97, distance: 48.5
click at [144, 112] on div "QLD/MetalPlasticsManuf" at bounding box center [166, 116] width 57 height 8
click at [165, 121] on div "Description" at bounding box center [159, 125] width 32 height 8
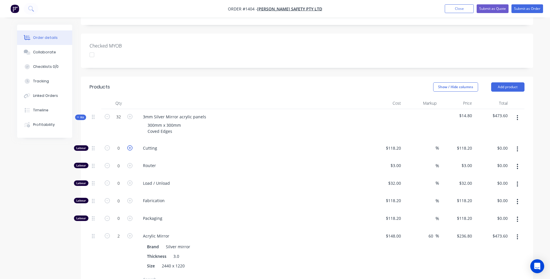
click at [131, 145] on icon "button" at bounding box center [129, 147] width 5 height 5
type input "1"
type input "$118.20"
click at [131, 145] on icon "button" at bounding box center [129, 147] width 5 height 5
type input "2"
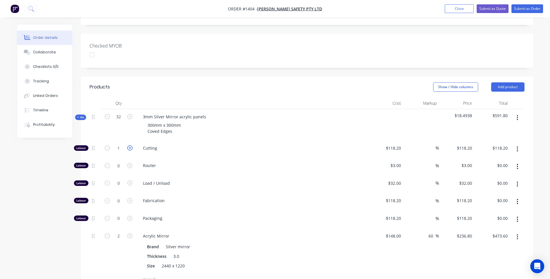
type input "$236.40"
click at [107, 145] on icon "button" at bounding box center [107, 147] width 5 height 5
type input "1"
type input "$118.20"
click at [367, 175] on div "Load / Unload" at bounding box center [252, 184] width 232 height 18
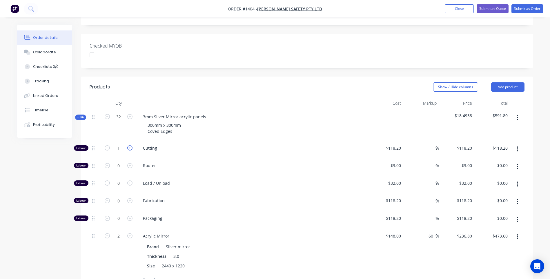
click at [132, 145] on icon "button" at bounding box center [129, 147] width 5 height 5
type input "2"
type input "$236.40"
click at [121, 144] on input "2" at bounding box center [118, 148] width 15 height 9
type input "1.5"
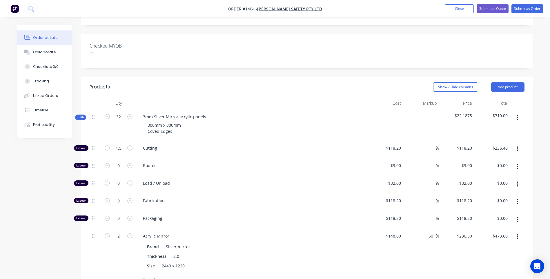
type input "$177.30"
click at [297, 162] on span "Router" at bounding box center [254, 165] width 223 height 6
click at [108, 145] on icon "button" at bounding box center [107, 147] width 5 height 5
type input "0.5"
type input "$59.10"
